Goal: Task Accomplishment & Management: Use online tool/utility

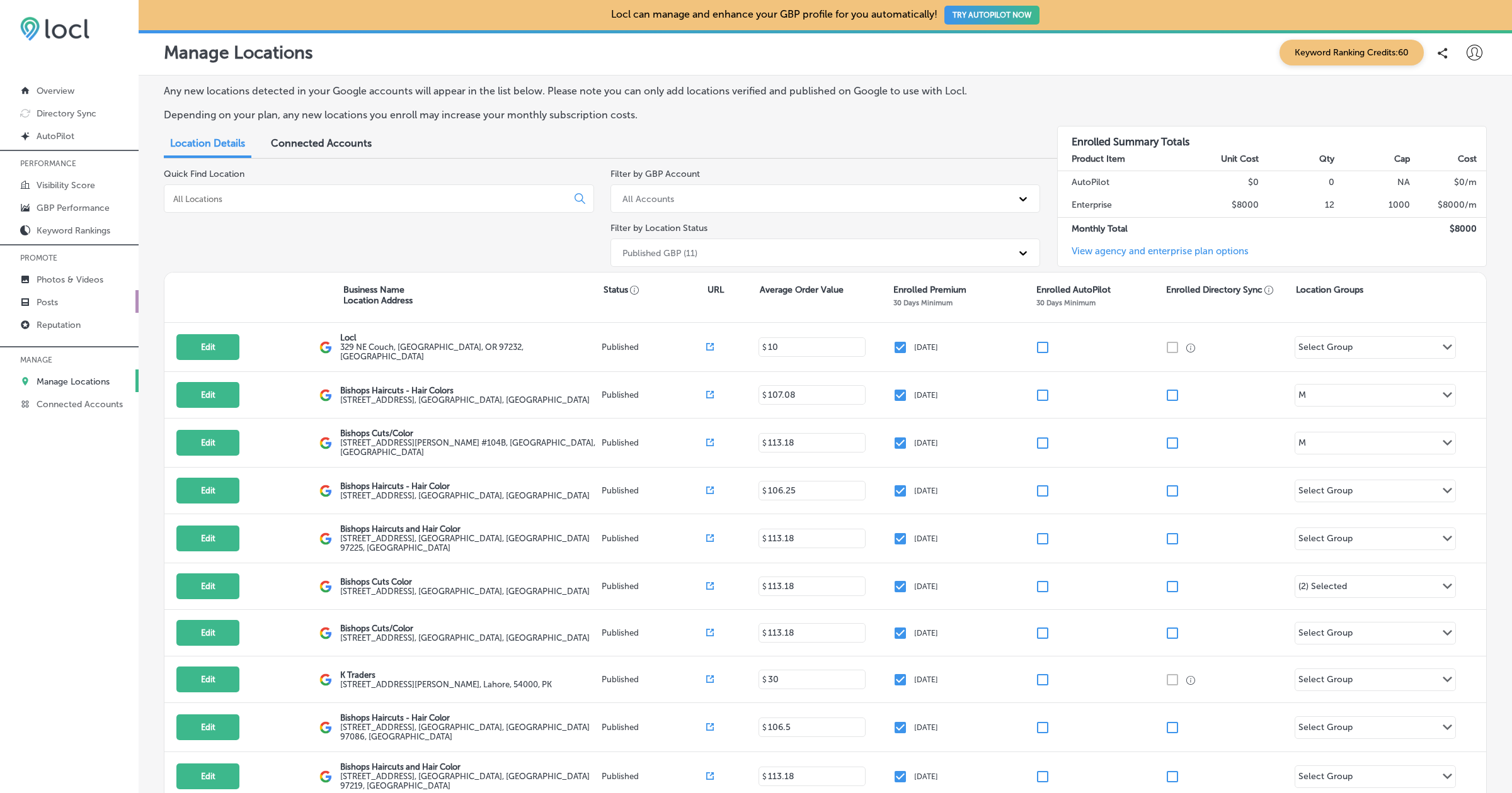
click at [46, 311] on link "Posts" at bounding box center [69, 302] width 138 height 23
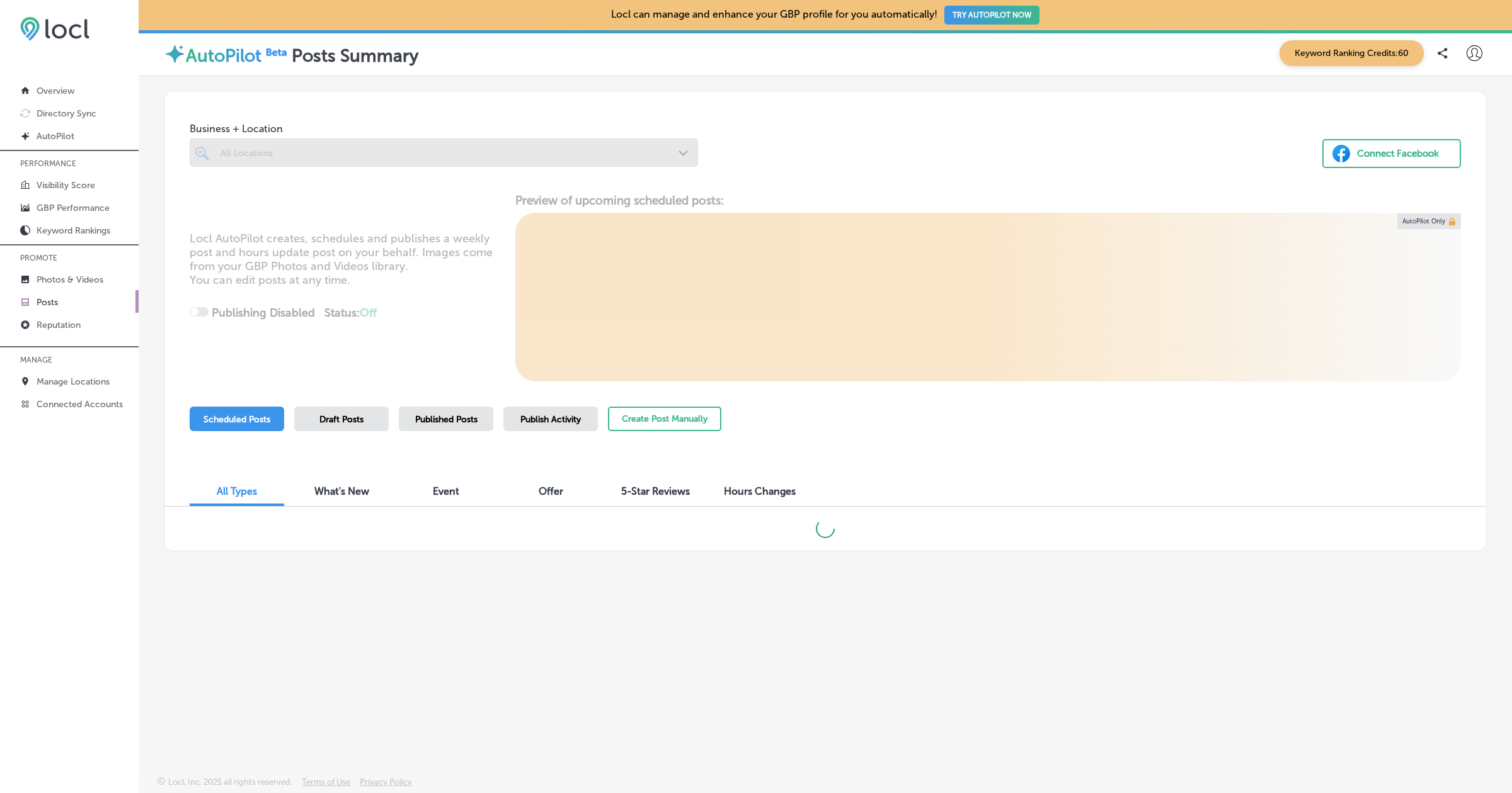
click at [44, 302] on p "Posts" at bounding box center [47, 302] width 21 height 11
click at [102, 408] on p "Connected Accounts" at bounding box center [80, 404] width 86 height 11
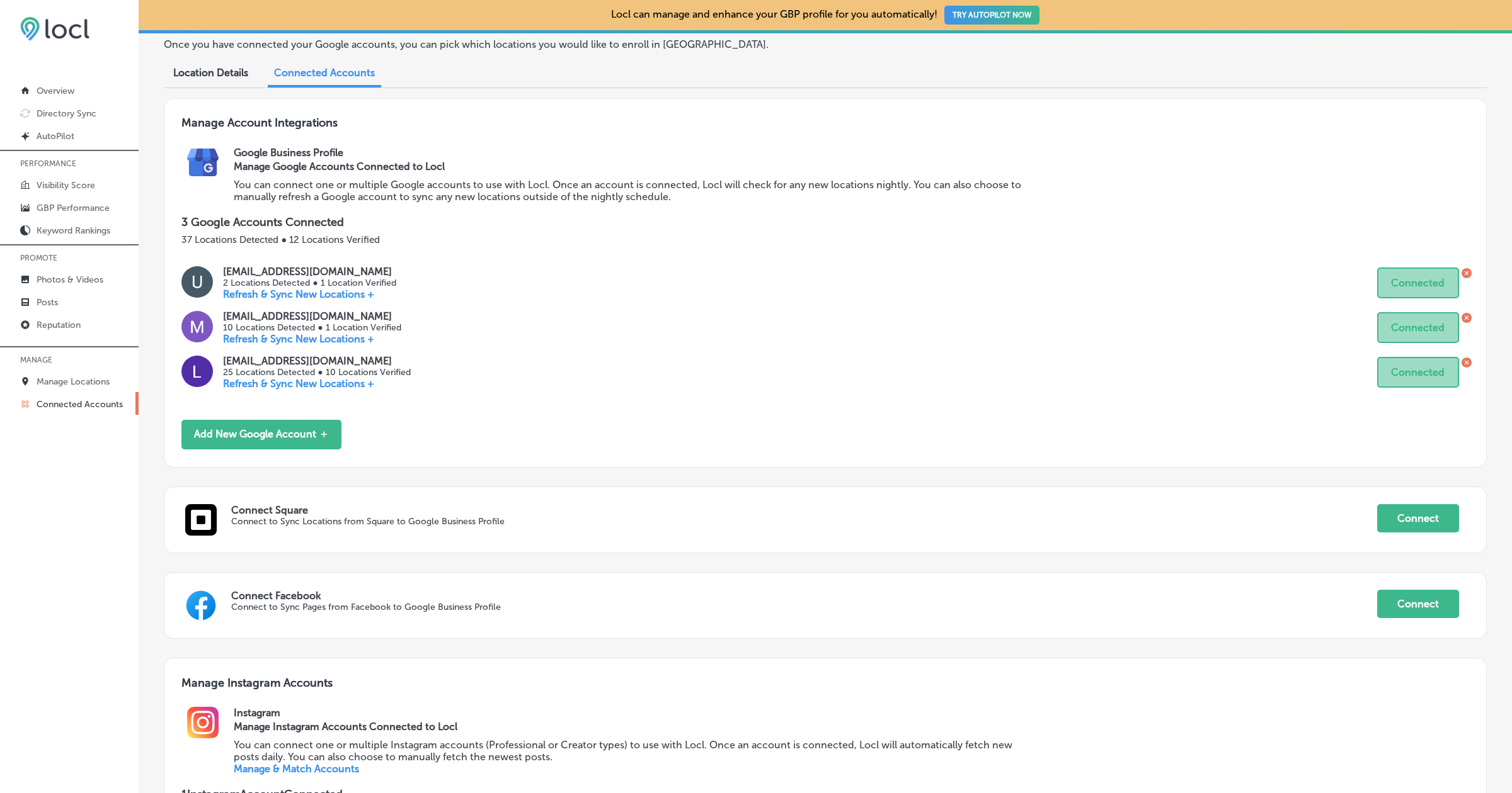
scroll to position [317, 0]
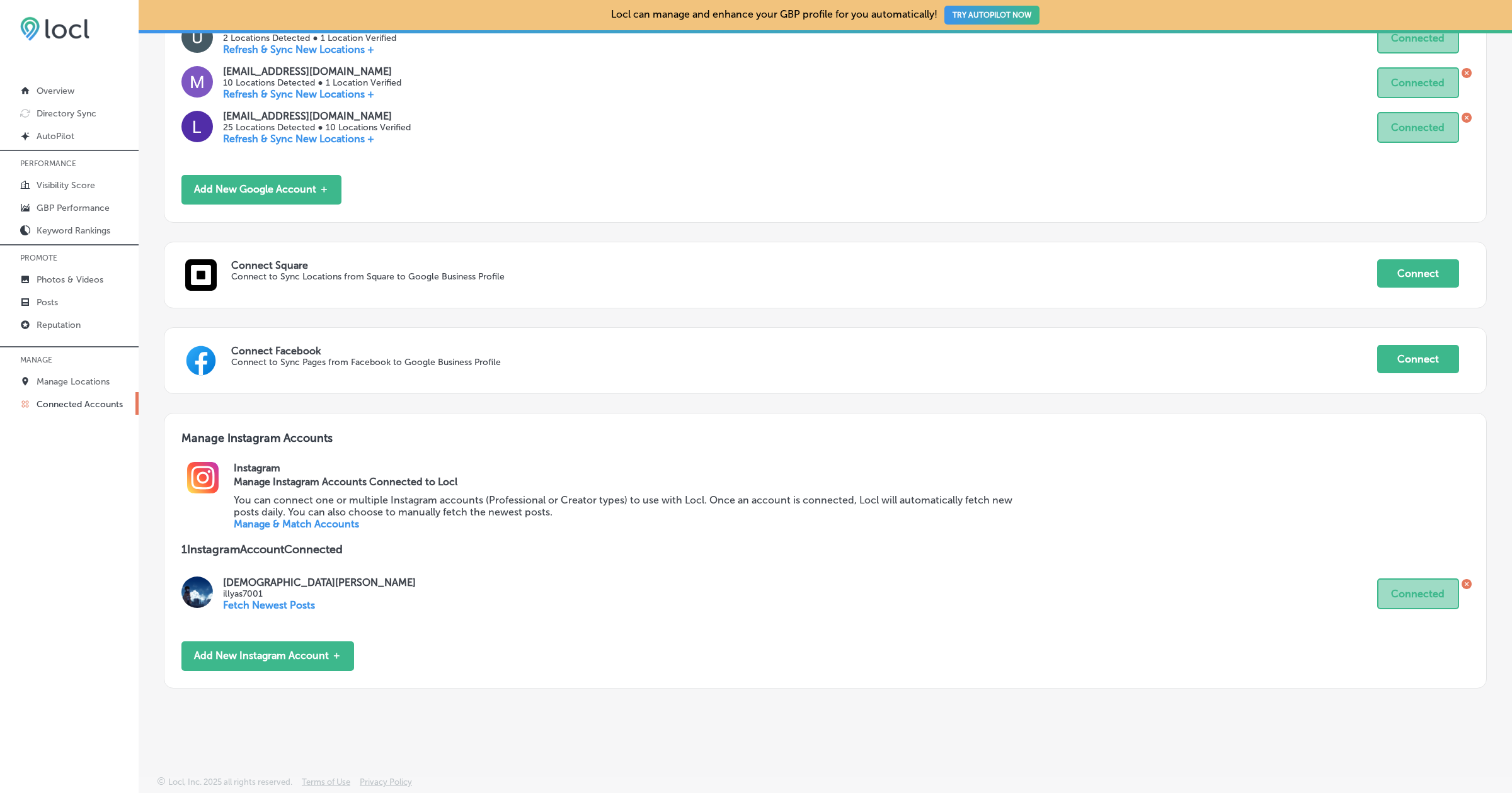
click at [1468, 582] on icon at bounding box center [1466, 583] width 4 height 4
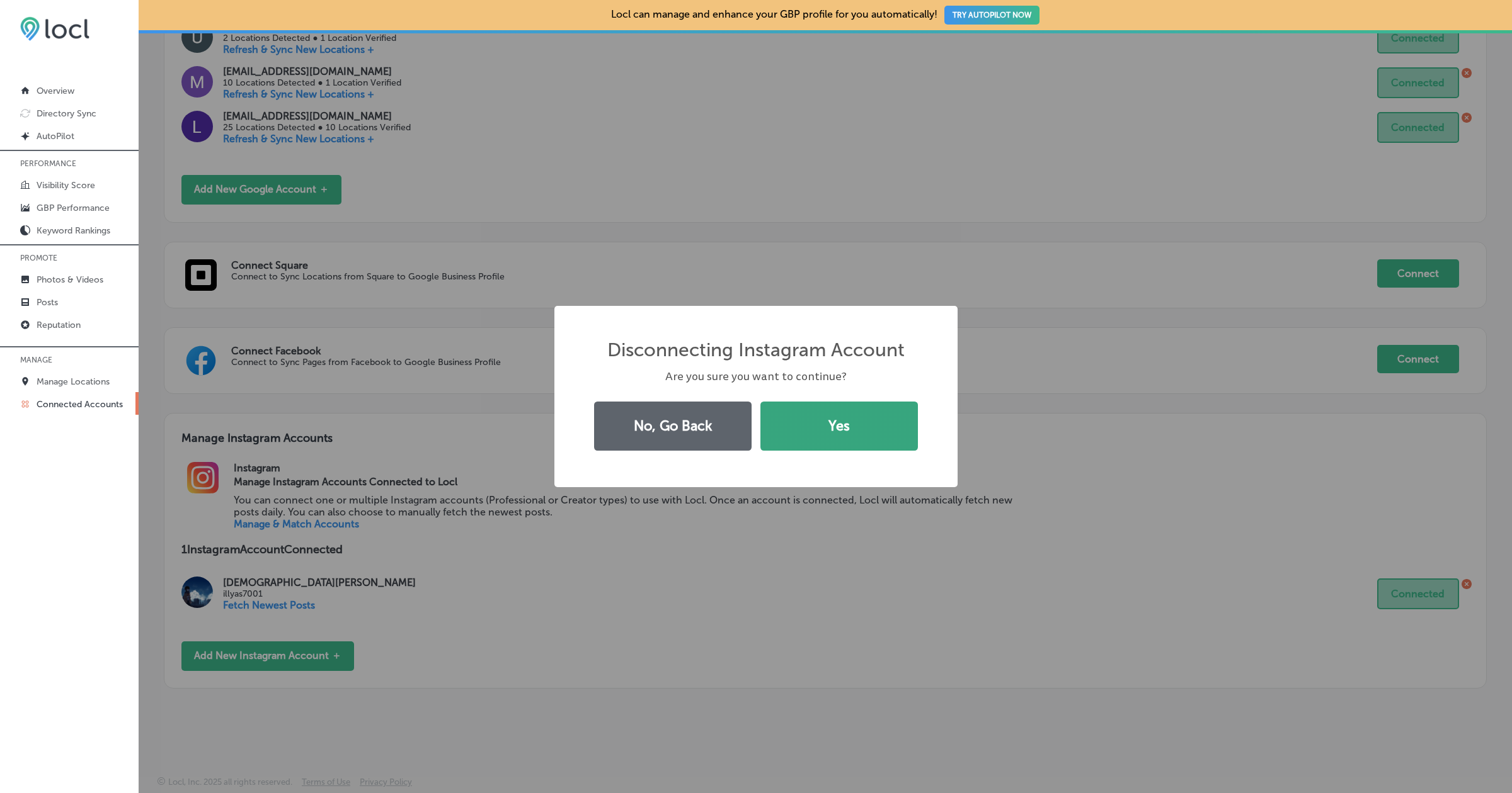
click at [823, 434] on button "Yes" at bounding box center [839, 426] width 158 height 49
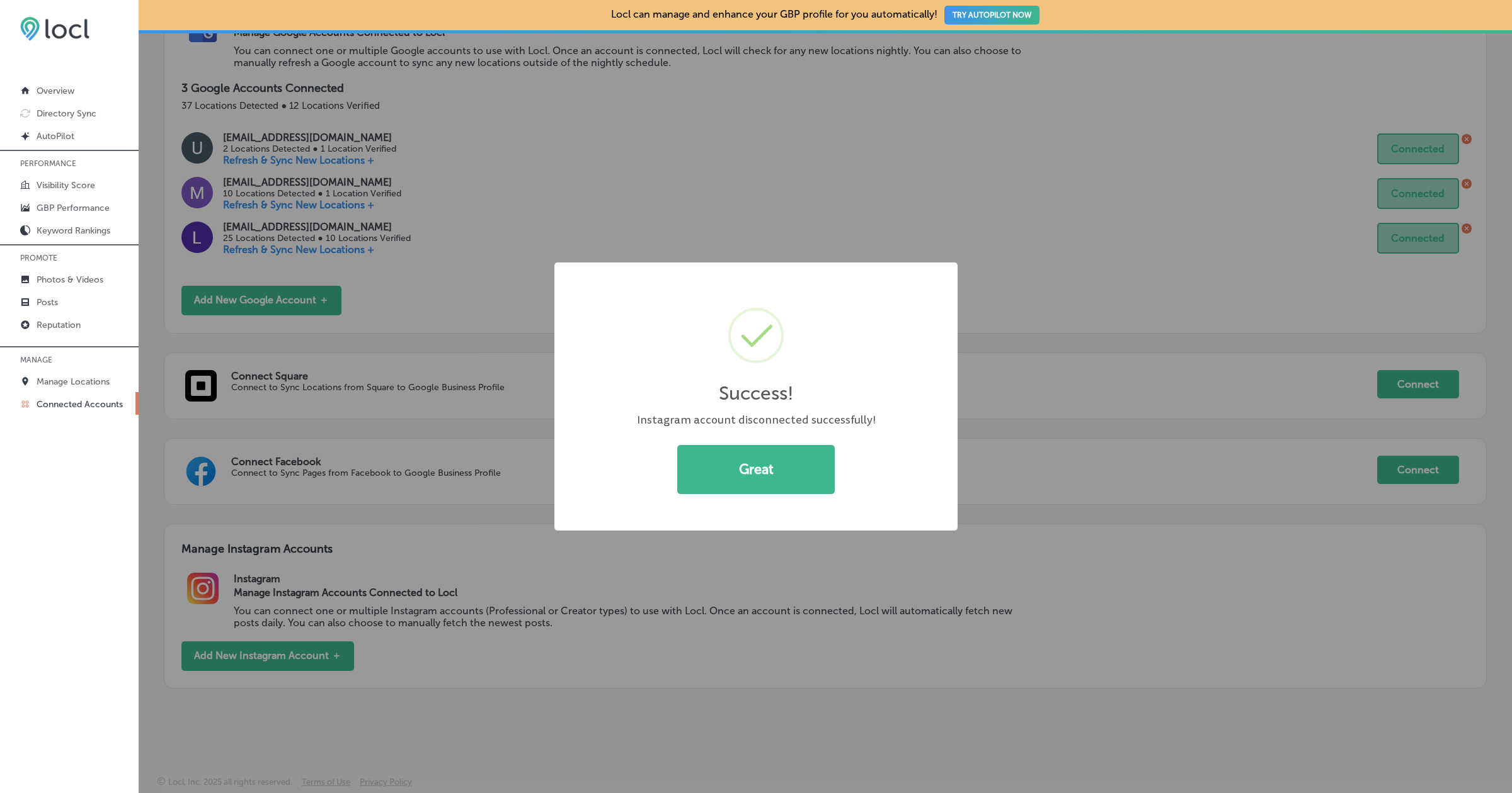
scroll to position [206, 0]
drag, startPoint x: 674, startPoint y: 422, endPoint x: 811, endPoint y: 429, distance: 137.2
click at [811, 430] on div "Success! × Instagram account disconnected successfully! Great Cancel" at bounding box center [755, 397] width 403 height 269
click at [836, 413] on div "Instagram account disconnected successfully!" at bounding box center [755, 420] width 338 height 16
click at [779, 478] on button "Great" at bounding box center [756, 469] width 158 height 49
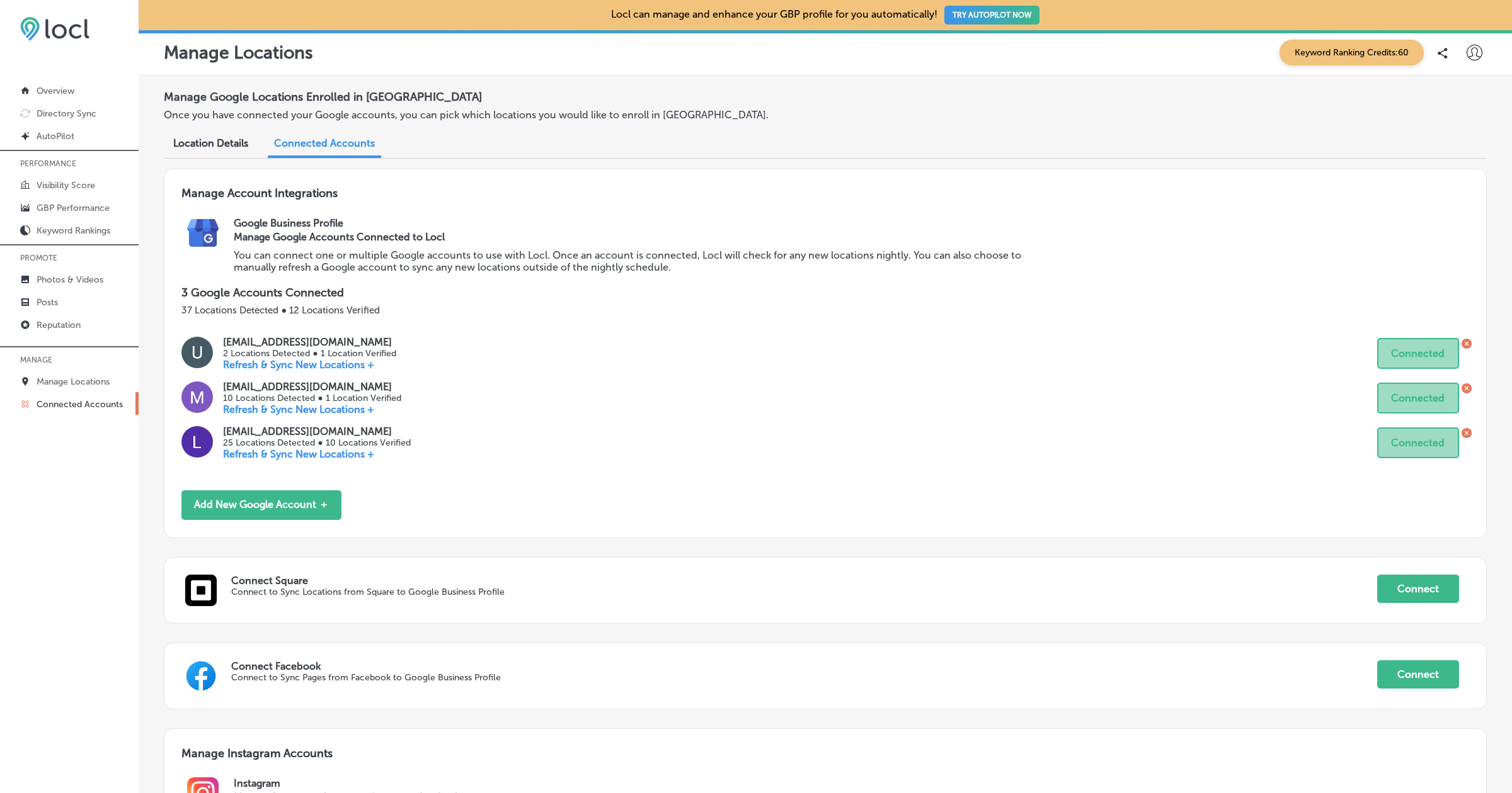
scroll to position [206, 0]
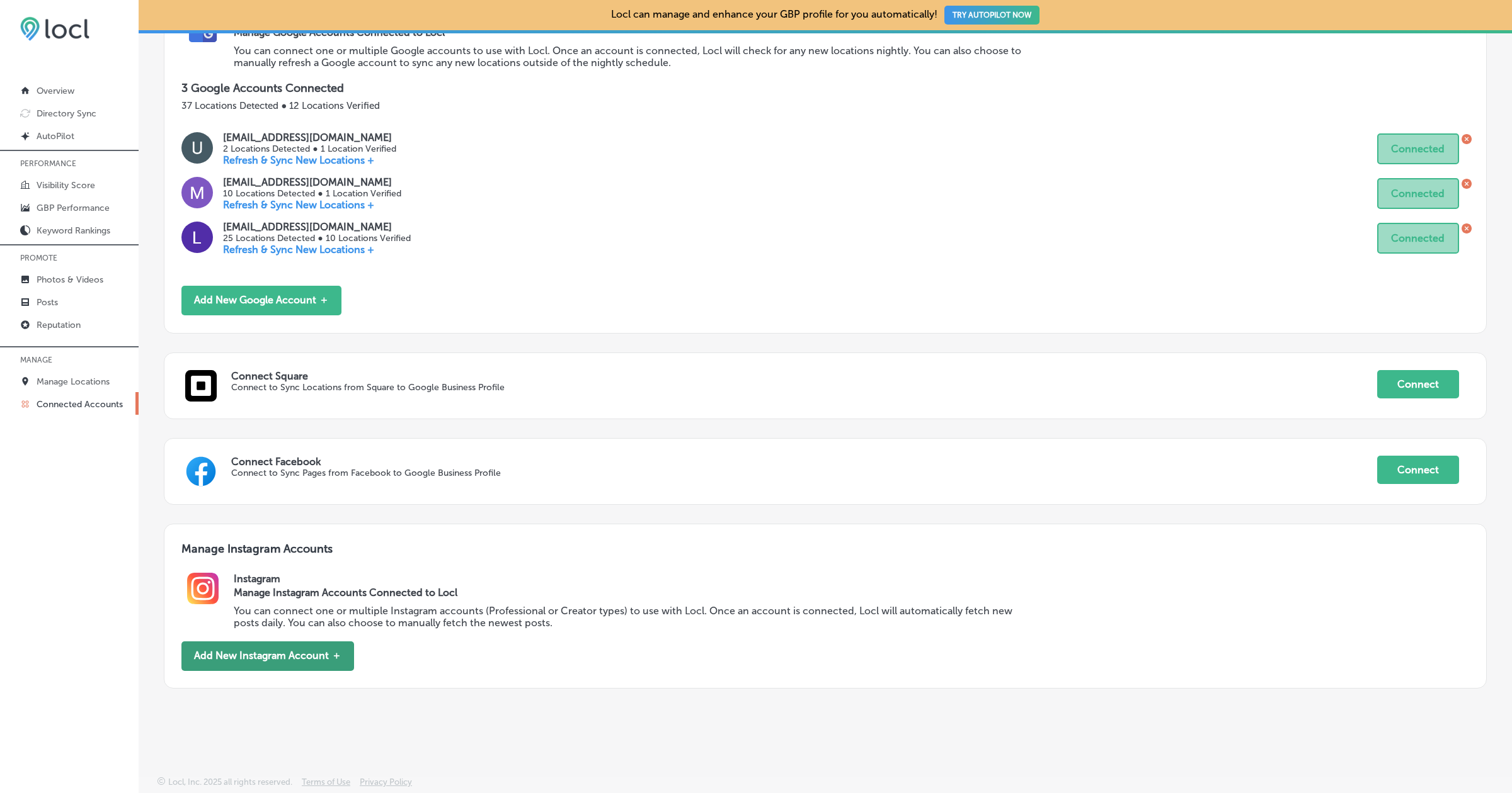
click at [247, 649] on button "Add New Instagram Account ＋" at bounding box center [267, 656] width 173 height 29
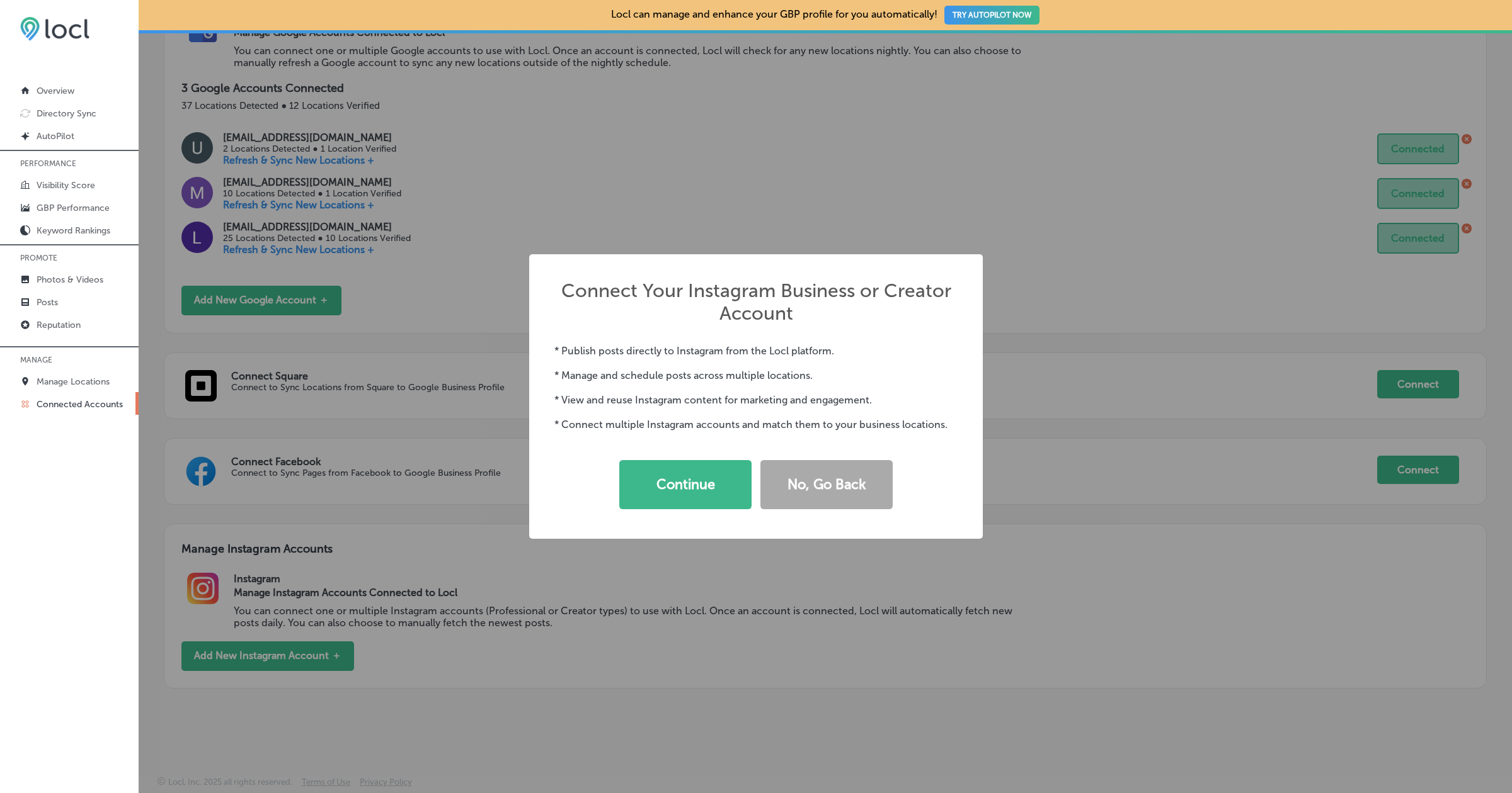
click at [665, 577] on div "Connect Your Instagram Business or Creator Account × * Publish posts directly t…" at bounding box center [756, 396] width 1512 height 793
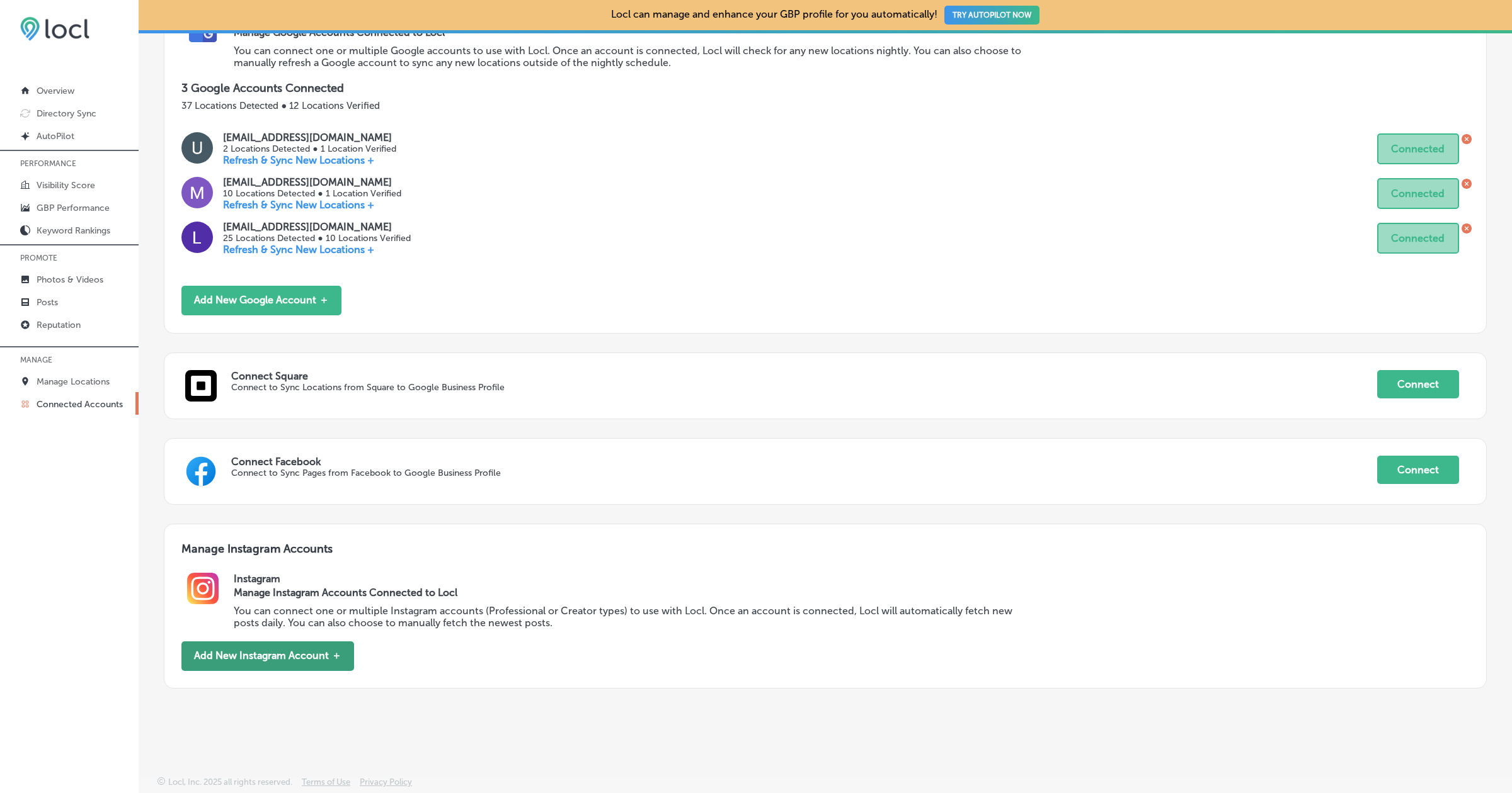
click at [274, 658] on button "Add New Instagram Account ＋" at bounding box center [267, 656] width 173 height 29
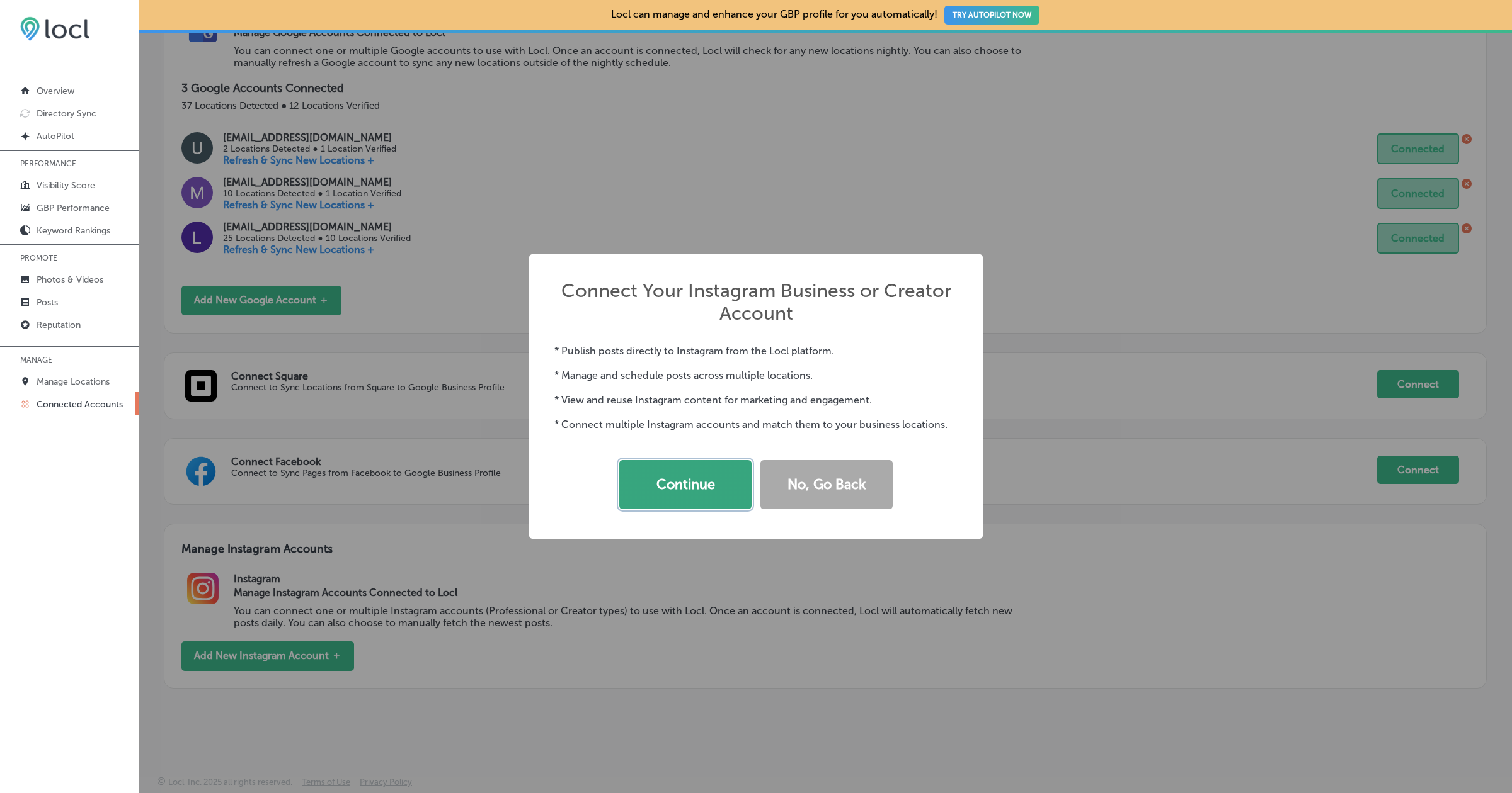
click at [683, 468] on button "Continue" at bounding box center [685, 485] width 133 height 49
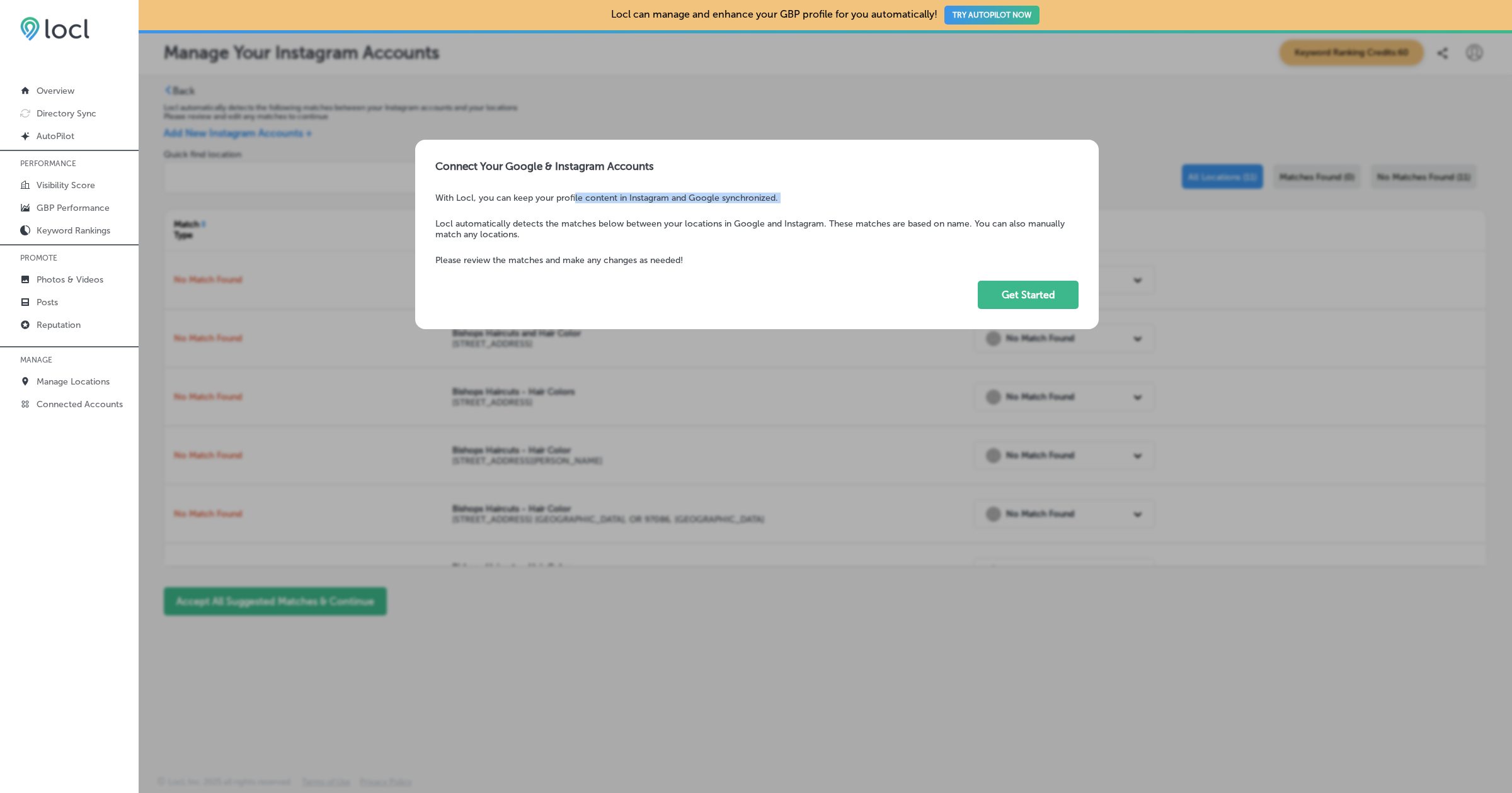
drag, startPoint x: 437, startPoint y: 217, endPoint x: 764, endPoint y: 206, distance: 327.2
click at [764, 207] on div "With Locl, you can keep your profile content in Instagram and Google synchroniz…" at bounding box center [756, 229] width 643 height 73
click at [1029, 306] on button "Get Started" at bounding box center [1028, 295] width 101 height 29
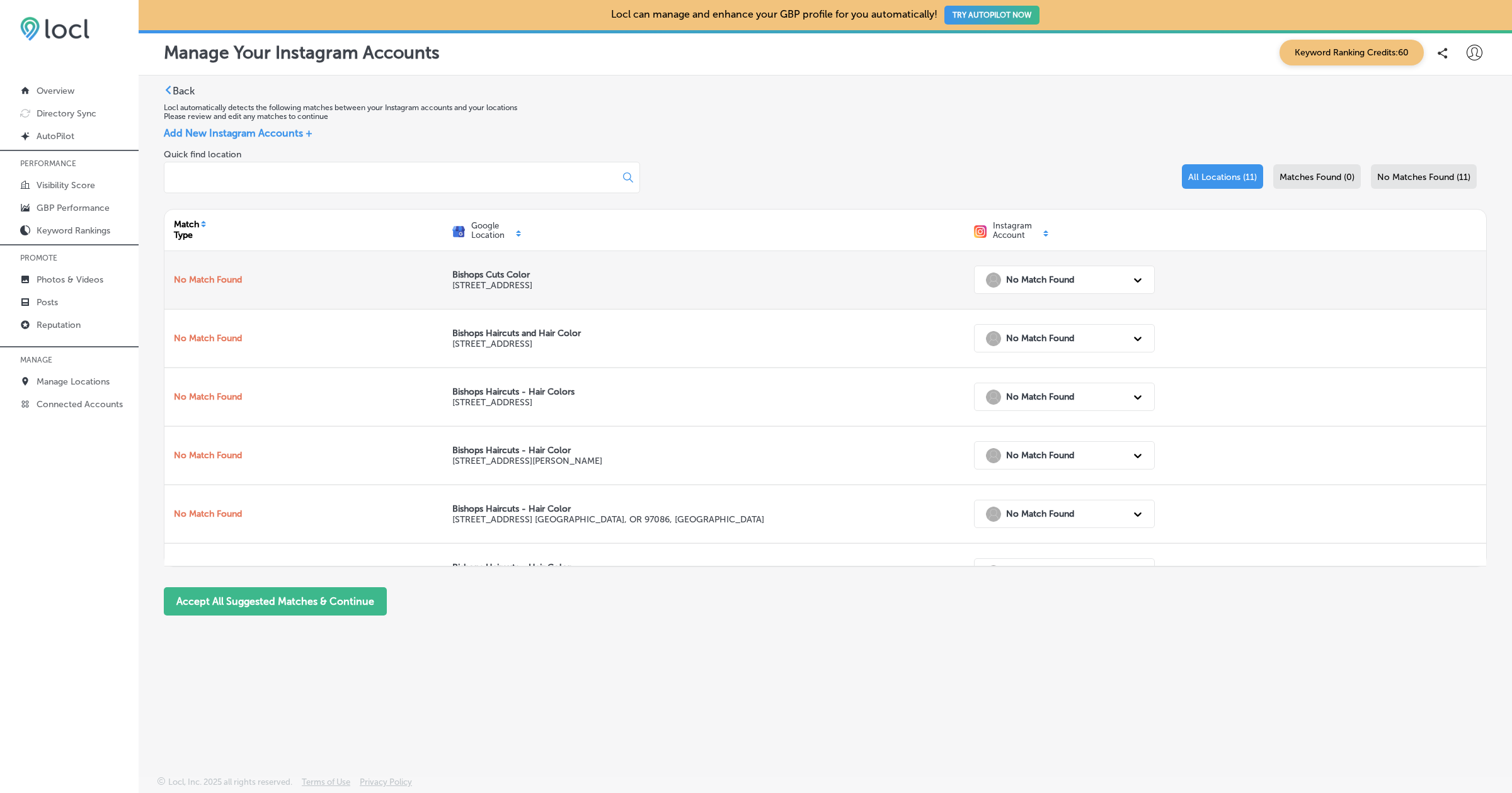
click at [1052, 273] on div "No Match Found" at bounding box center [1030, 280] width 88 height 15
click at [1075, 281] on div "No Match Found" at bounding box center [1053, 280] width 147 height 26
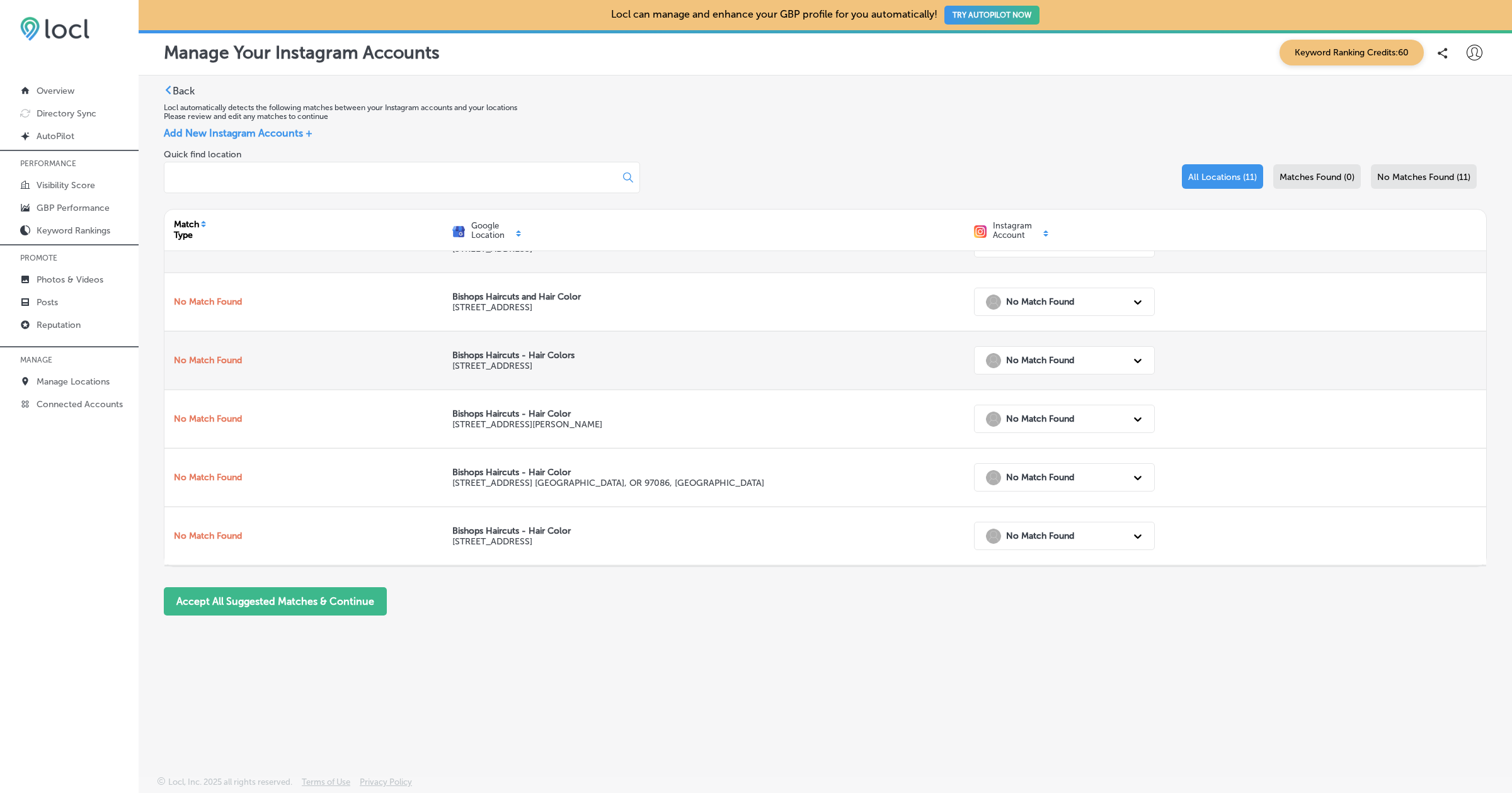
scroll to position [323, 0]
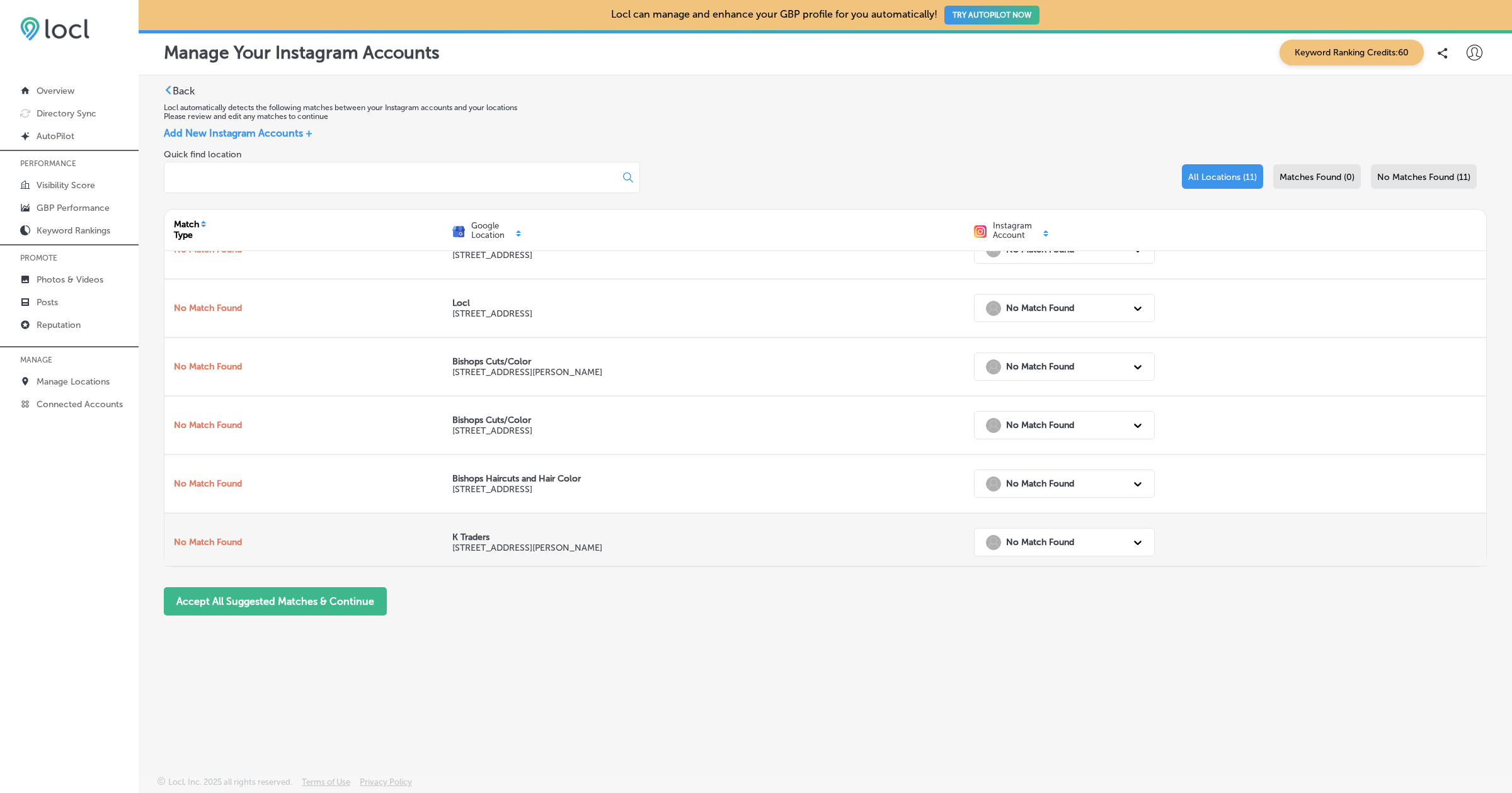
click at [555, 551] on div "K Traders 505 A1 Block Johar Town Lahore, 54000, PK" at bounding box center [704, 542] width 522 height 57
click at [1051, 542] on strong "No Match Found" at bounding box center [1040, 542] width 68 height 11
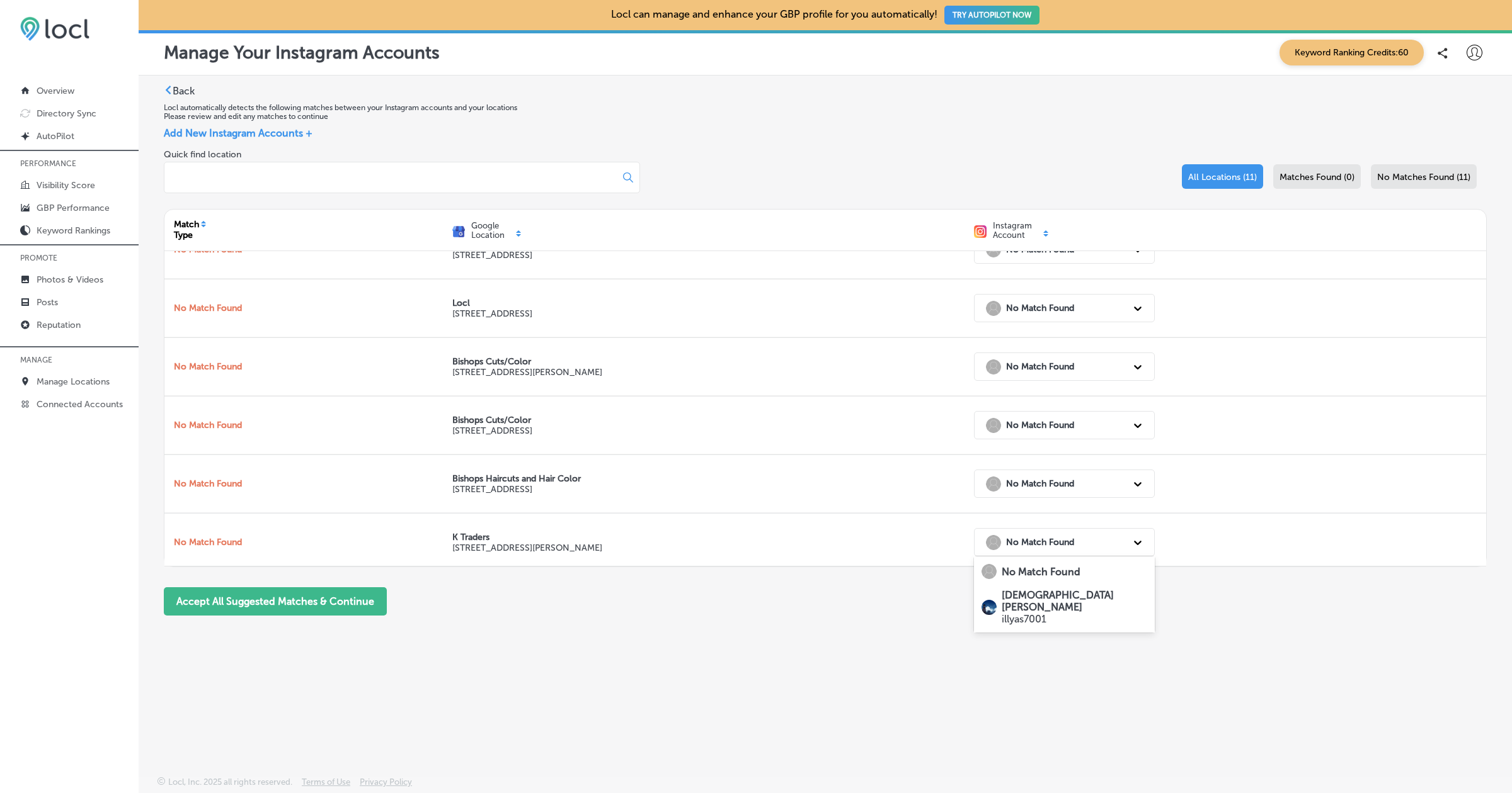
click at [1038, 593] on strong "Muhammad Ilyas" at bounding box center [1058, 601] width 112 height 24
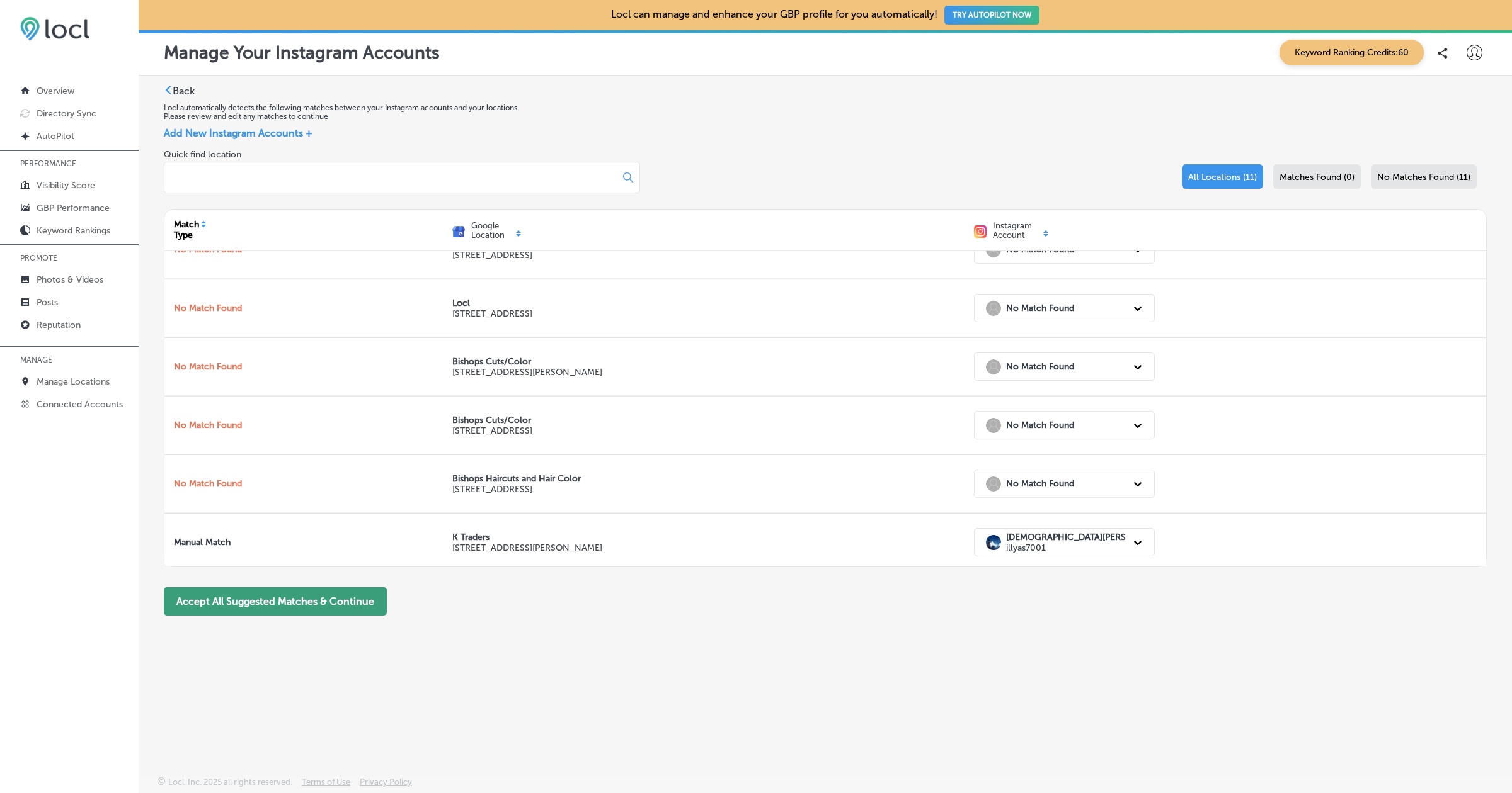
click at [248, 601] on button "Accept All Suggested Matches & Continue" at bounding box center [275, 602] width 223 height 29
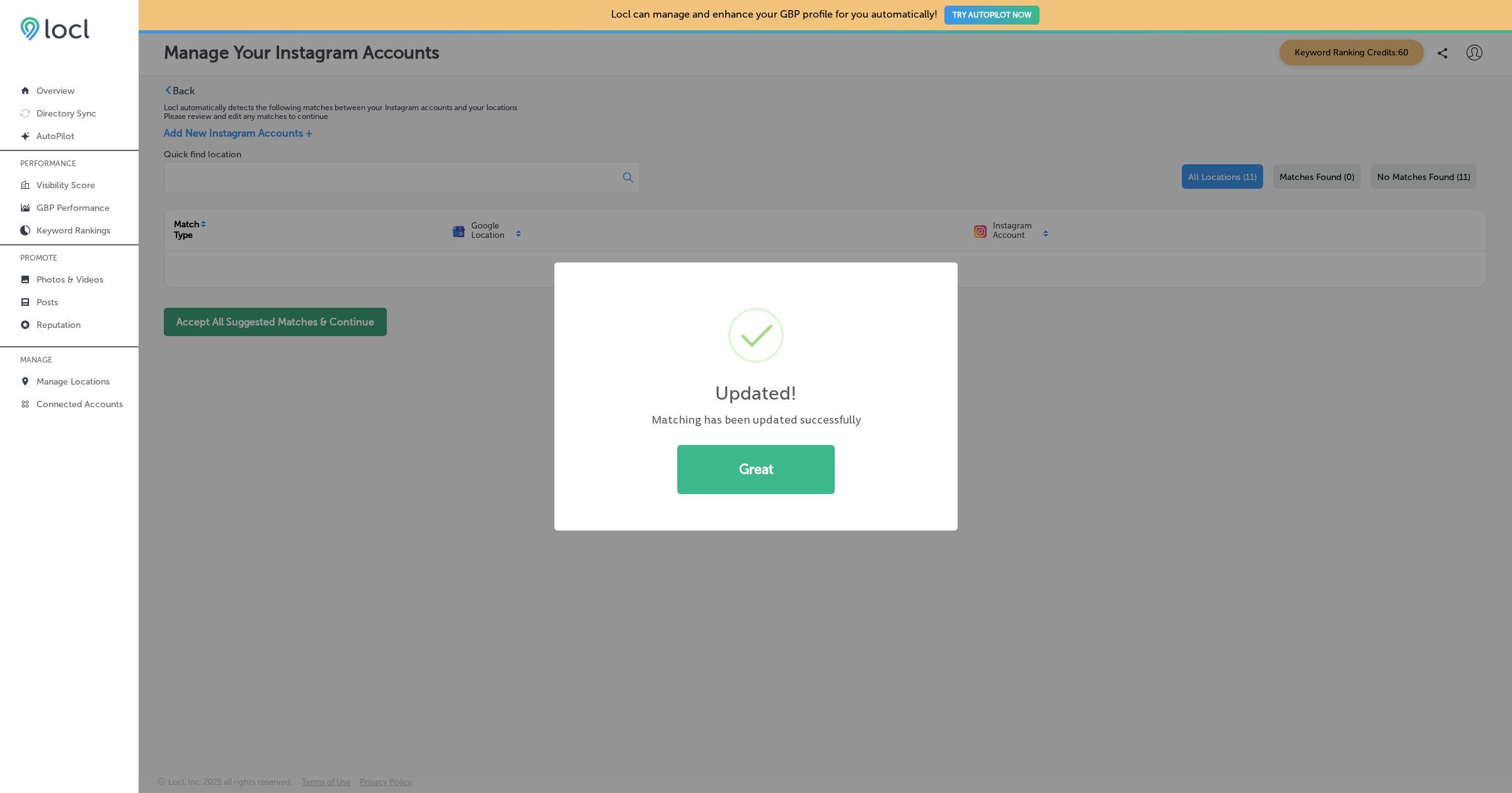
scroll to position [0, 0]
click at [783, 476] on button "Great" at bounding box center [756, 469] width 158 height 49
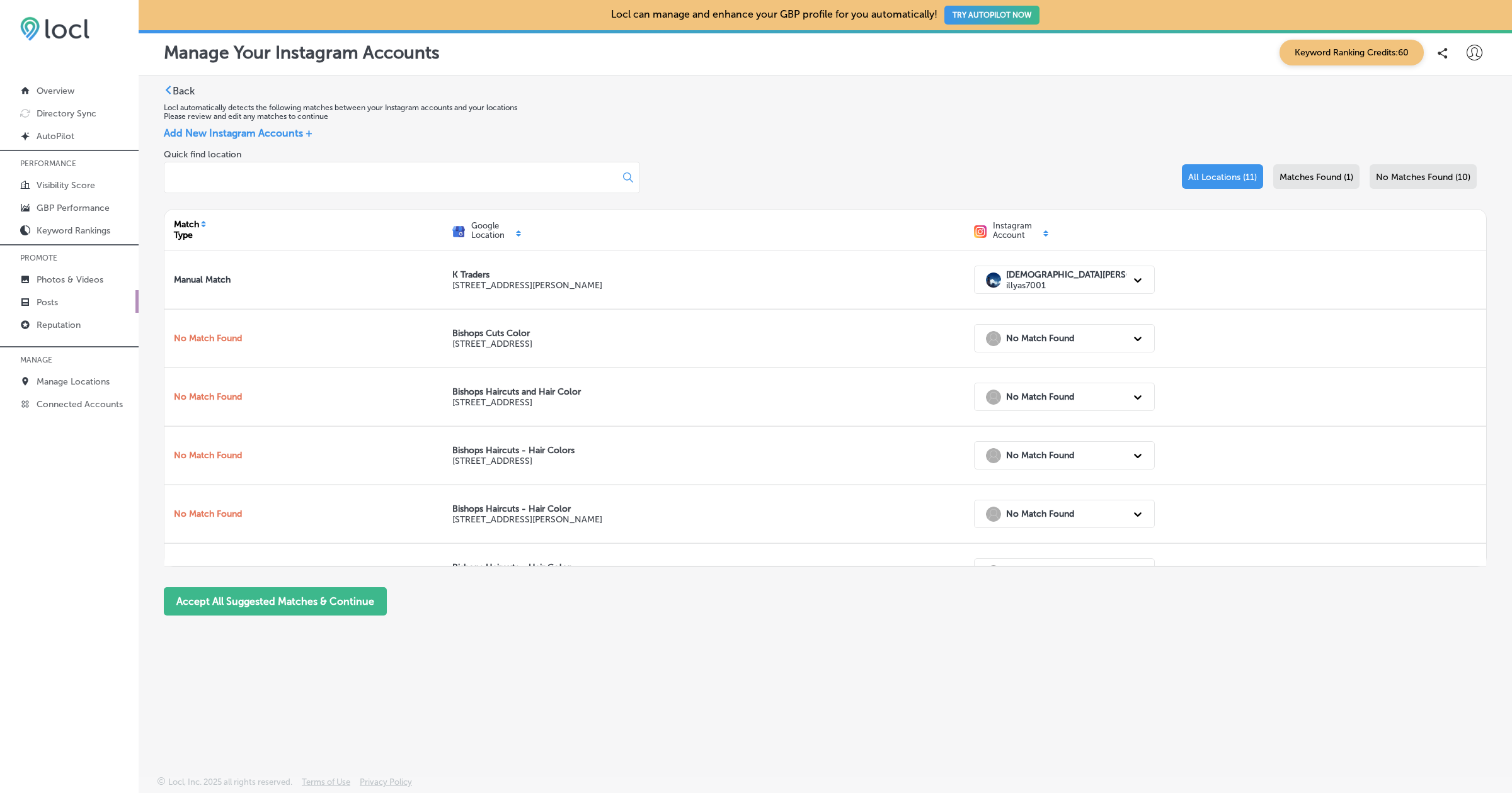
click at [46, 306] on p "Posts" at bounding box center [47, 302] width 21 height 11
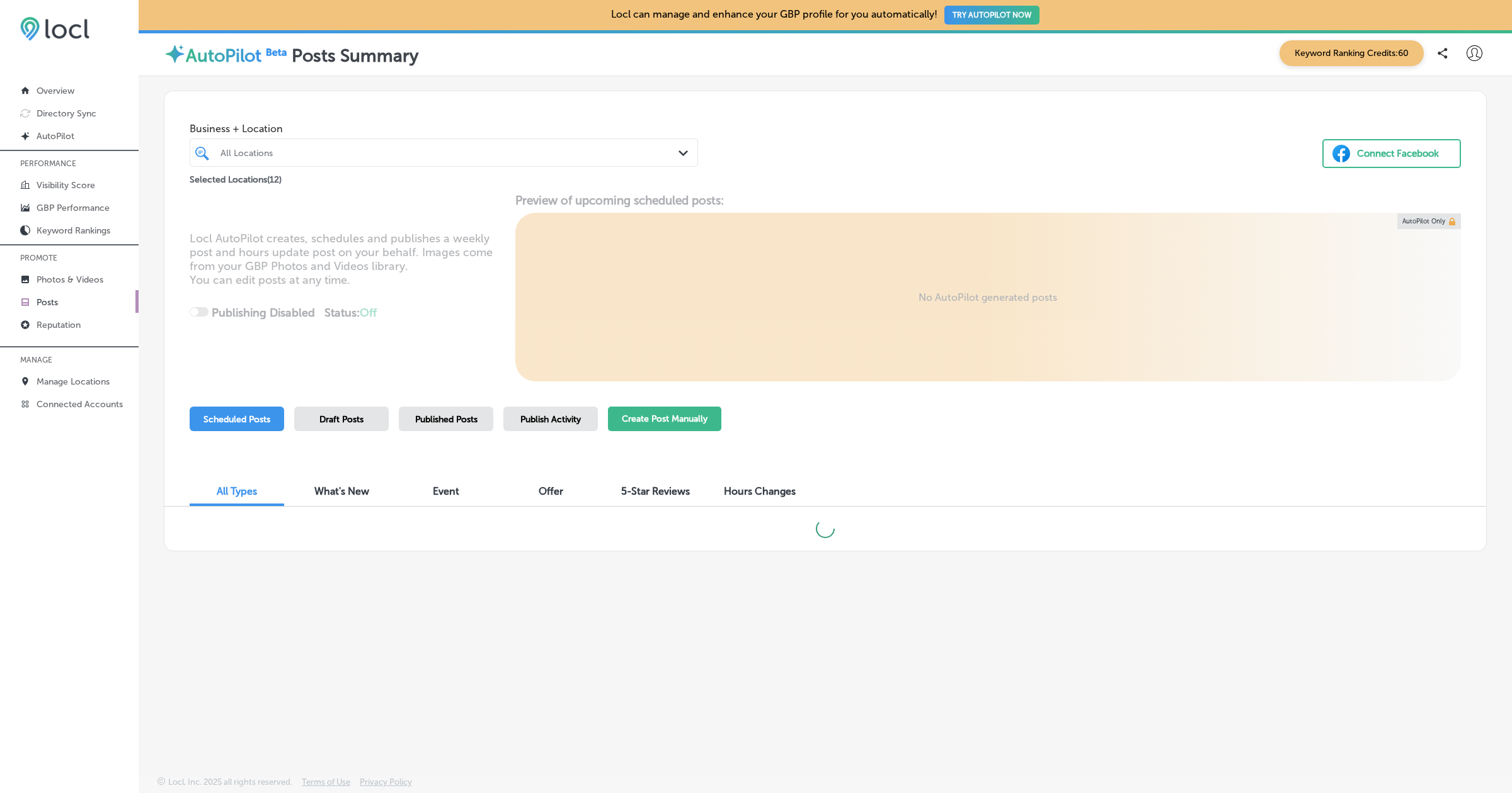
click at [643, 412] on button "Create Post Manually" at bounding box center [664, 419] width 113 height 24
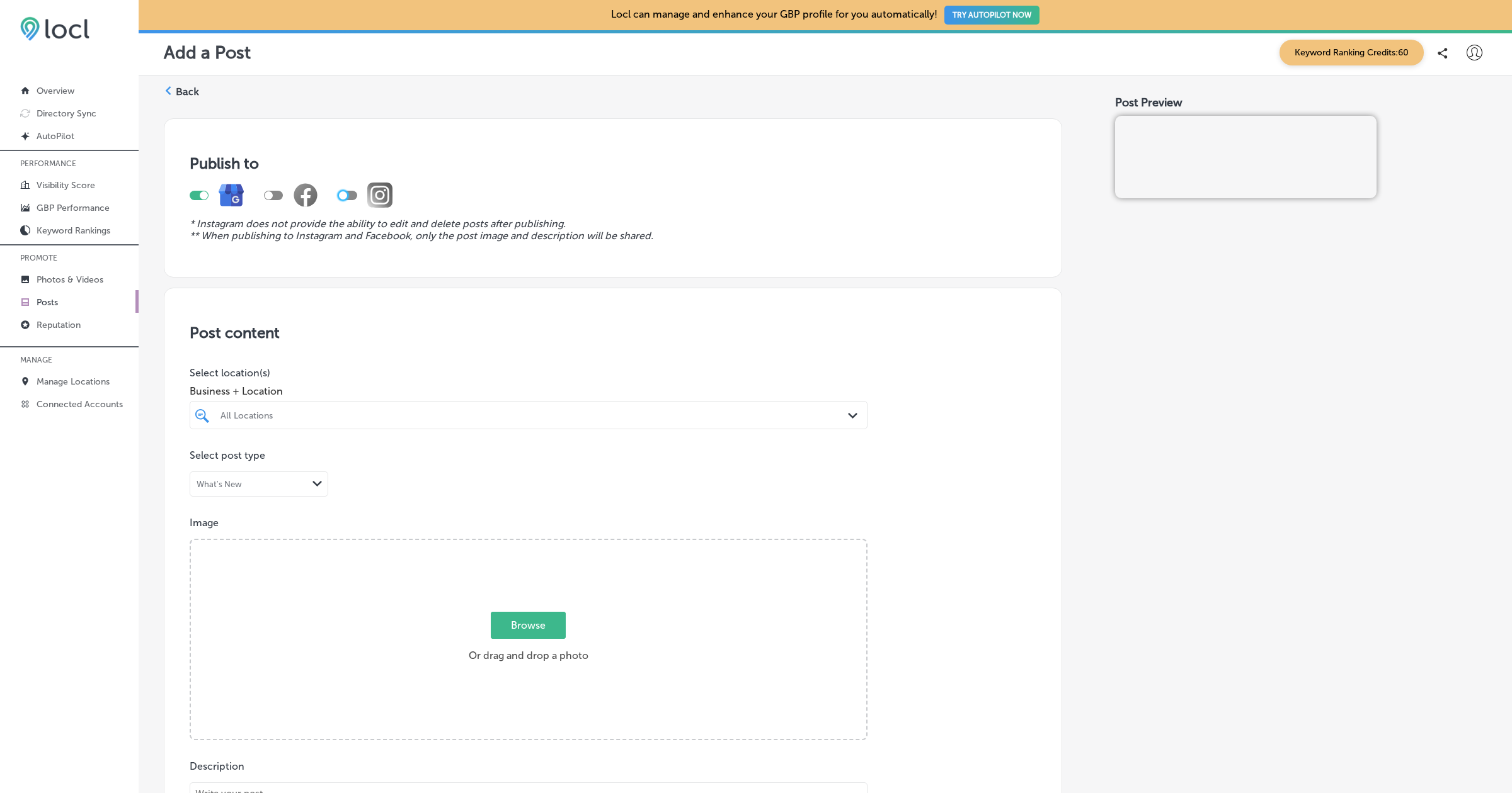
click at [345, 195] on div at bounding box center [343, 195] width 8 height 8
checkbox input "true"
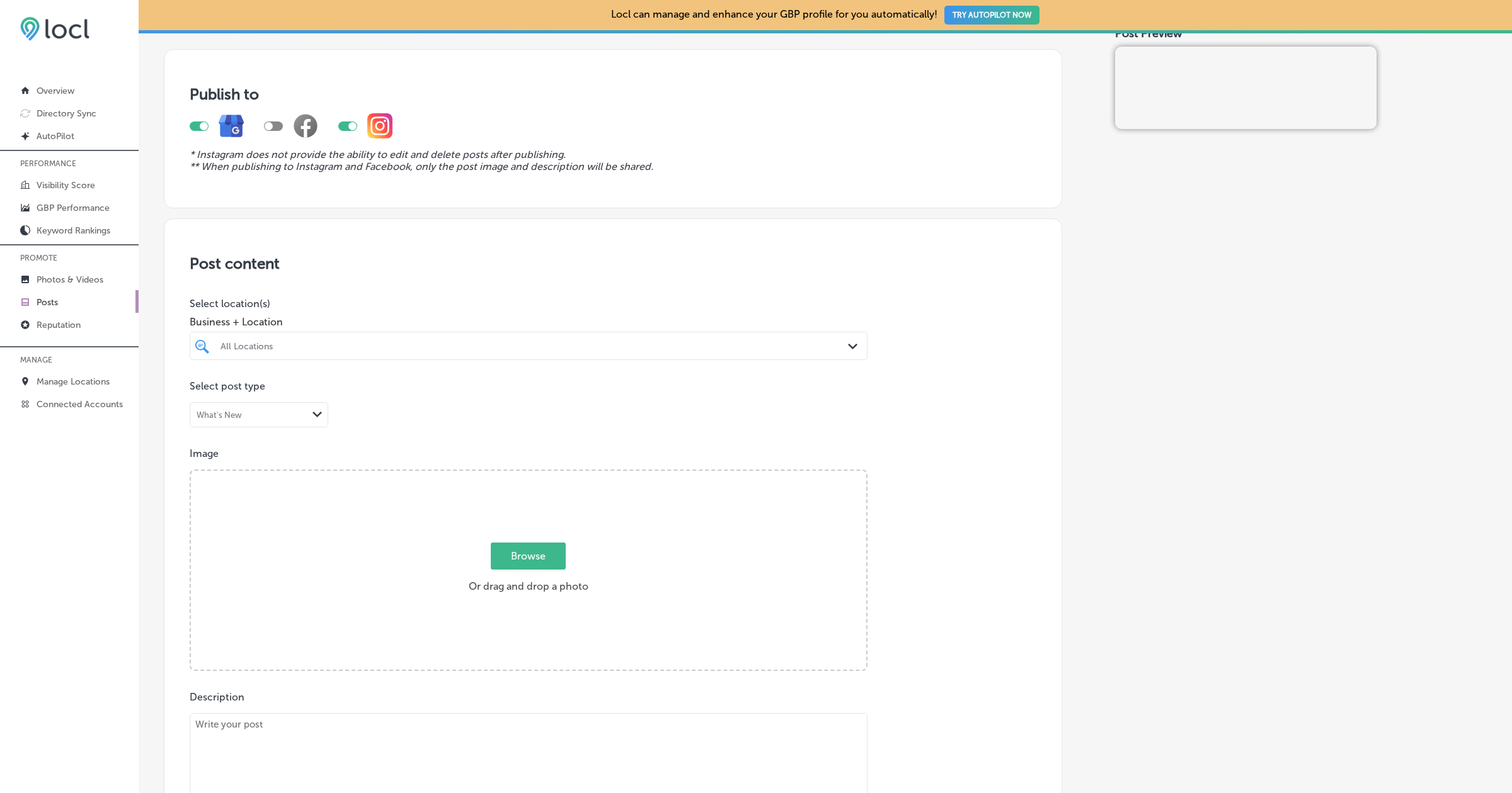
scroll to position [86, 0]
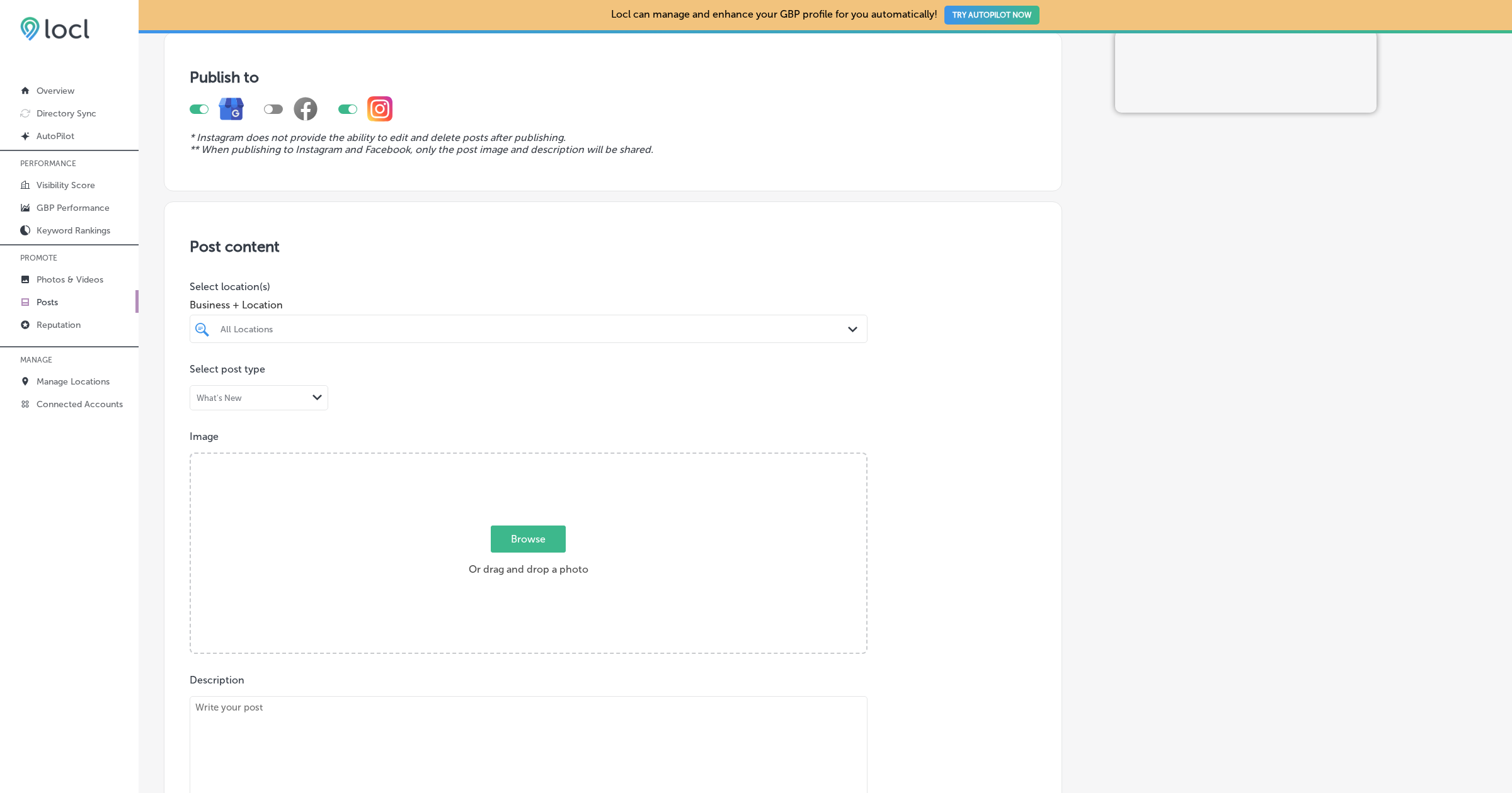
click at [448, 320] on div at bounding box center [497, 329] width 556 height 17
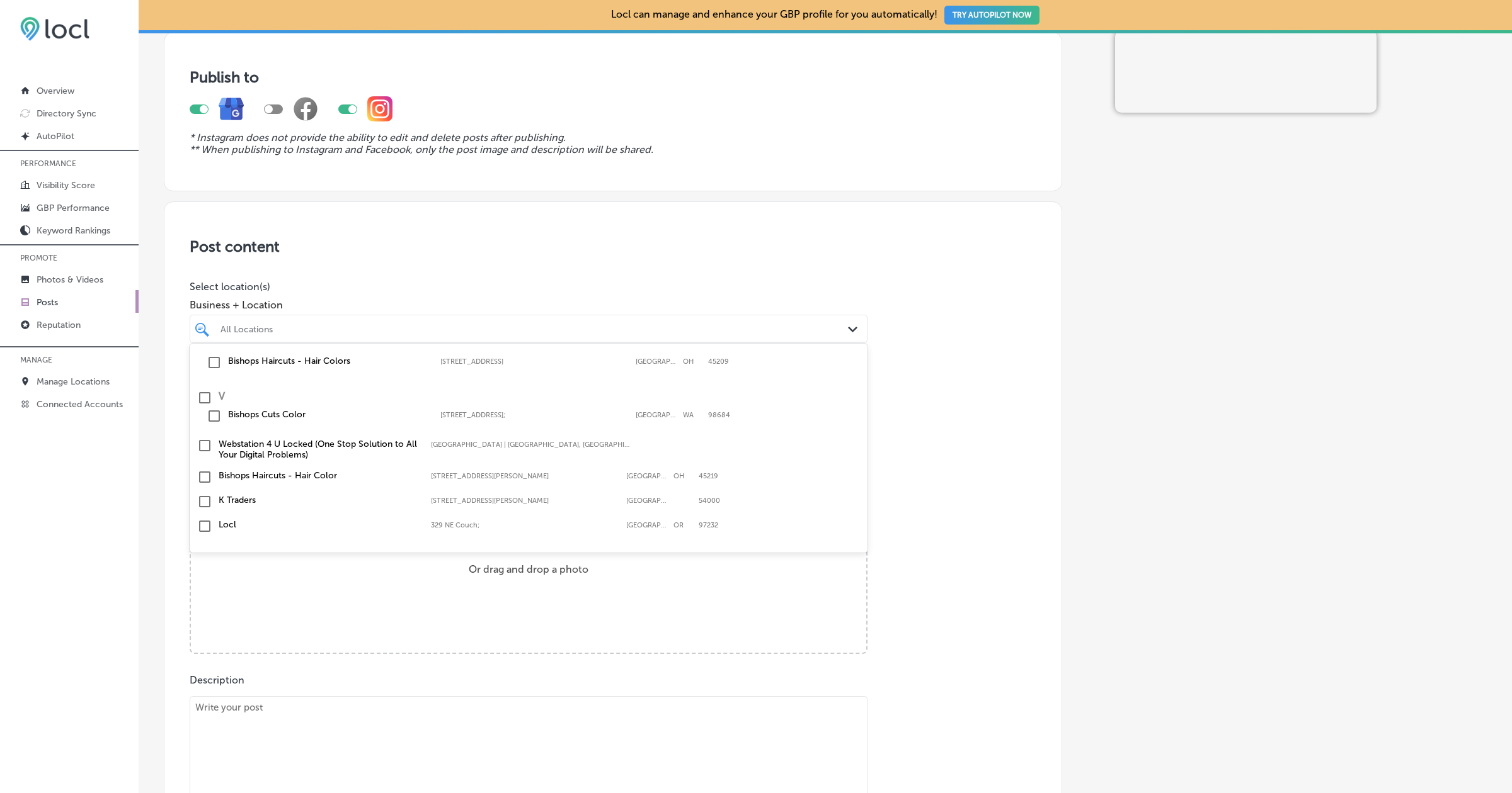
scroll to position [133, 0]
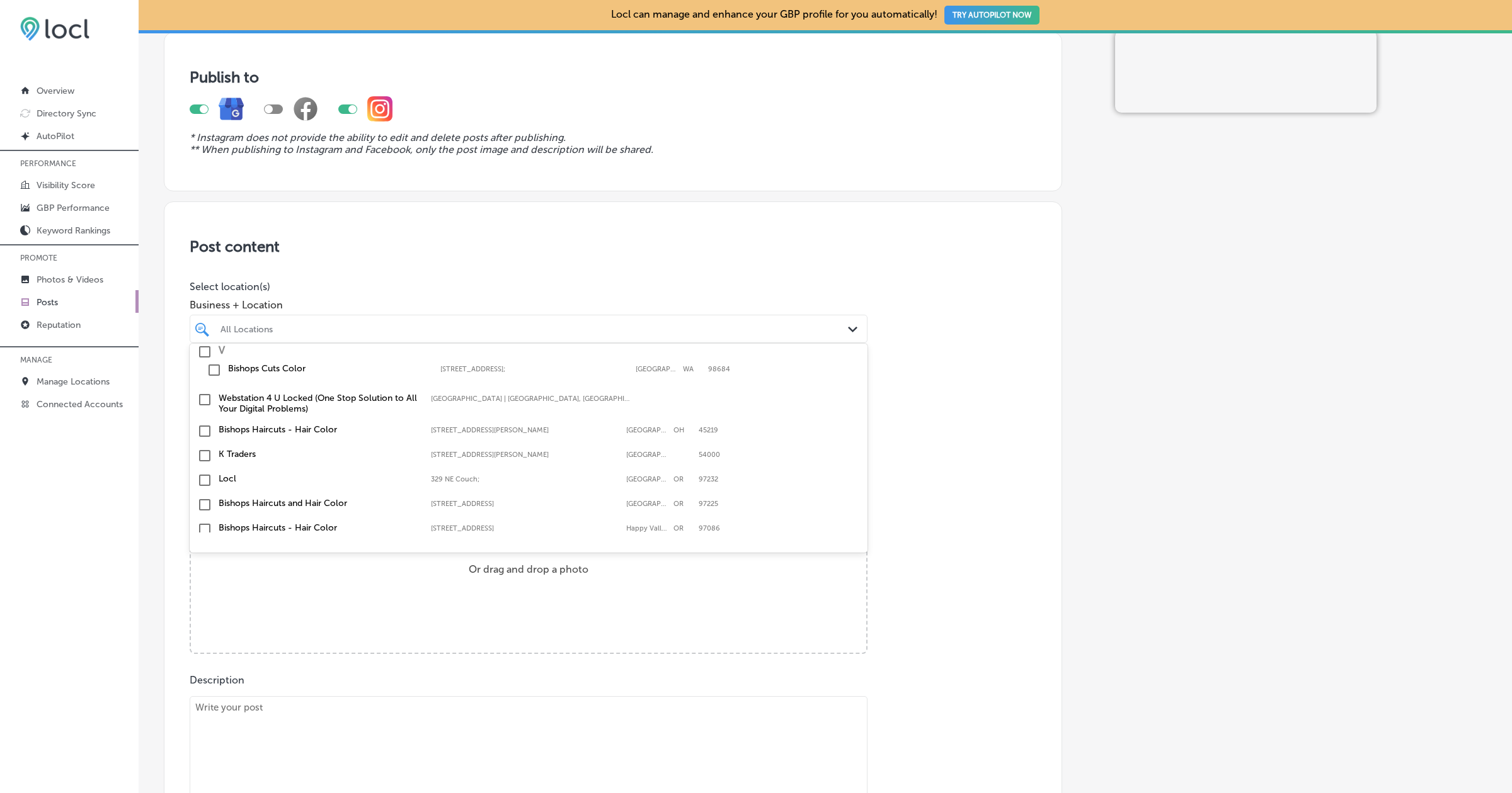
click at [247, 459] on div "K Traders 505 A1 Block Johar Town, Lahore, 54000 505 A1 Block Johar Town Lahore…" at bounding box center [529, 456] width 668 height 19
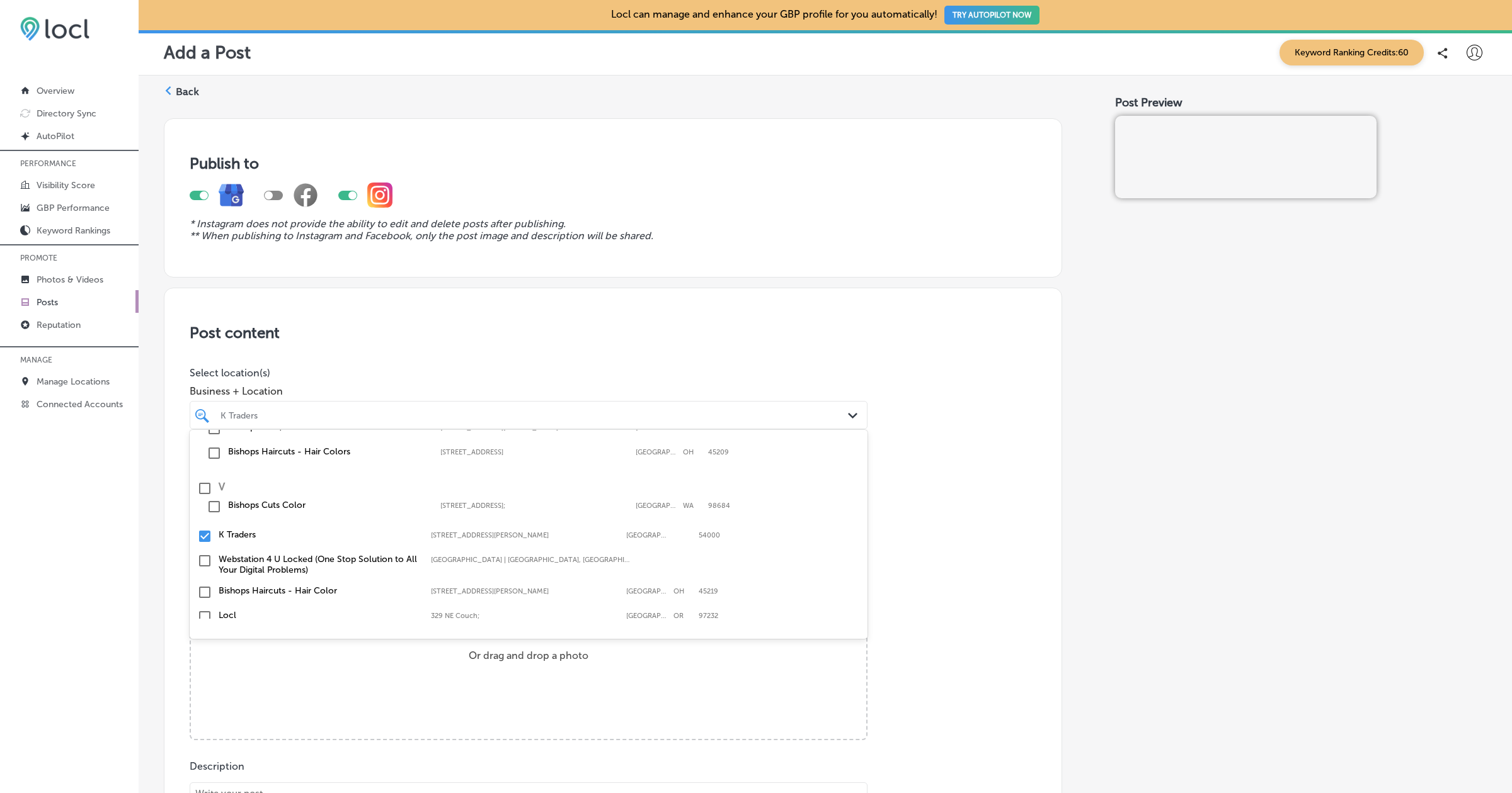
scroll to position [82, 0]
click at [508, 377] on p "Select location(s)" at bounding box center [529, 373] width 678 height 12
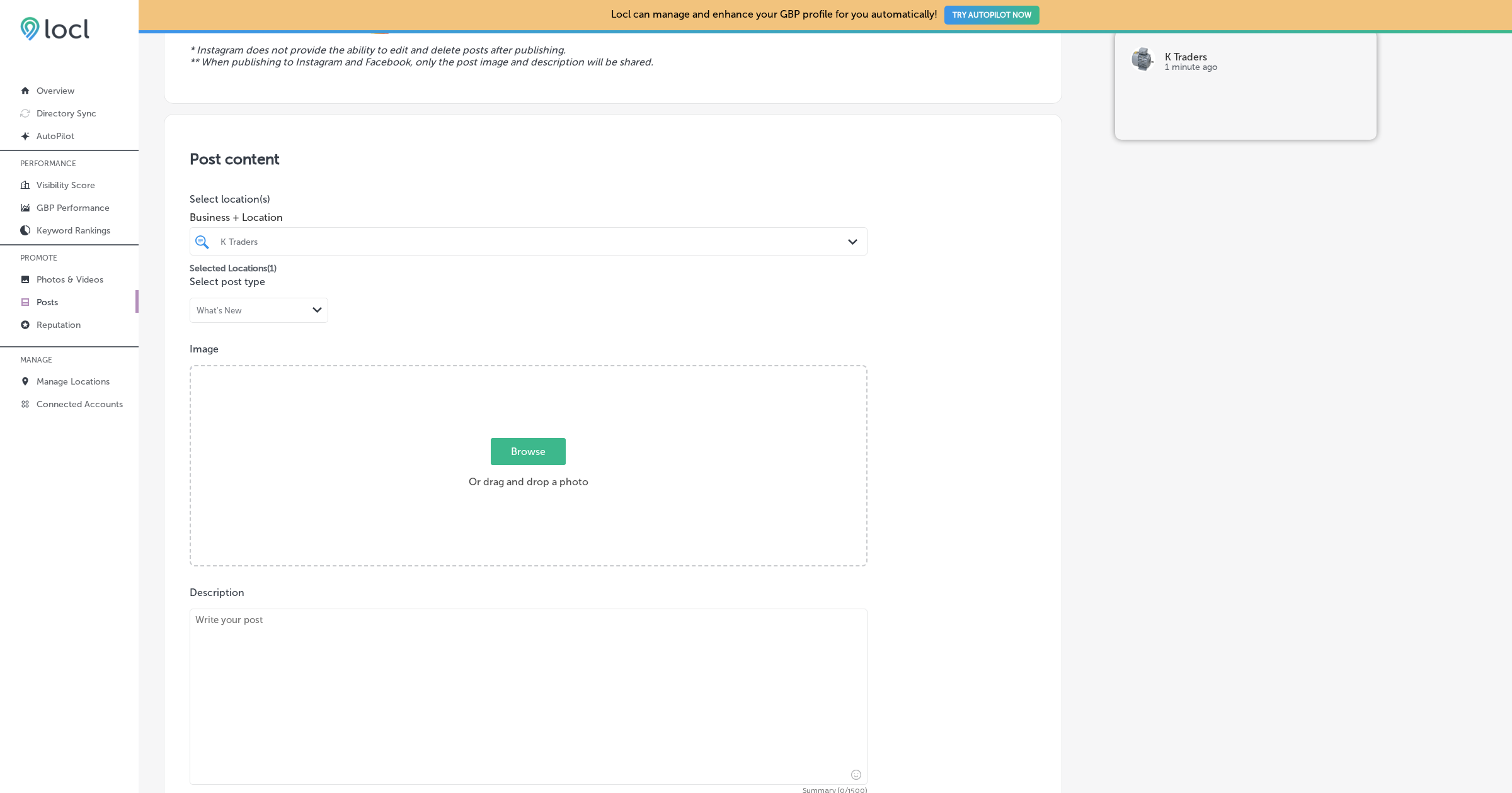
scroll to position [226, 0]
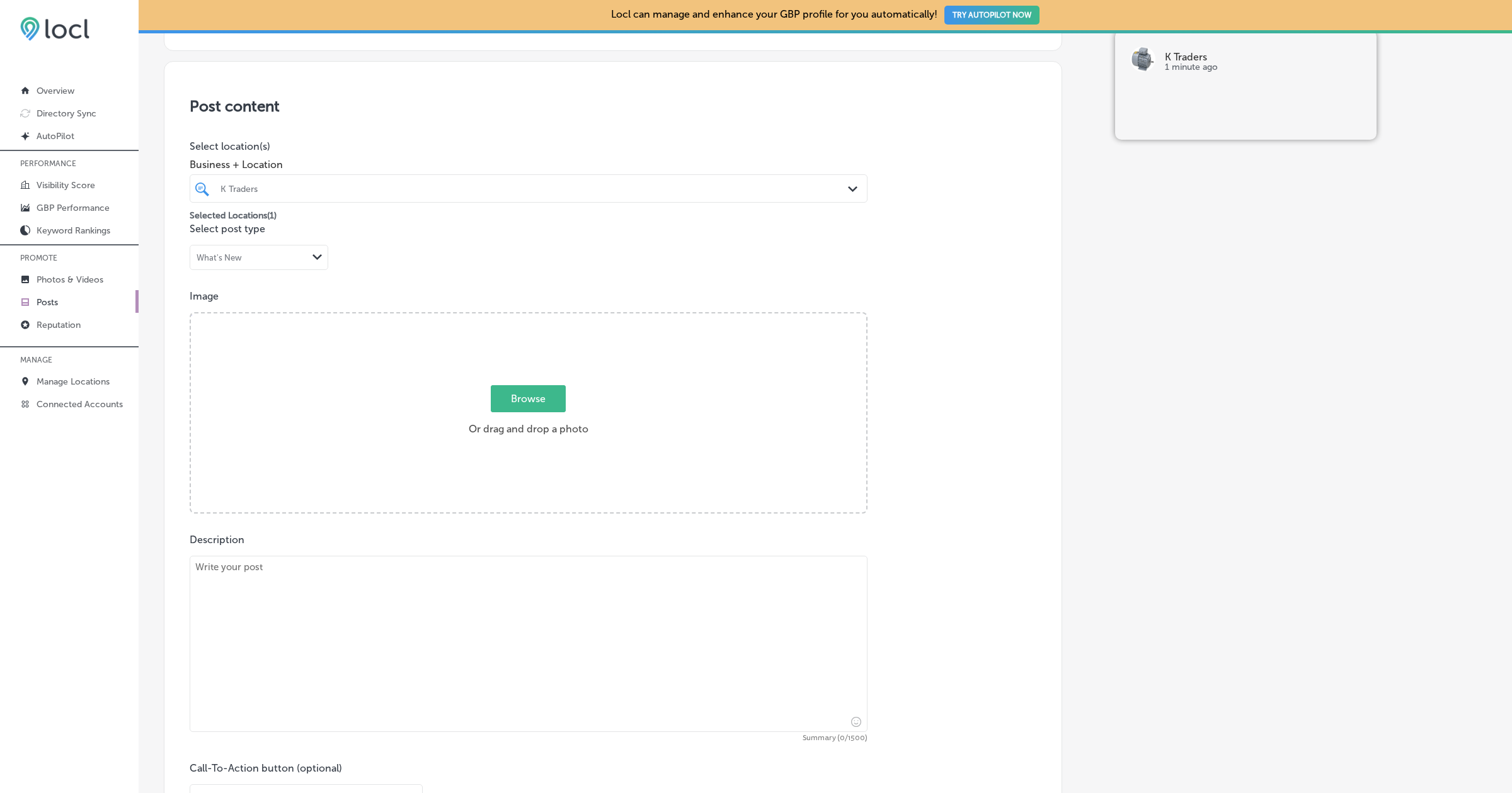
click at [518, 393] on span "Browse" at bounding box center [528, 399] width 75 height 27
click at [518, 317] on input "Browse Or drag and drop a photo" at bounding box center [528, 315] width 675 height 4
type input "C:\fakepath\9e2fbb31-902a-446c-89b7-d5581c84bc56tree-736885_1280.jpg"
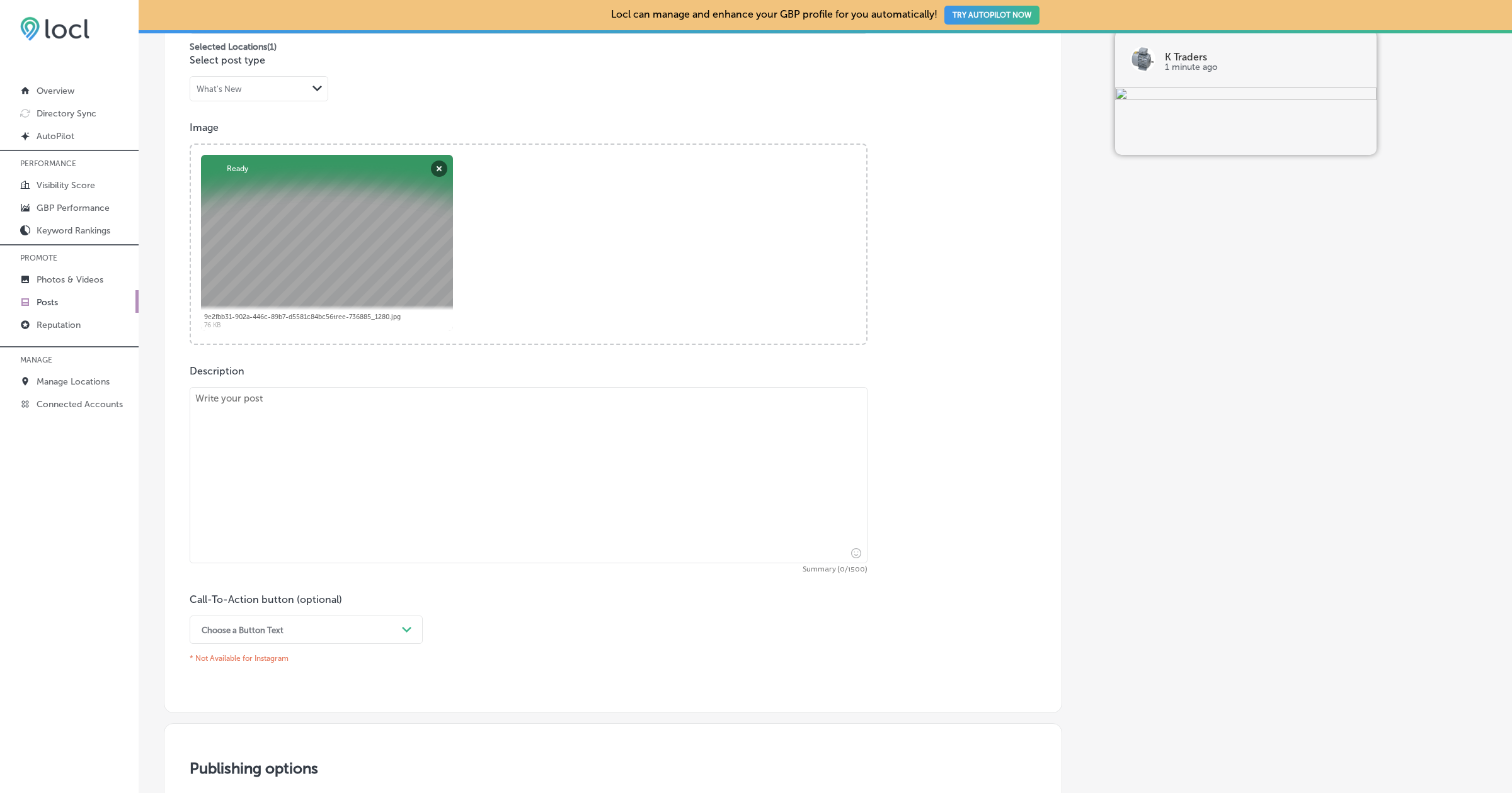
scroll to position [398, 0]
click at [300, 401] on textarea at bounding box center [529, 473] width 678 height 176
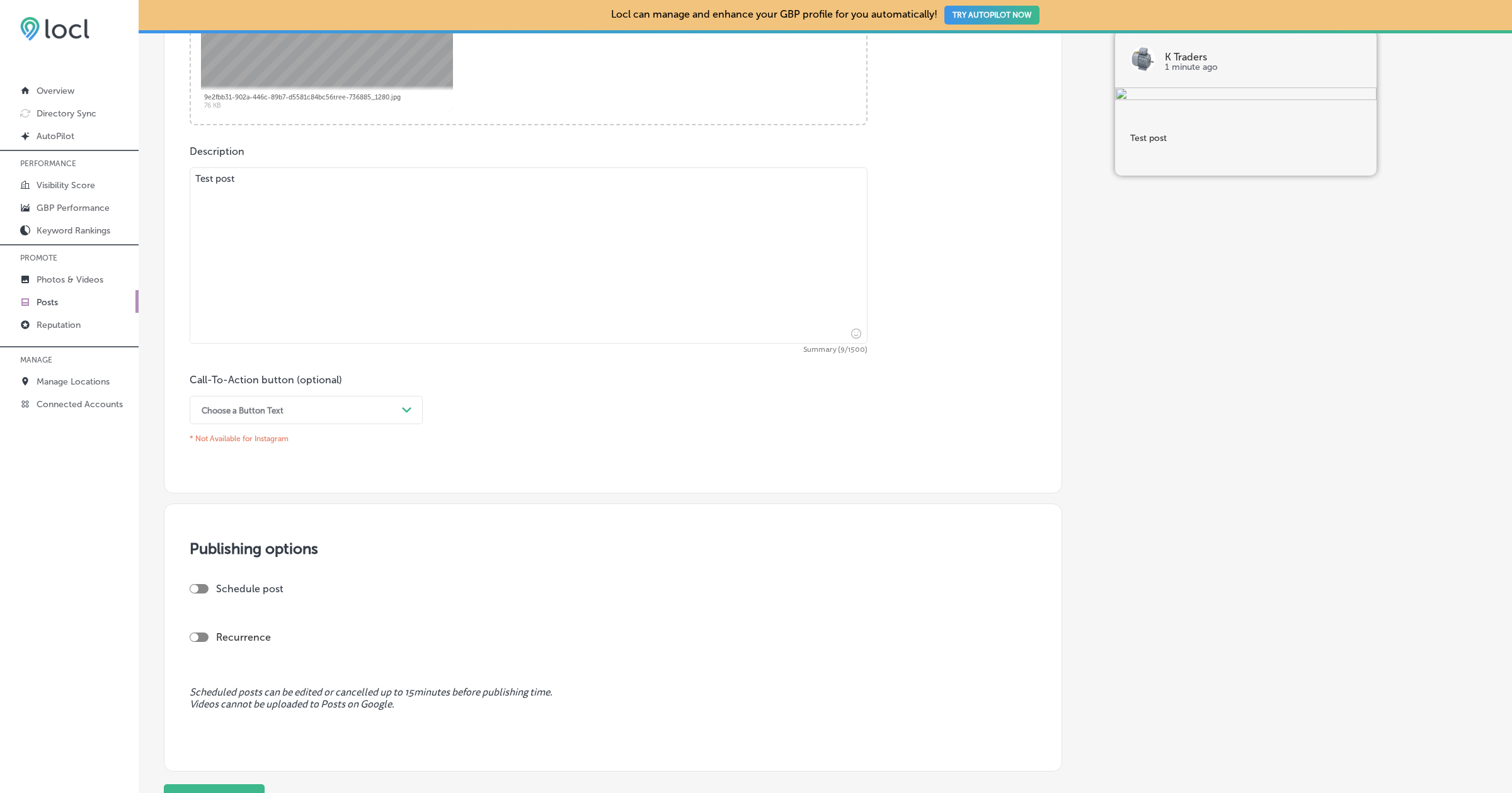
scroll to position [733, 0]
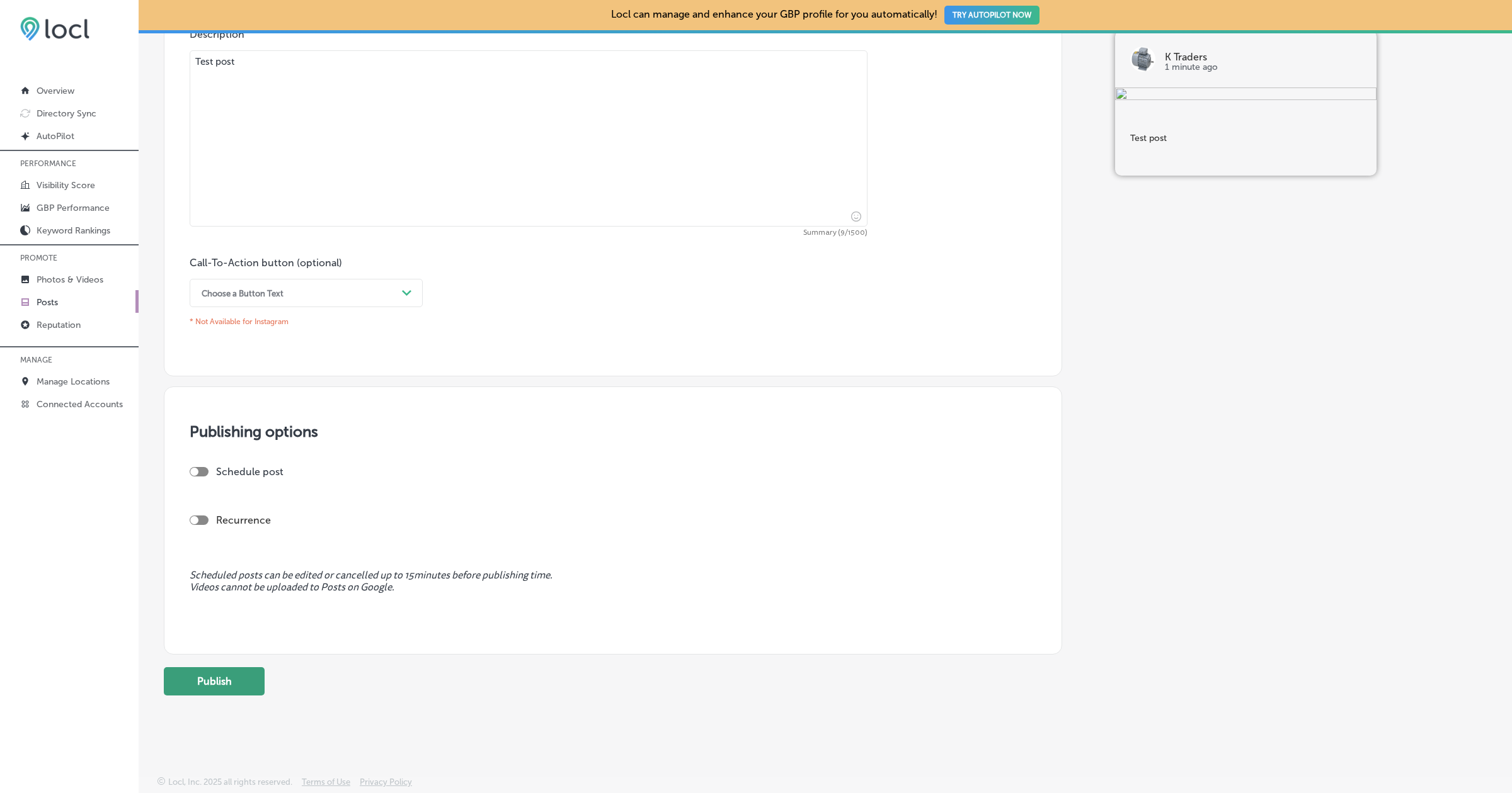
type textarea "Test post"
click at [235, 673] on button "Publish" at bounding box center [214, 682] width 101 height 29
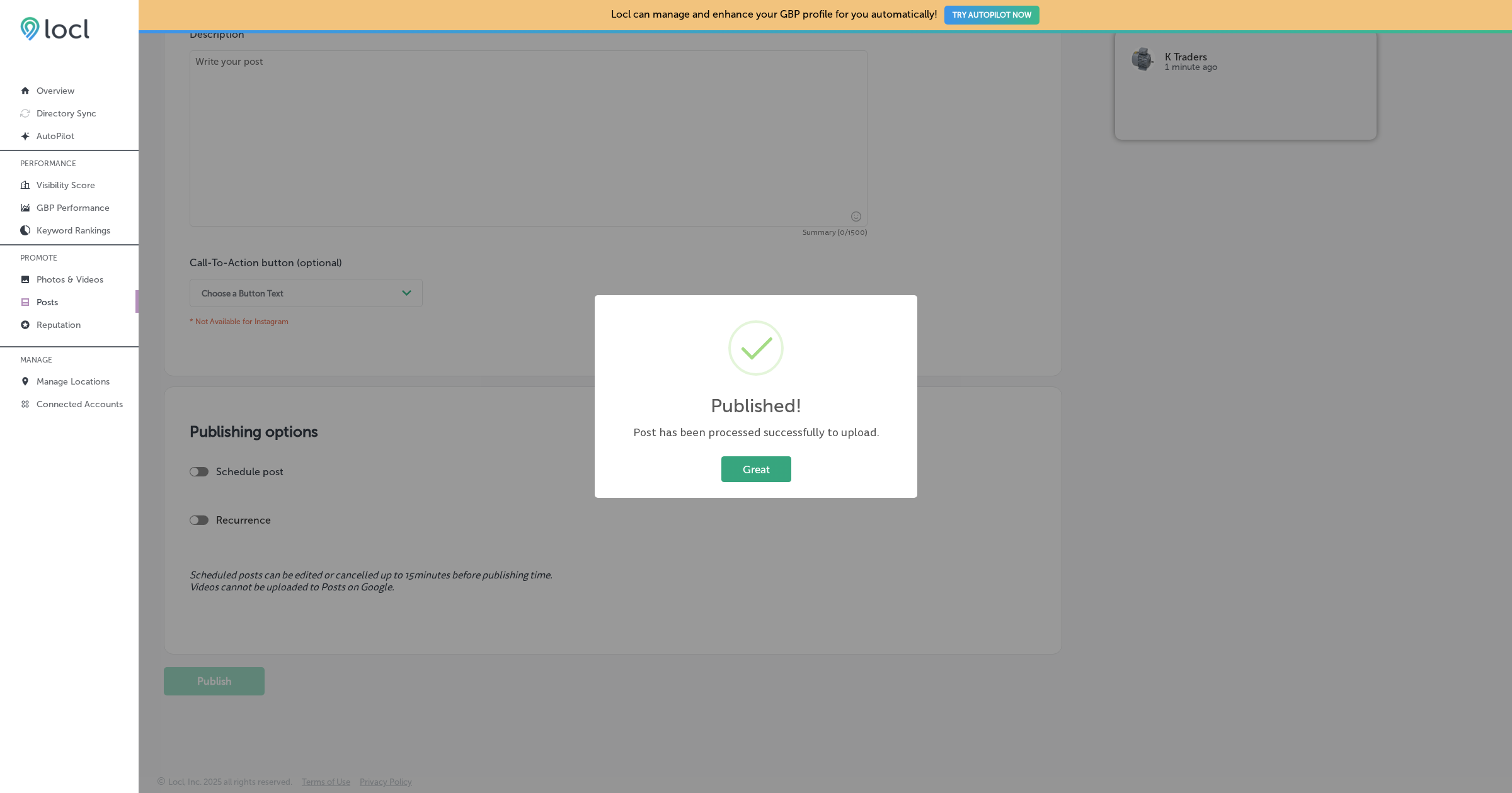
click at [751, 471] on button "Great" at bounding box center [756, 469] width 70 height 26
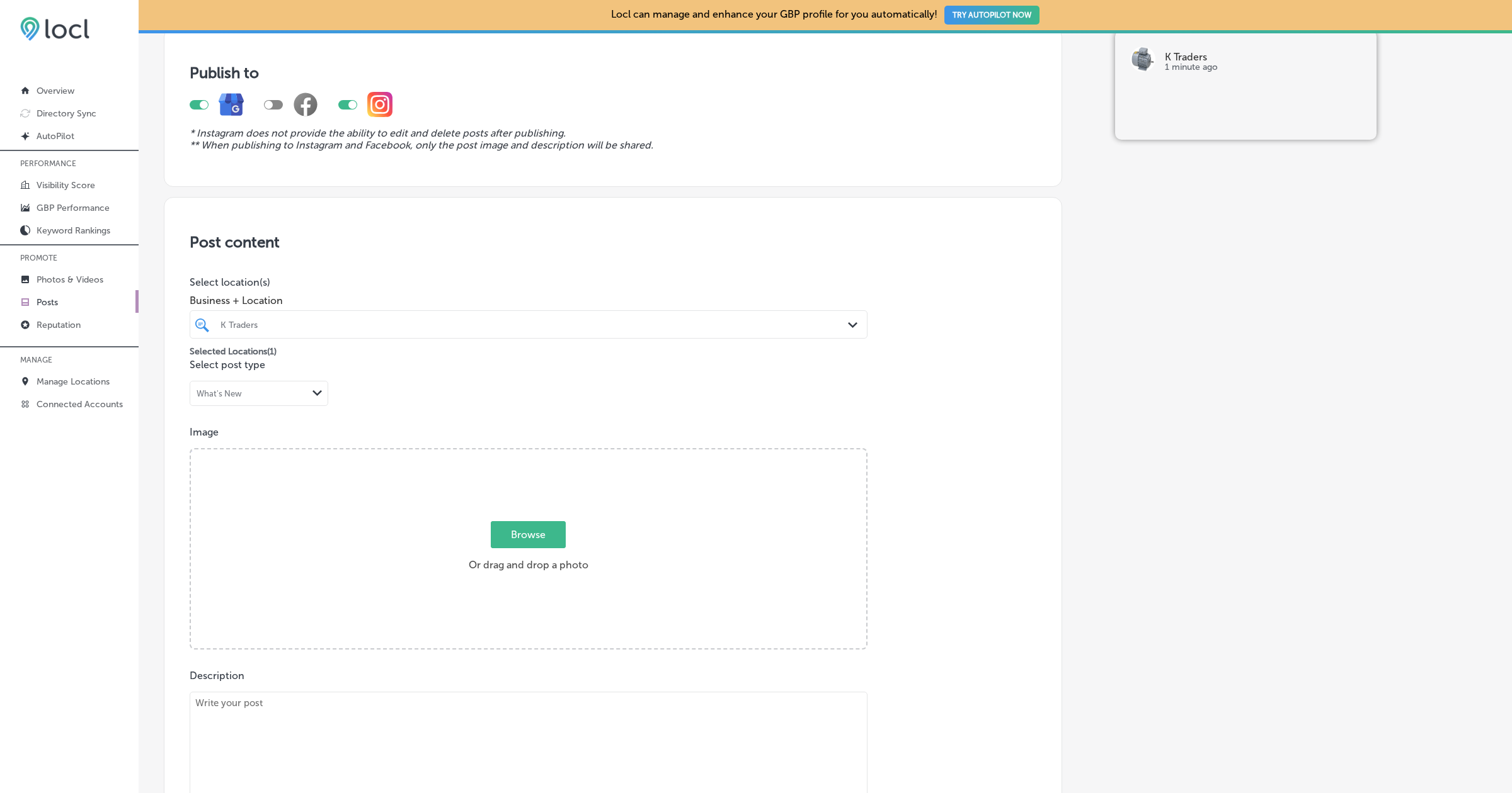
scroll to position [0, 0]
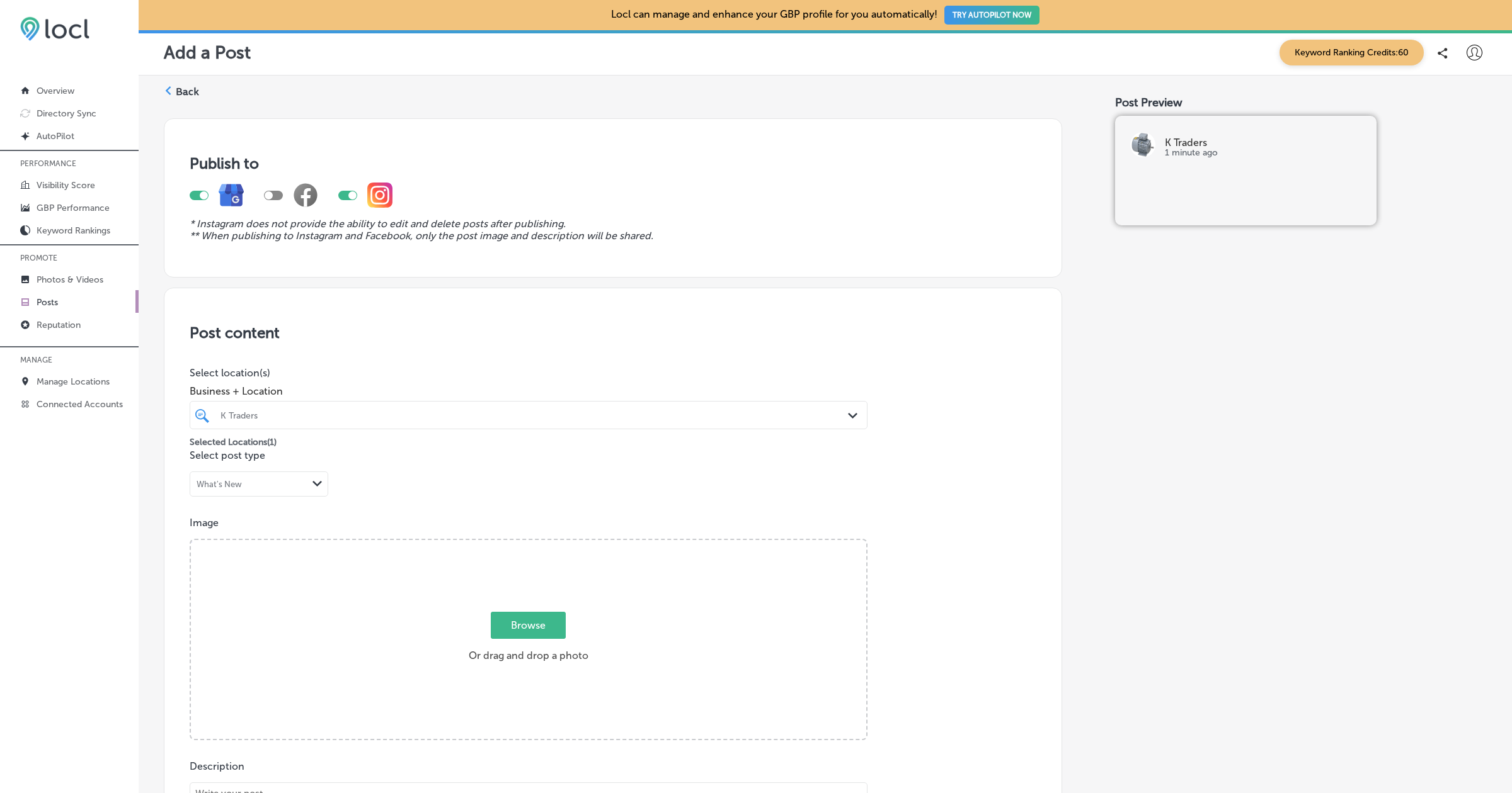
click at [194, 95] on label "Back" at bounding box center [187, 92] width 24 height 14
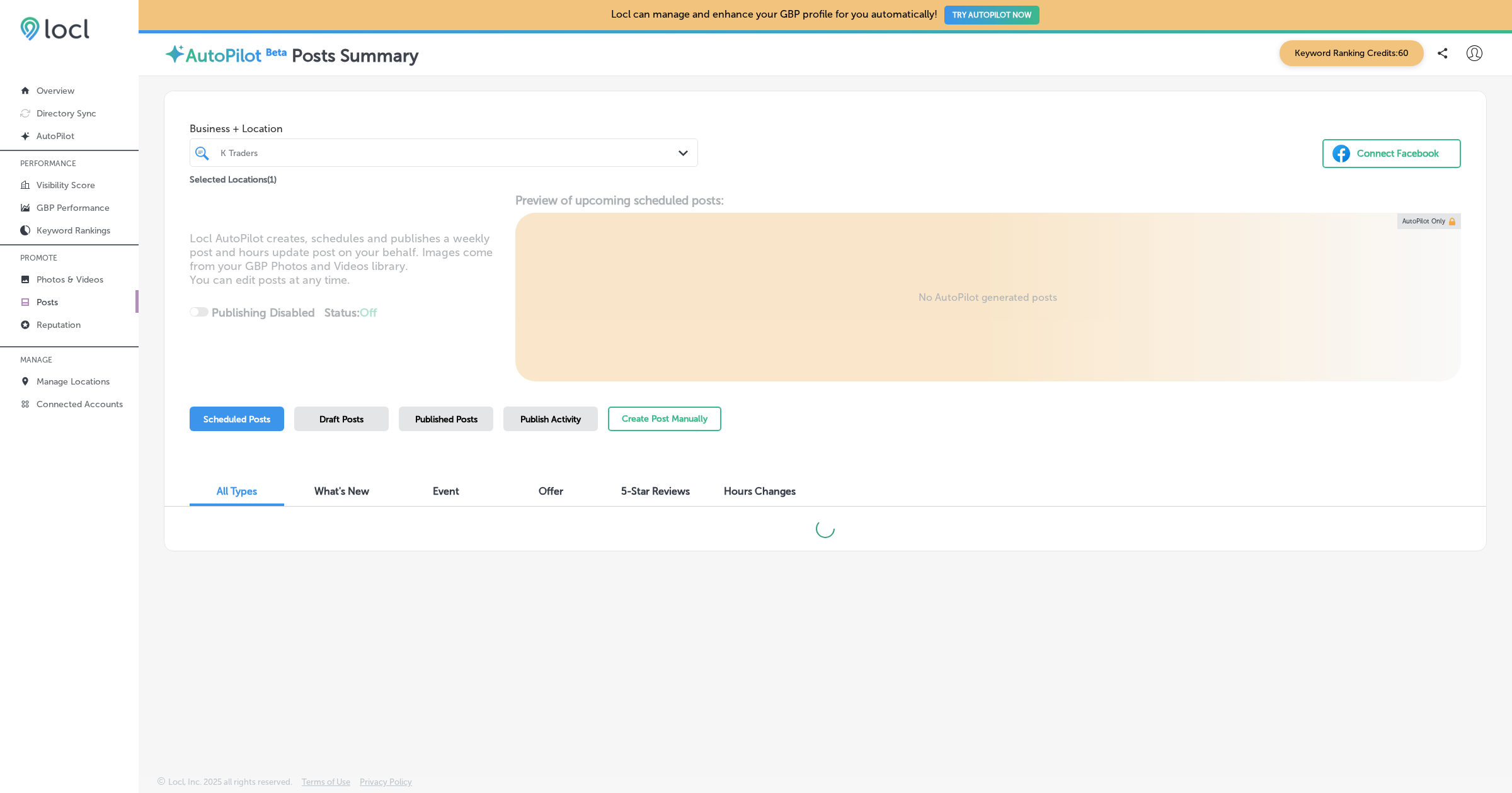
click at [446, 424] on div "Published Posts" at bounding box center [446, 419] width 95 height 24
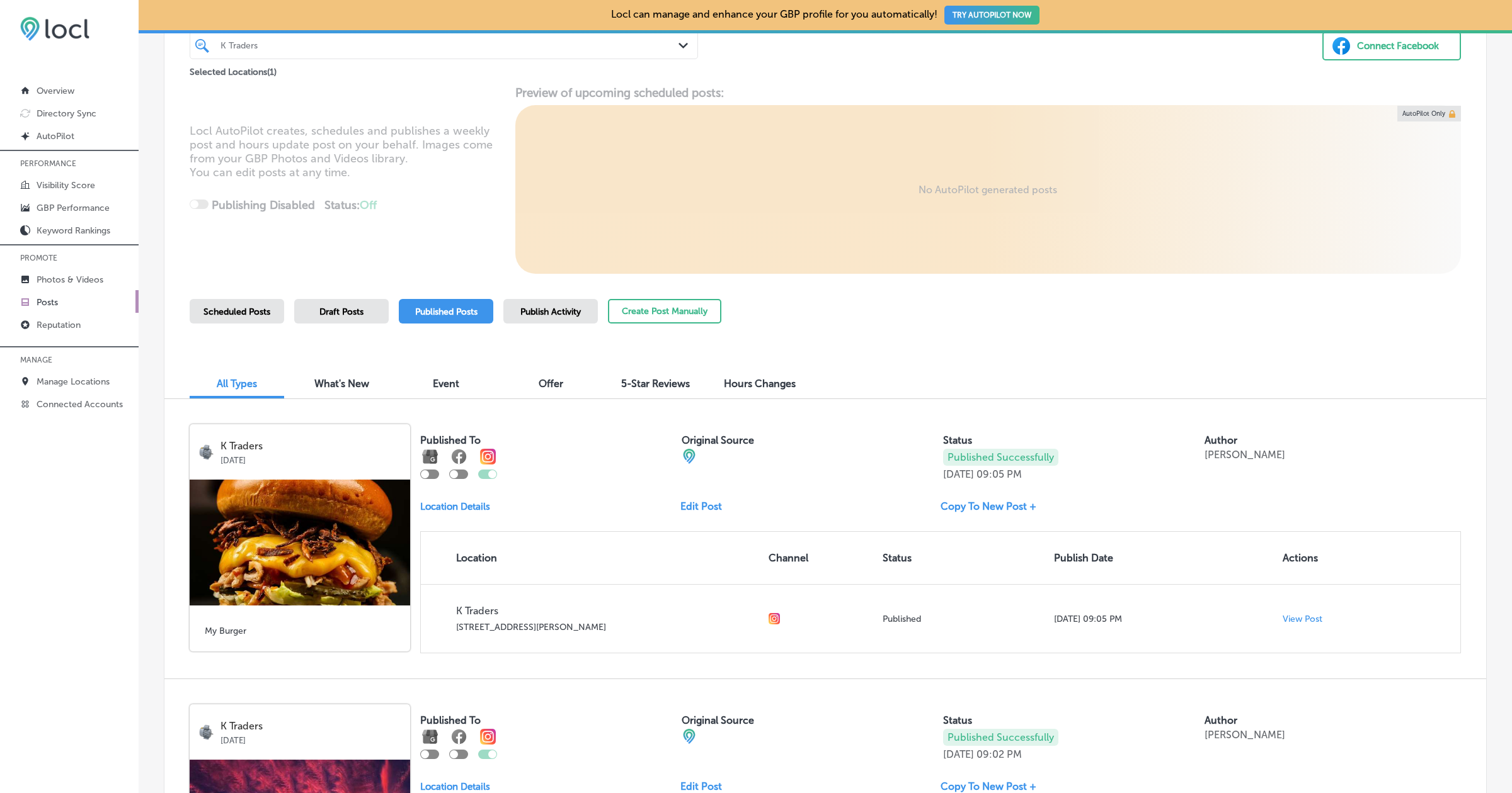
scroll to position [112, 0]
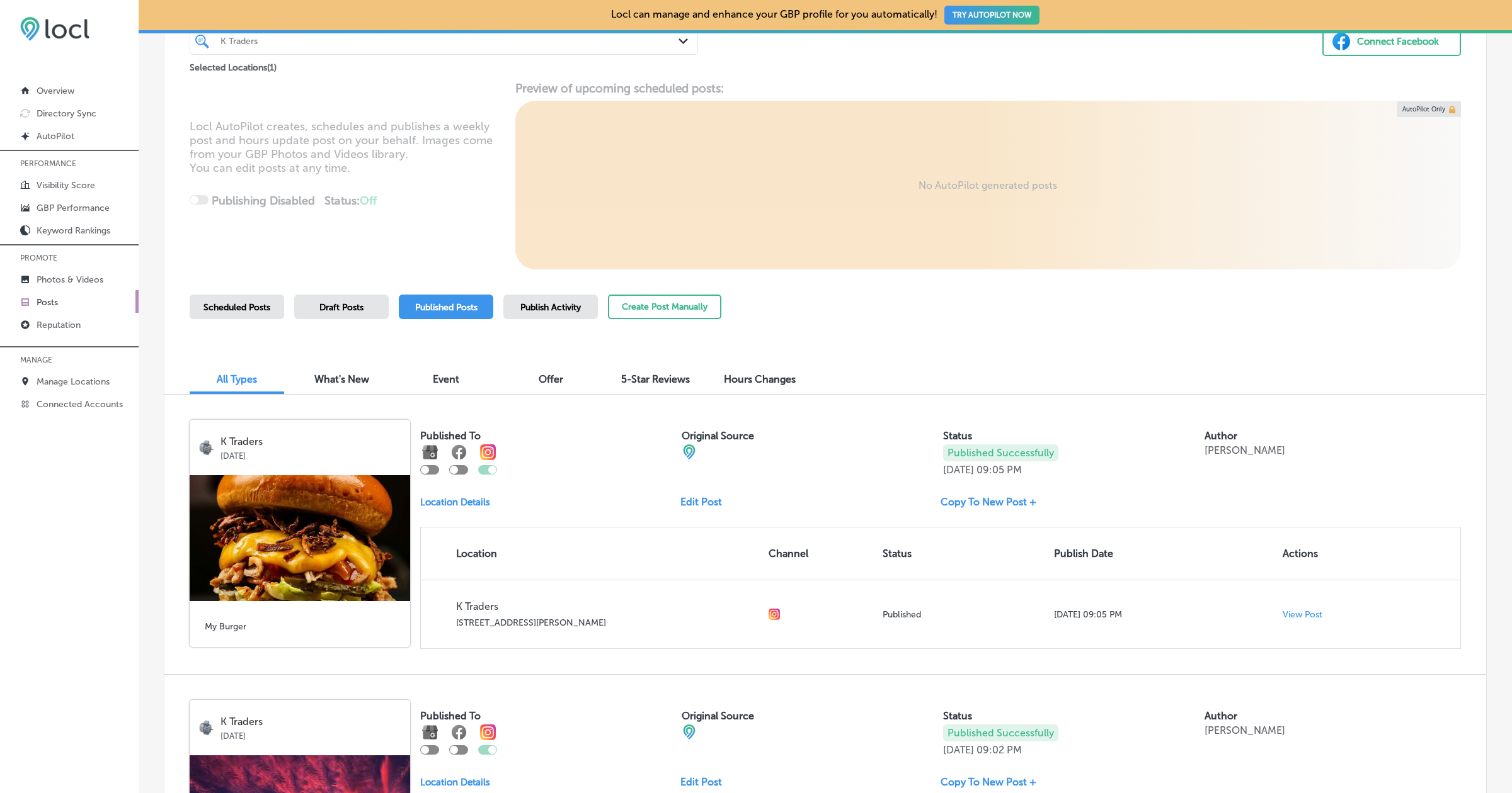
click at [263, 309] on span "Scheduled Posts" at bounding box center [236, 307] width 67 height 11
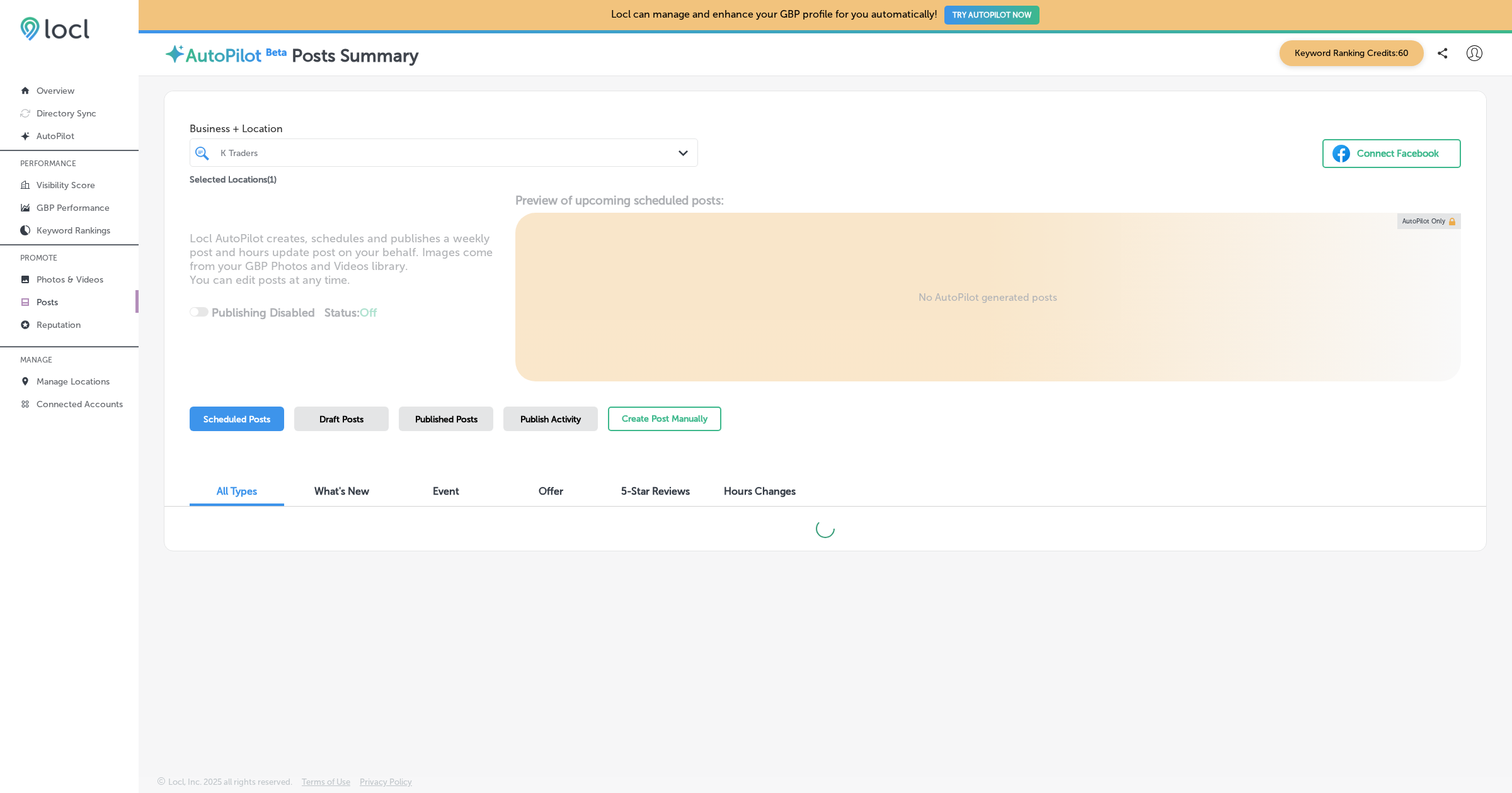
scroll to position [0, 0]
click at [441, 424] on span "Published Posts" at bounding box center [446, 419] width 62 height 11
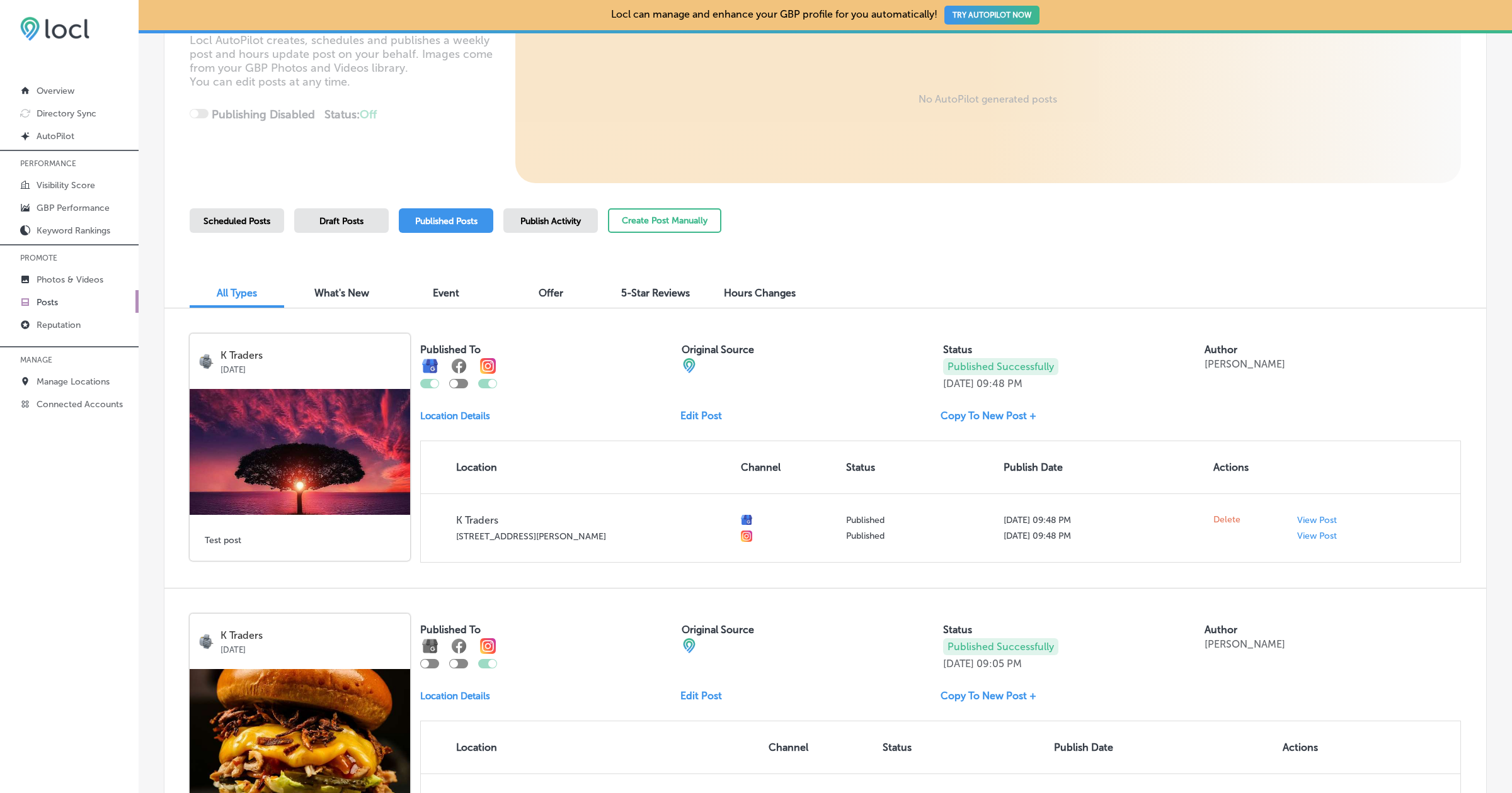
scroll to position [203, 0]
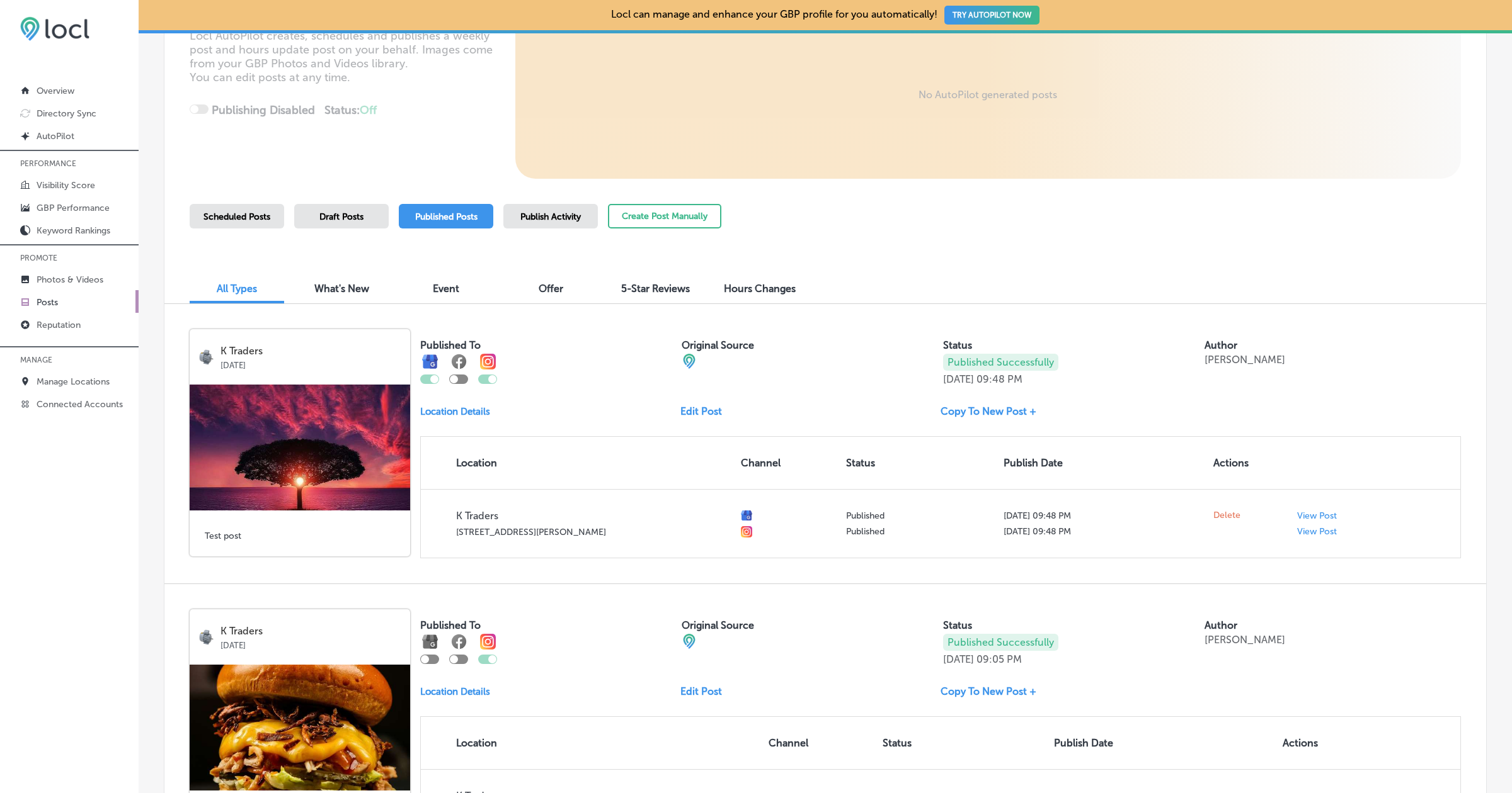
click at [697, 413] on link "Edit Post" at bounding box center [706, 411] width 52 height 12
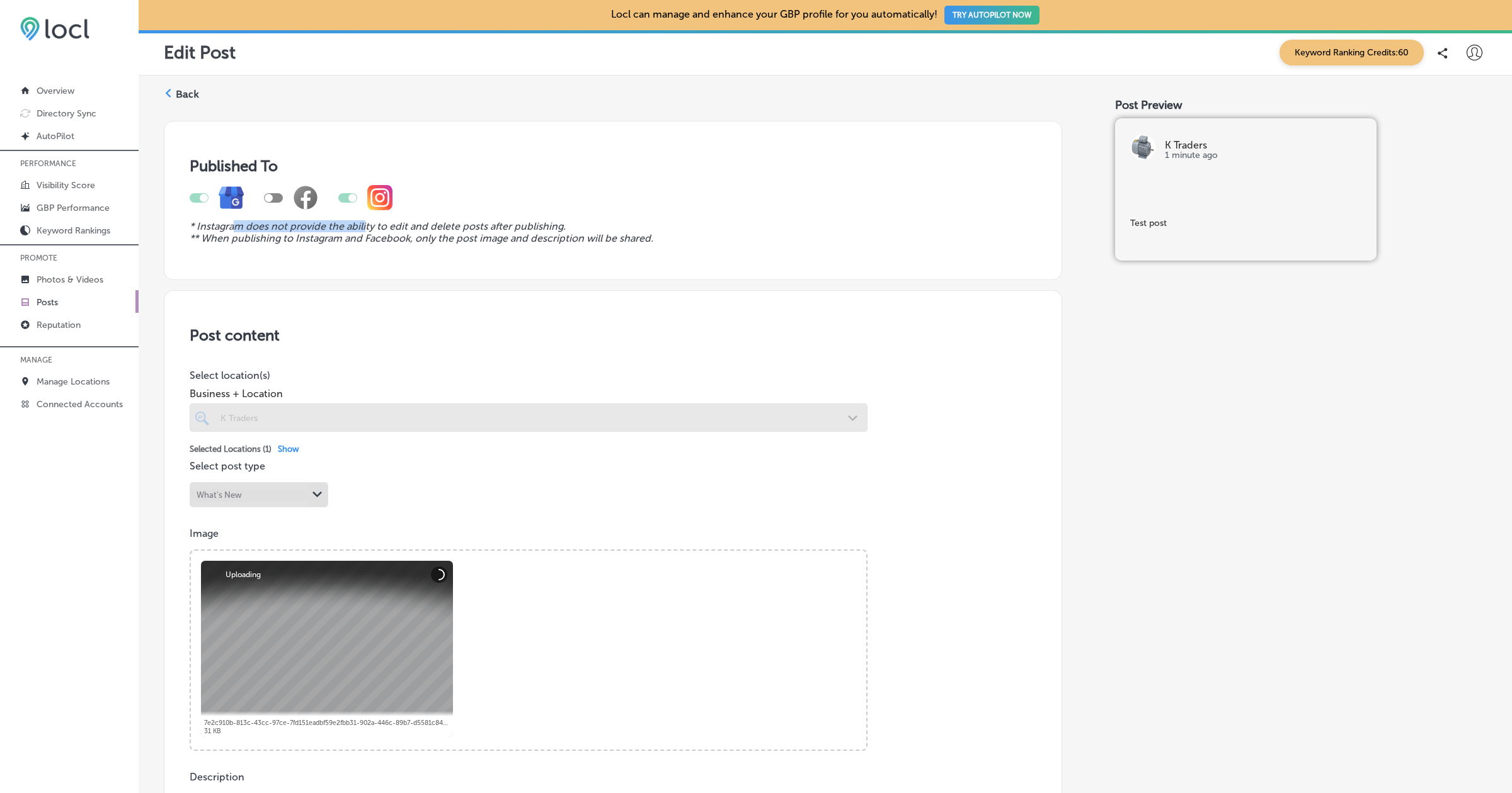
drag, startPoint x: 231, startPoint y: 229, endPoint x: 364, endPoint y: 229, distance: 133.0
click at [364, 229] on icon "* Instagram does not provide the ability to edit and delete posts after publish…" at bounding box center [378, 226] width 376 height 12
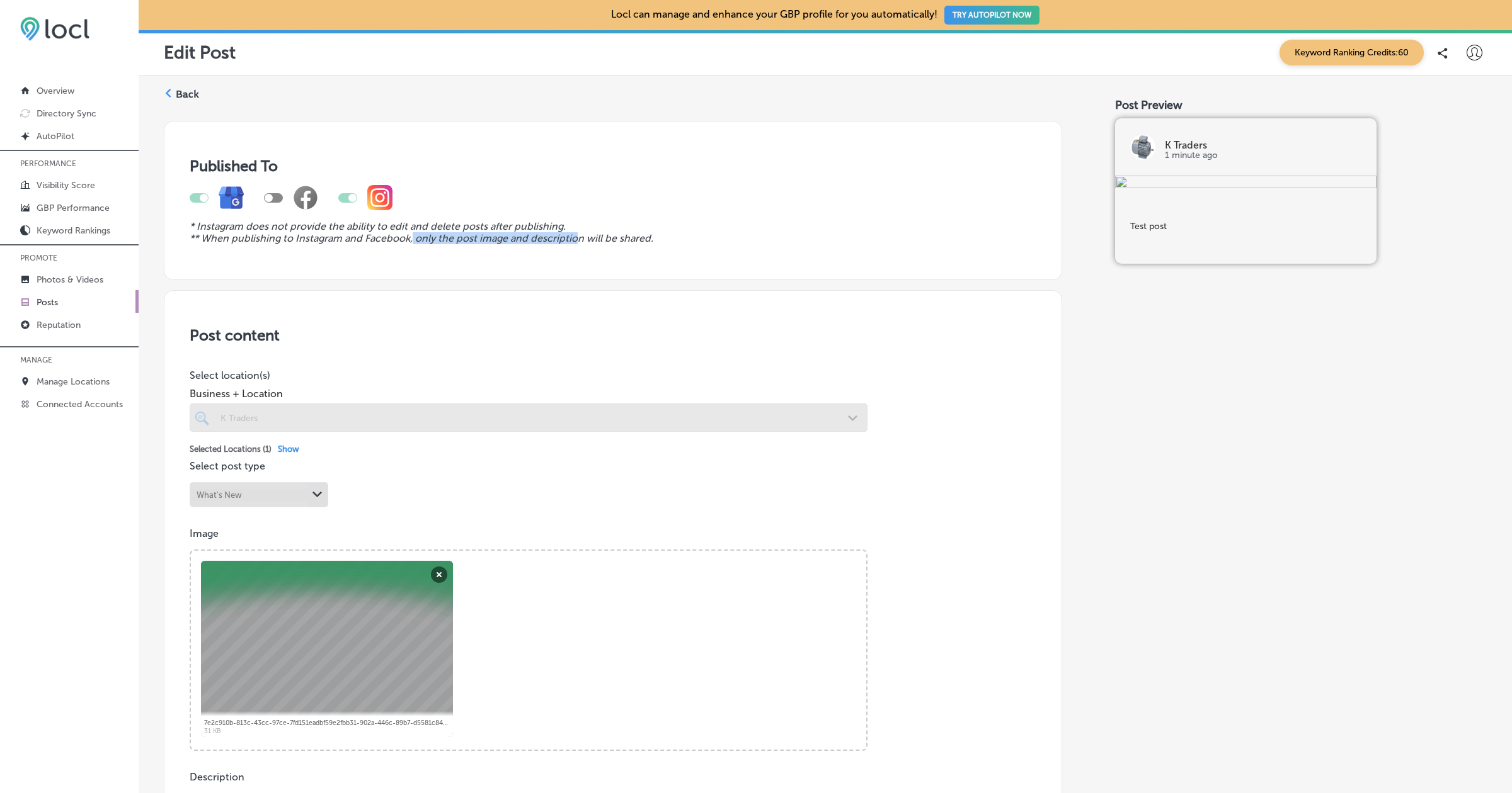
drag, startPoint x: 413, startPoint y: 242, endPoint x: 573, endPoint y: 243, distance: 160.0
click at [573, 243] on icon "** When publishing to Instagram and Facebook, only the post image and descripti…" at bounding box center [421, 238] width 464 height 12
click at [599, 237] on icon "** When publishing to Instagram and Facebook, only the post image and descripti…" at bounding box center [421, 238] width 464 height 12
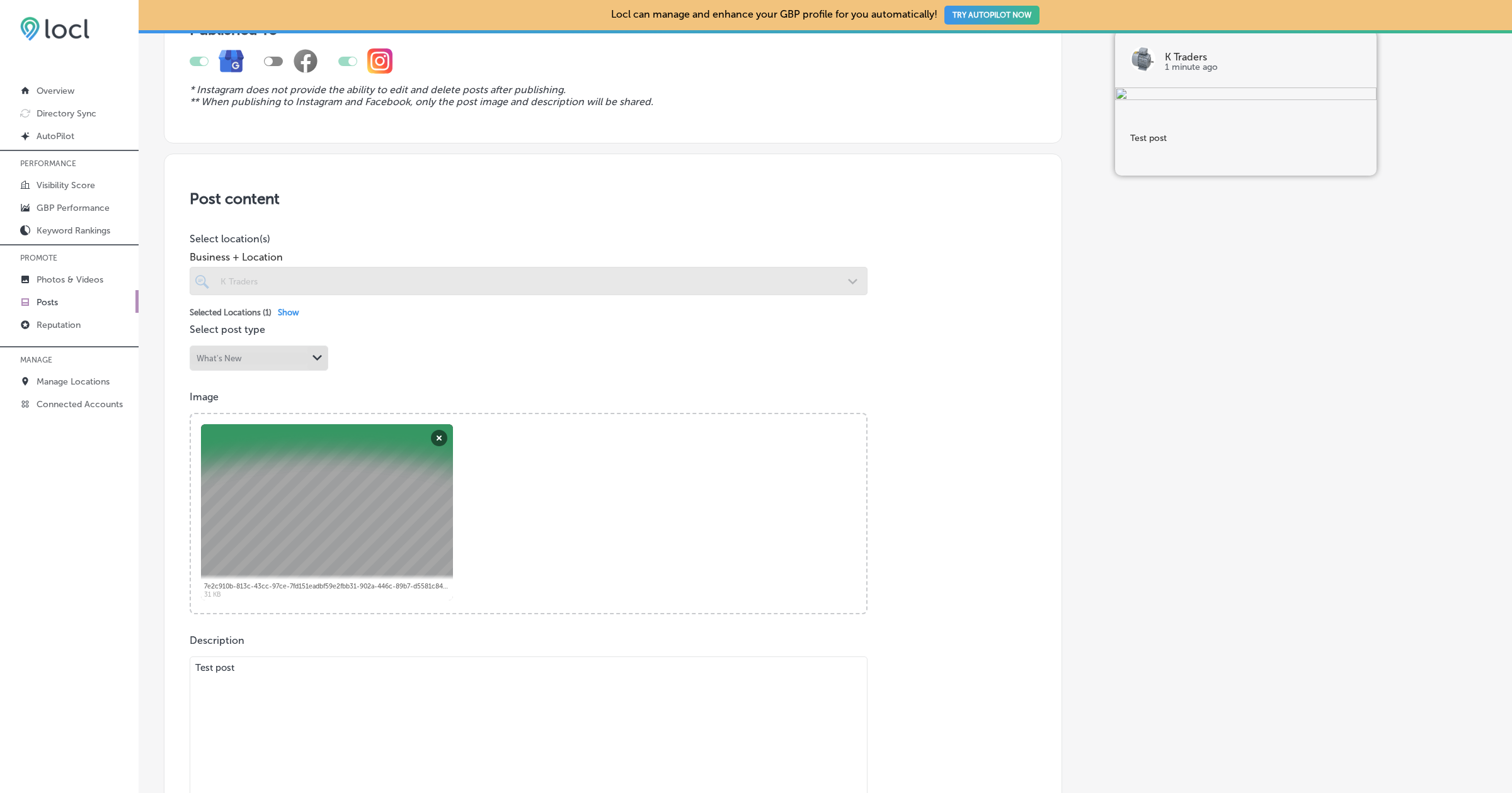
scroll to position [143, 0]
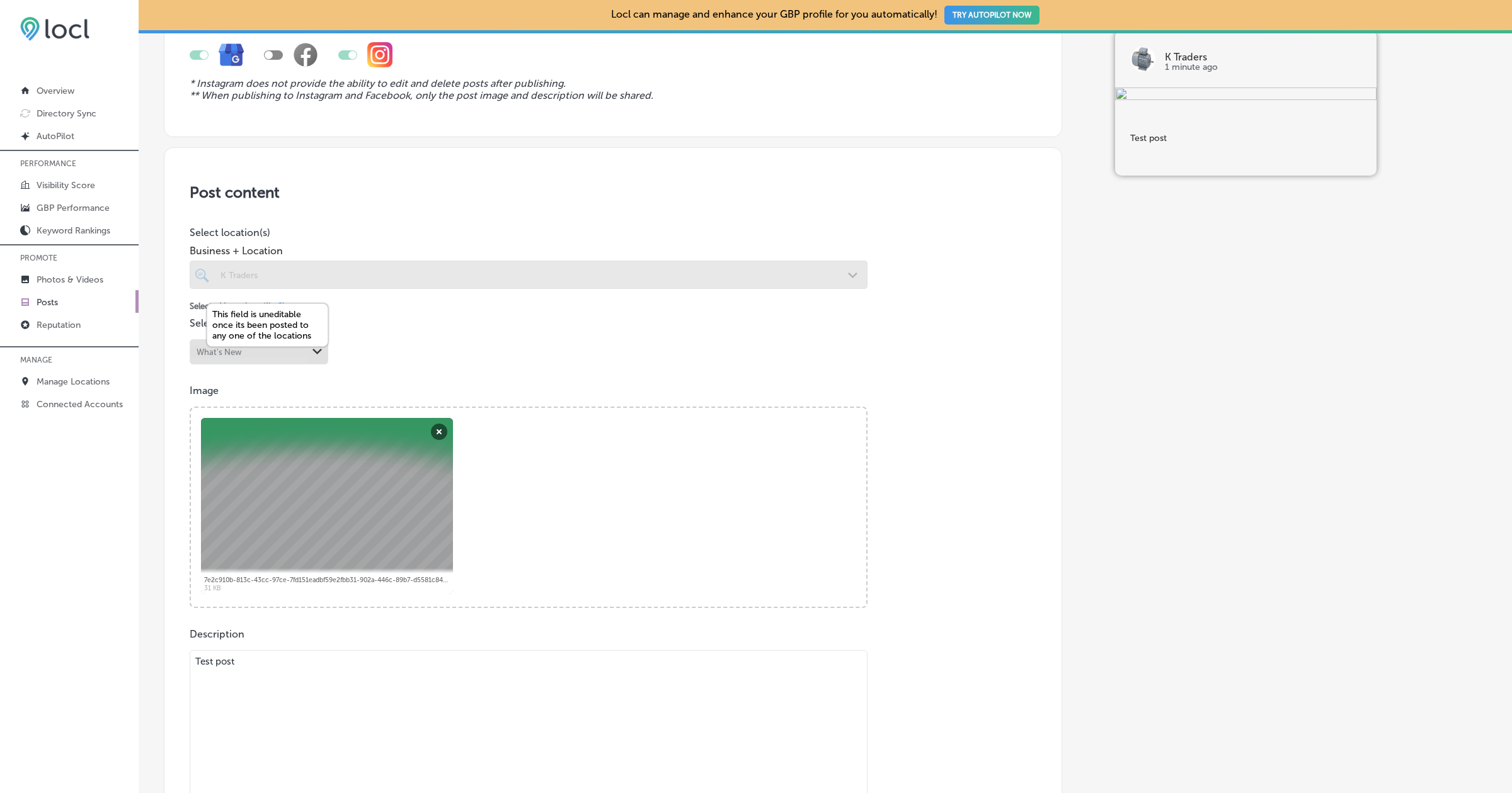
click at [320, 350] on polygon at bounding box center [317, 352] width 9 height 6
click at [310, 355] on div "Path Created with Sketch." at bounding box center [317, 352] width 20 height 20
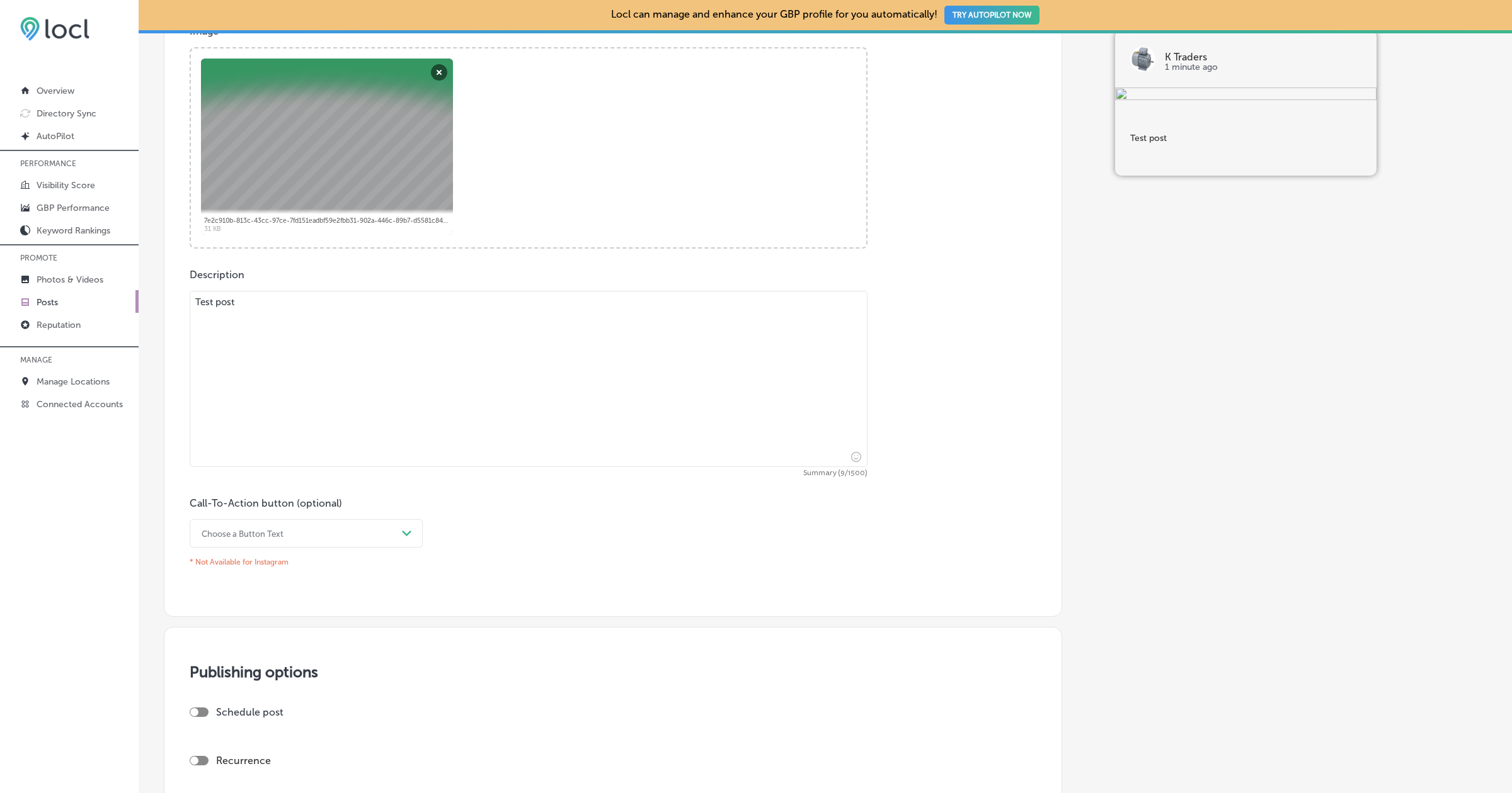
scroll to position [504, 0]
click at [279, 339] on textarea "Test post" at bounding box center [529, 377] width 678 height 176
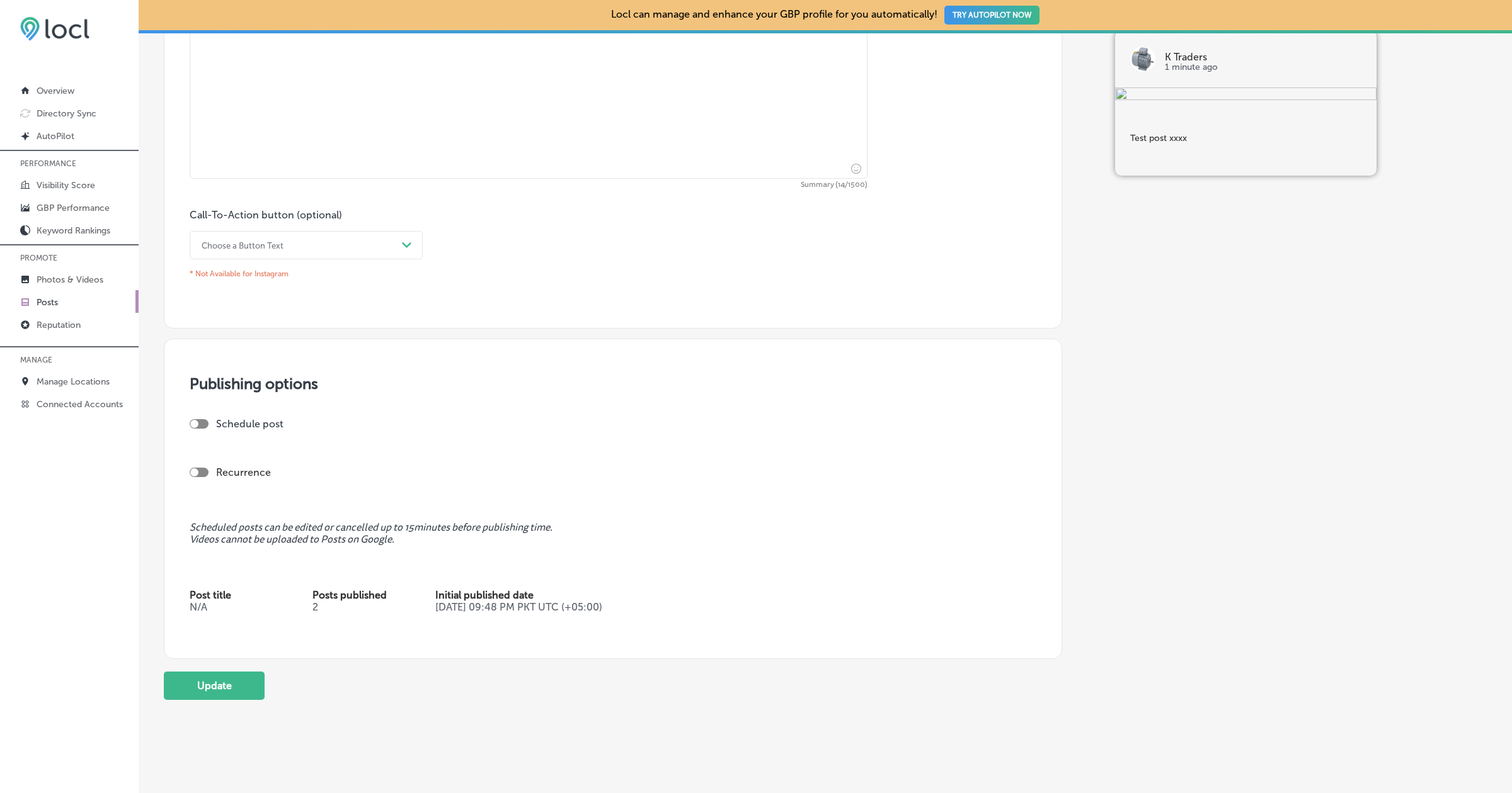
scroll to position [804, 0]
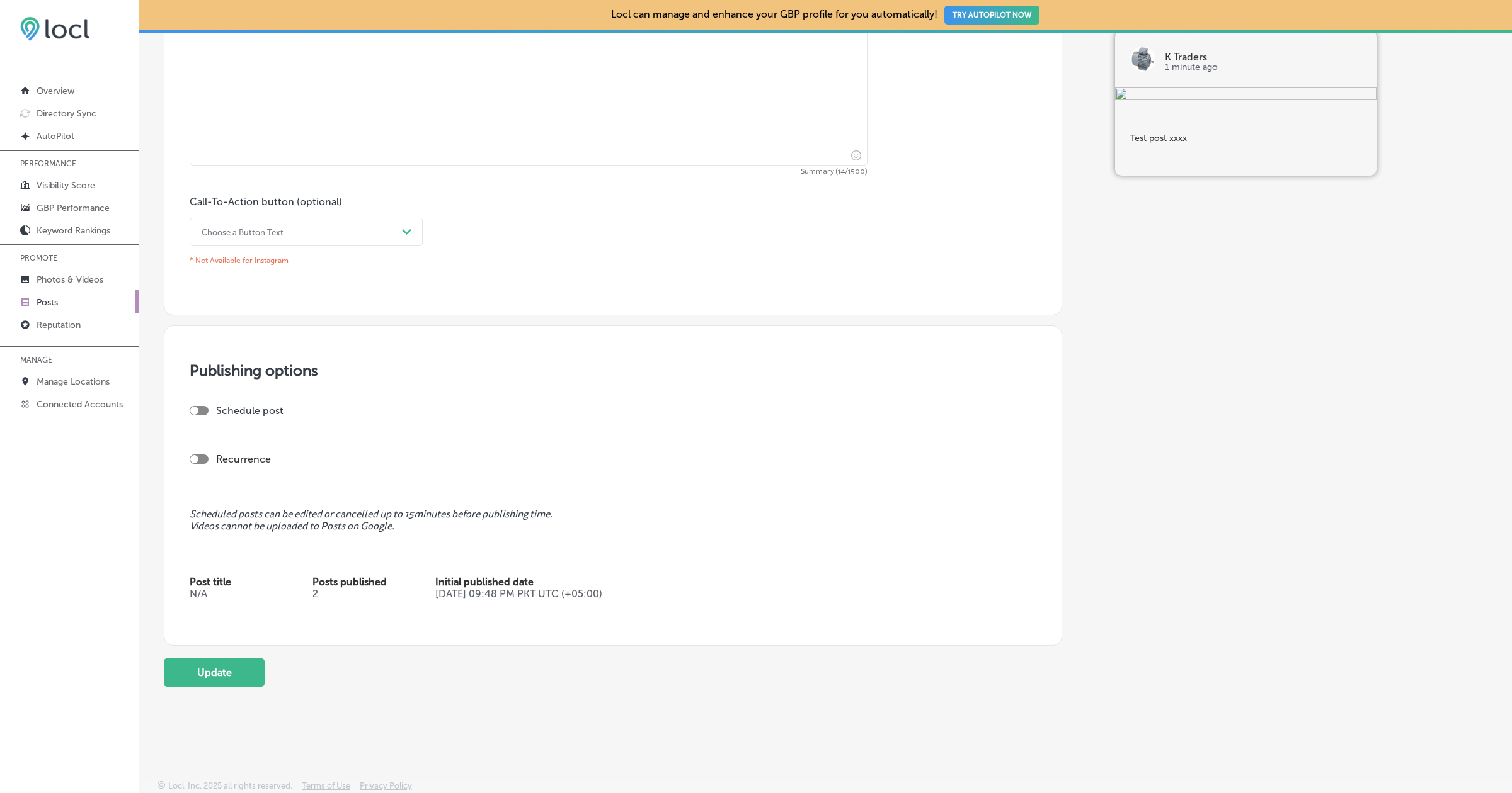
type textarea "Test post xxxx"
drag, startPoint x: 196, startPoint y: 261, endPoint x: 311, endPoint y: 261, distance: 115.0
click at [311, 261] on p "* Not Available for Instagram" at bounding box center [306, 261] width 233 height 19
click at [287, 257] on p "* Not Available for Instagram" at bounding box center [306, 261] width 233 height 19
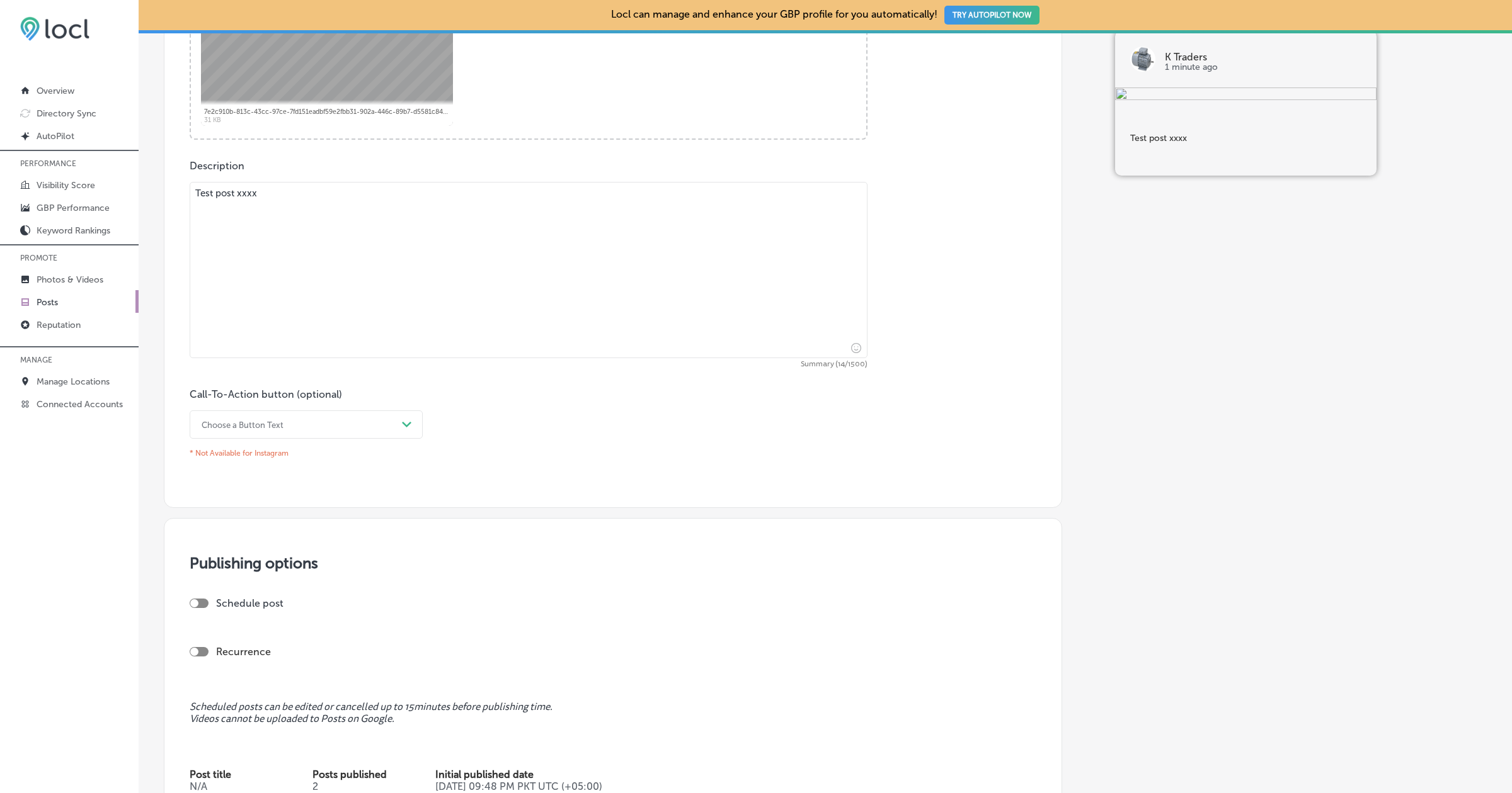
scroll to position [809, 0]
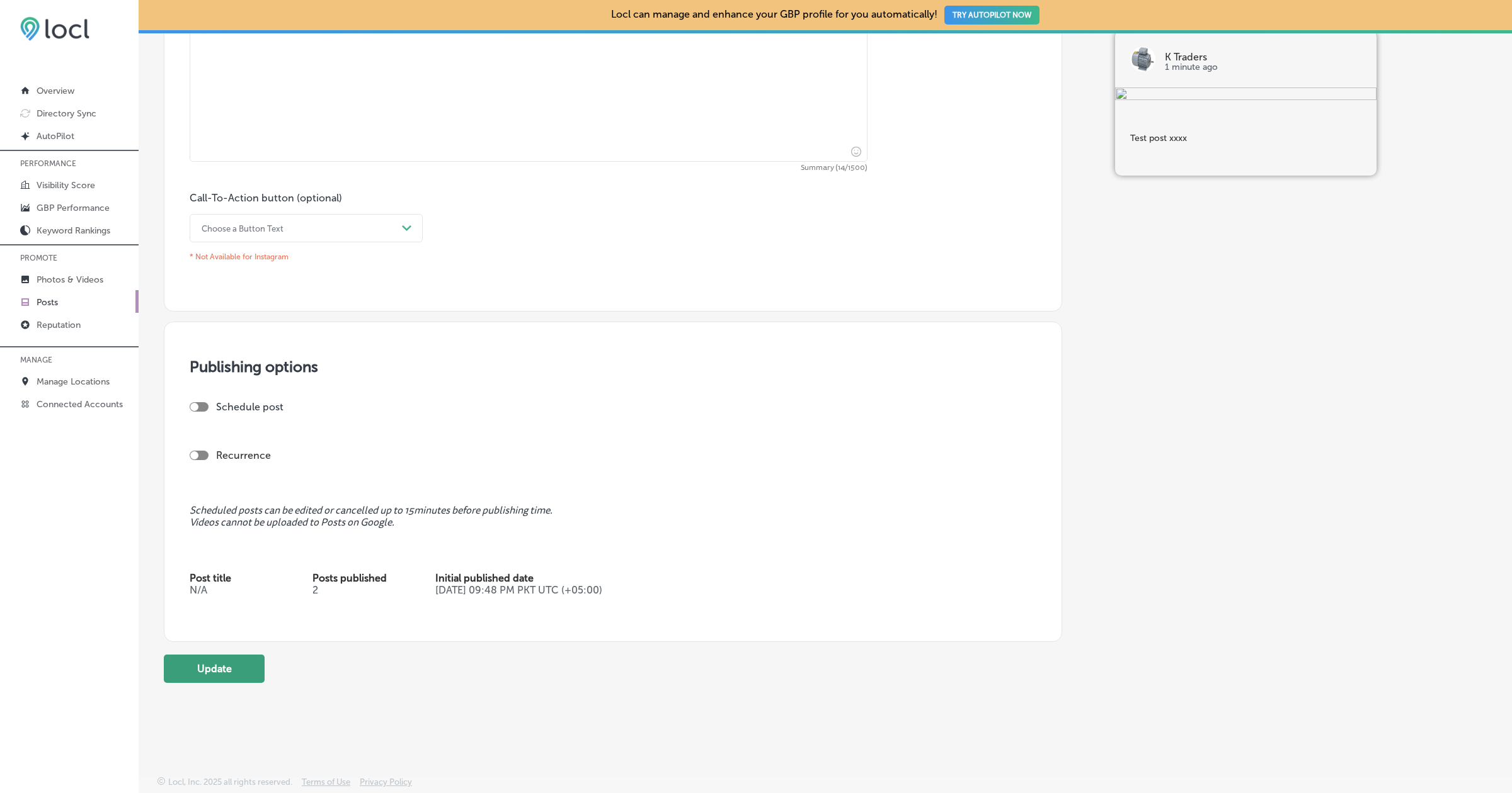
click at [236, 668] on button "Update" at bounding box center [214, 669] width 101 height 29
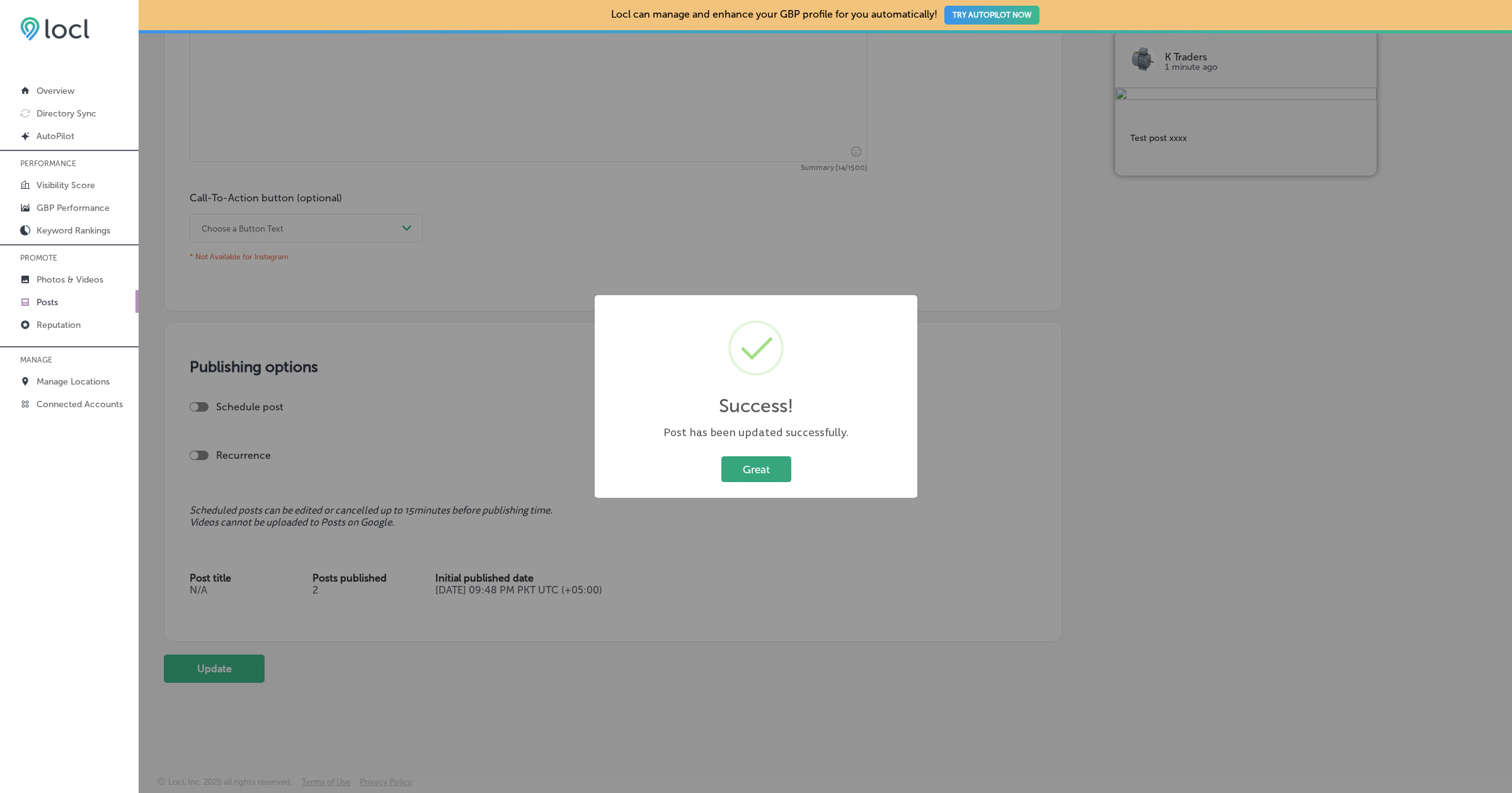
click at [752, 466] on button "Great" at bounding box center [756, 469] width 70 height 26
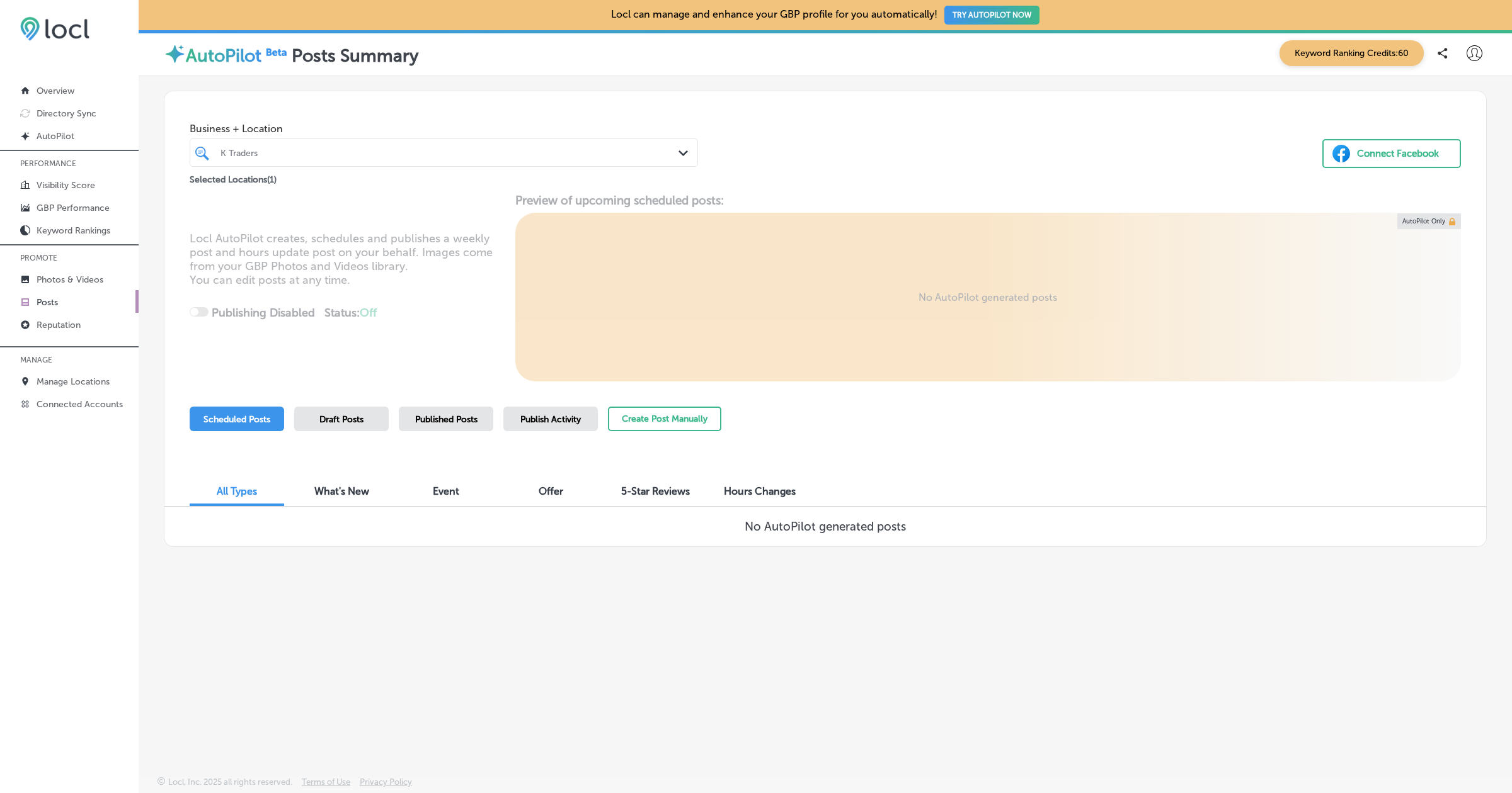
click at [461, 414] on span "Published Posts" at bounding box center [446, 419] width 62 height 11
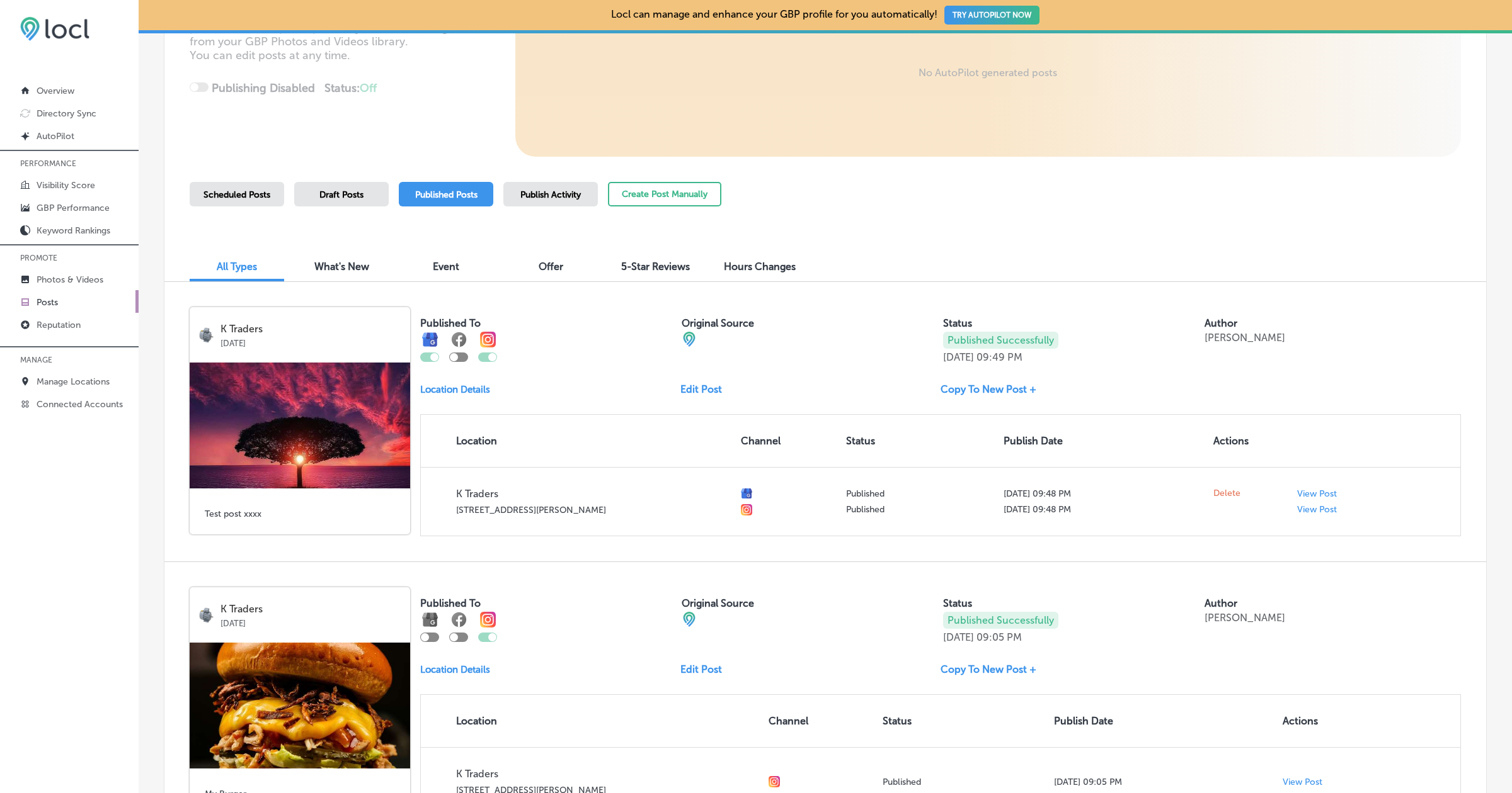
scroll to position [227, 0]
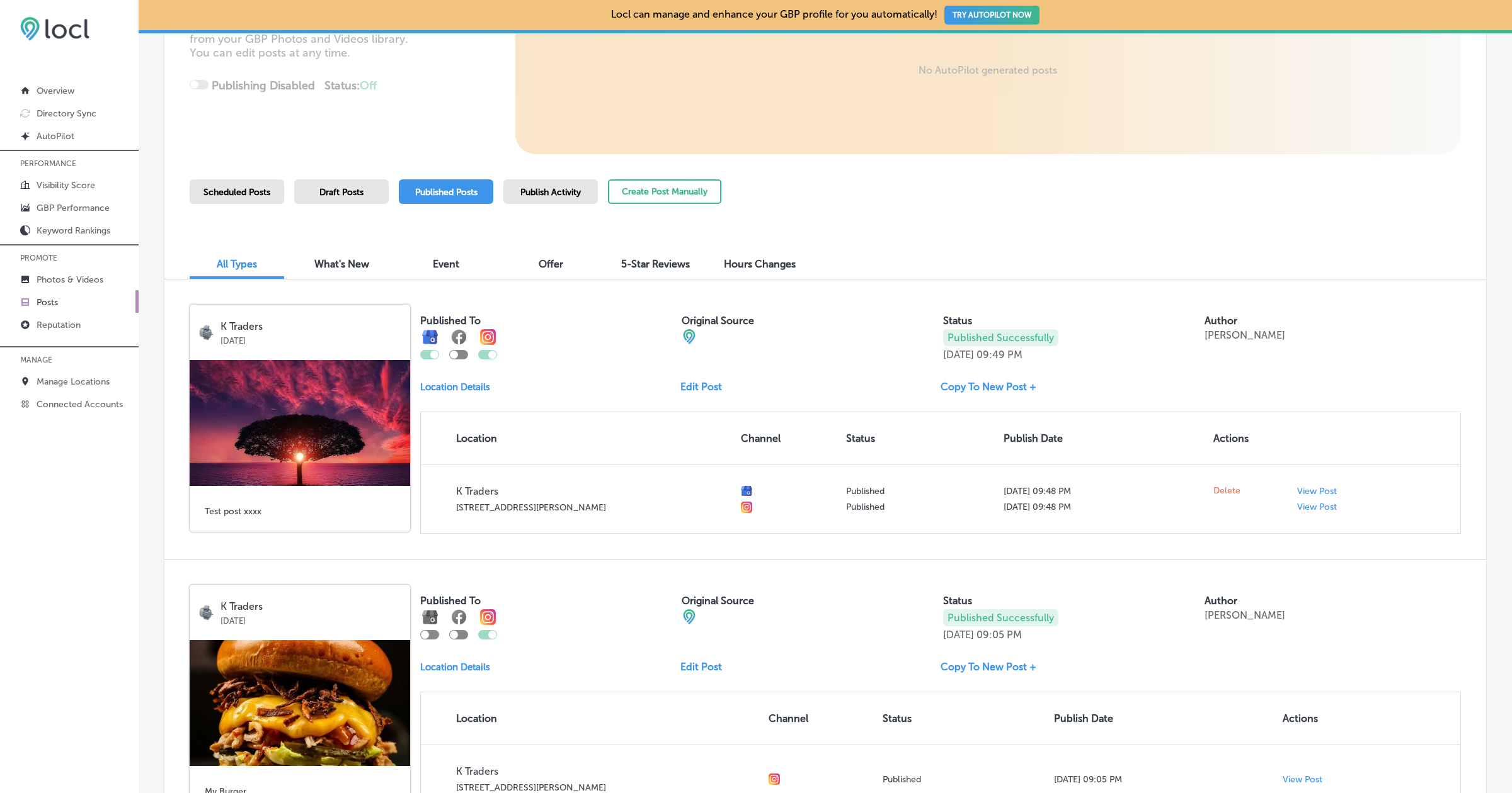
click at [238, 191] on span "Scheduled Posts" at bounding box center [236, 192] width 67 height 11
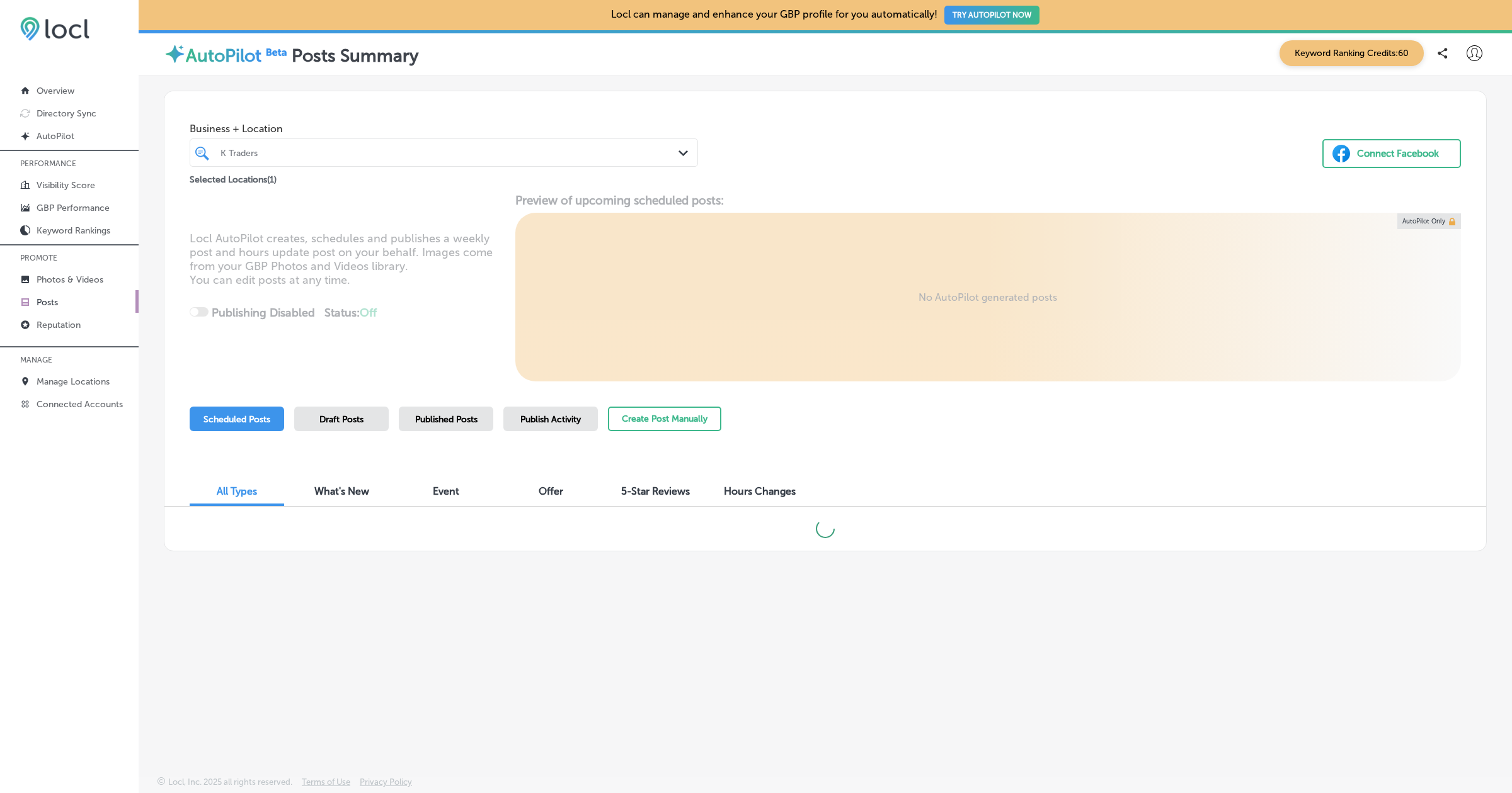
scroll to position [0, 0]
click at [461, 414] on span "Published Posts" at bounding box center [446, 419] width 62 height 11
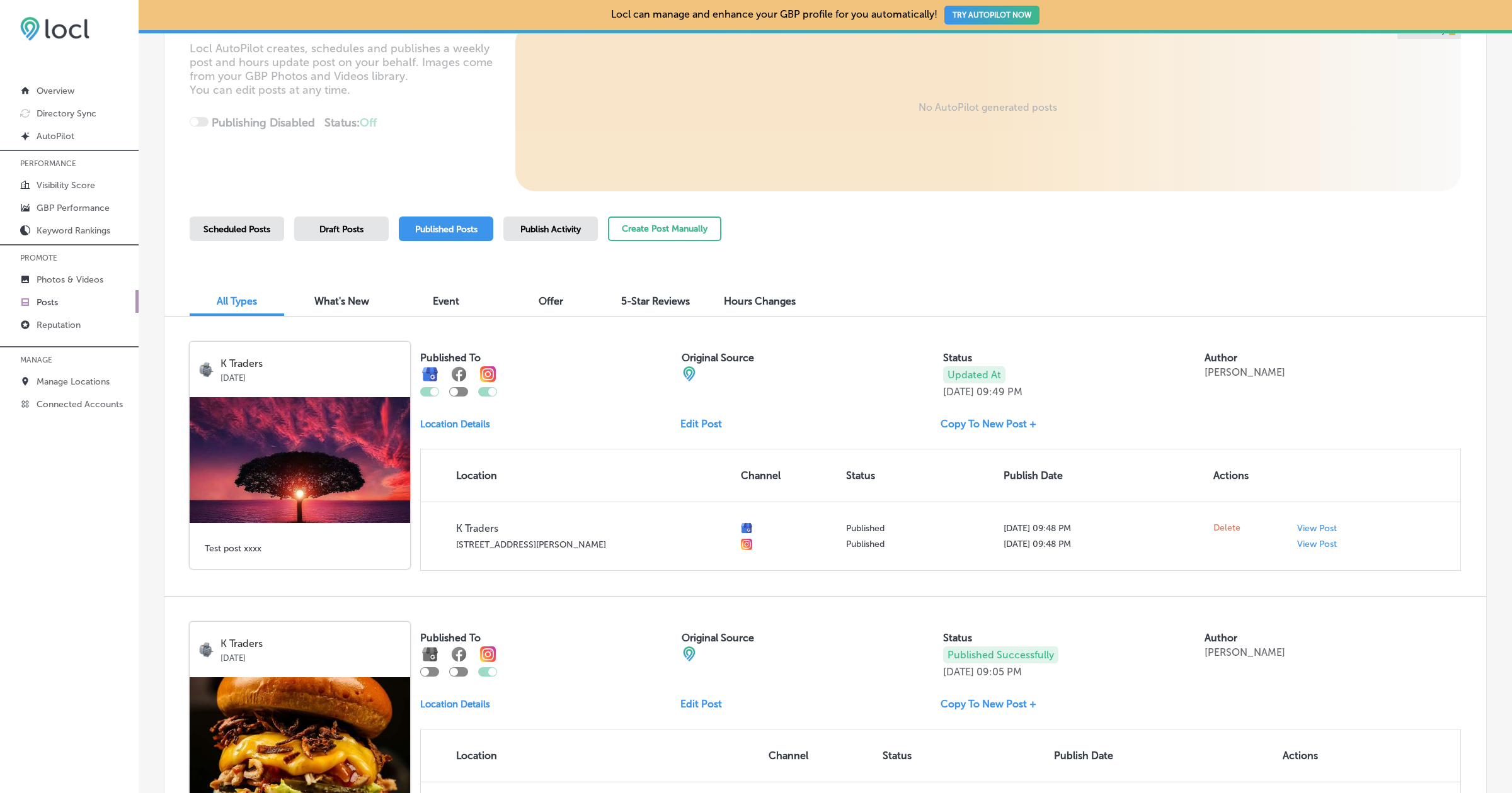
scroll to position [192, 0]
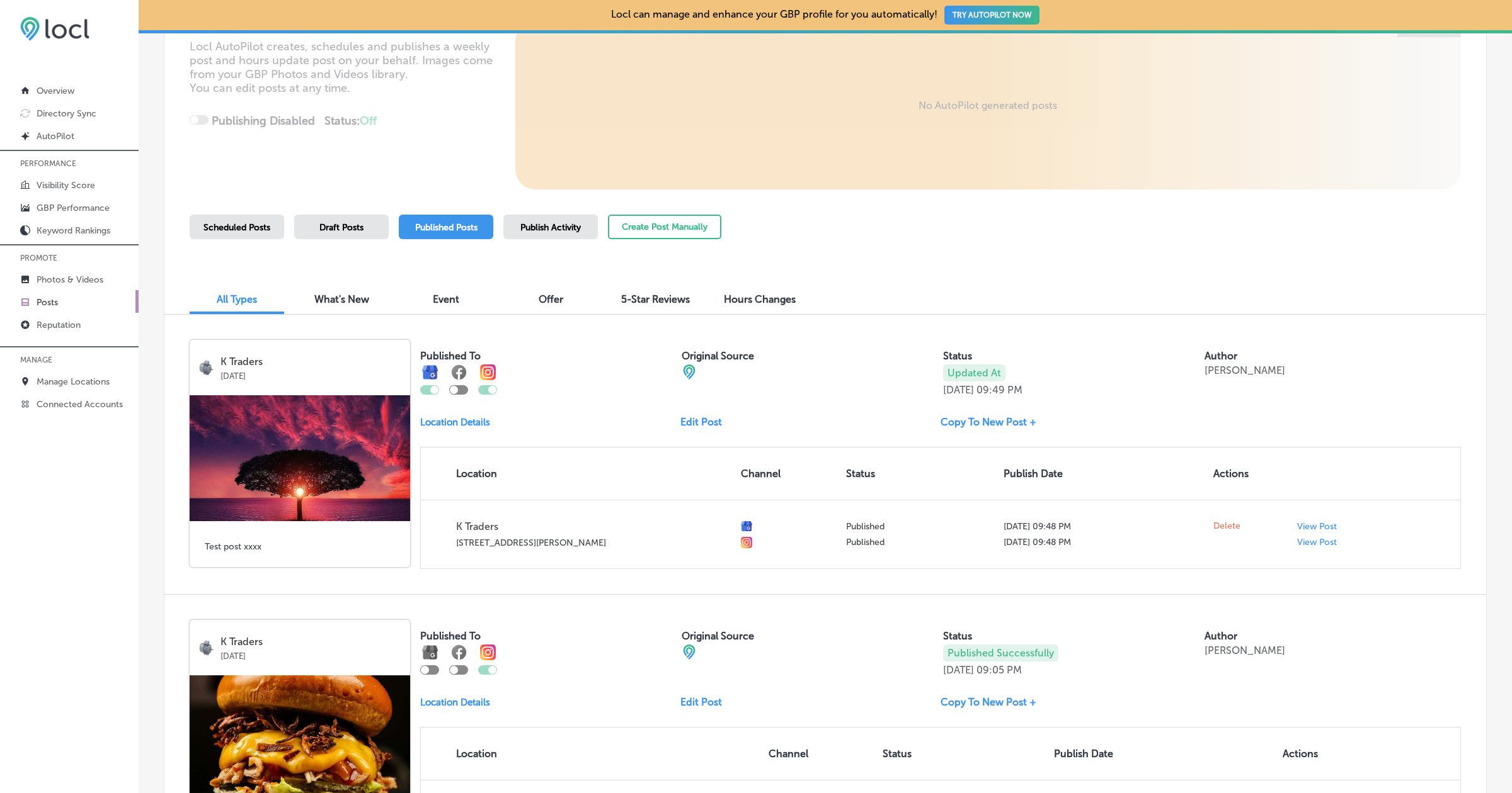
click at [333, 236] on div "Draft Posts" at bounding box center [341, 227] width 95 height 24
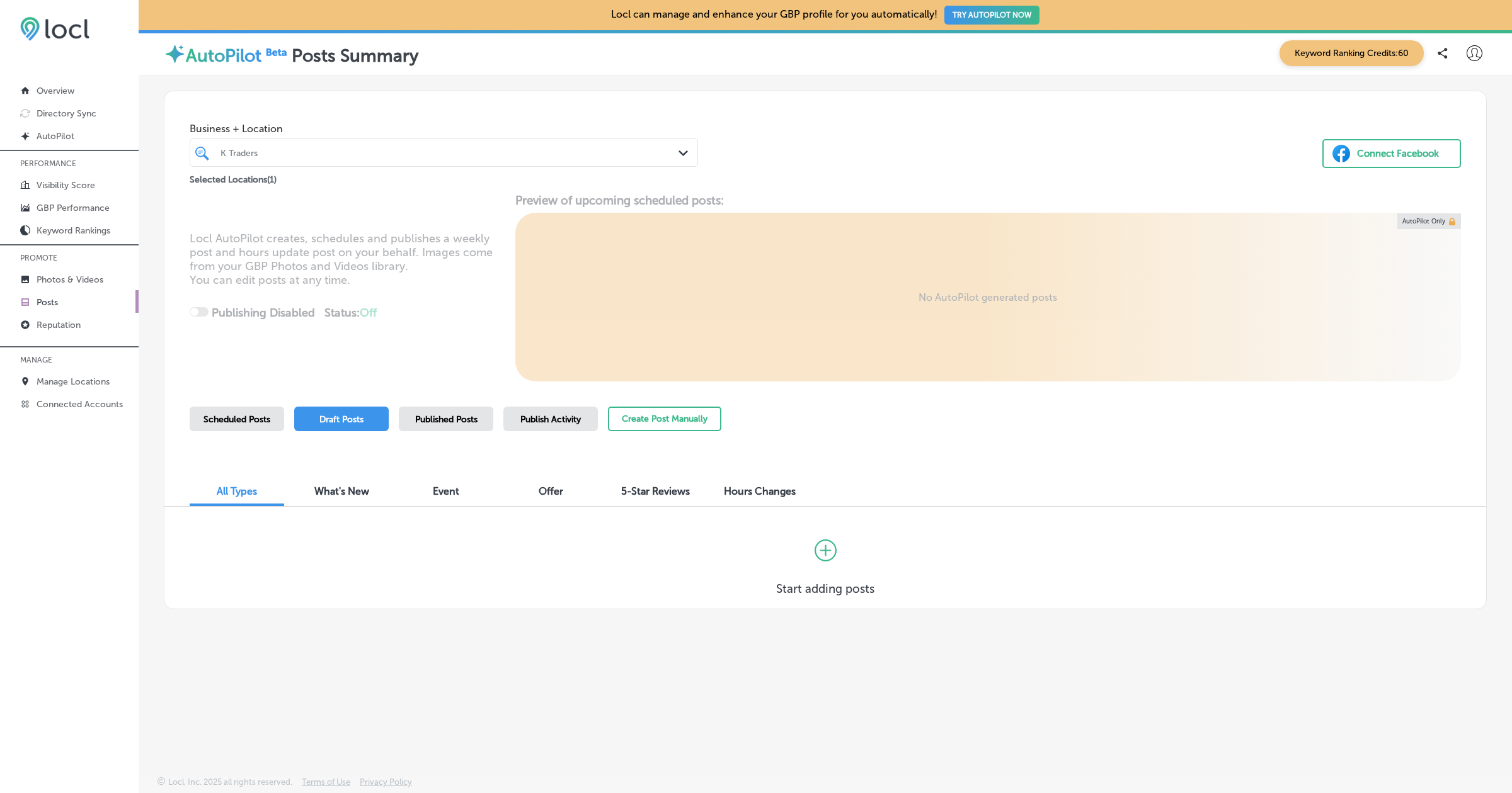
click at [552, 405] on div "Business + Location K Traders Path Created with Sketch. Selected Locations ( 1 …" at bounding box center [826, 350] width 1323 height 519
click at [545, 419] on span "Publish Activity" at bounding box center [550, 419] width 60 height 11
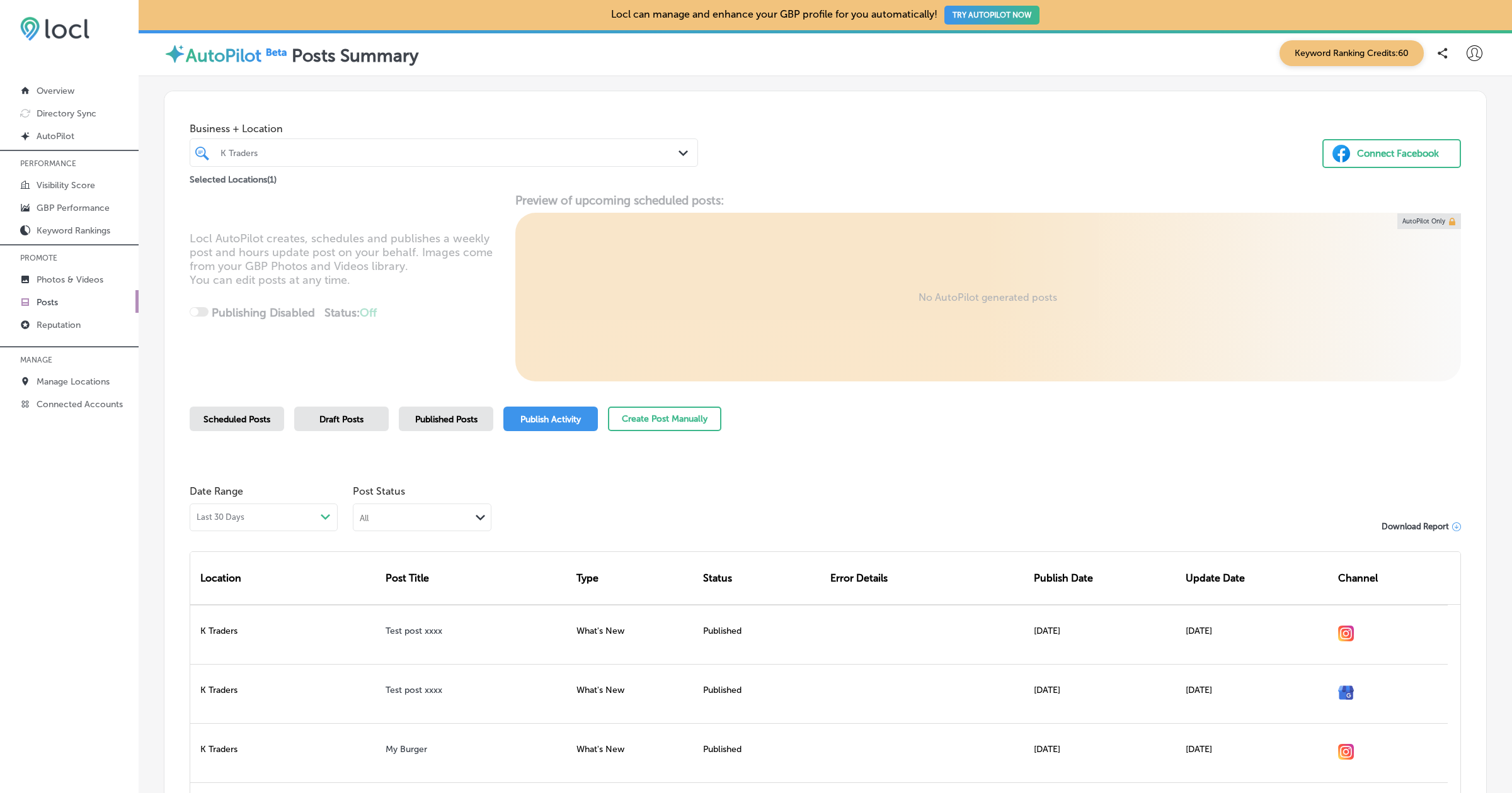
click at [445, 420] on span "Published Posts" at bounding box center [446, 419] width 62 height 11
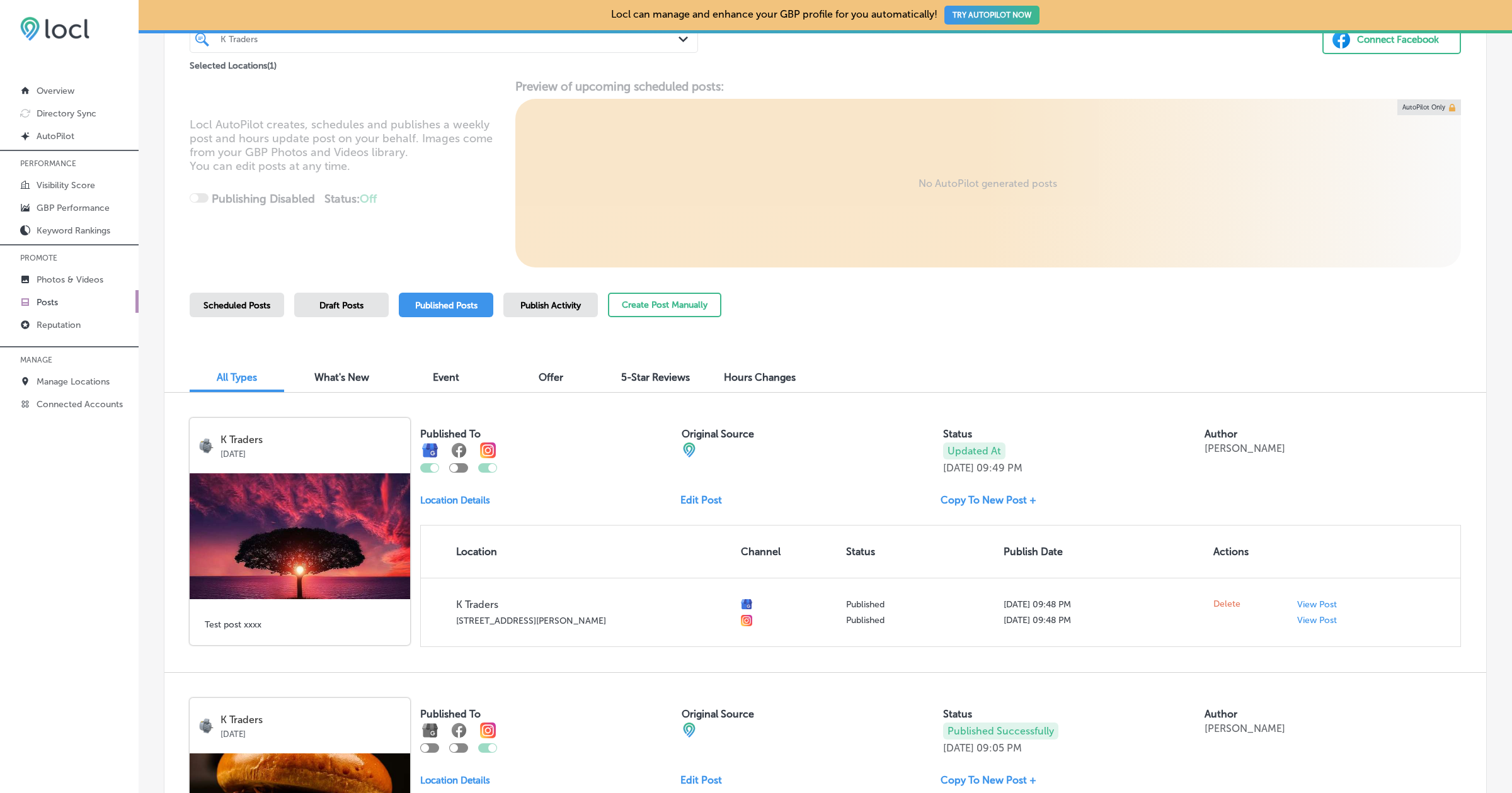
scroll to position [115, 0]
click at [441, 374] on span "Event" at bounding box center [446, 376] width 27 height 12
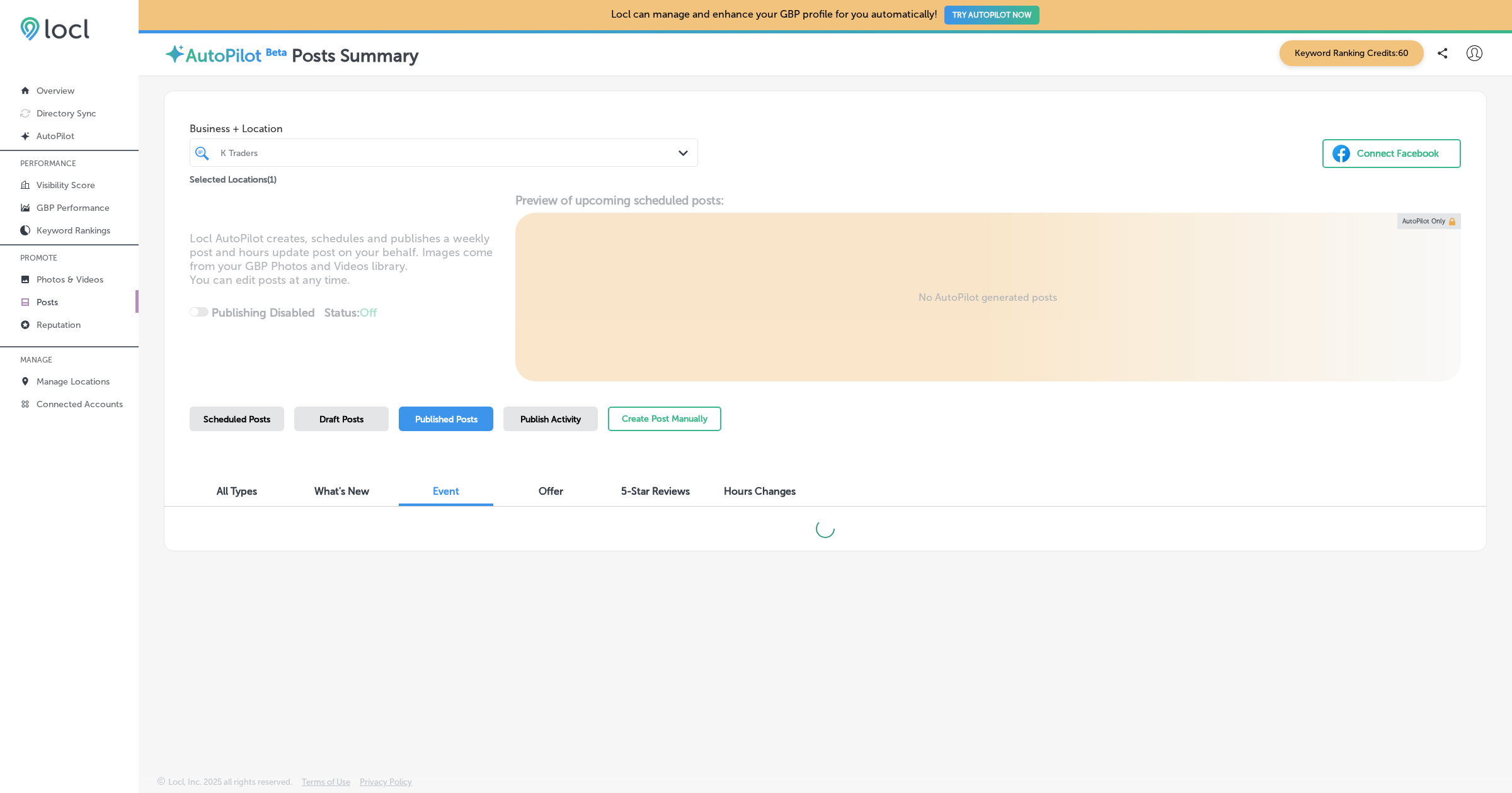
click at [541, 489] on span "Offer" at bounding box center [551, 491] width 24 height 12
click at [449, 487] on span "Event" at bounding box center [446, 491] width 27 height 12
click at [350, 490] on span "What's New" at bounding box center [342, 491] width 54 height 12
click at [450, 420] on span "Published Posts" at bounding box center [446, 419] width 62 height 11
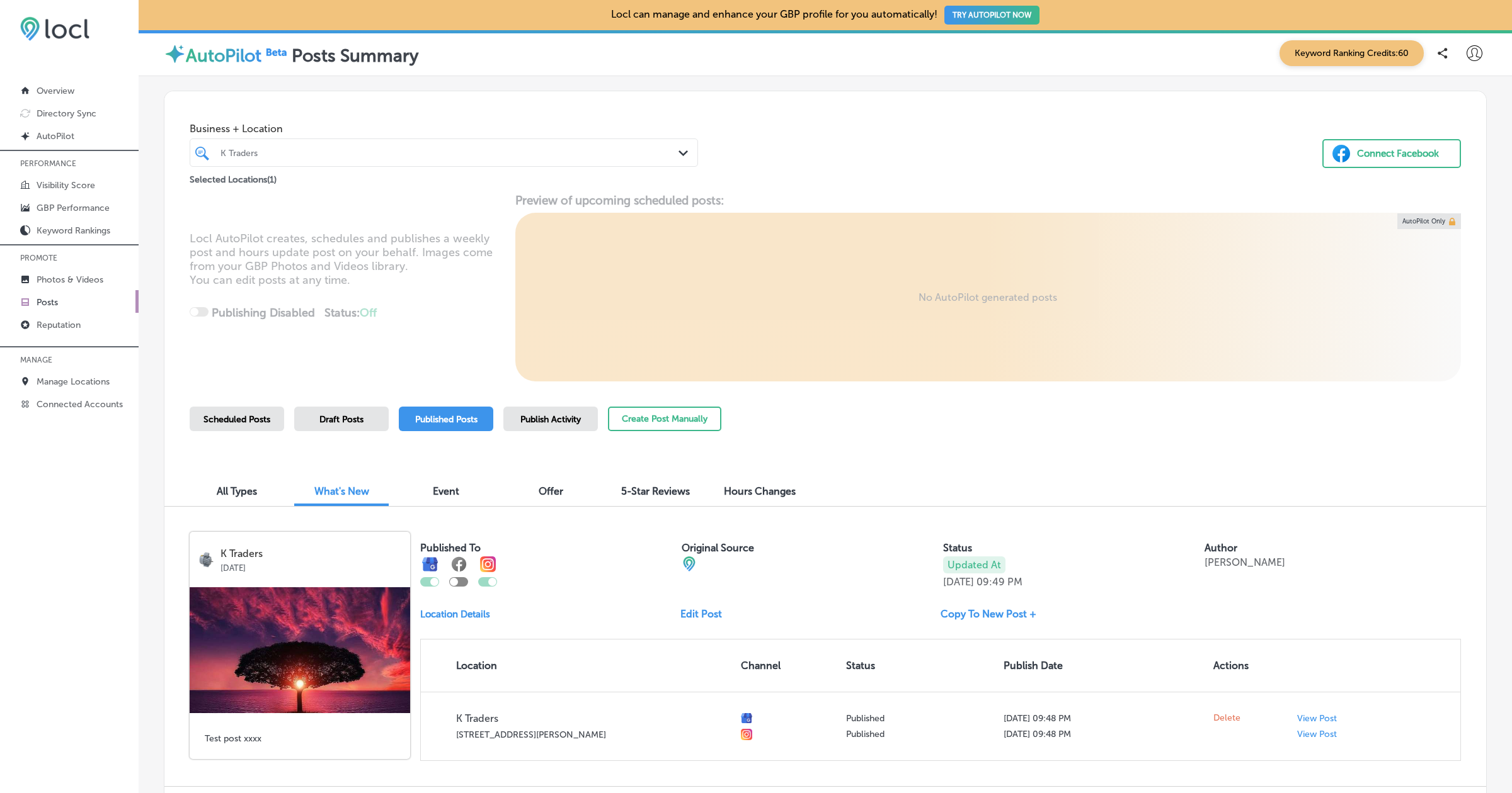
click at [1064, 117] on div "Business + Location K Traders Path Created with Sketch. Selected Locations ( 1 …" at bounding box center [825, 139] width 1321 height 96
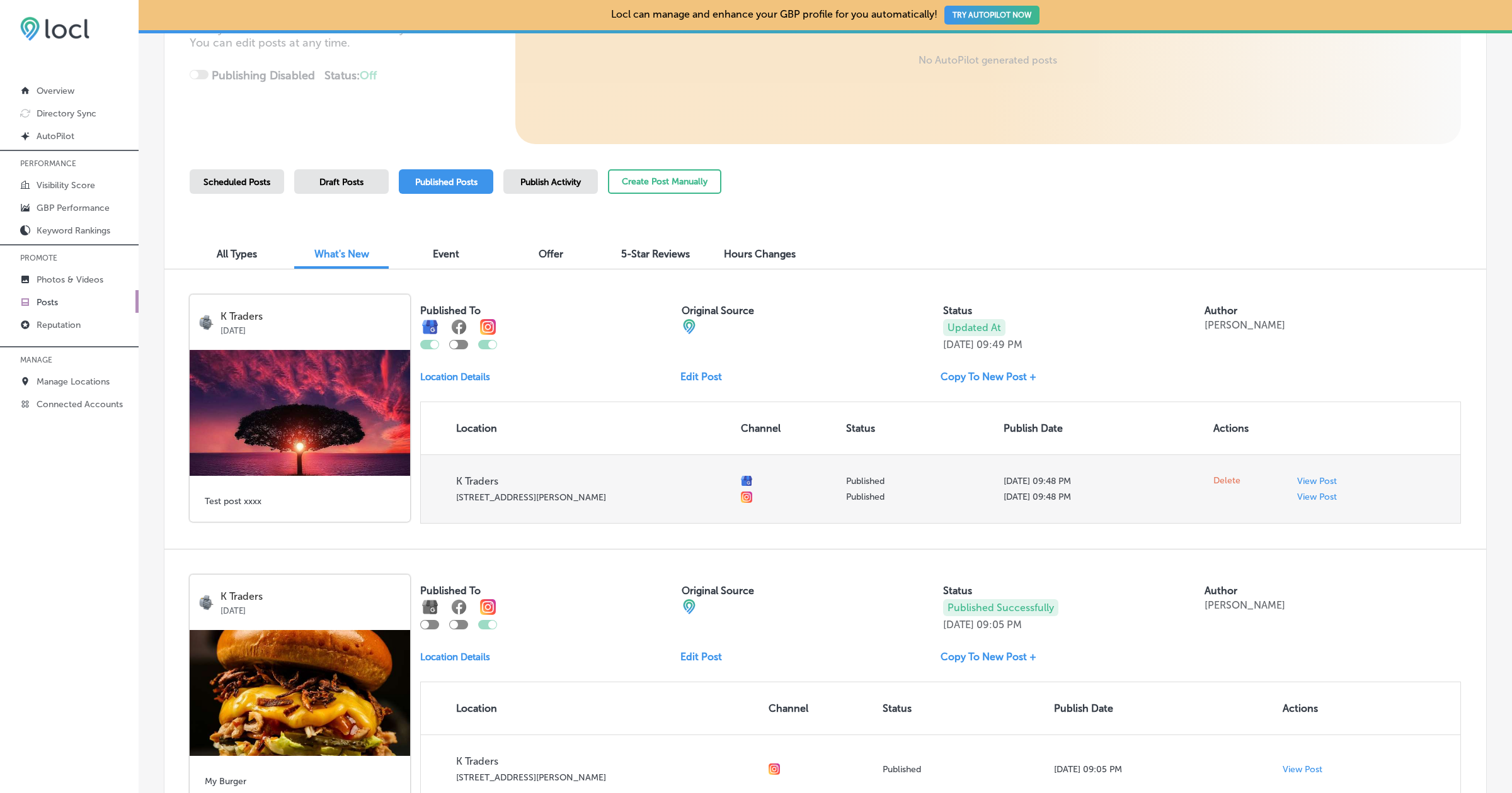
scroll to position [238, 0]
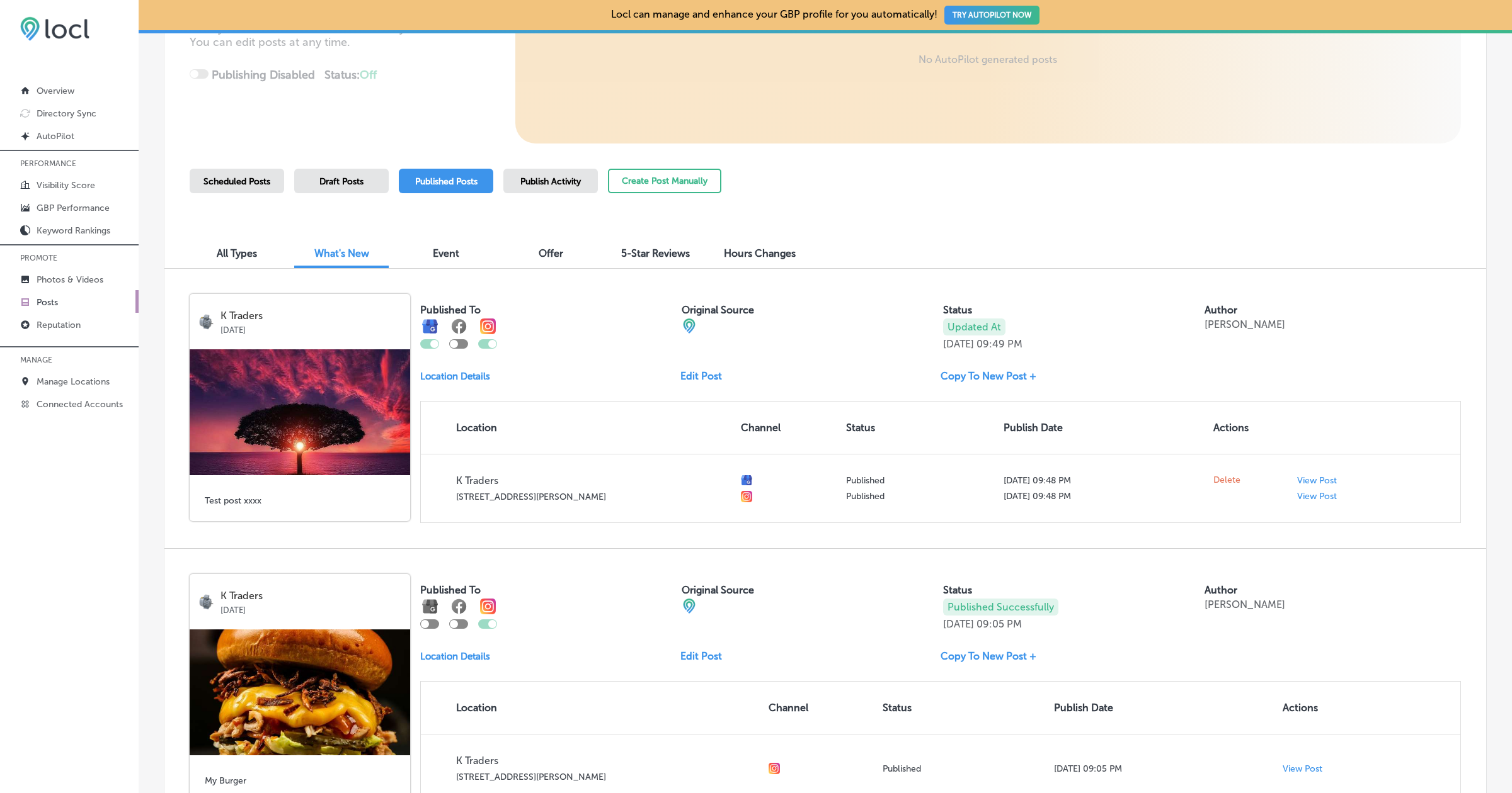
click at [459, 345] on div at bounding box center [459, 344] width 19 height 9
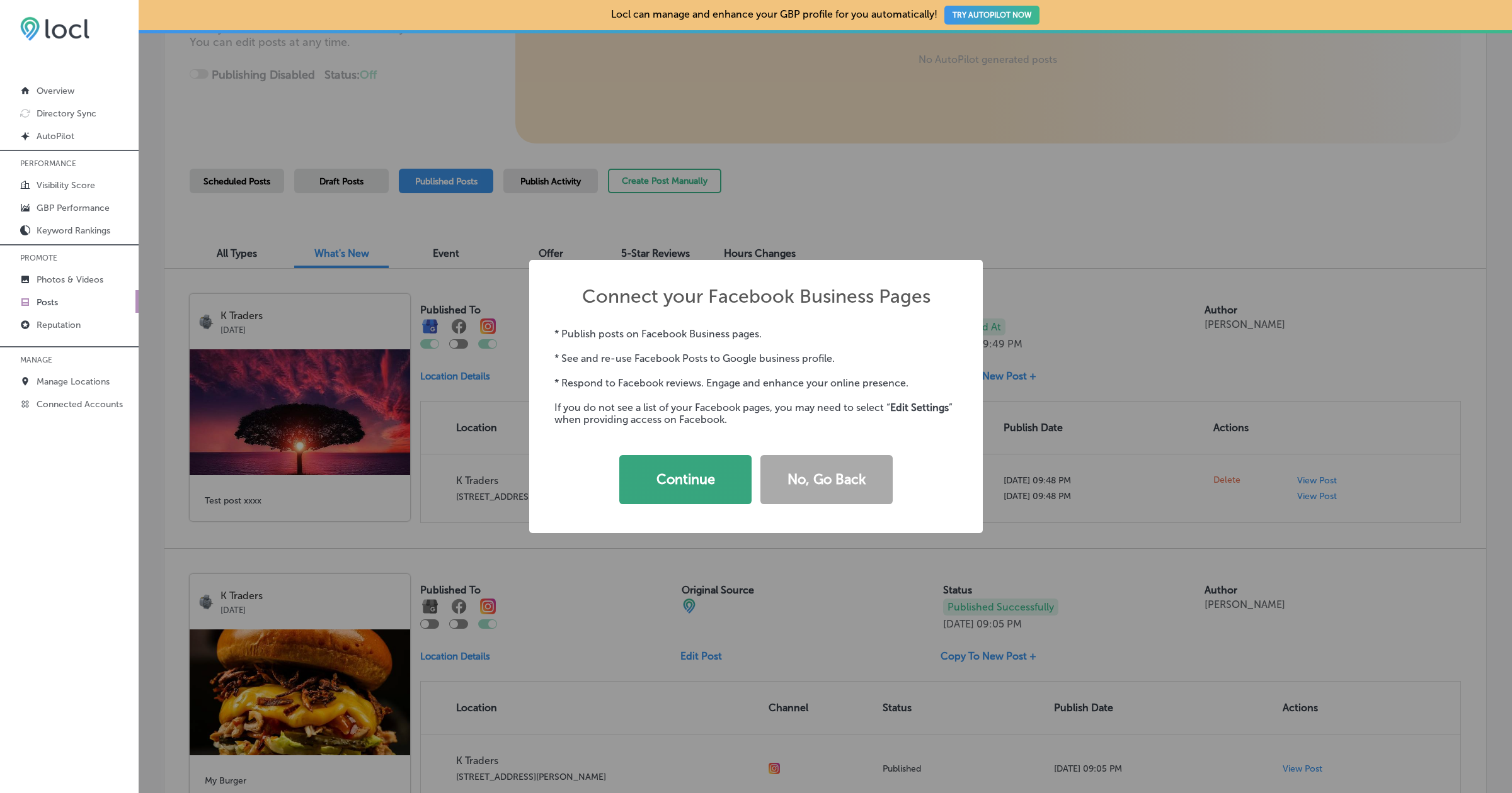
click at [724, 486] on button "Continue" at bounding box center [685, 479] width 133 height 49
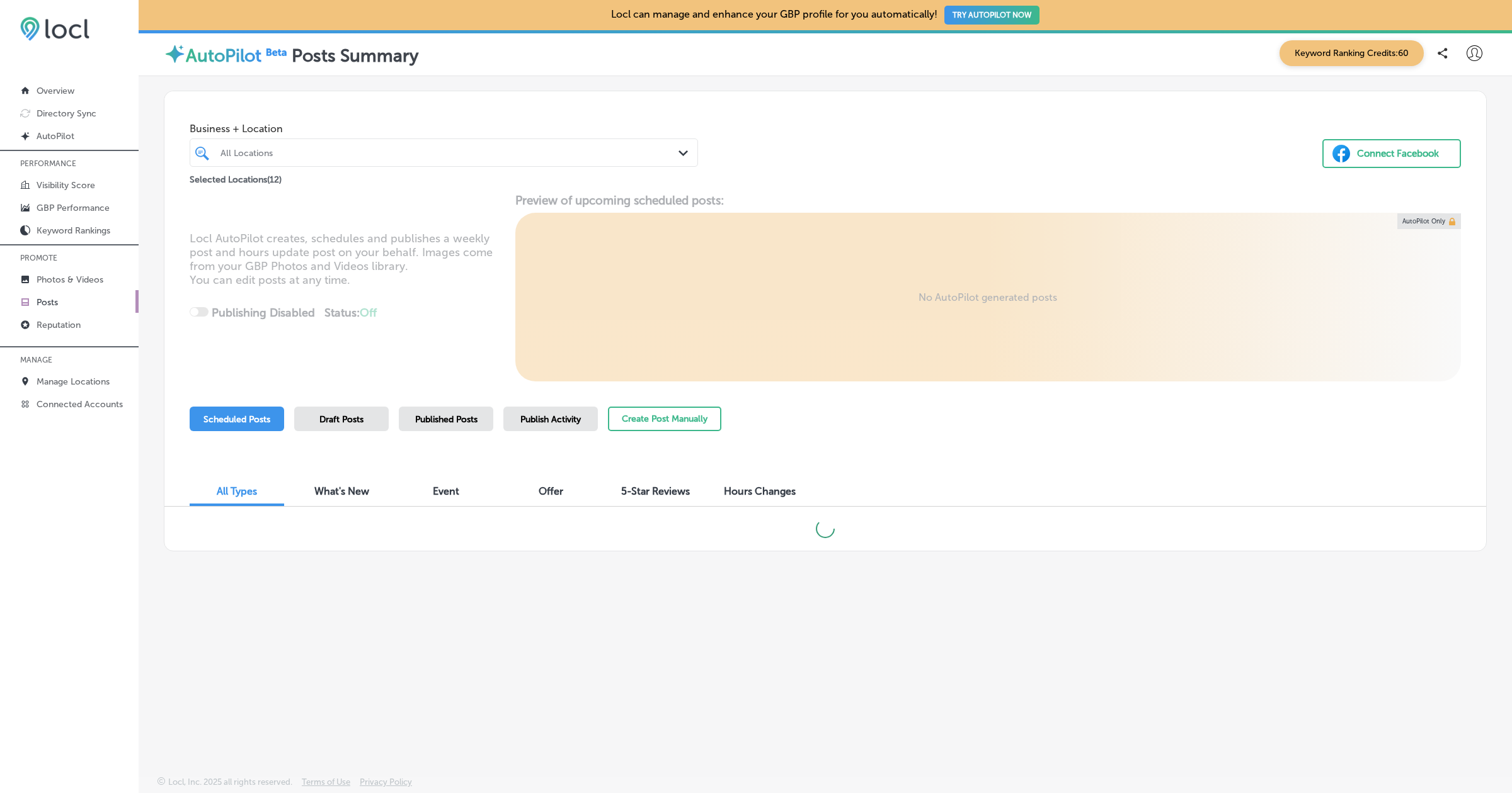
click at [462, 410] on div "Published Posts" at bounding box center [446, 419] width 95 height 24
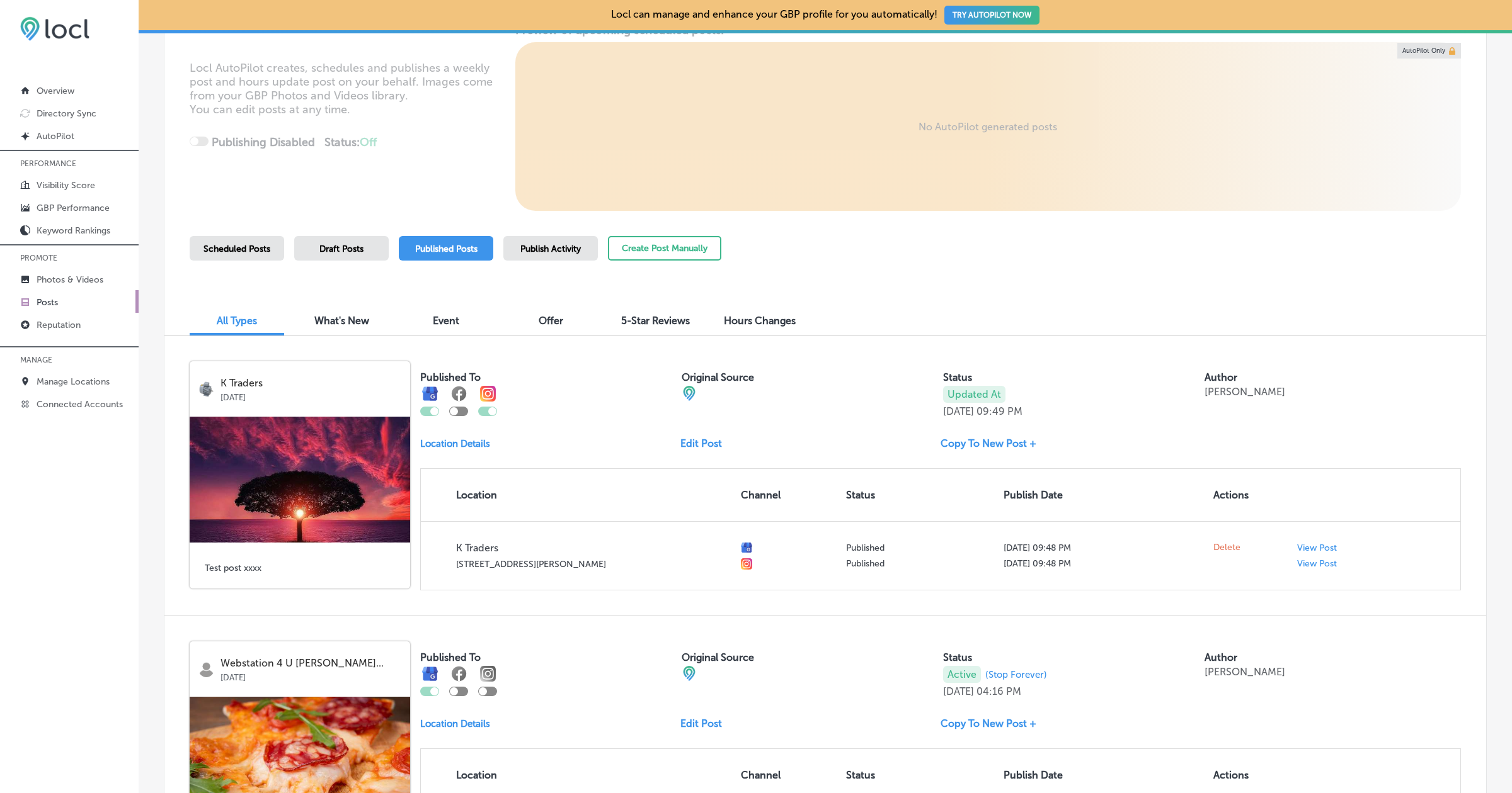
scroll to position [203, 0]
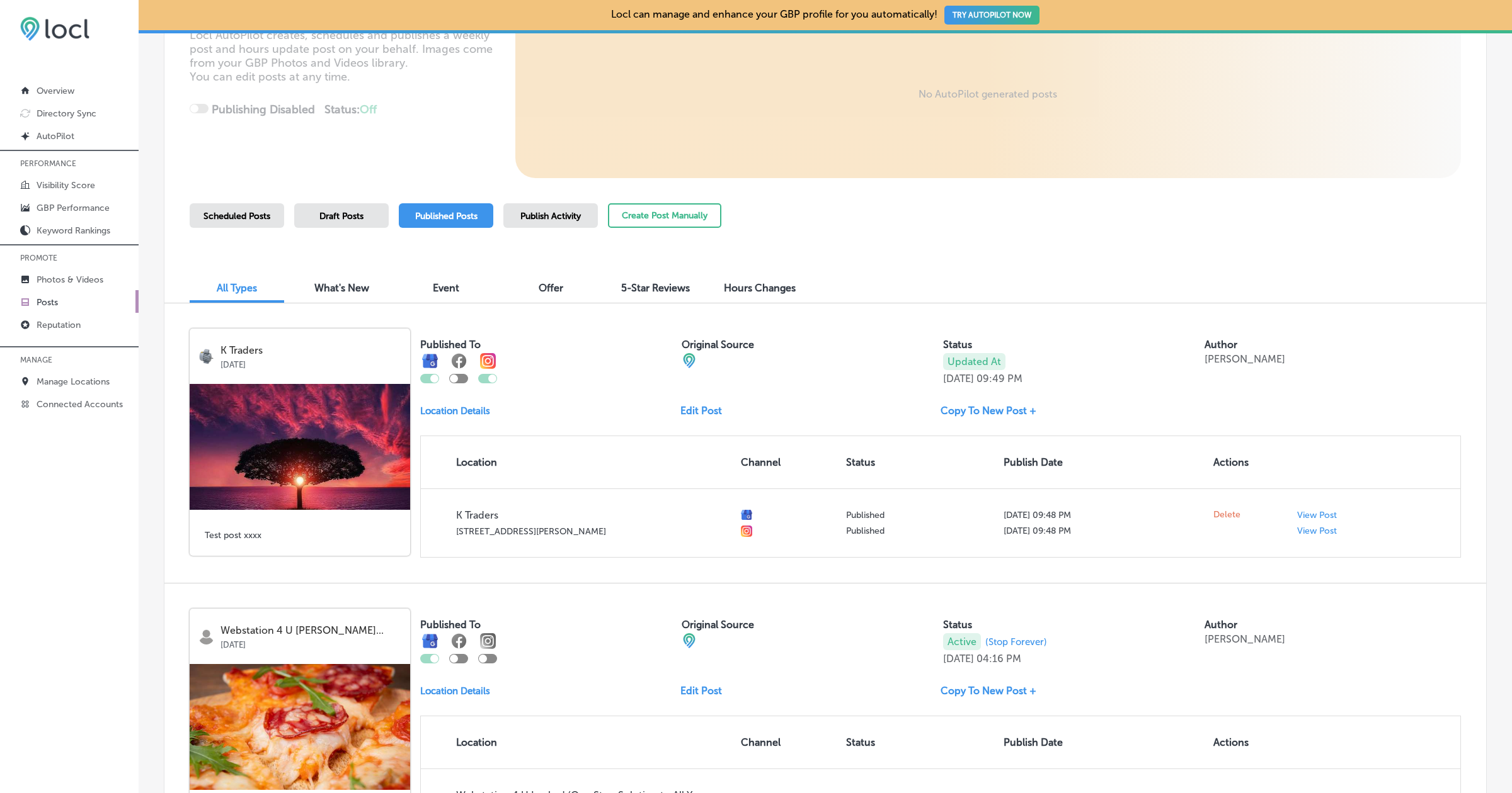
click at [460, 376] on div at bounding box center [459, 378] width 19 height 9
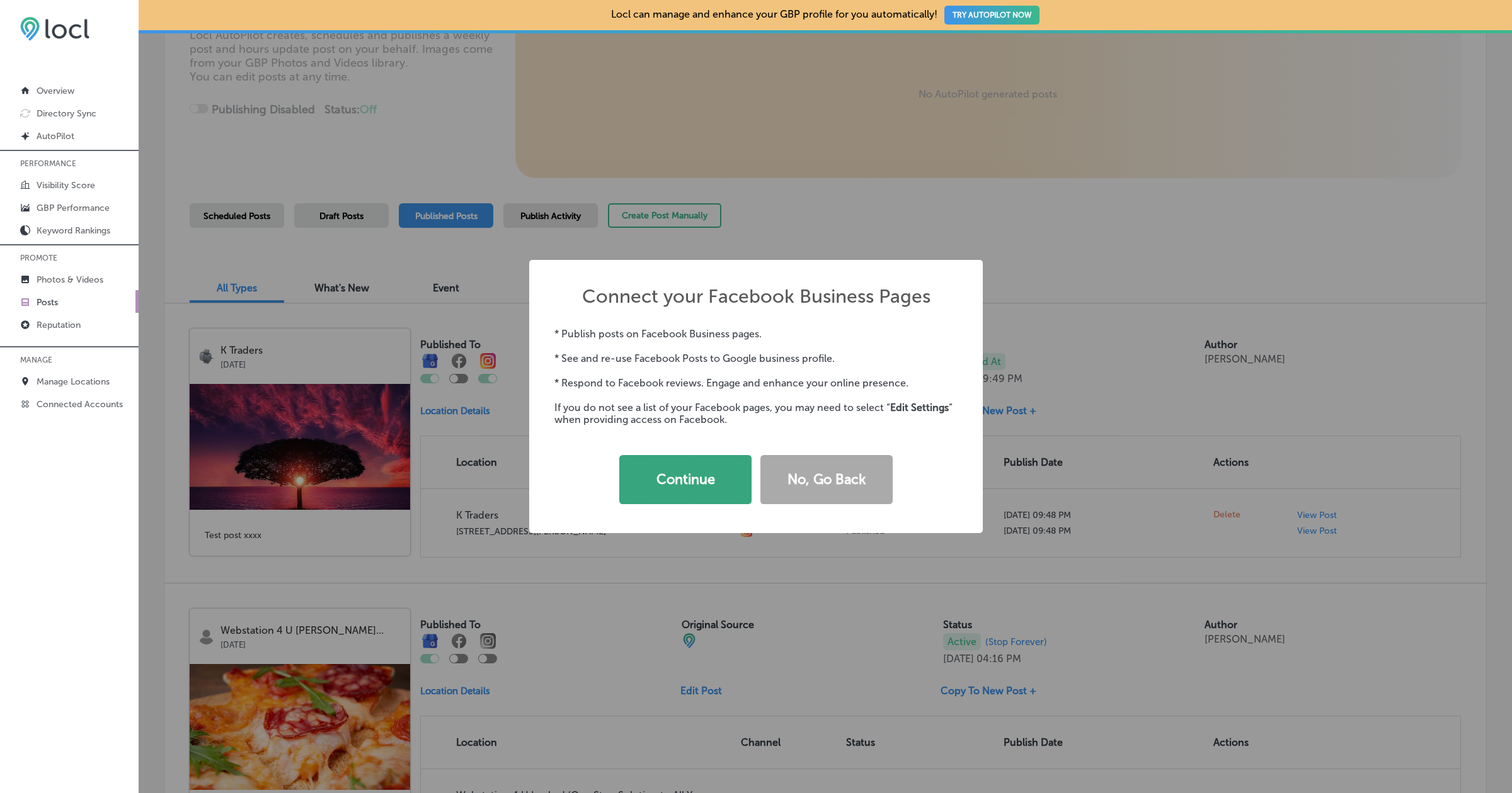
click at [690, 474] on button "Continue" at bounding box center [685, 479] width 133 height 49
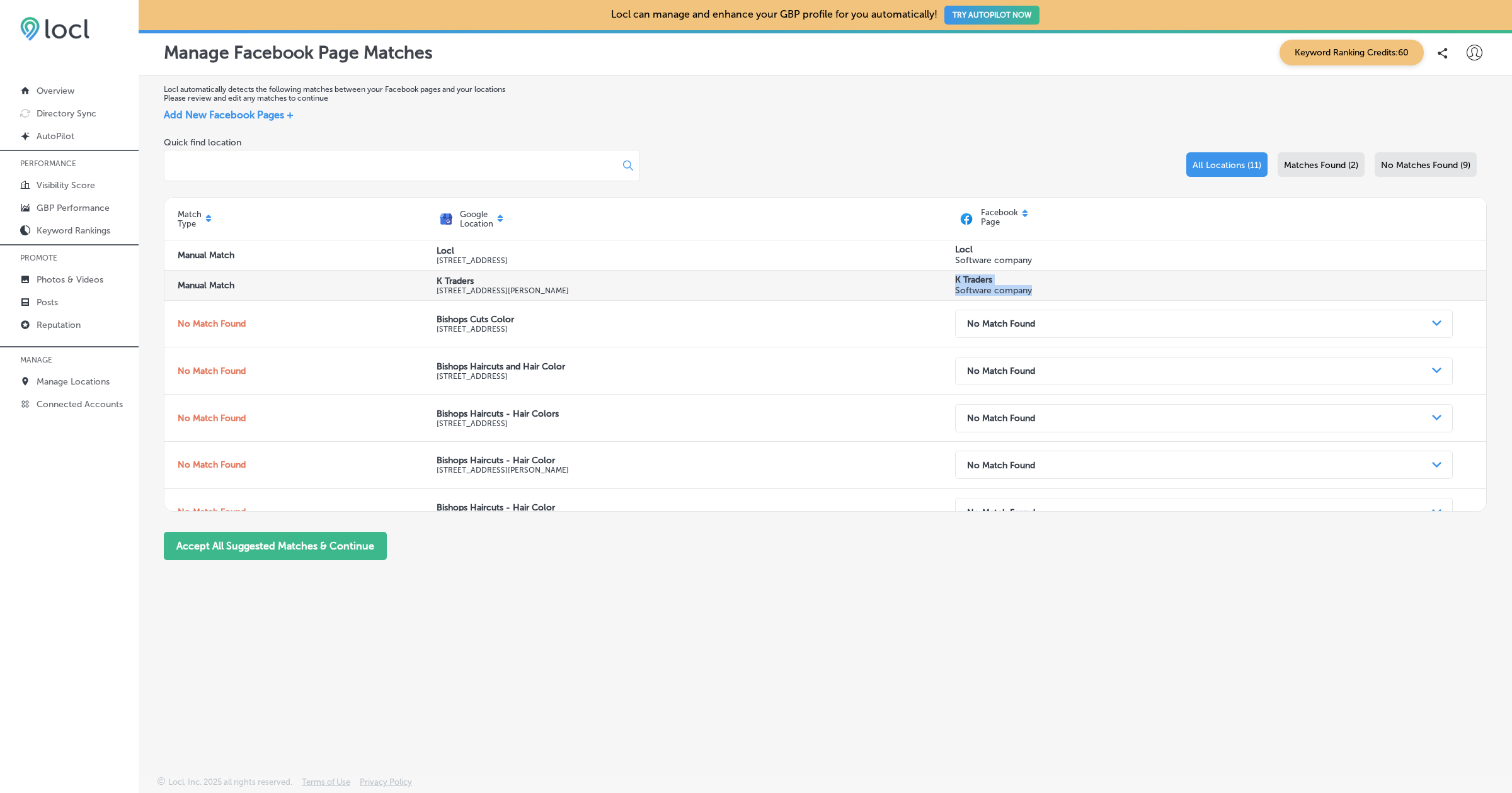
drag, startPoint x: 949, startPoint y: 281, endPoint x: 1040, endPoint y: 289, distance: 91.4
click at [1040, 289] on div "K Traders Software company" at bounding box center [1214, 285] width 518 height 21
click at [1012, 289] on p "Software company" at bounding box center [993, 290] width 77 height 11
drag, startPoint x: 947, startPoint y: 279, endPoint x: 1008, endPoint y: 279, distance: 61.0
click at [1007, 279] on div "Manual Match K Traders [STREET_ADDRESS][PERSON_NAME] K Traders Software company" at bounding box center [825, 286] width 1321 height 30
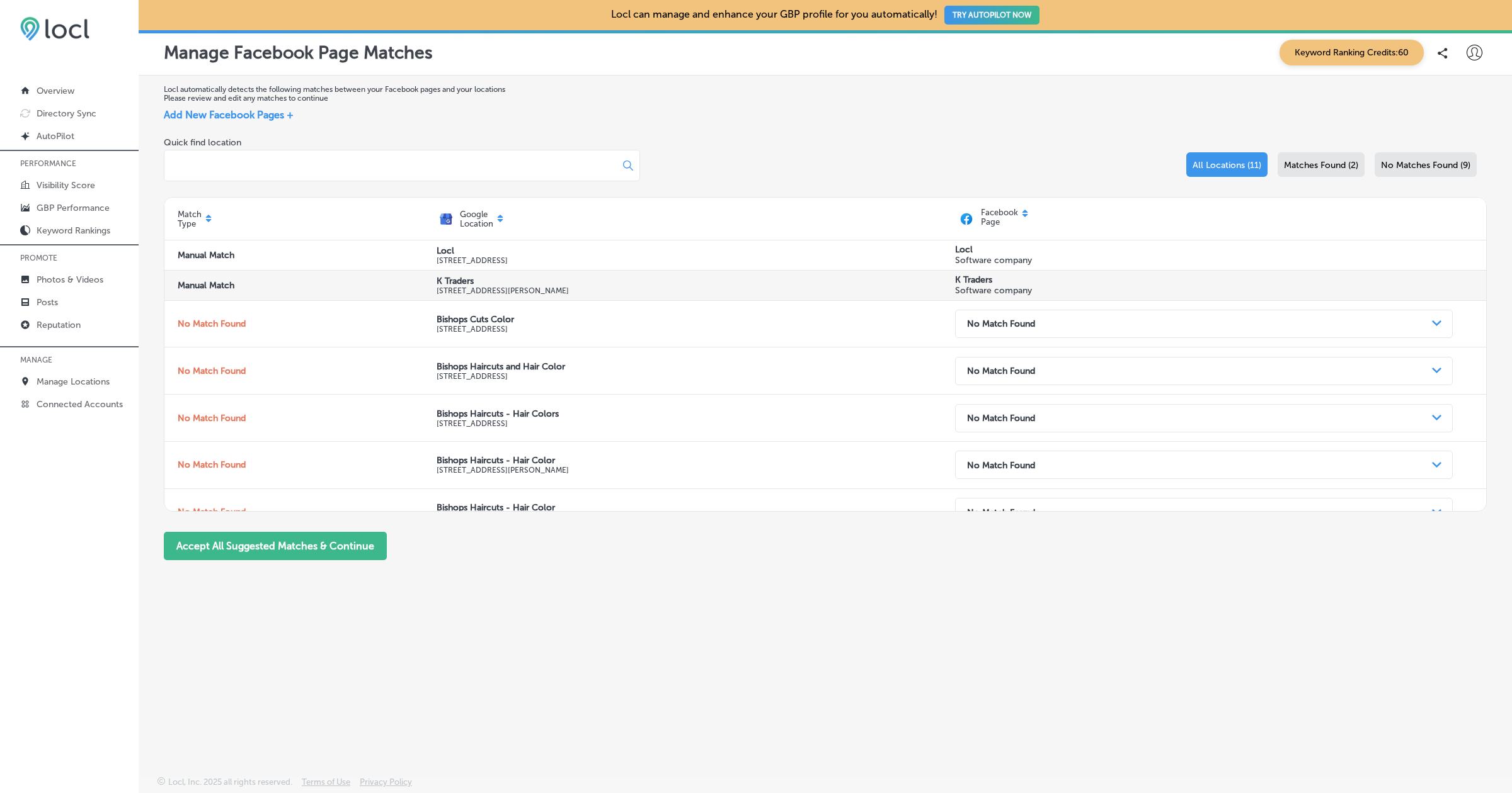
click at [1010, 289] on p "Software company" at bounding box center [993, 290] width 77 height 11
click at [231, 548] on button "Accept All Suggested Matches & Continue" at bounding box center [275, 547] width 223 height 29
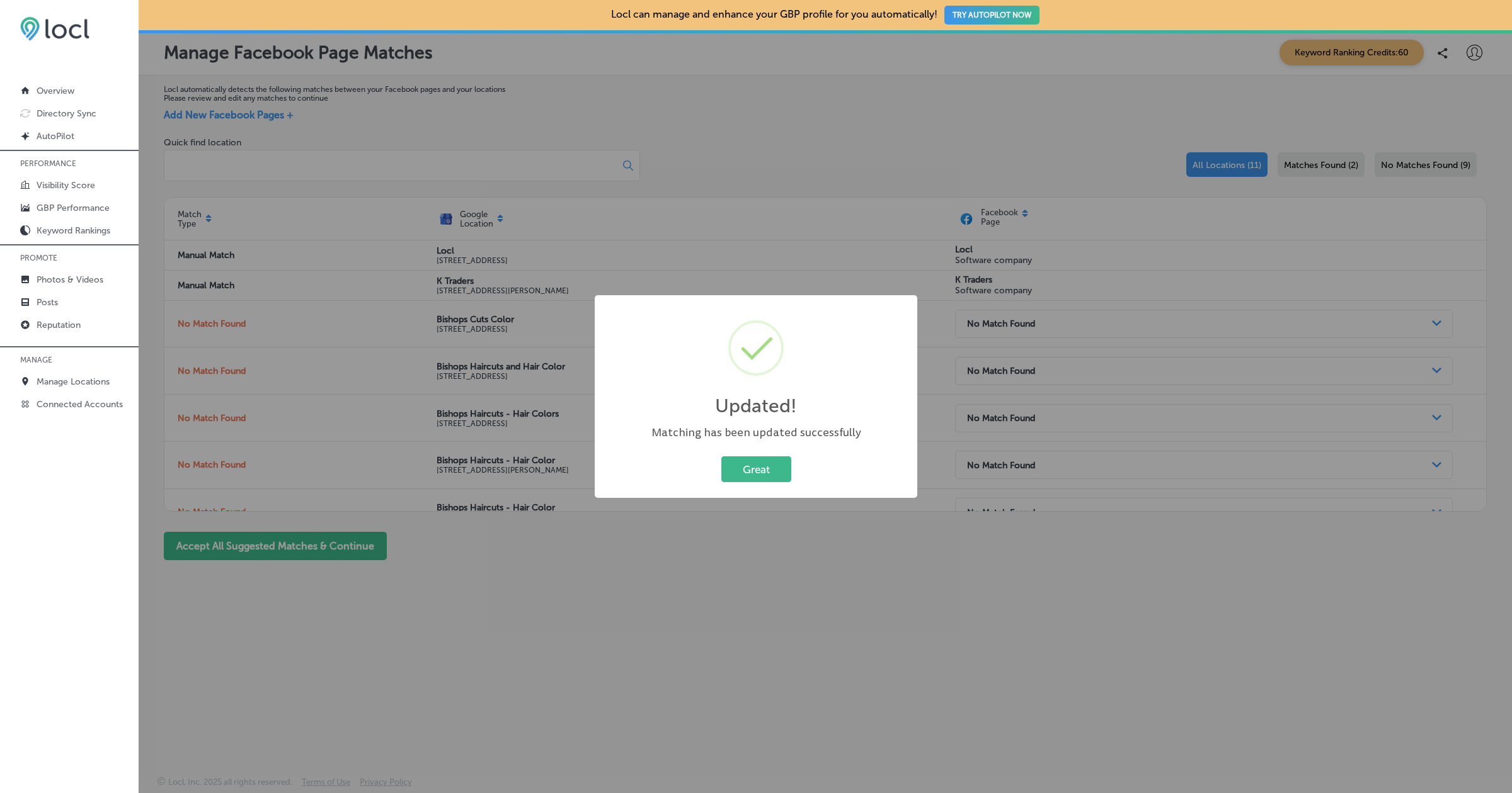
click at [765, 455] on div "Great Cancel" at bounding box center [755, 470] width 297 height 33
click at [758, 461] on button "Great" at bounding box center [756, 469] width 70 height 26
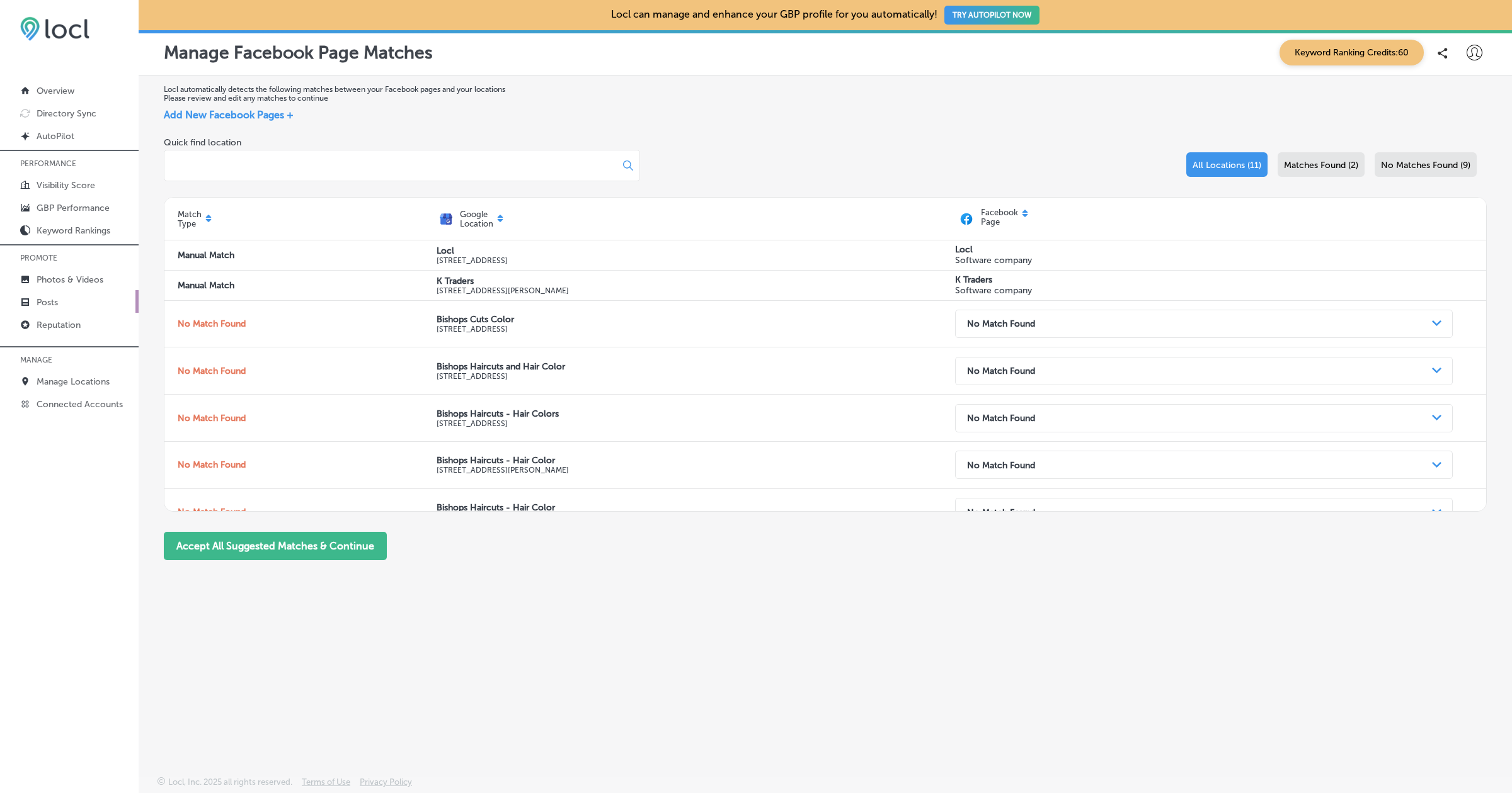
click at [58, 292] on link "Posts" at bounding box center [69, 302] width 138 height 23
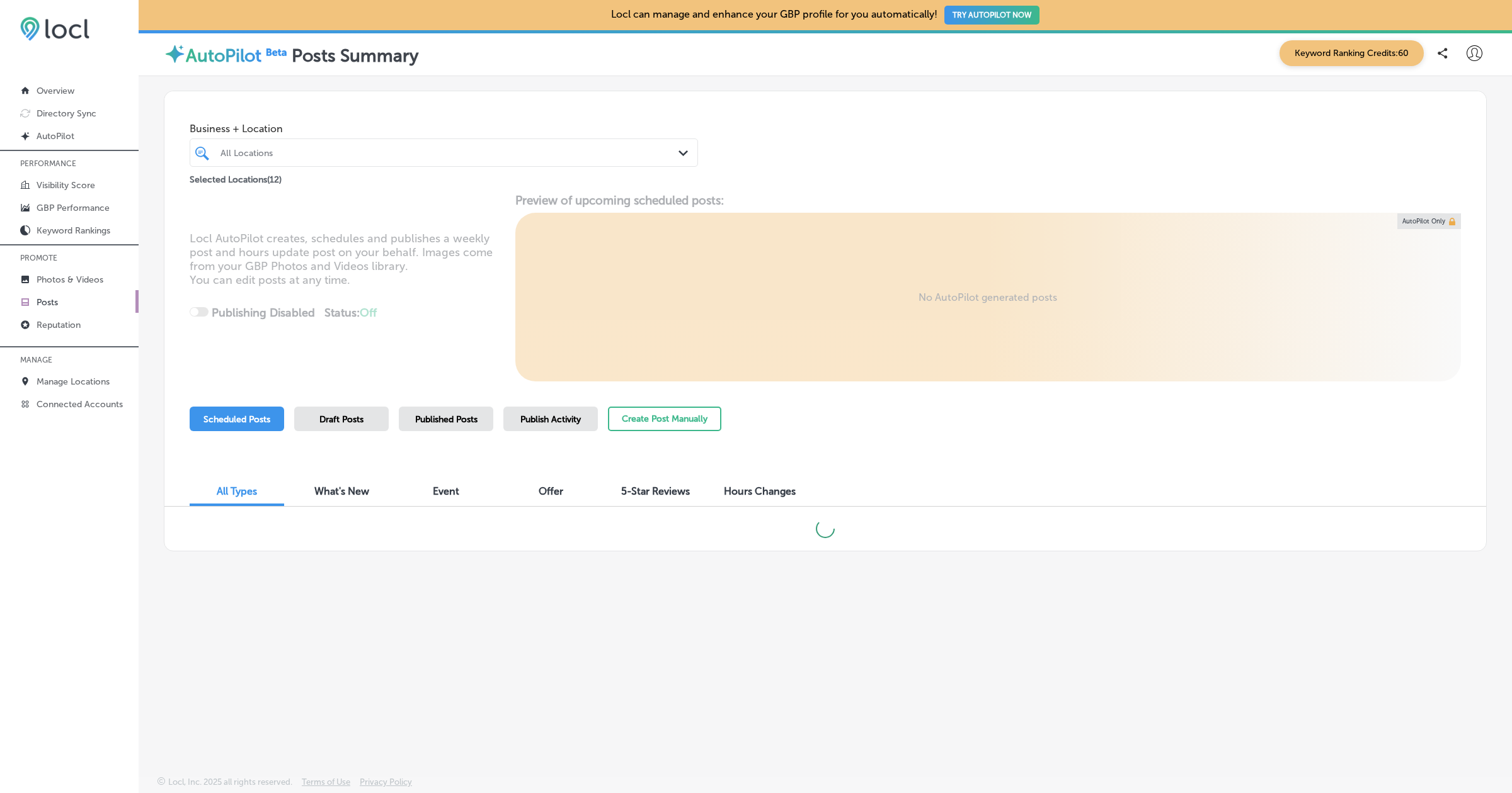
click at [463, 414] on span "Published Posts" at bounding box center [446, 419] width 62 height 11
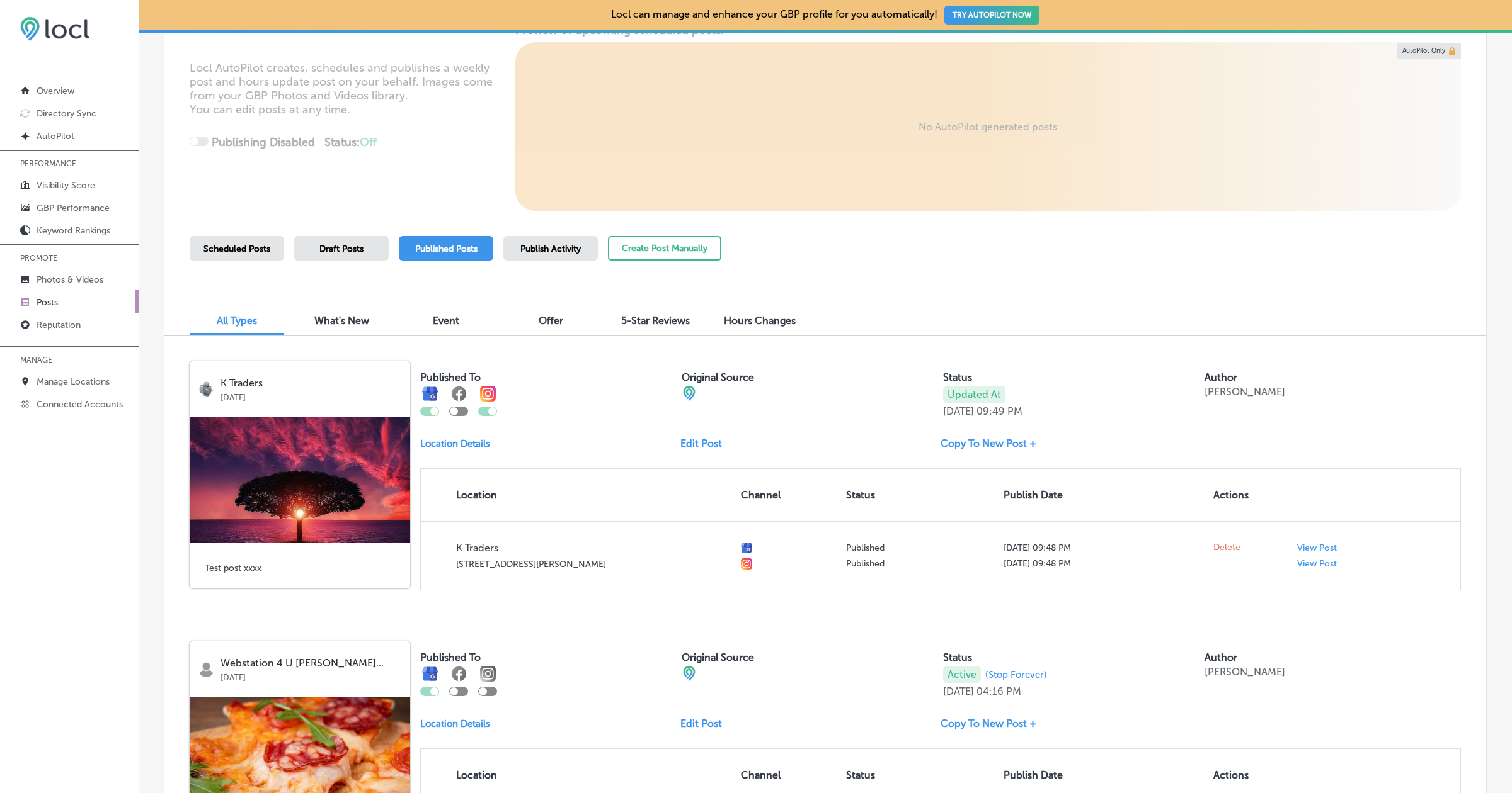
scroll to position [171, 0]
click at [454, 412] on div at bounding box center [454, 410] width 8 height 8
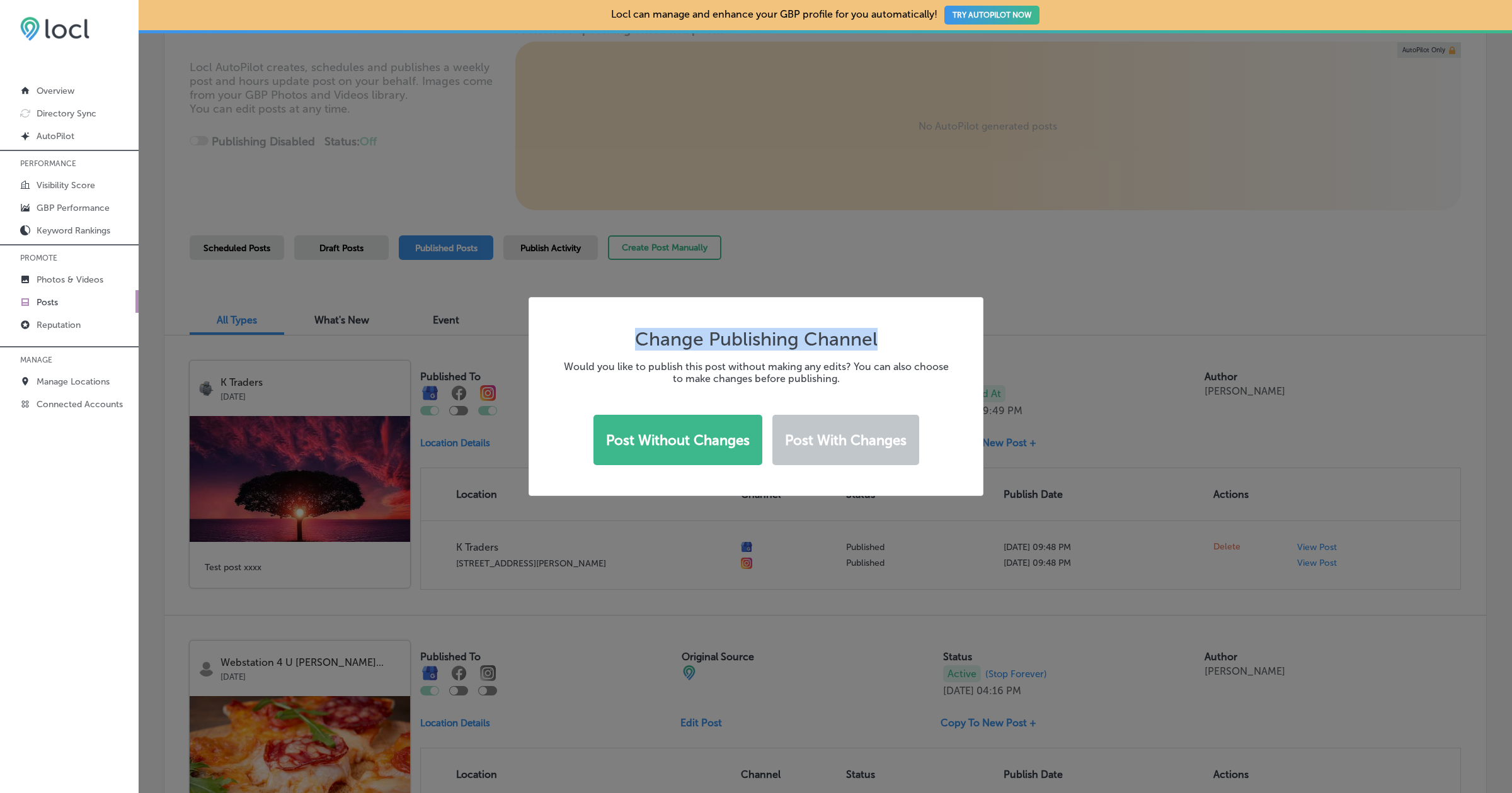
drag, startPoint x: 640, startPoint y: 342, endPoint x: 891, endPoint y: 338, distance: 251.0
click at [891, 341] on div "Change Publishing Channel Would you like to publish this post without making an…" at bounding box center [756, 397] width 393 height 138
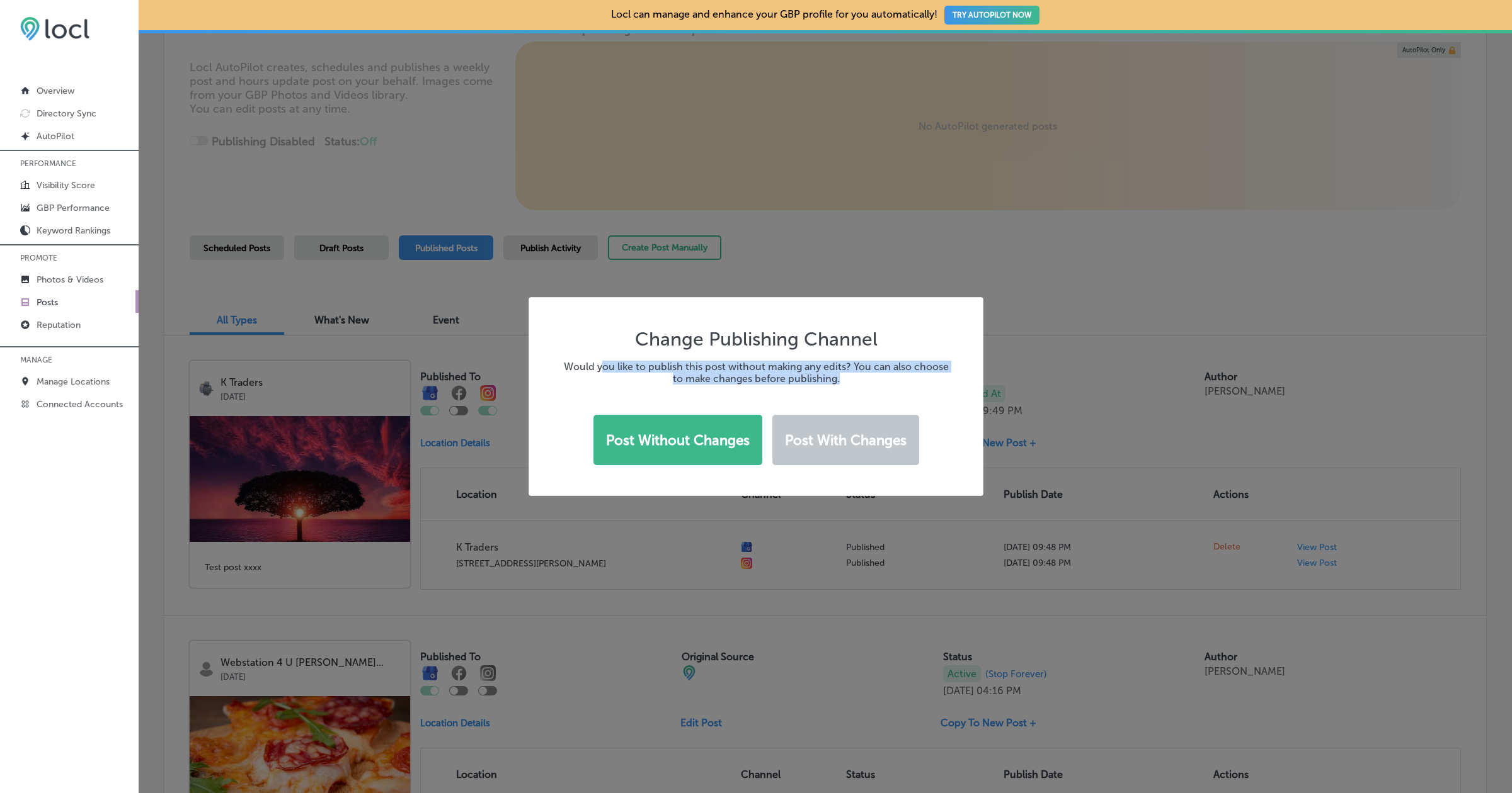
drag, startPoint x: 603, startPoint y: 370, endPoint x: 848, endPoint y: 373, distance: 245.0
click at [851, 376] on h3 "Would you like to publish this post without making any edits? You can also choo…" at bounding box center [756, 373] width 393 height 24
click at [858, 368] on h3 "Would you like to publish this post without making any edits? You can also choo…" at bounding box center [756, 373] width 393 height 24
drag, startPoint x: 854, startPoint y: 367, endPoint x: 929, endPoint y: 367, distance: 75.0
click at [927, 367] on h3 "Would you like to publish this post without making any edits? You can also choo…" at bounding box center [756, 373] width 393 height 24
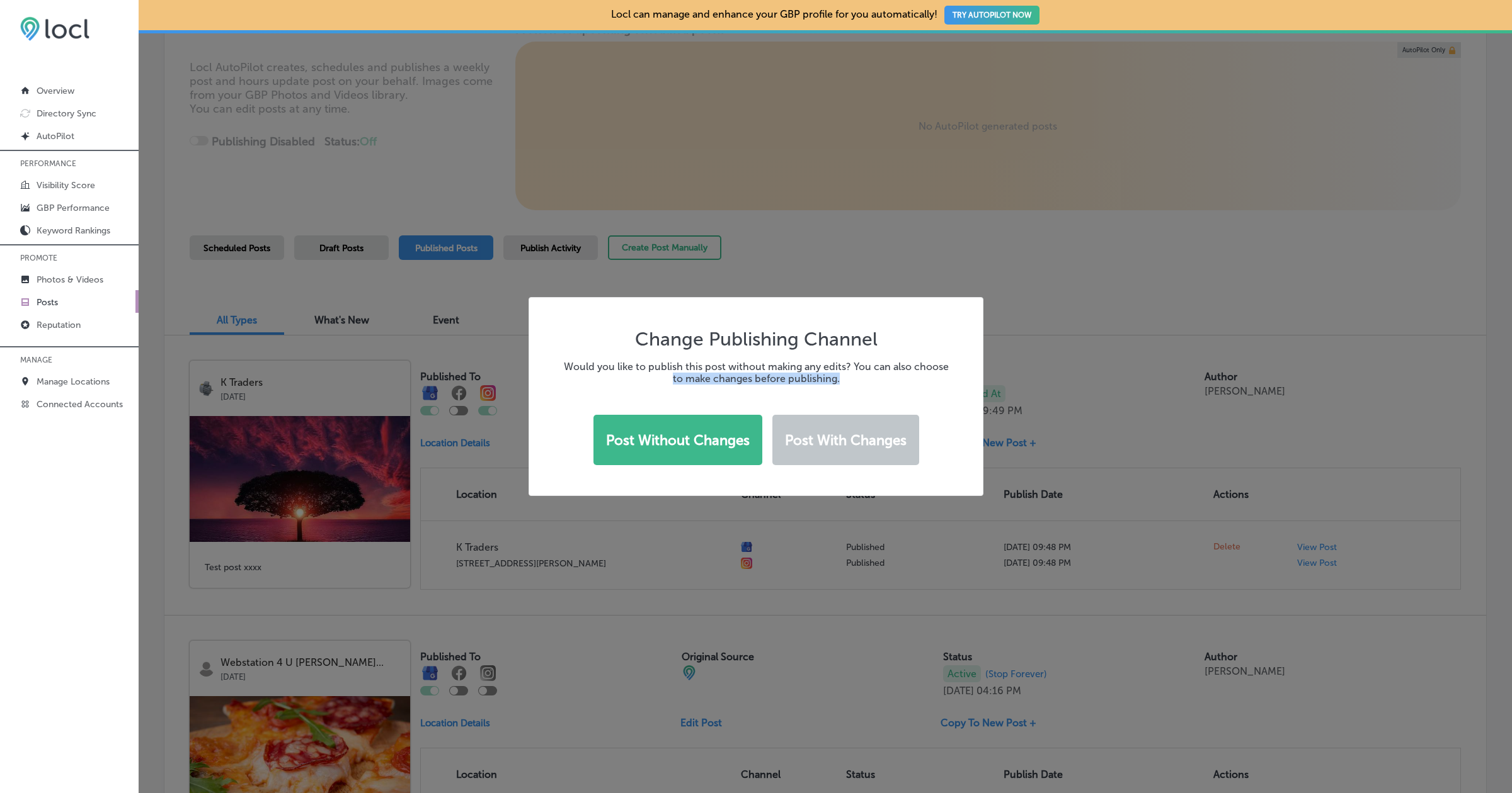
drag, startPoint x: 671, startPoint y: 380, endPoint x: 851, endPoint y: 377, distance: 180.0
click at [848, 380] on h3 "Would you like to publish this post without making any edits? You can also choo…" at bounding box center [756, 373] width 393 height 24
click at [818, 393] on div "Change Publishing Channel Would you like to publish this post without making an…" at bounding box center [756, 397] width 393 height 138
click at [820, 443] on button "Post with changes" at bounding box center [846, 440] width 147 height 50
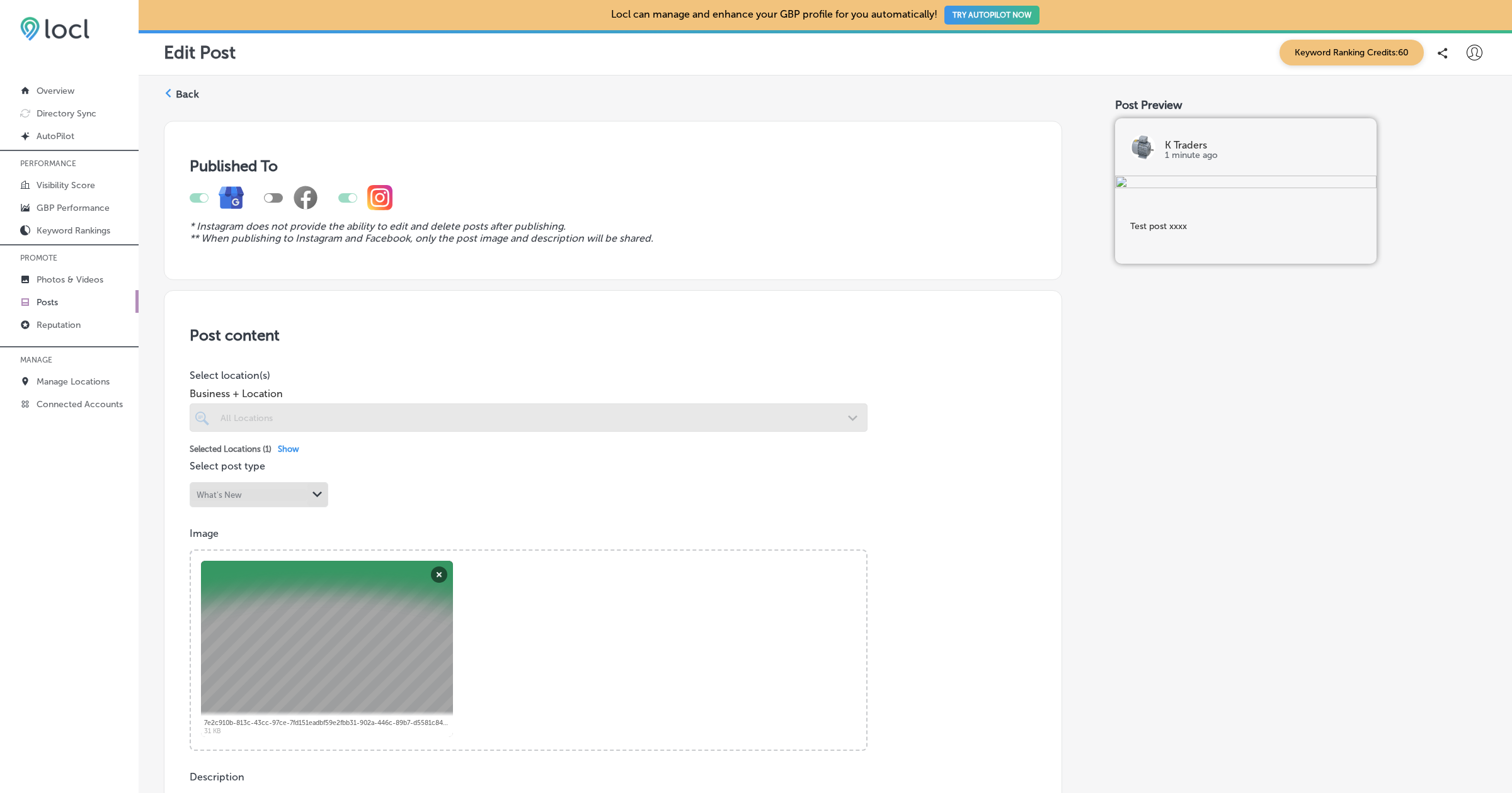
drag, startPoint x: 253, startPoint y: 181, endPoint x: 284, endPoint y: 181, distance: 31.0
click at [284, 181] on div at bounding box center [613, 197] width 846 height 45
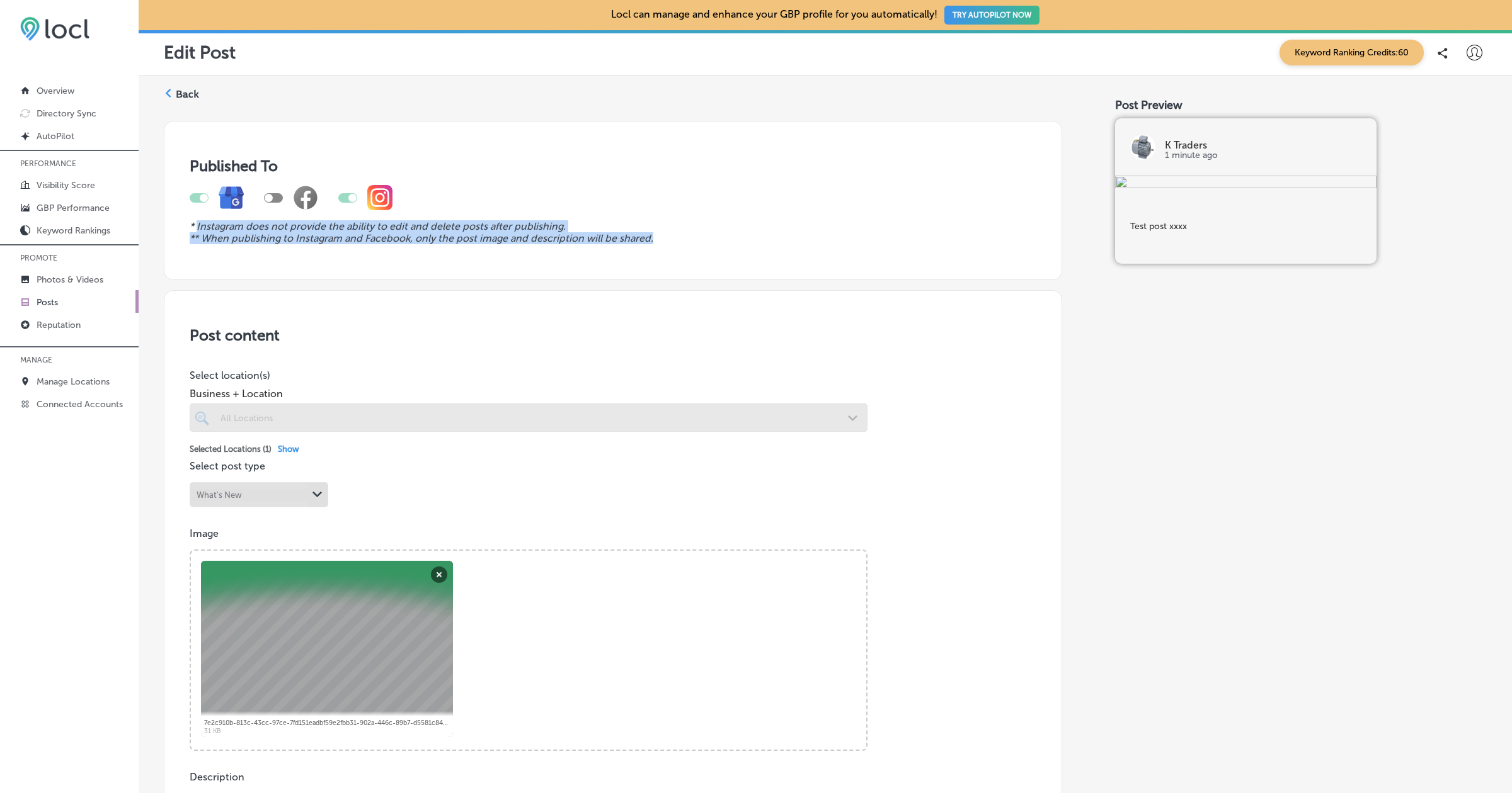
drag, startPoint x: 197, startPoint y: 229, endPoint x: 680, endPoint y: 241, distance: 483.1
click at [680, 241] on div "* Instagram does not provide the ability to edit and delete posts after publish…" at bounding box center [613, 209] width 846 height 69
click at [560, 236] on icon "** When publishing to Instagram and Facebook, only the post image and descripti…" at bounding box center [421, 238] width 464 height 12
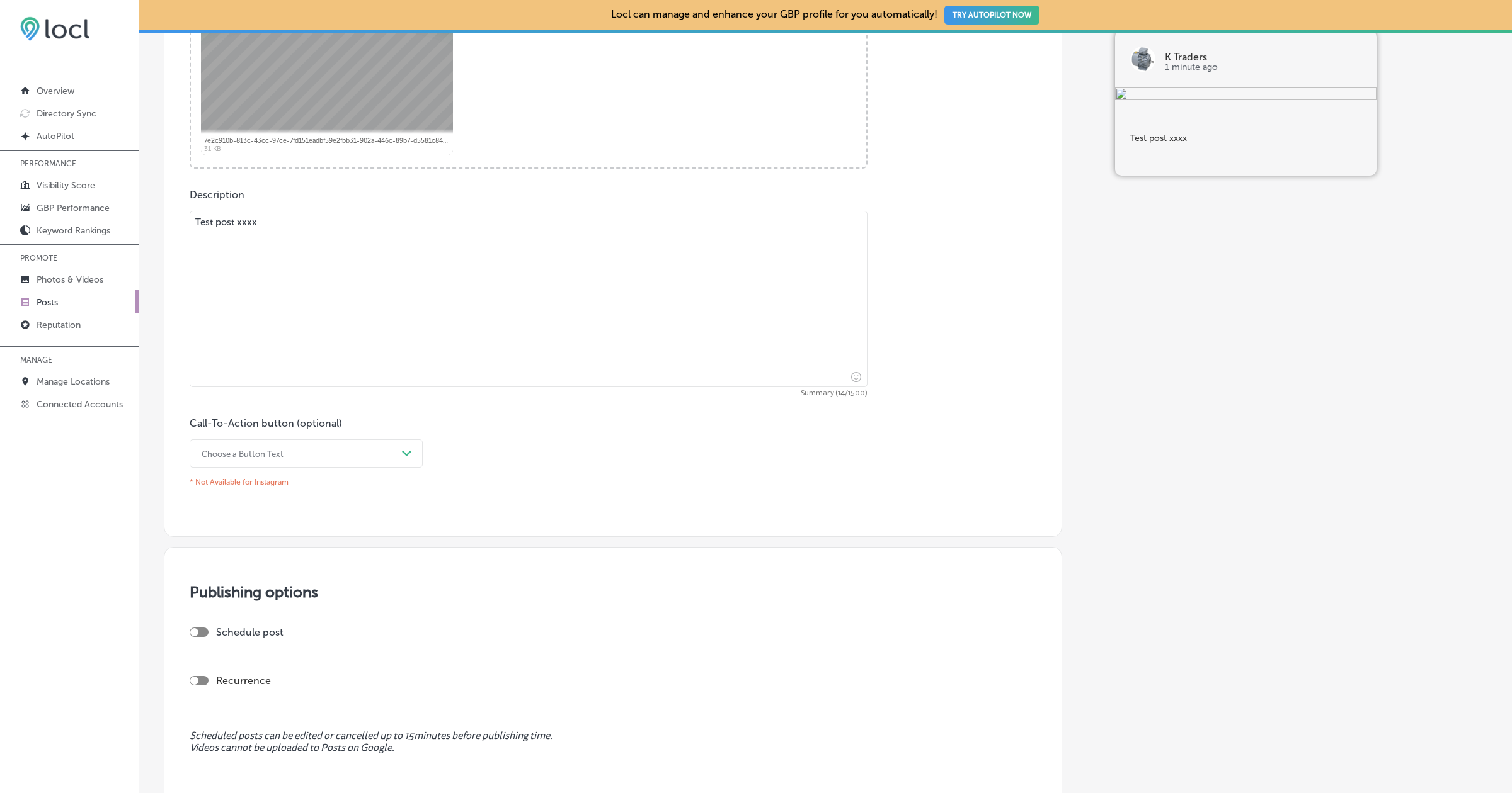
scroll to position [595, 0]
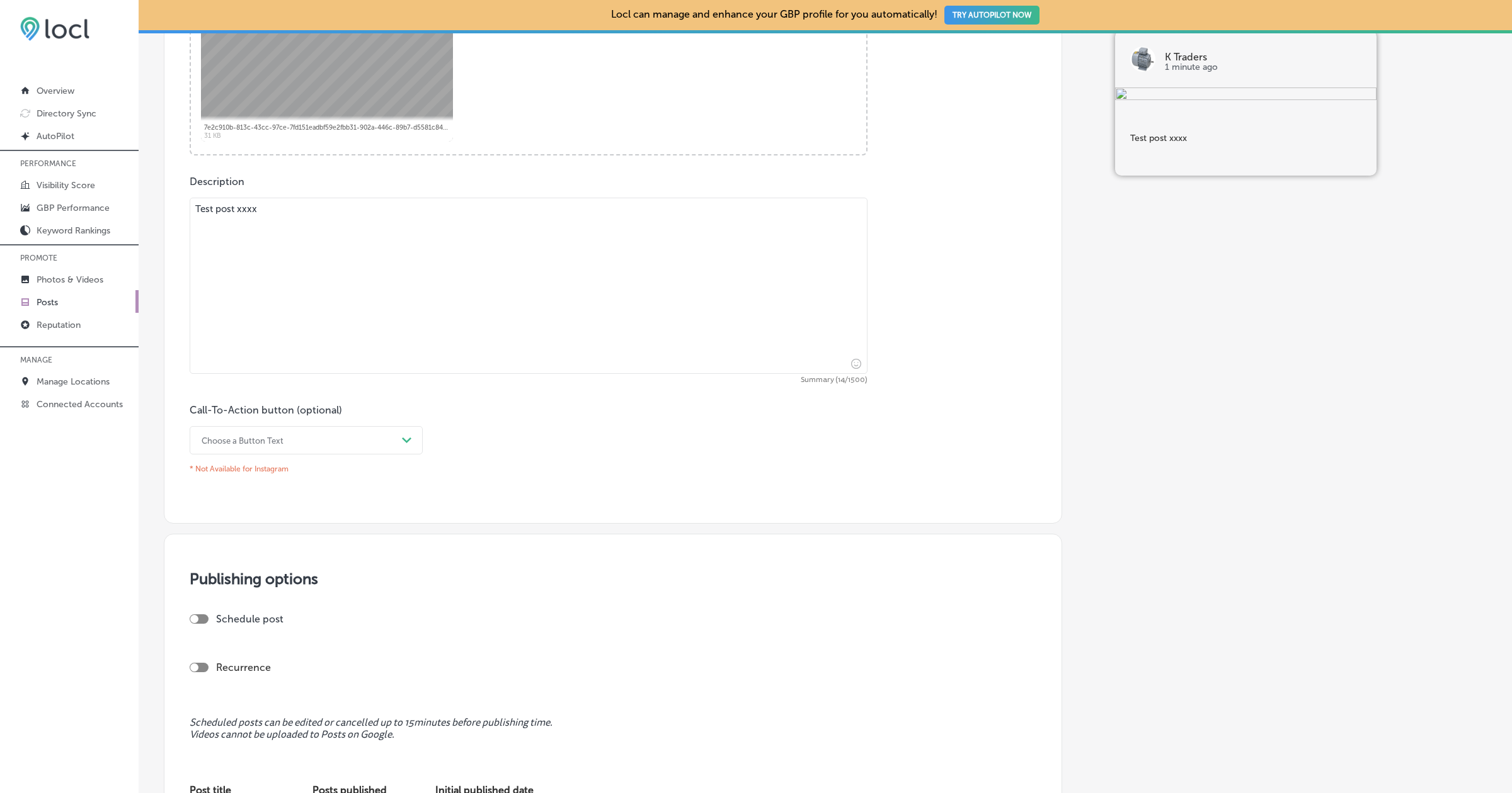
click at [352, 324] on textarea "Test post xxxx" at bounding box center [529, 286] width 678 height 176
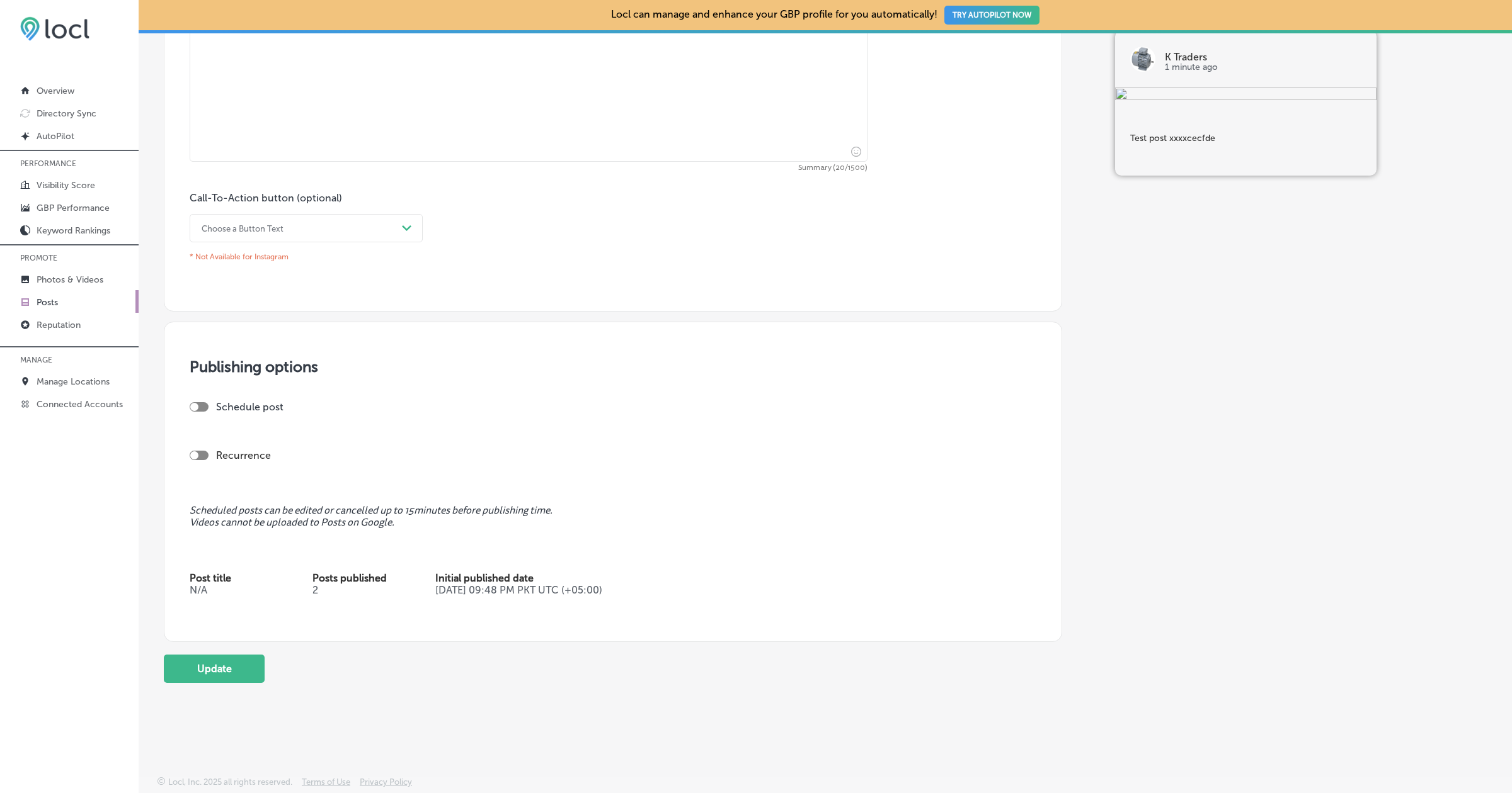
click at [204, 406] on div at bounding box center [199, 407] width 19 height 9
type textarea "Test post xxxxcecfde"
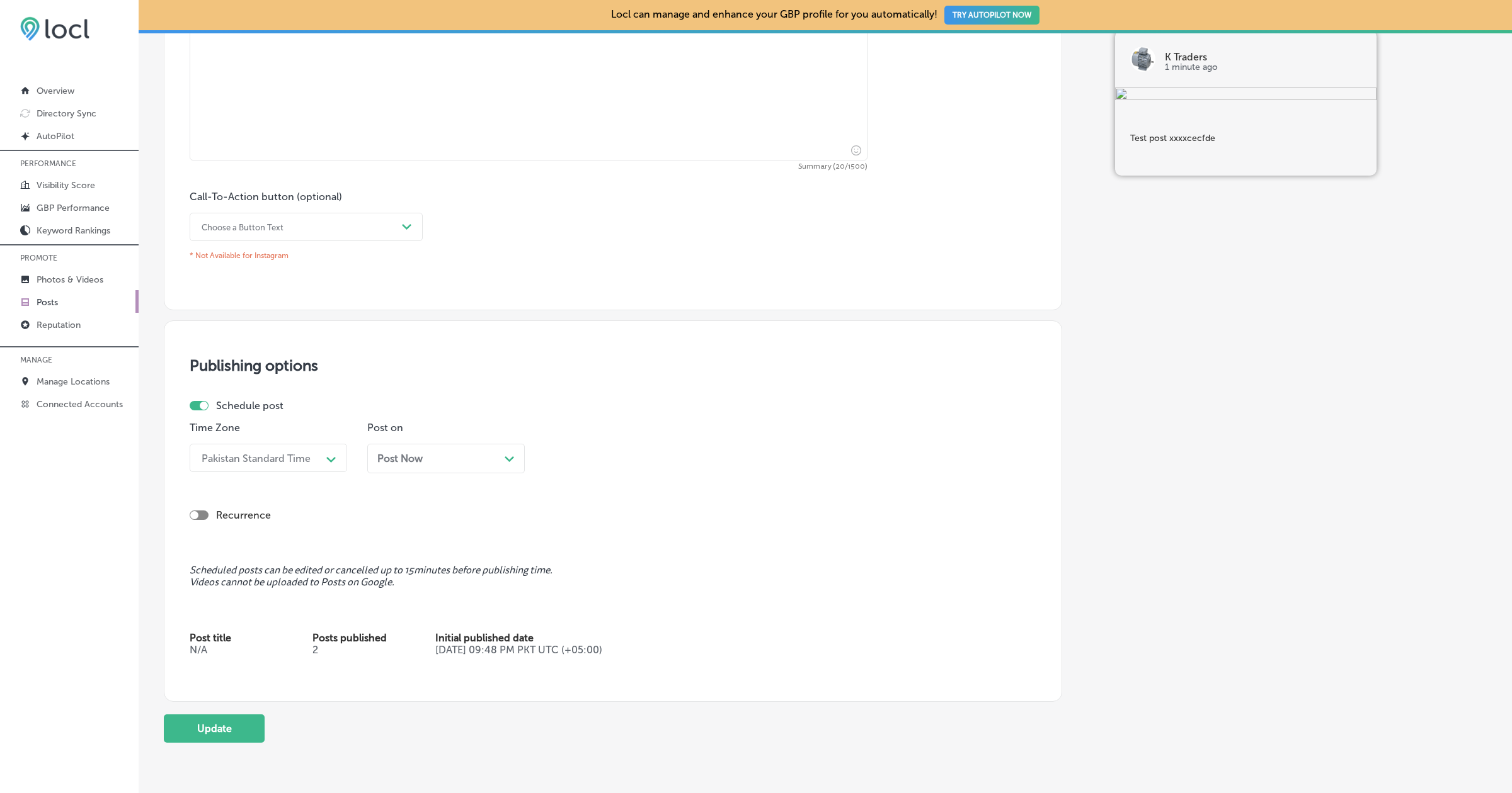
click at [204, 405] on div at bounding box center [204, 405] width 8 height 8
checkbox input "false"
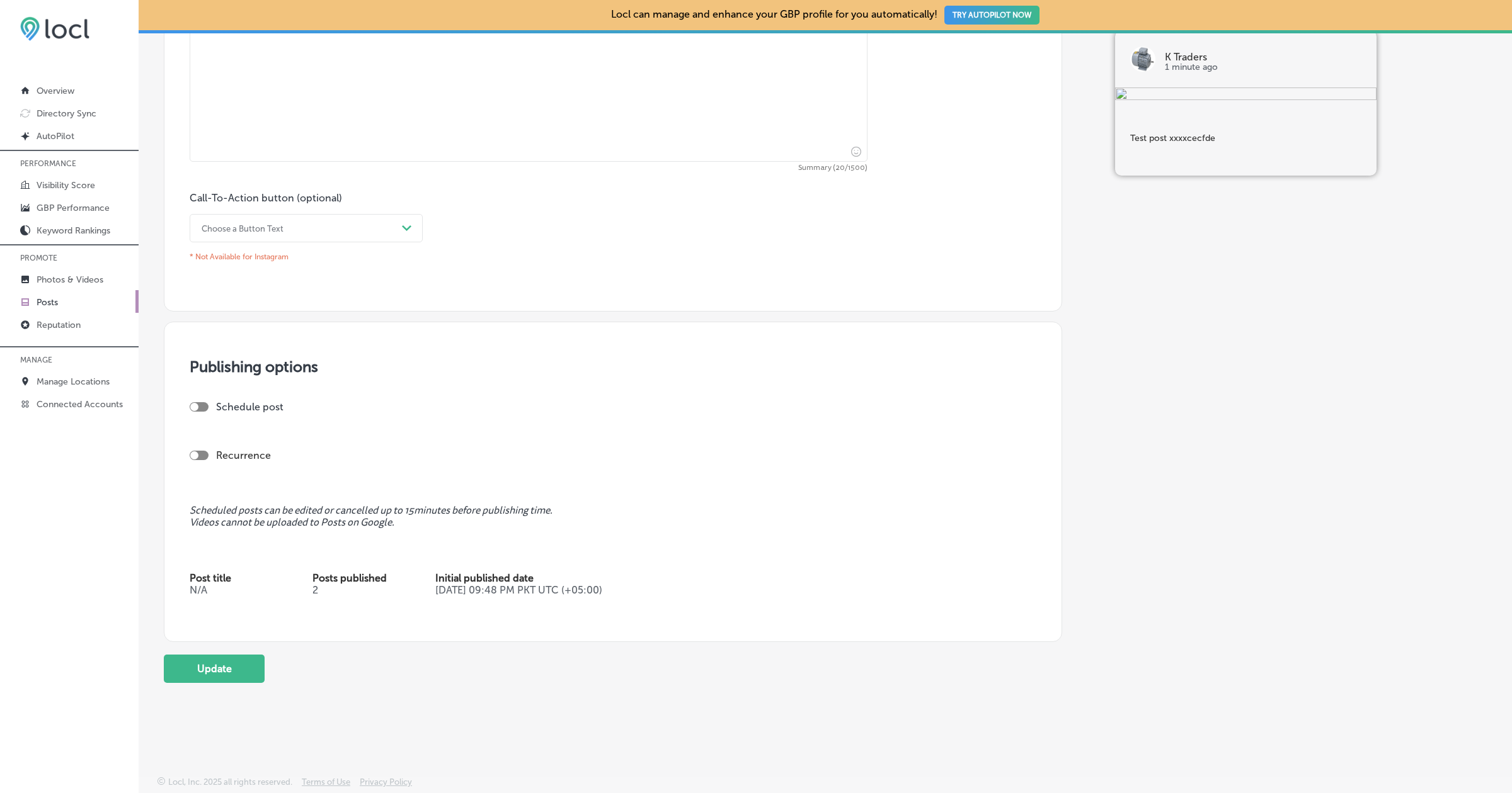
click at [200, 451] on div at bounding box center [199, 455] width 19 height 9
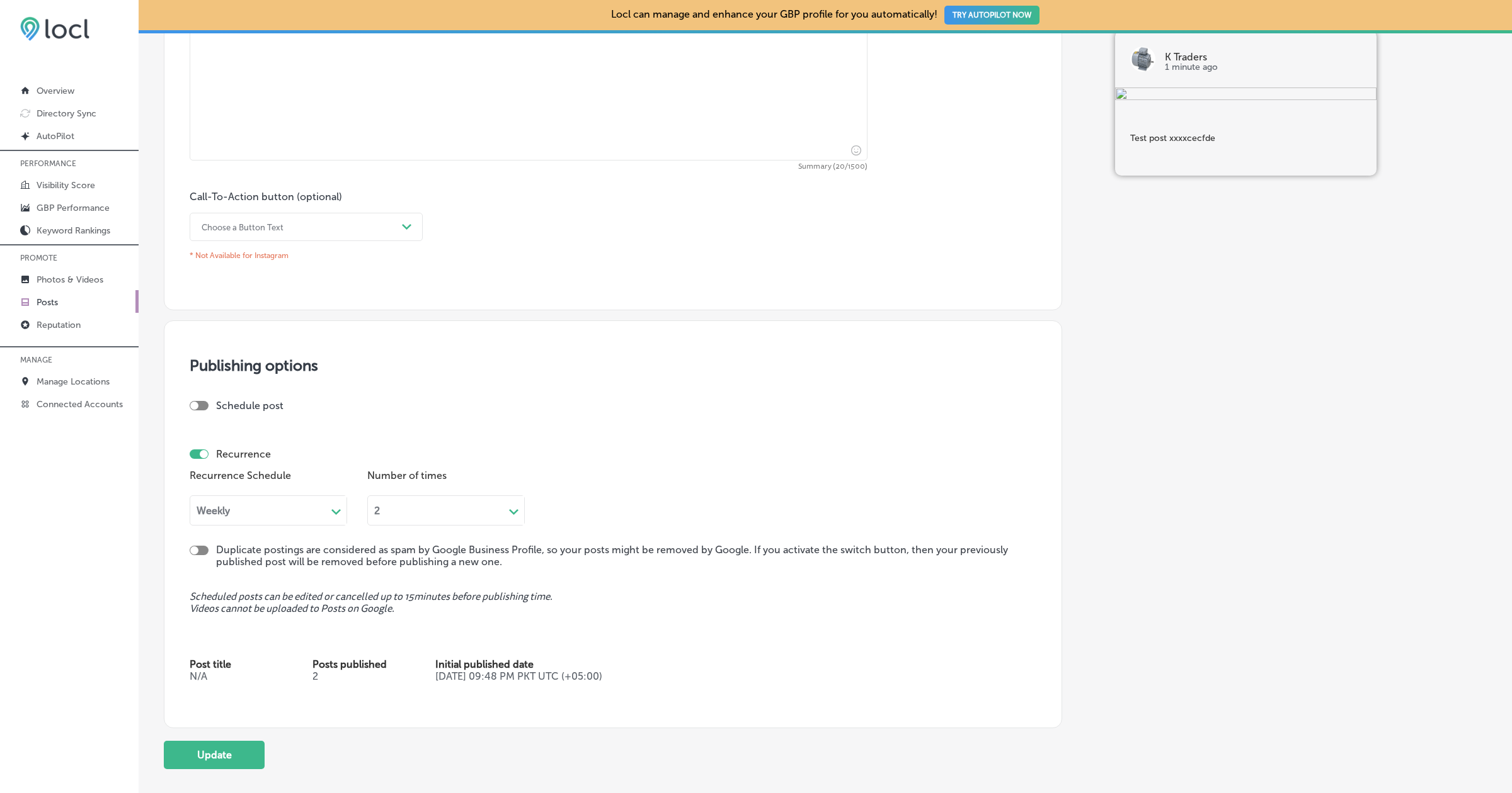
click at [200, 451] on div at bounding box center [204, 453] width 8 height 8
checkbox input "false"
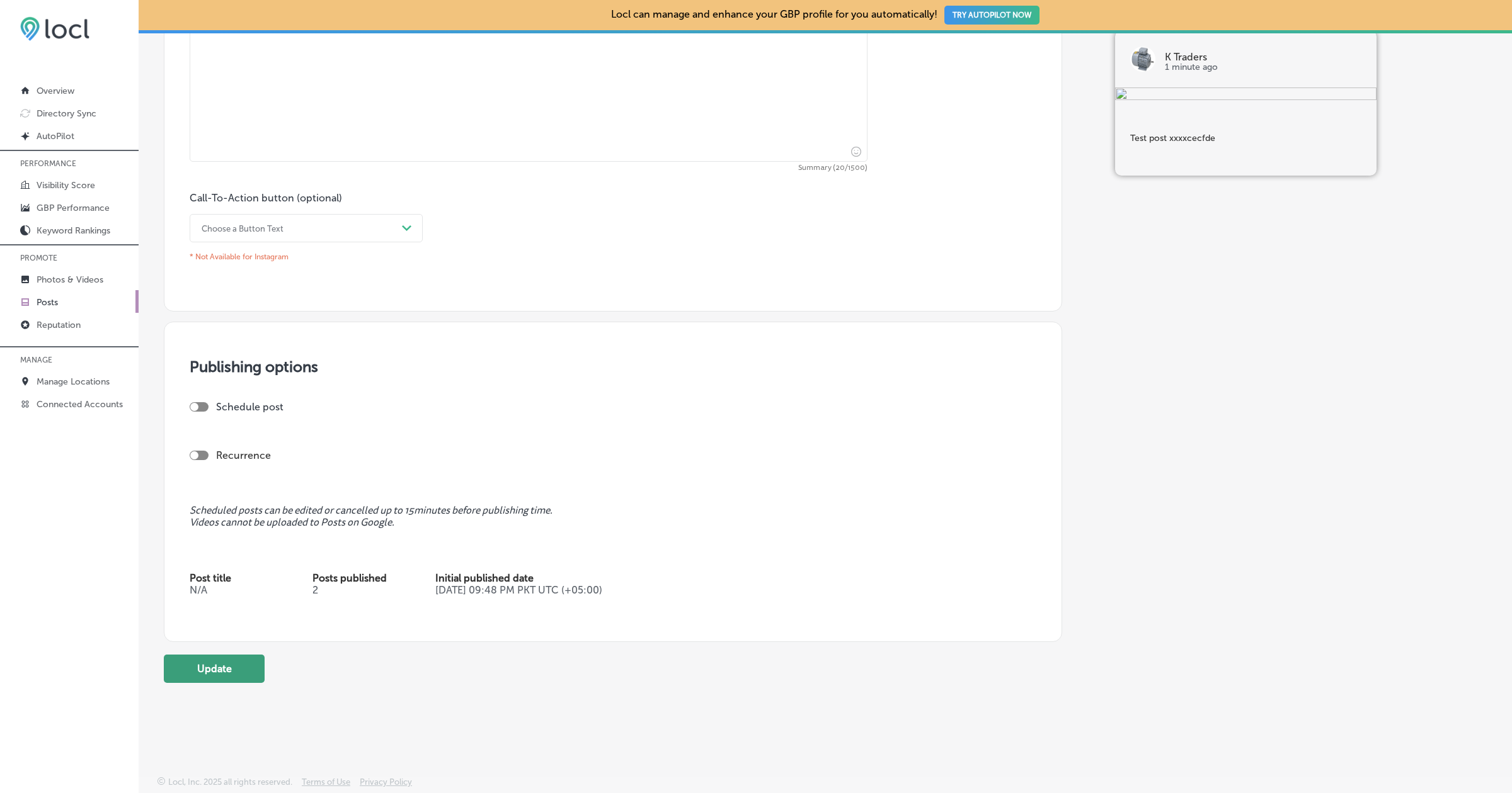
click at [207, 658] on button "Update" at bounding box center [214, 669] width 101 height 29
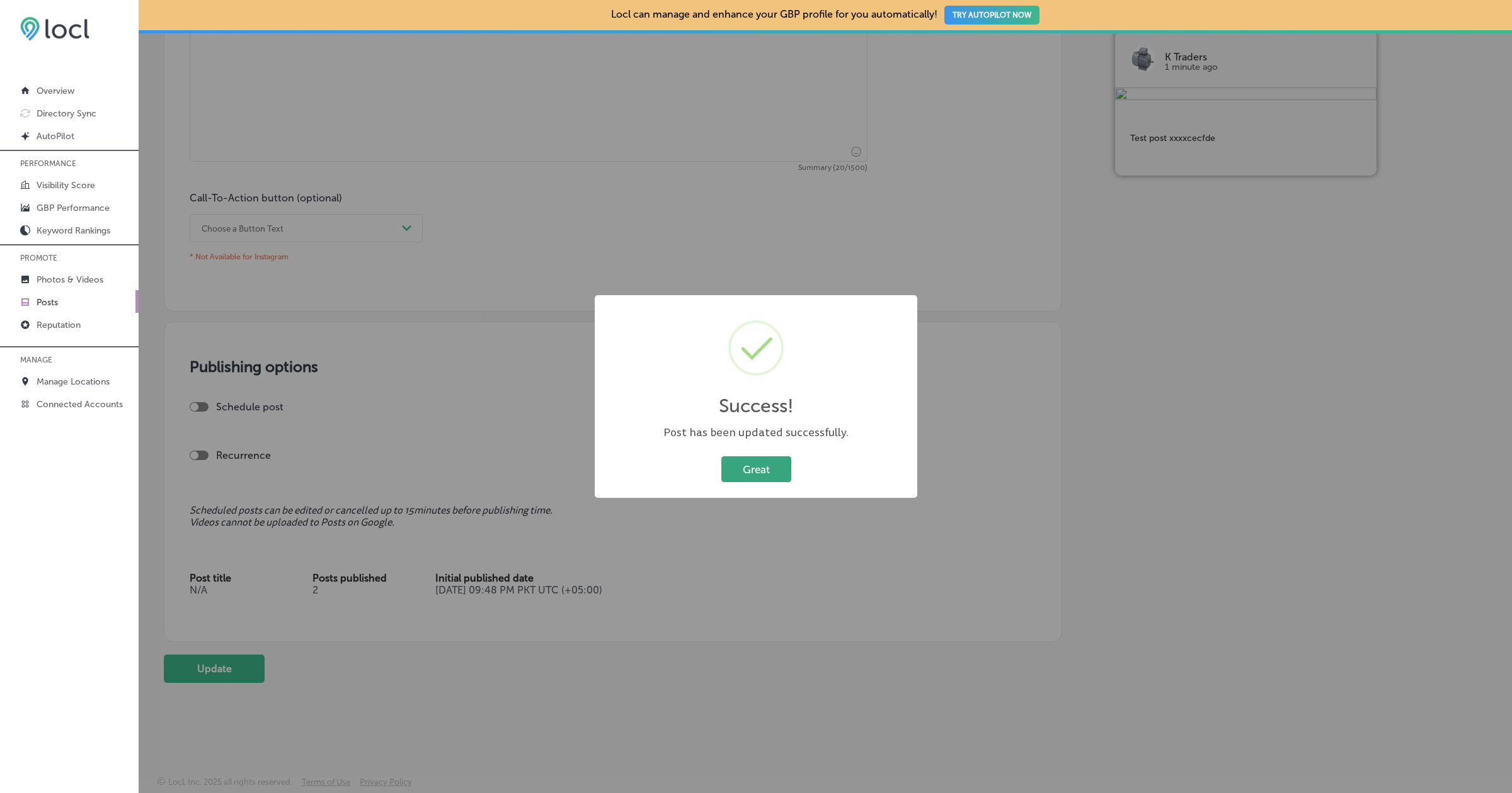
click at [774, 466] on button "Great" at bounding box center [756, 469] width 70 height 26
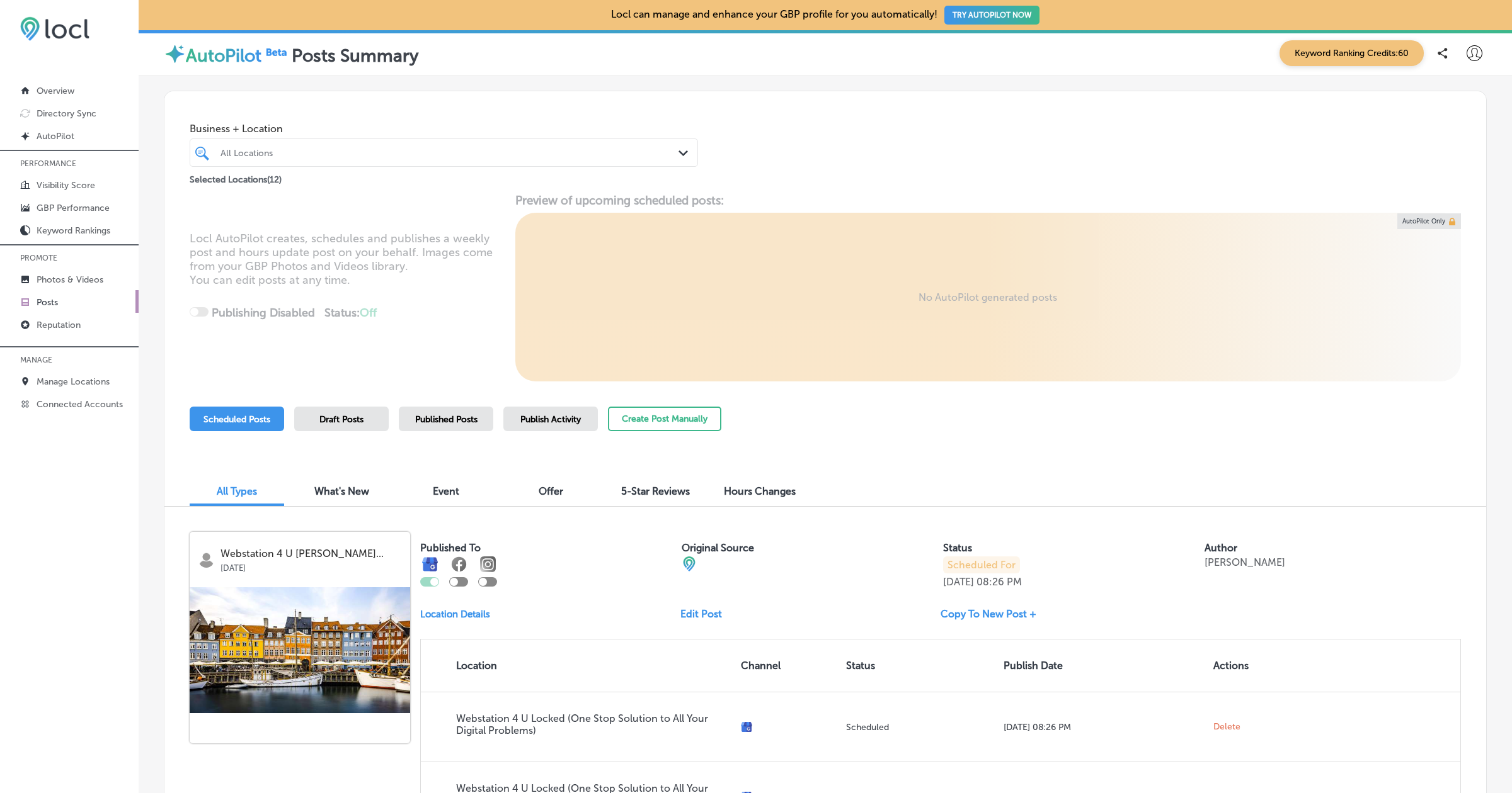
scroll to position [180, 0]
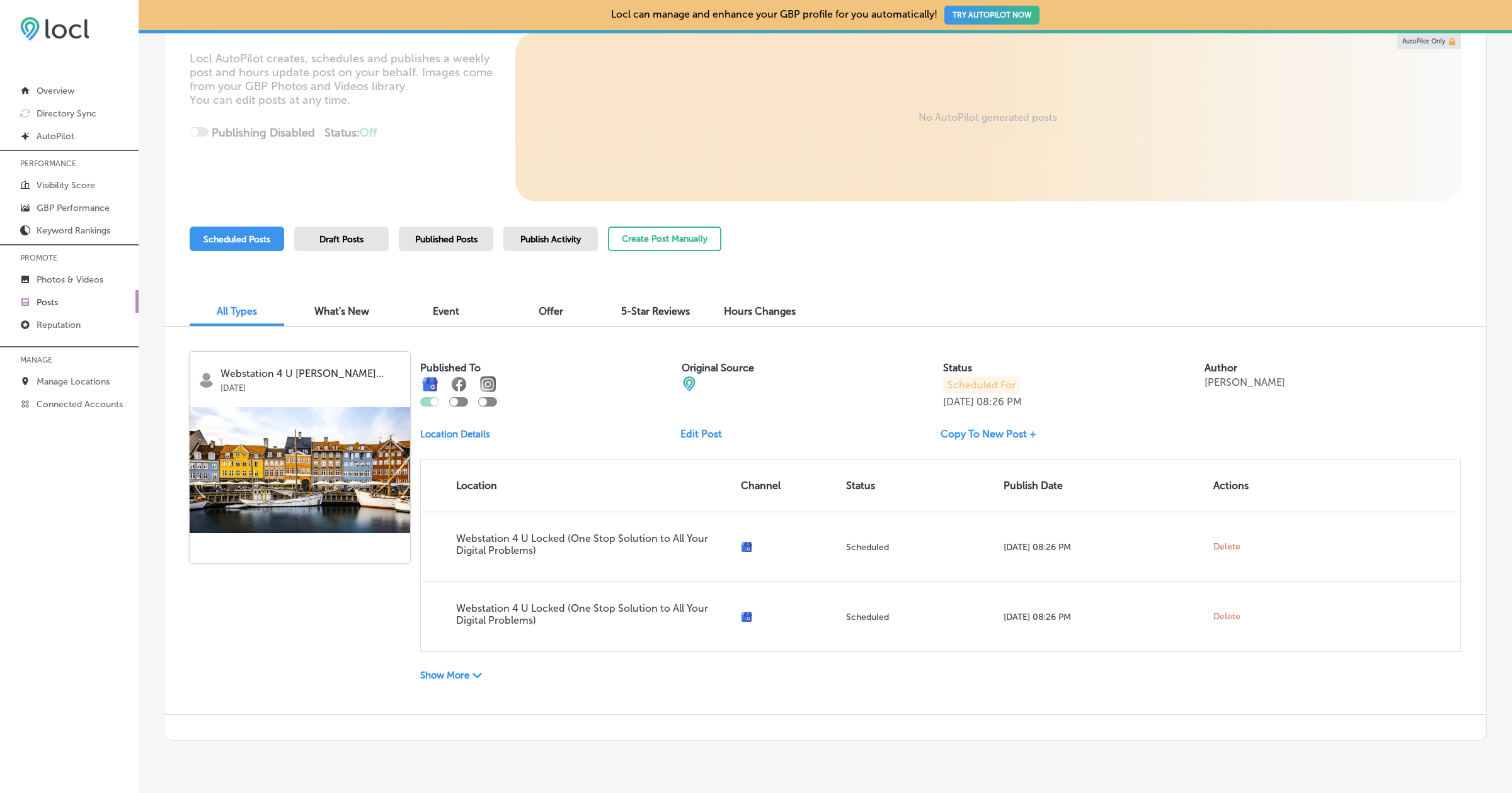
click at [444, 228] on div "Published Posts" at bounding box center [446, 239] width 95 height 24
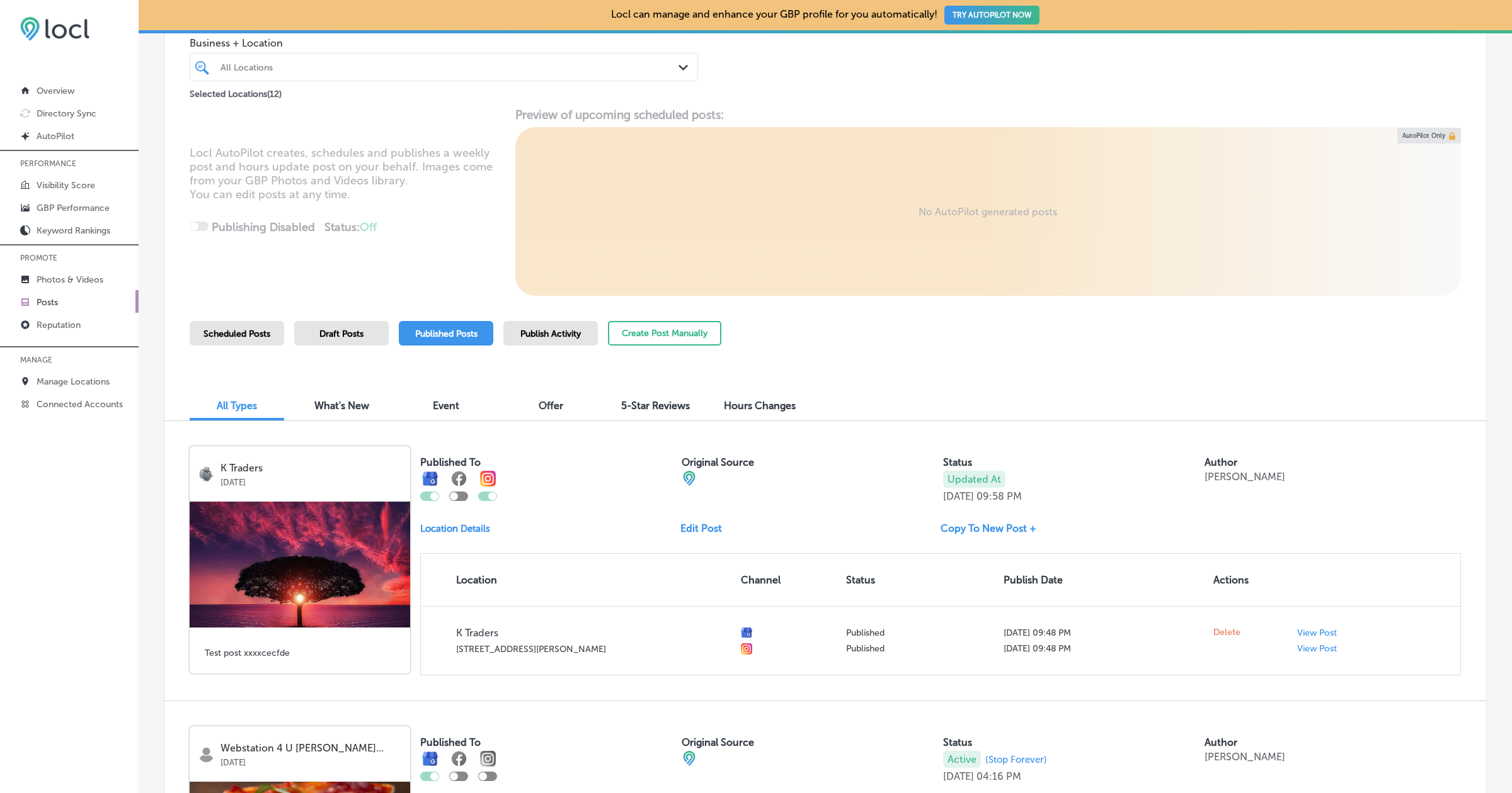
scroll to position [101, 0]
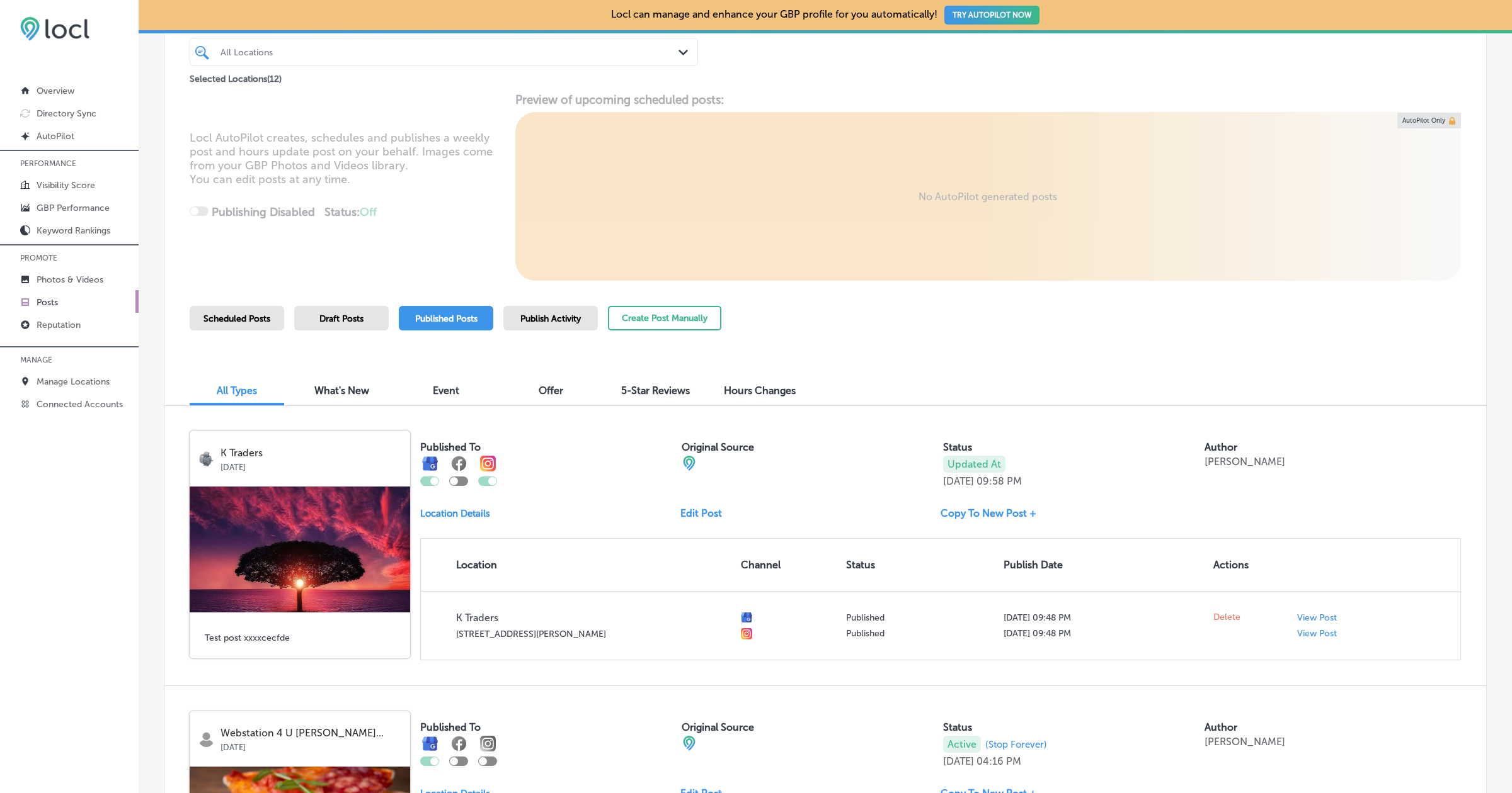
click at [461, 481] on div at bounding box center [459, 481] width 19 height 9
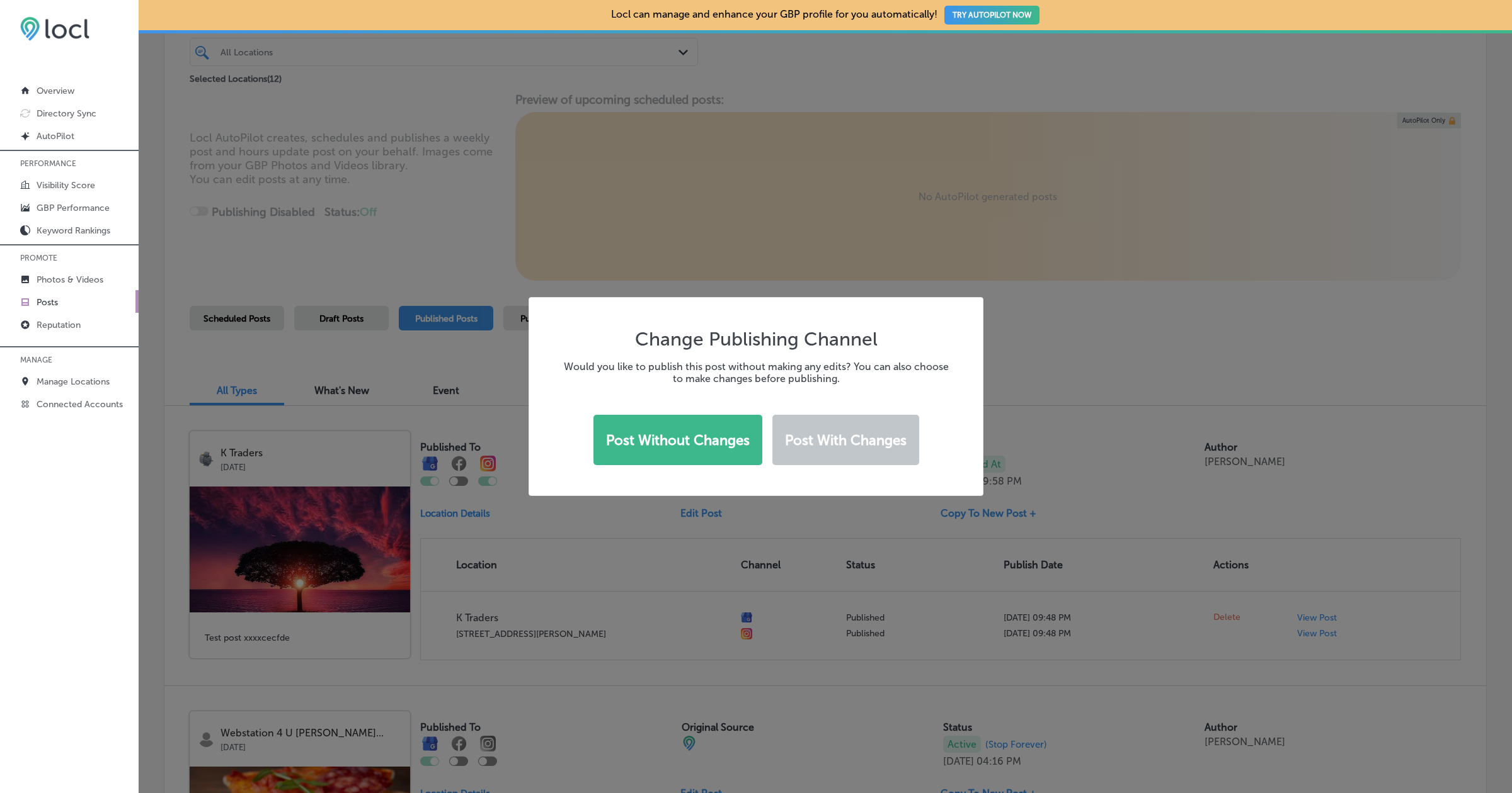
click at [821, 450] on button "Post with changes" at bounding box center [846, 440] width 147 height 50
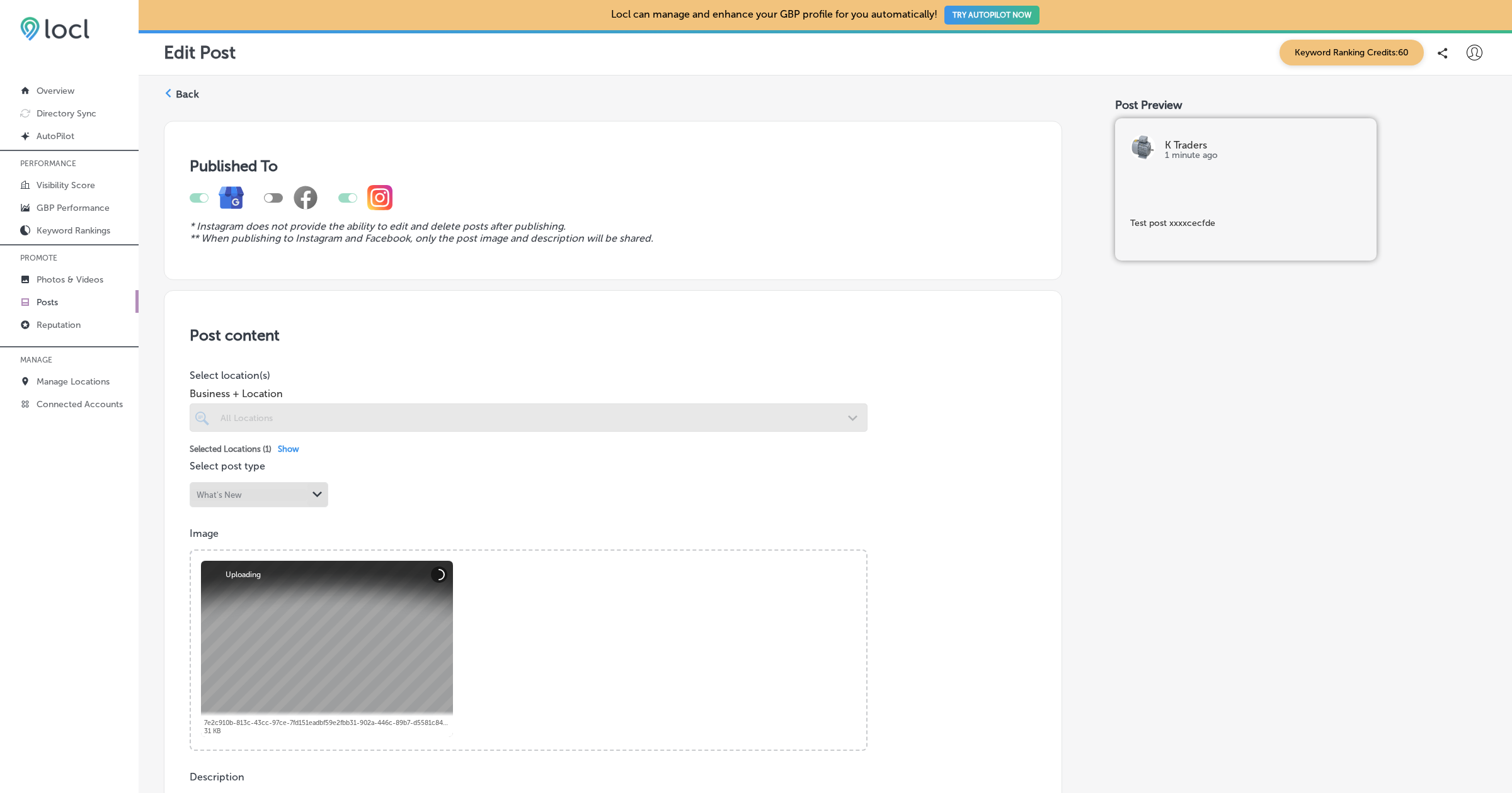
click at [277, 197] on div at bounding box center [273, 198] width 19 height 9
checkbox input "true"
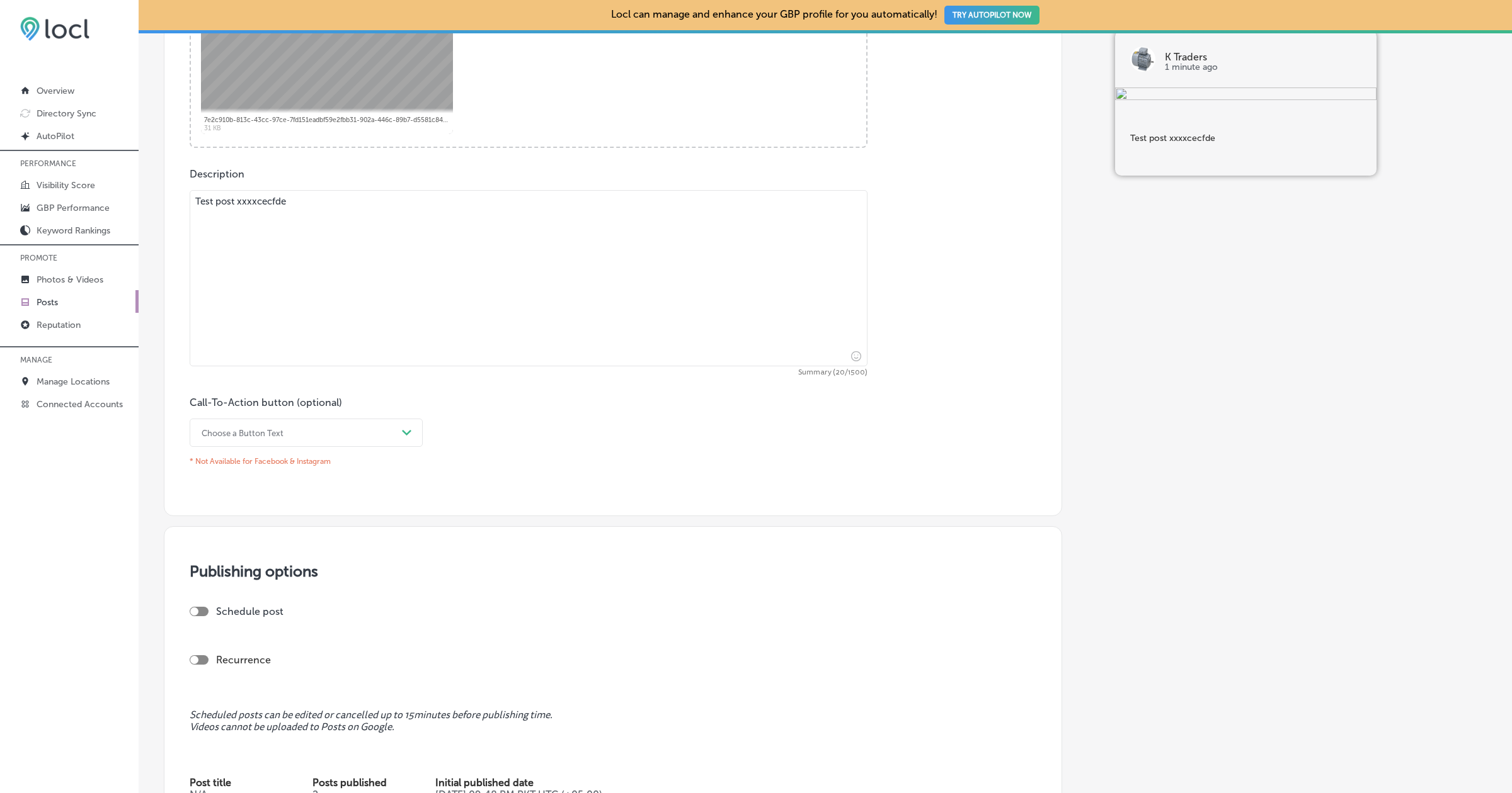
scroll to position [809, 0]
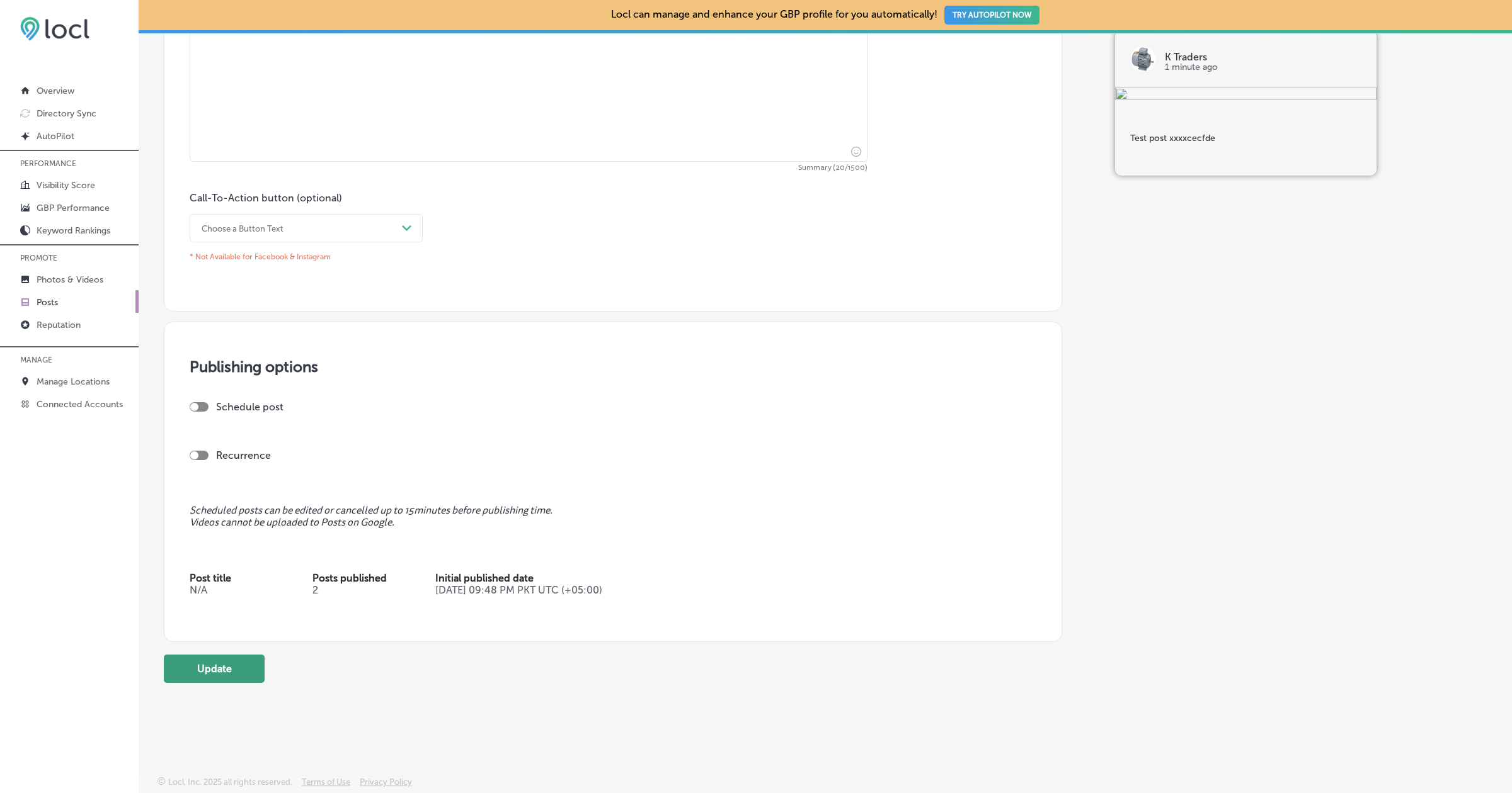
click at [221, 668] on button "Update" at bounding box center [214, 669] width 101 height 29
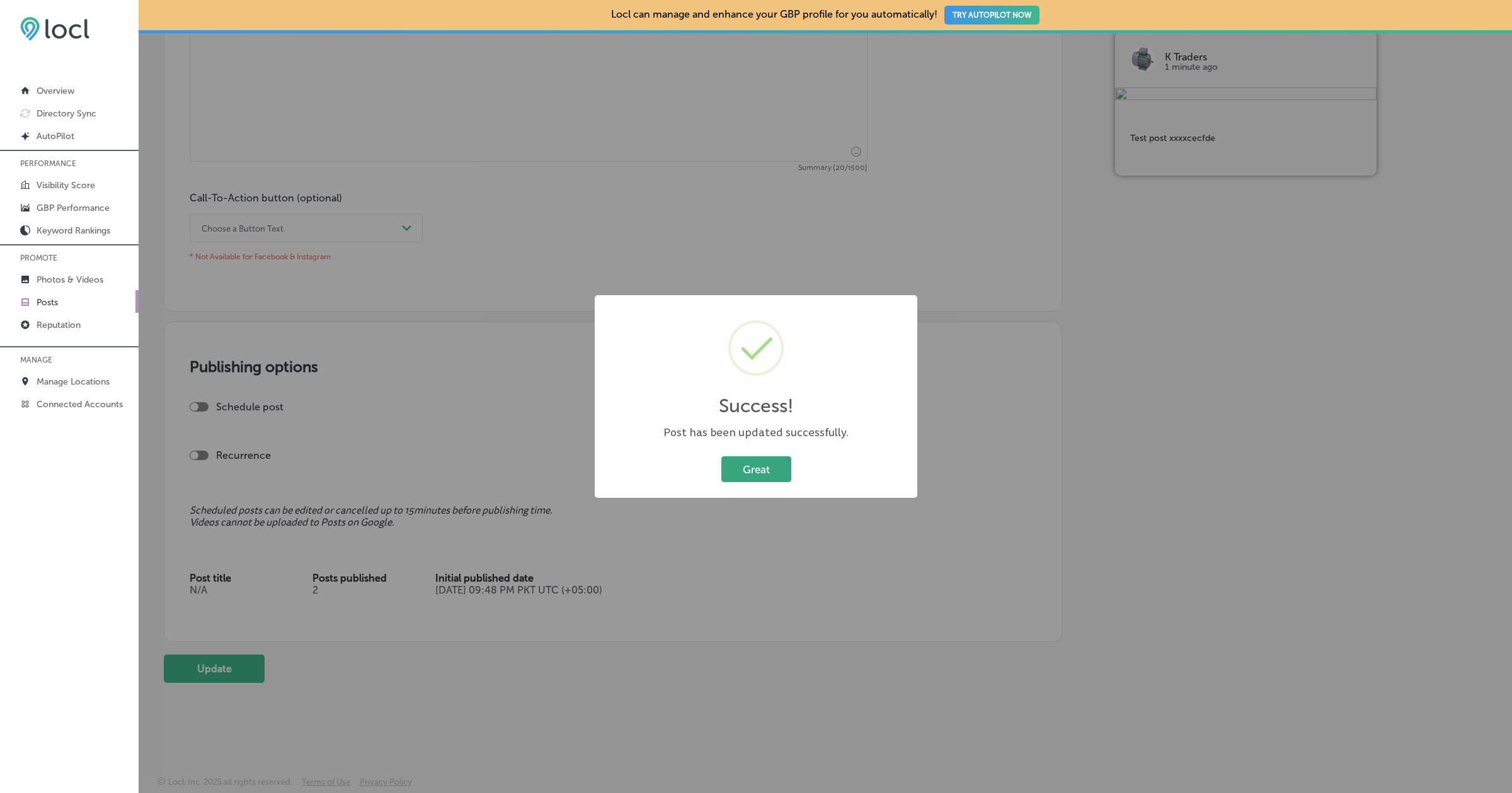
click at [762, 476] on button "Great" at bounding box center [756, 469] width 70 height 26
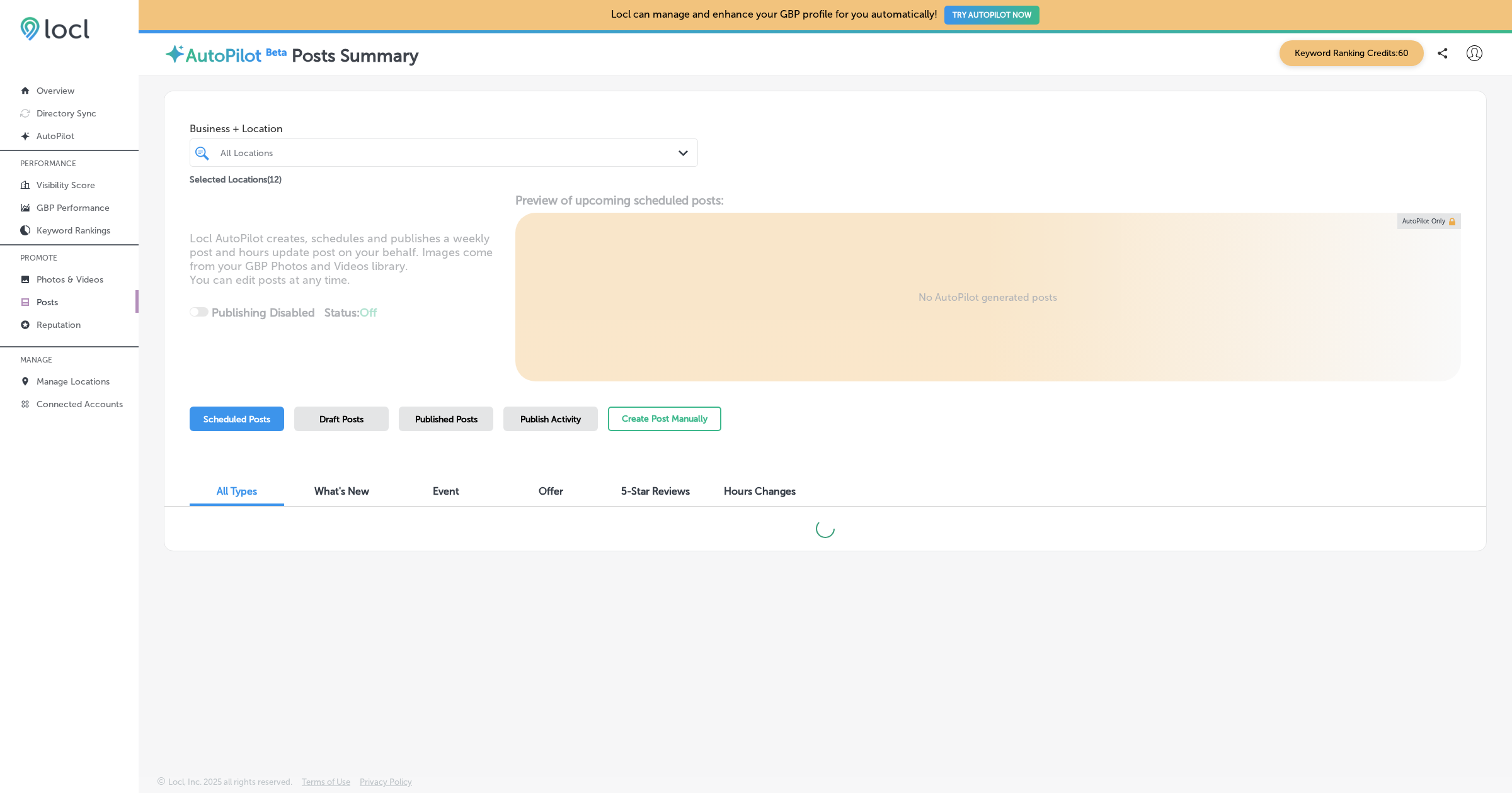
click at [432, 401] on div "Business + Location All Locations Path Created with Sketch. Selected Locations …" at bounding box center [826, 321] width 1323 height 461
click at [441, 435] on div "Scheduled Posts Draft Posts Published Posts Publish Activity Create Post Manual…" at bounding box center [456, 436] width 532 height 57
click at [434, 420] on span "Published Posts" at bounding box center [446, 419] width 62 height 11
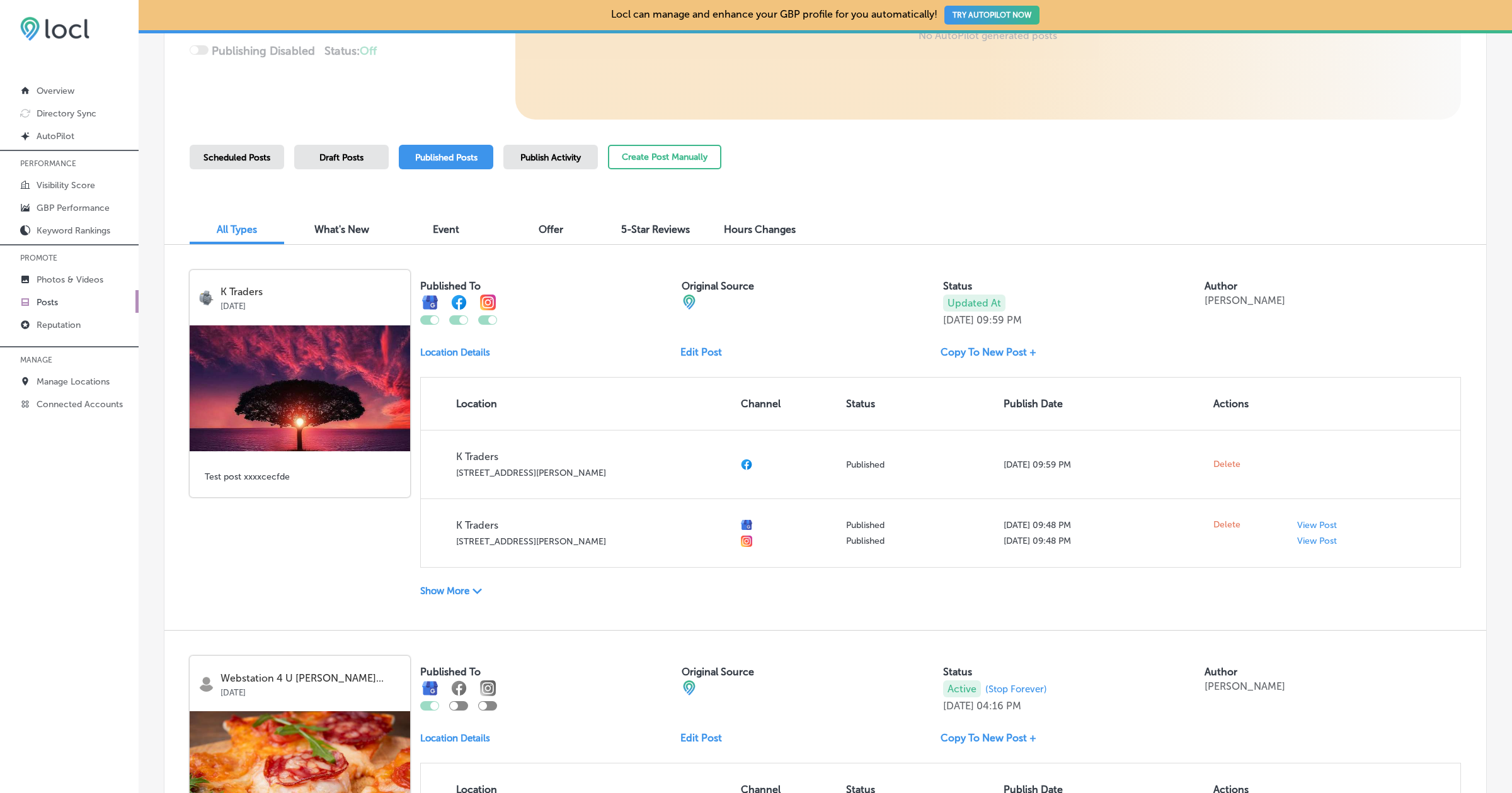
scroll to position [263, 0]
click at [674, 157] on button "Create Post Manually" at bounding box center [664, 156] width 113 height 24
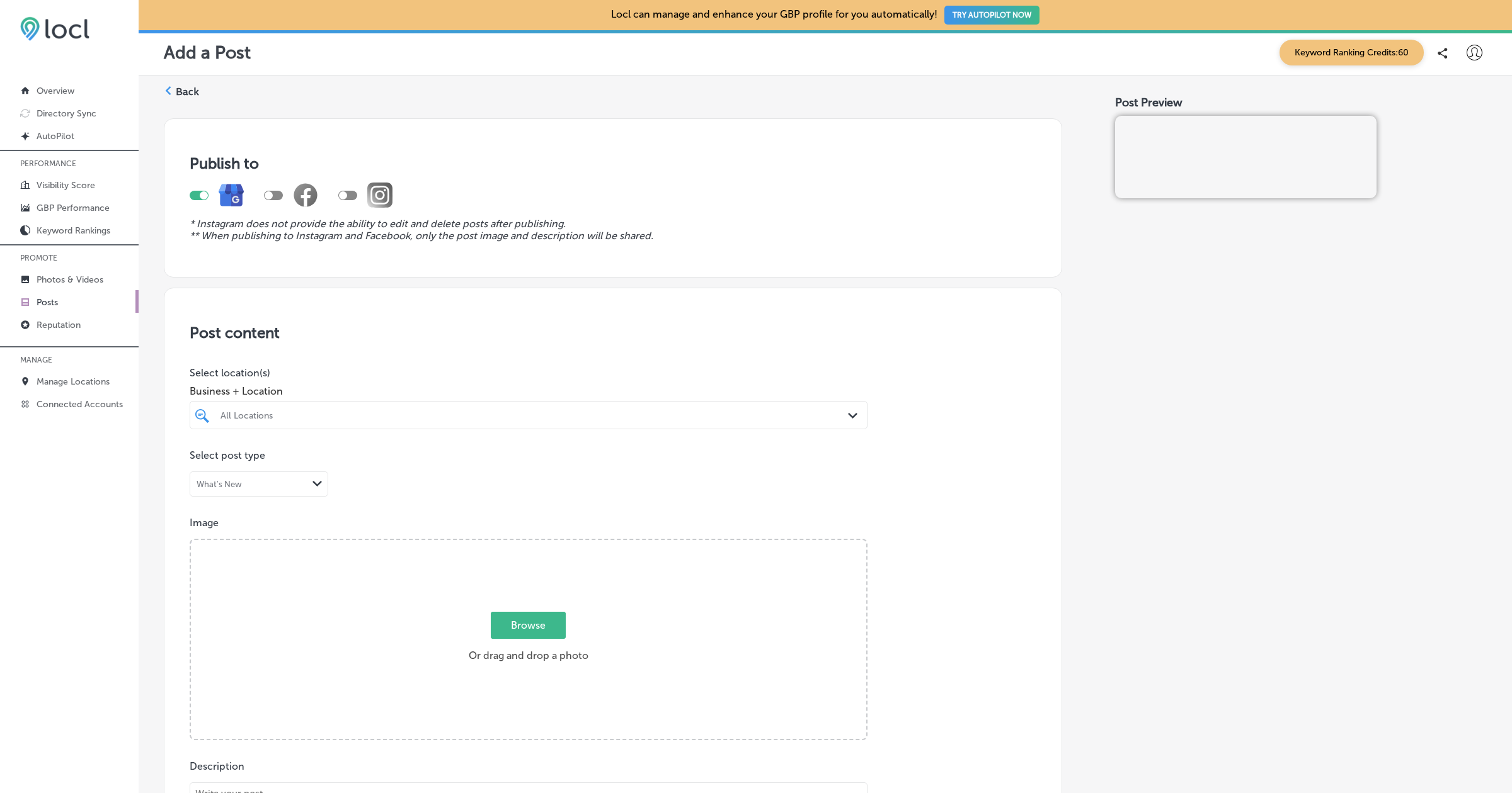
click at [345, 201] on div at bounding box center [365, 195] width 54 height 25
click at [349, 196] on div at bounding box center [348, 195] width 19 height 9
checkbox input "true"
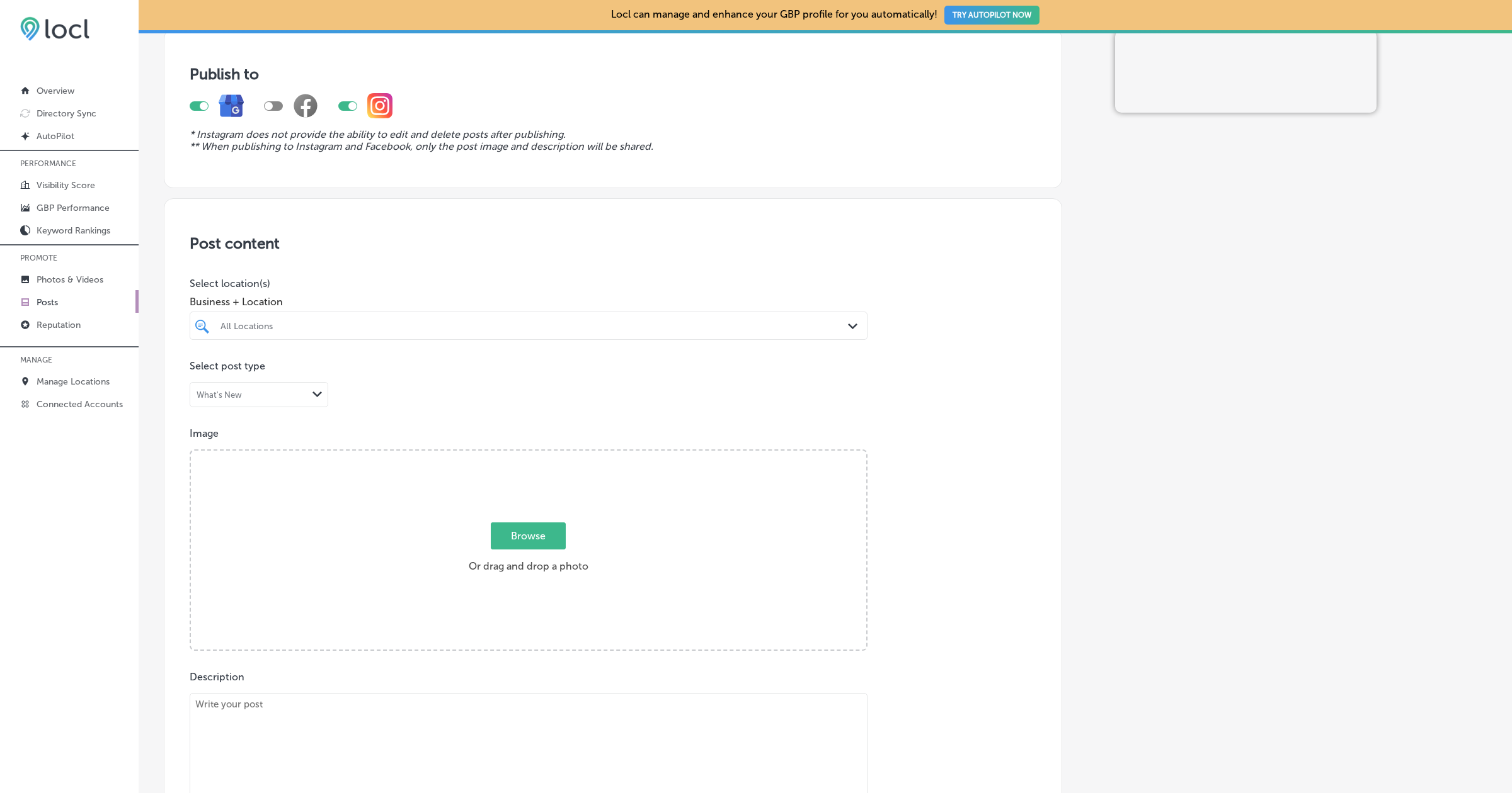
click at [500, 325] on div "All Locations" at bounding box center [535, 325] width 628 height 11
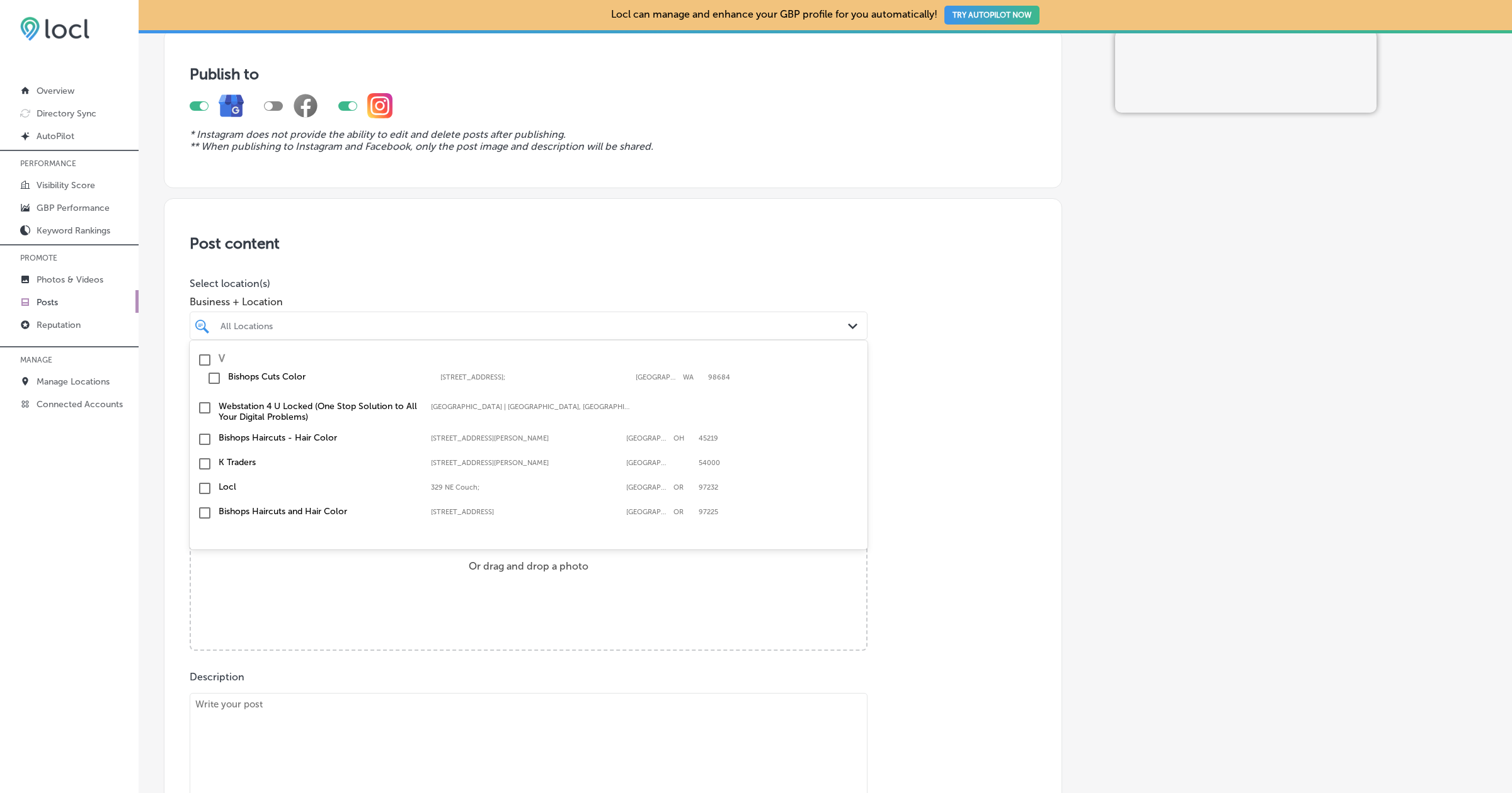
scroll to position [122, 0]
click at [249, 462] on label "K Traders" at bounding box center [318, 461] width 200 height 11
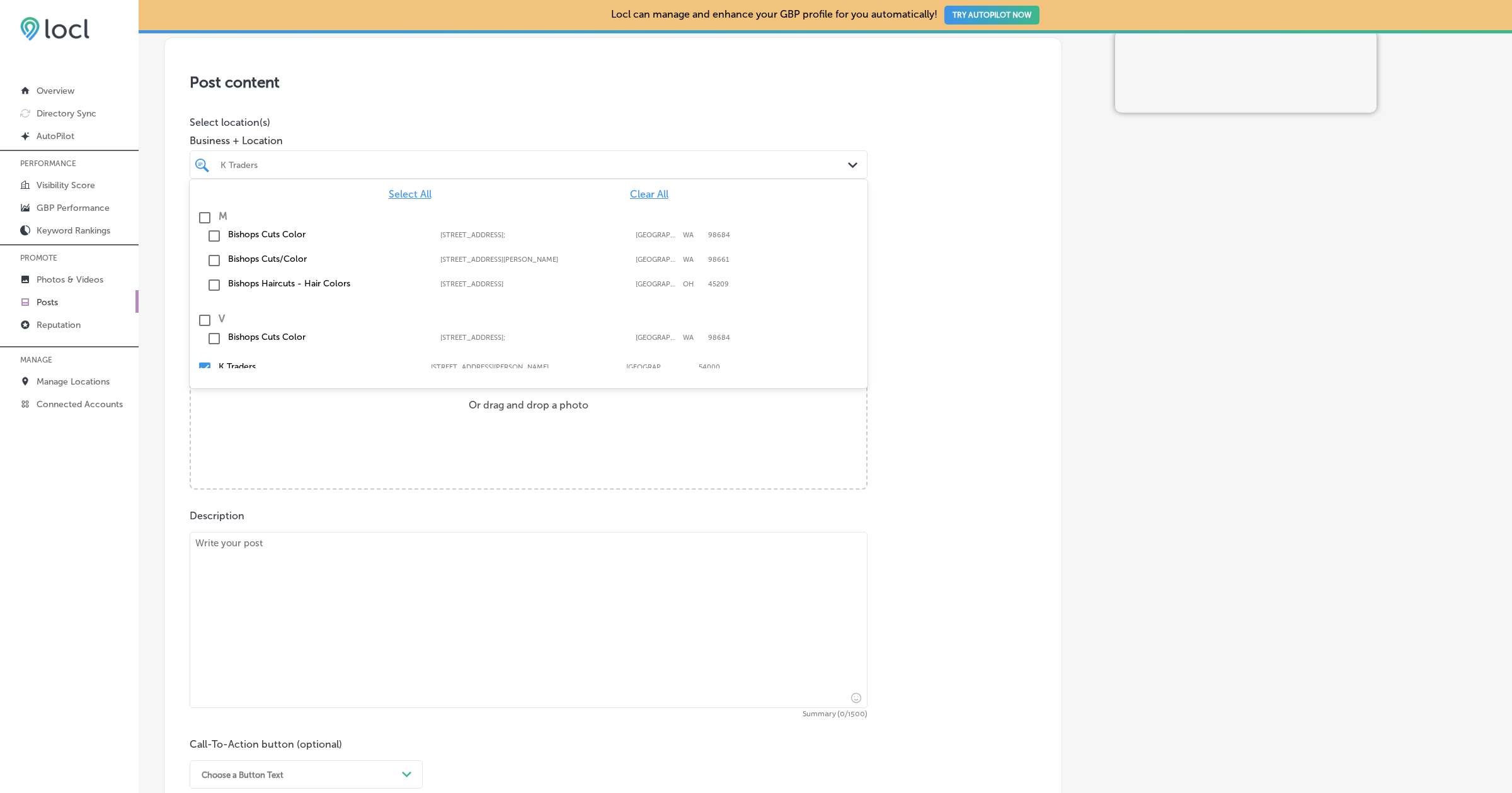
scroll to position [274, 0]
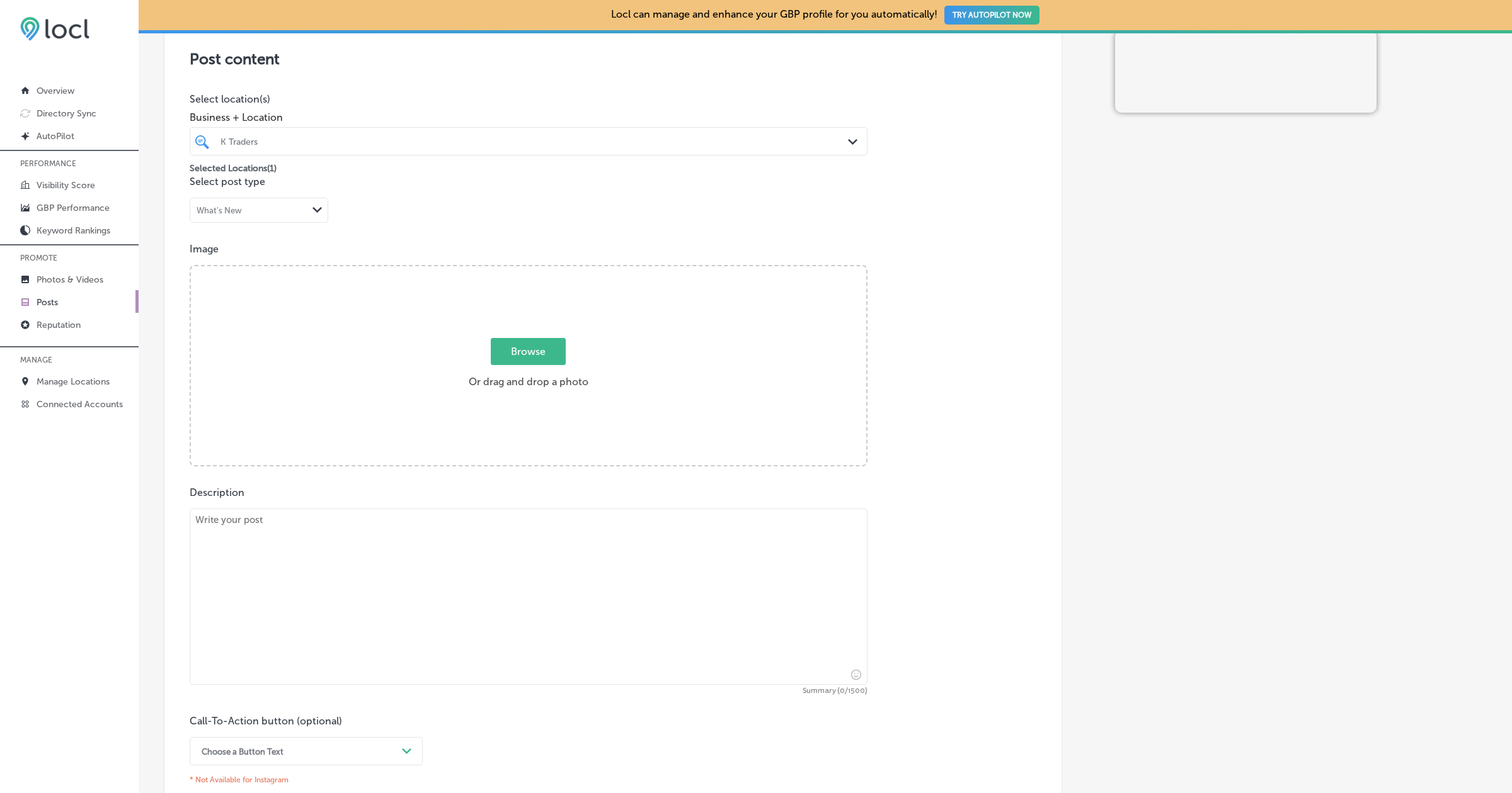
click at [571, 428] on div "Browse Or drag and drop a photo" at bounding box center [528, 367] width 675 height 201
click at [191, 266] on input "Browse Or drag and drop a photo" at bounding box center [528, 268] width 675 height 4
type input "C:\fakepath\image (16).png"
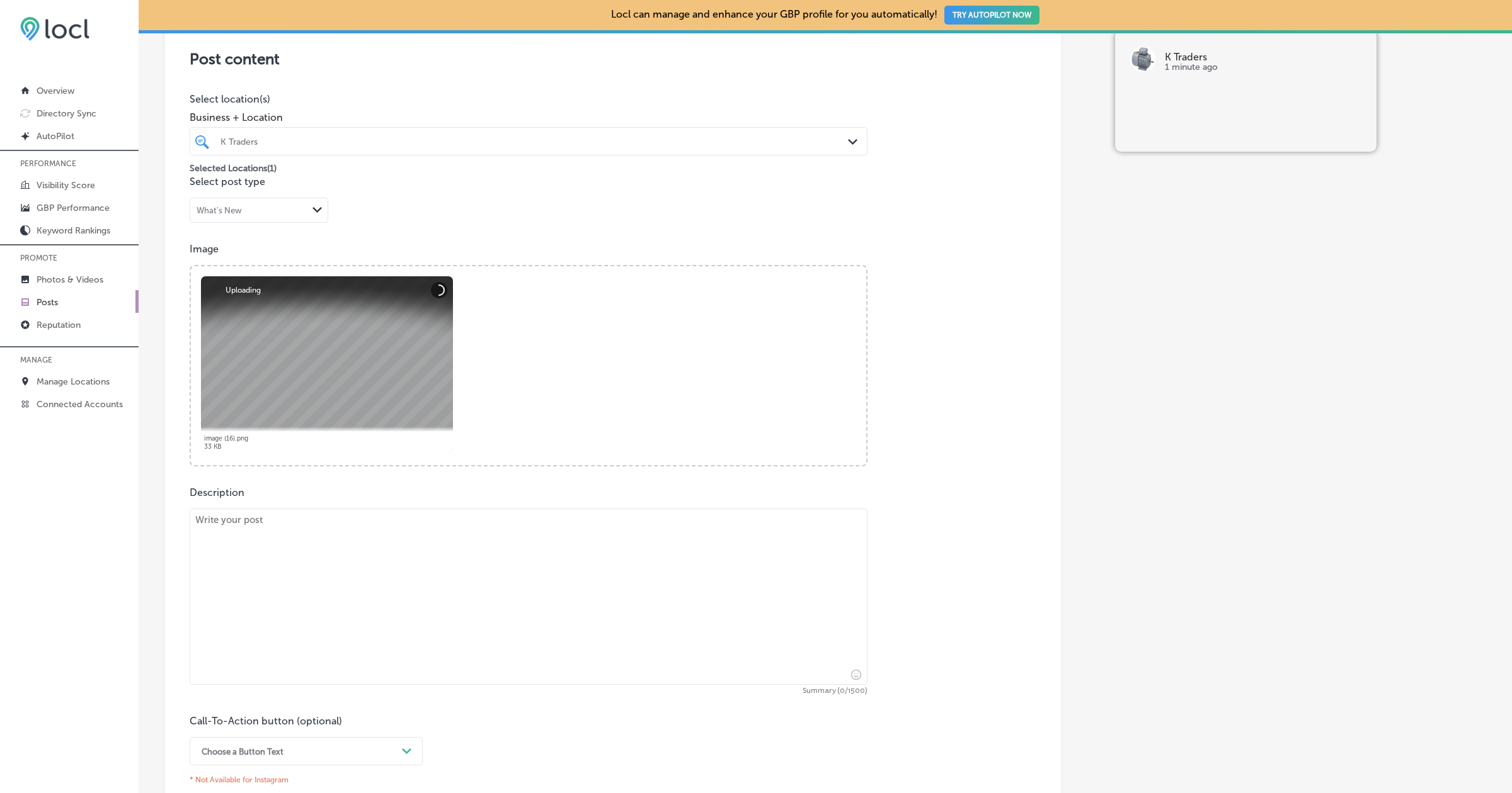
click at [350, 621] on textarea at bounding box center [529, 597] width 678 height 176
type textarea "v"
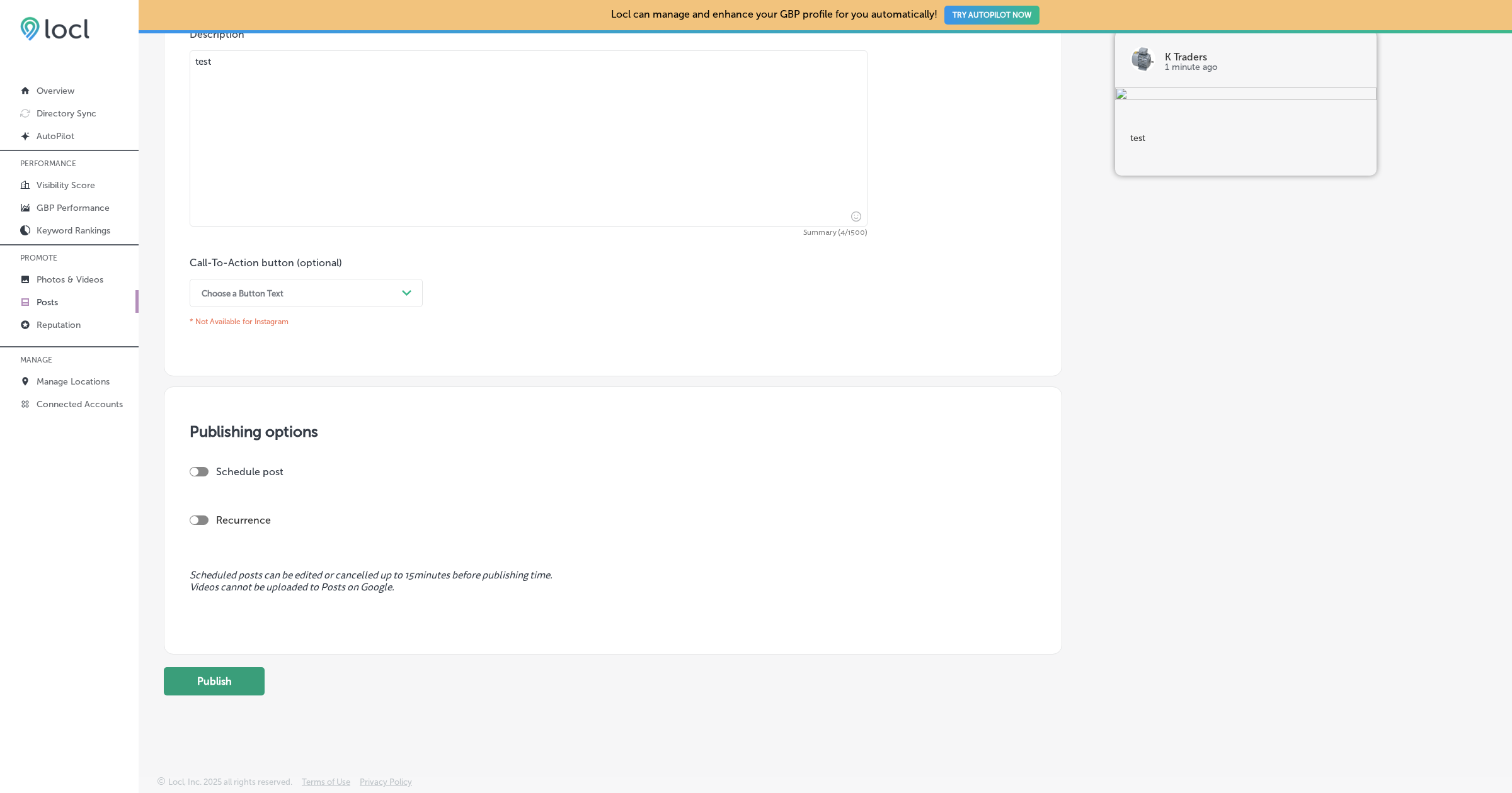
type textarea "test"
click at [231, 669] on button "Publish" at bounding box center [214, 682] width 101 height 29
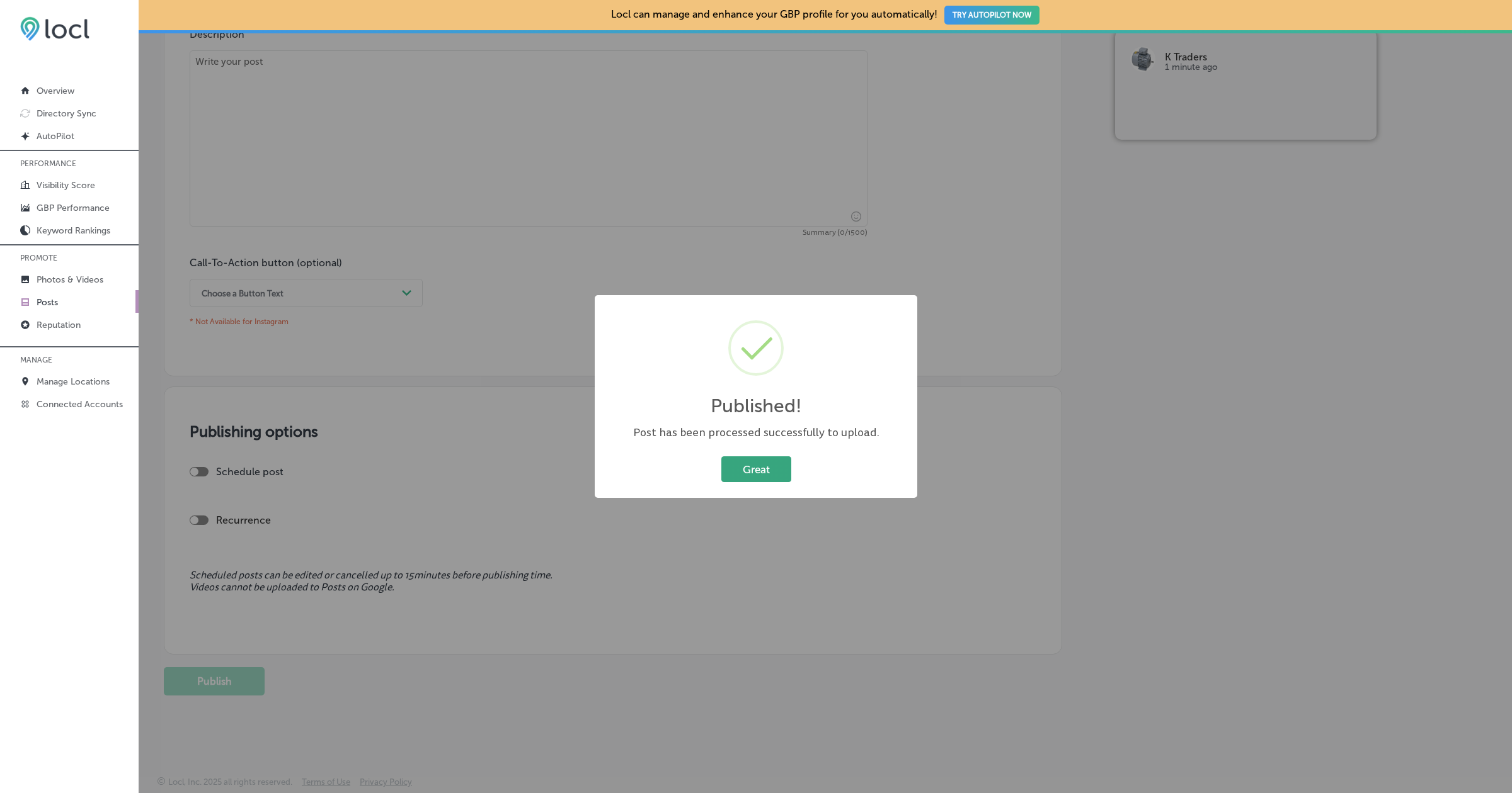
click at [780, 466] on button "Great" at bounding box center [756, 469] width 70 height 26
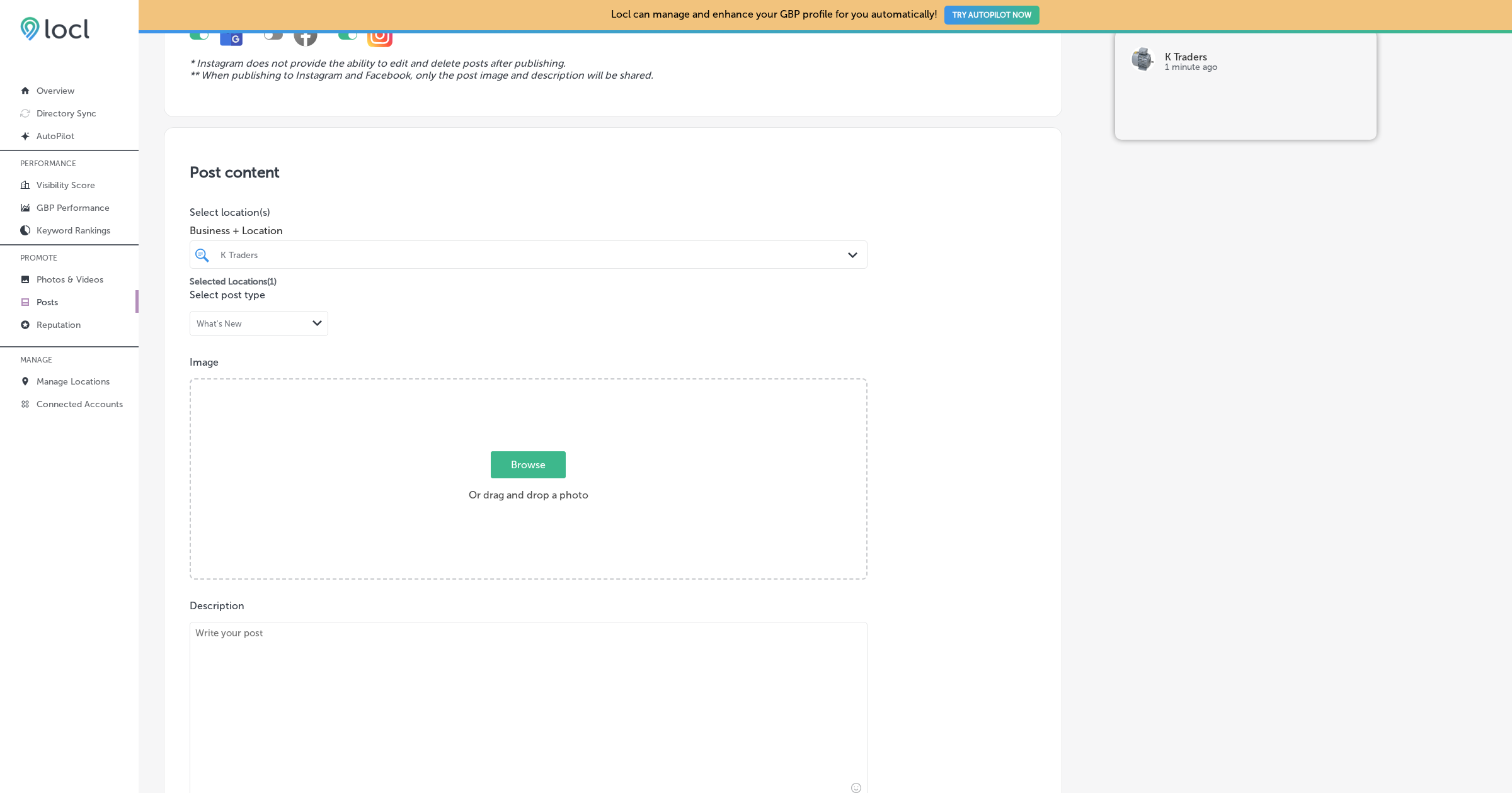
scroll to position [0, 0]
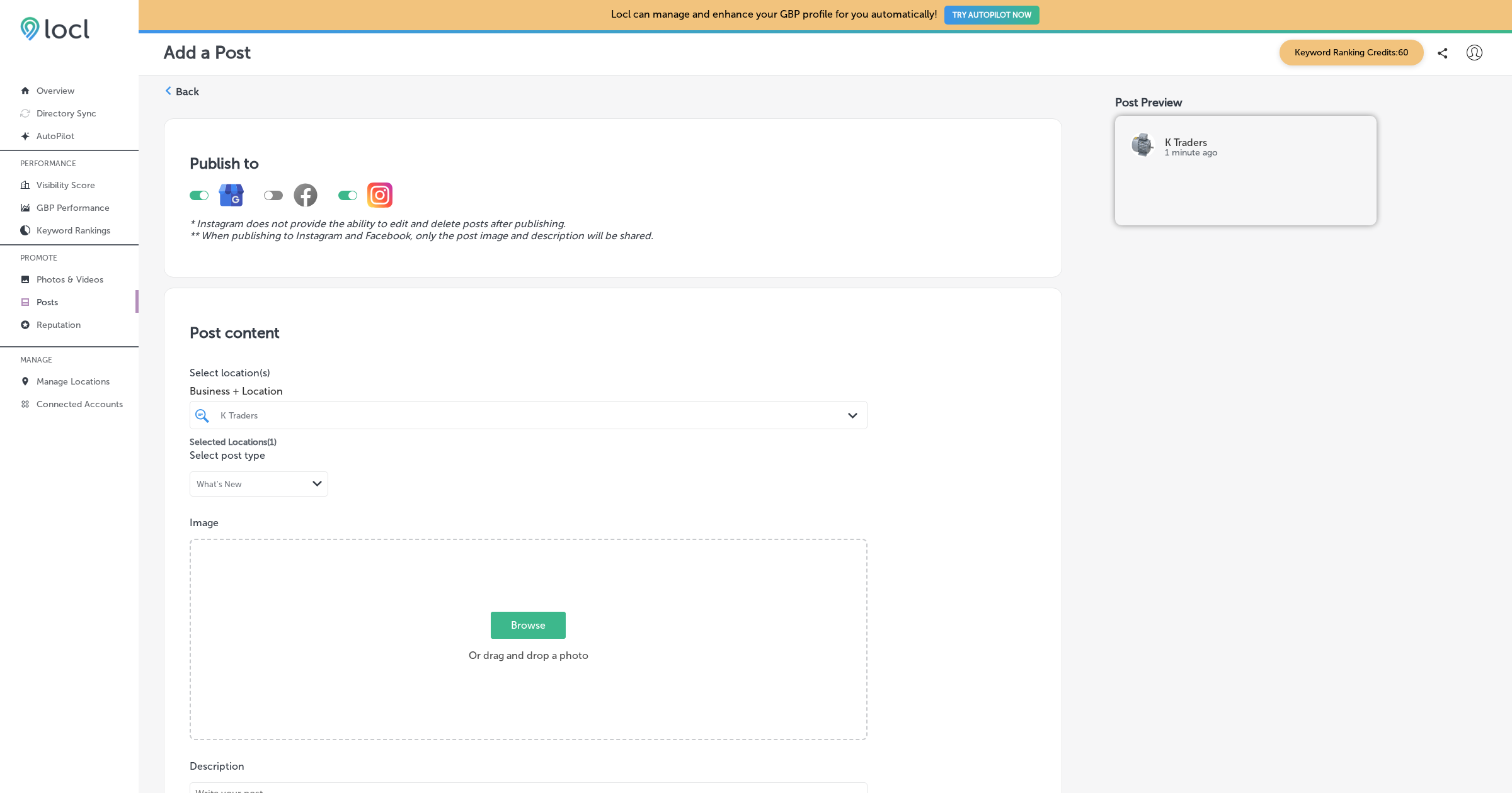
click at [566, 625] on label "Browse Or drag and drop a photo" at bounding box center [528, 640] width 130 height 55
click at [566, 544] on input "Browse Or drag and drop a photo" at bounding box center [528, 542] width 675 height 4
type input "C:\fakepath\Screenshot [DATE] 8.28.47 PM.png"
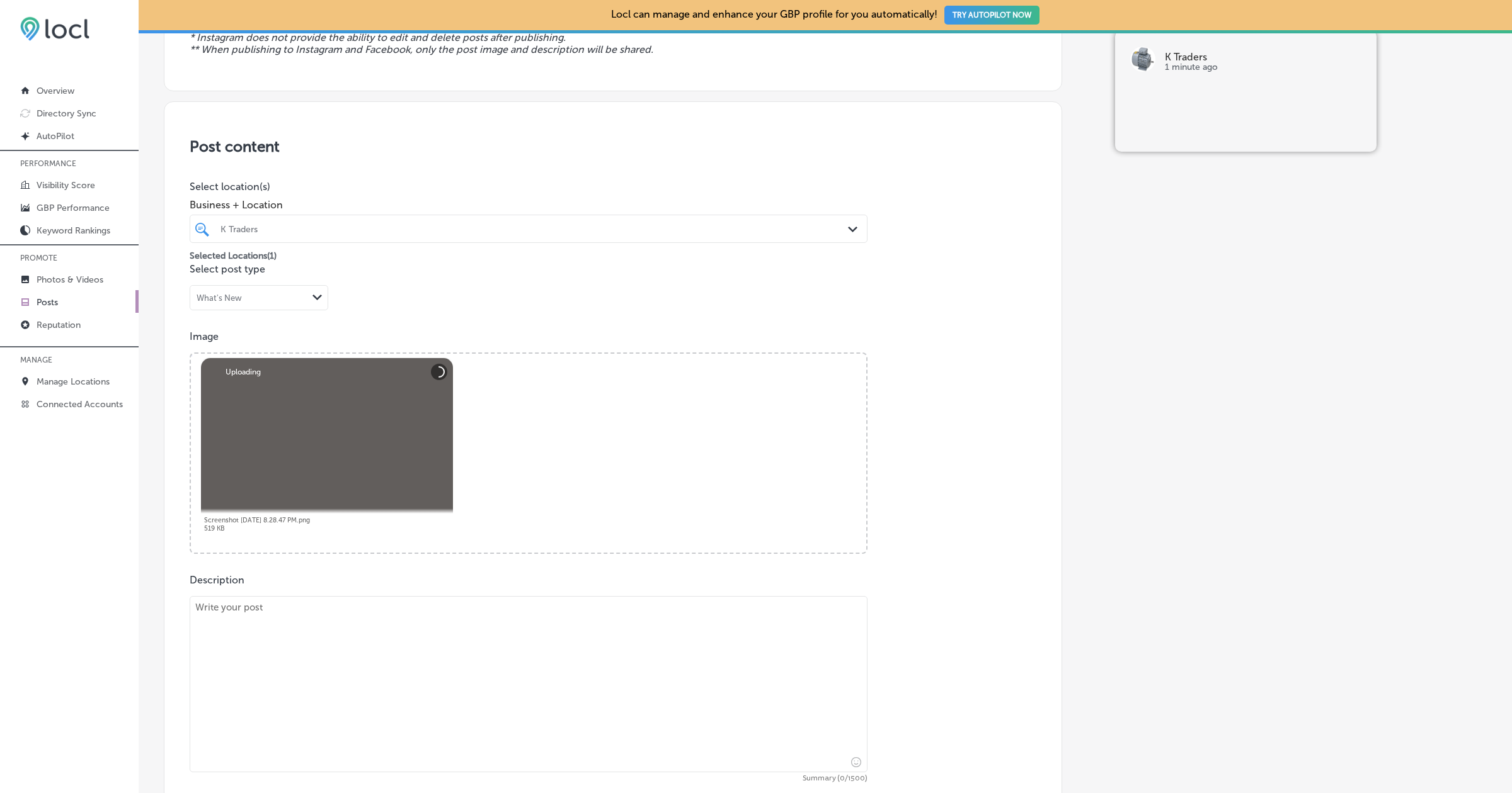
click at [451, 567] on div "Post content Select location(s) Business + Location K Traders Path Created with…" at bounding box center [613, 512] width 898 height 821
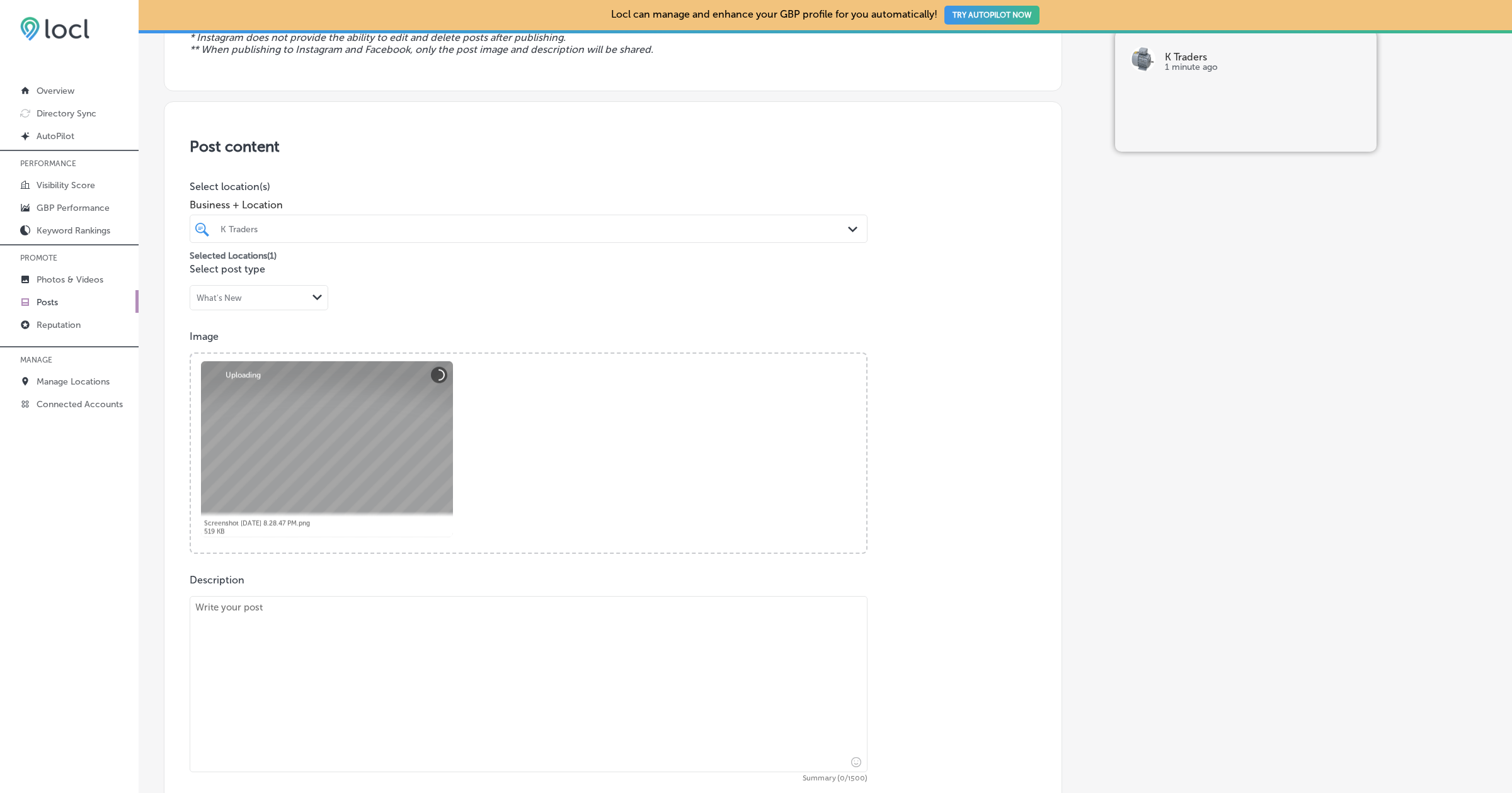
scroll to position [229, 0]
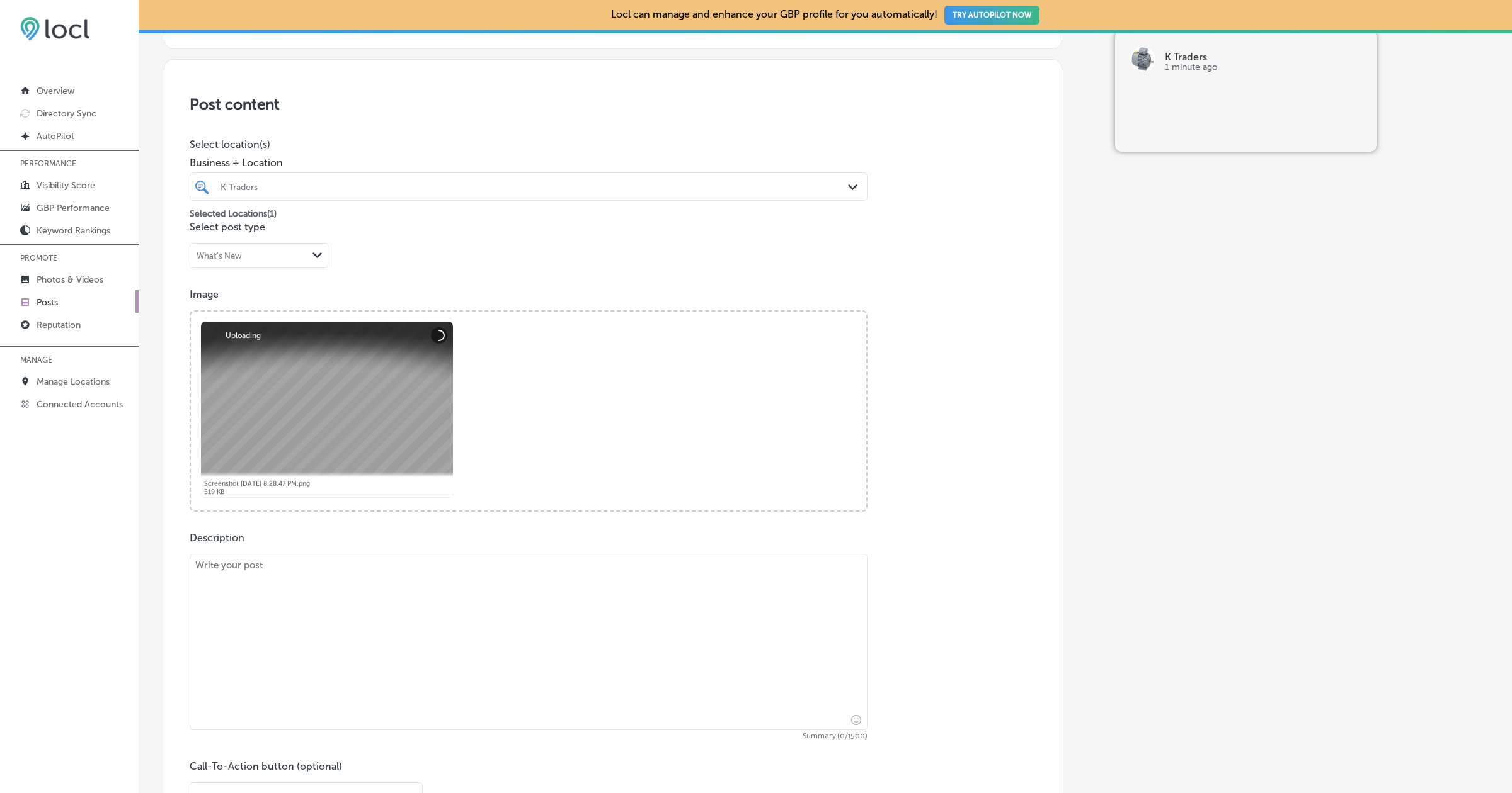
click at [451, 567] on textarea at bounding box center [529, 642] width 678 height 176
click at [249, 612] on textarea "test" at bounding box center [529, 642] width 678 height 176
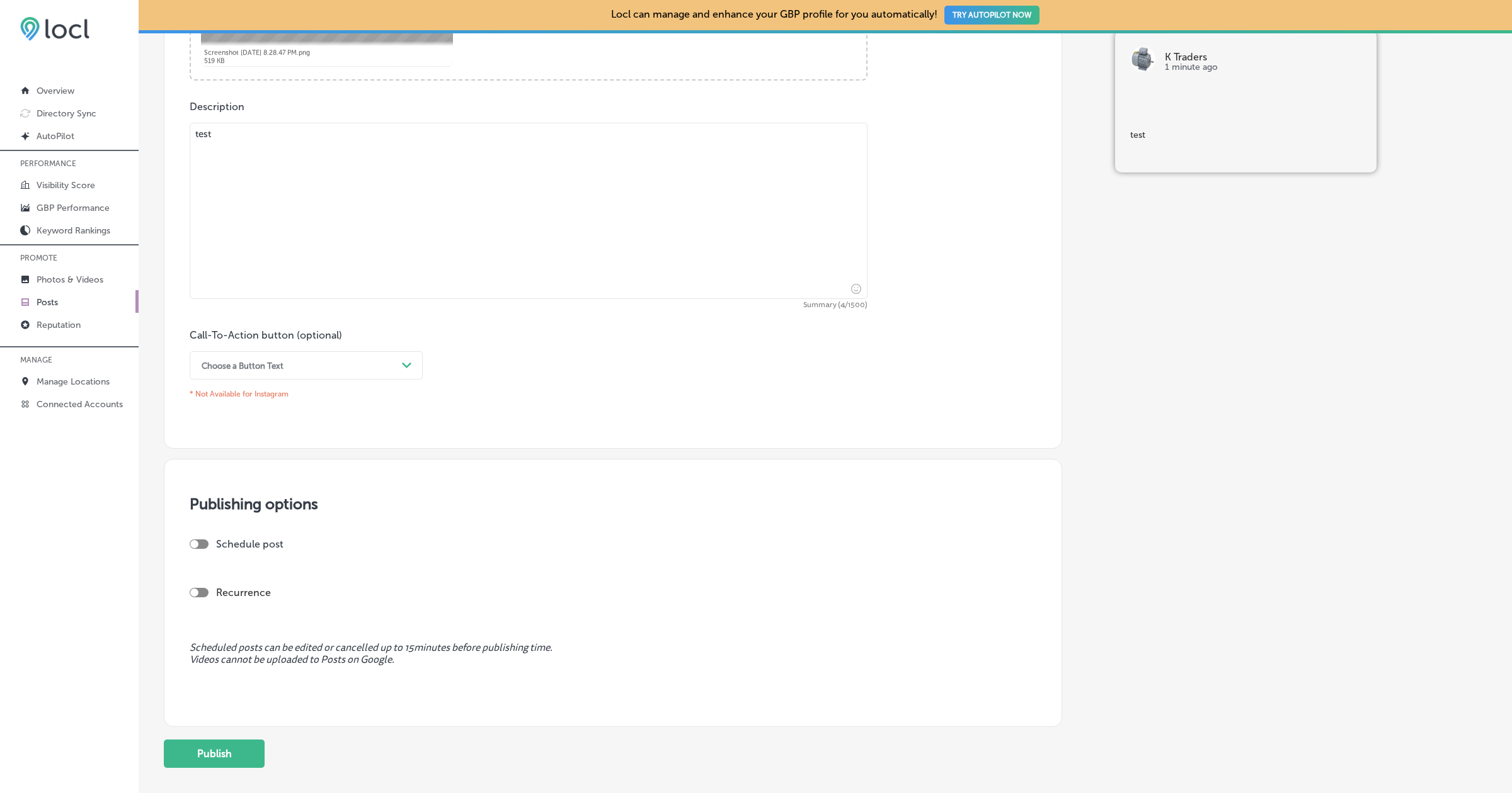
scroll to position [733, 0]
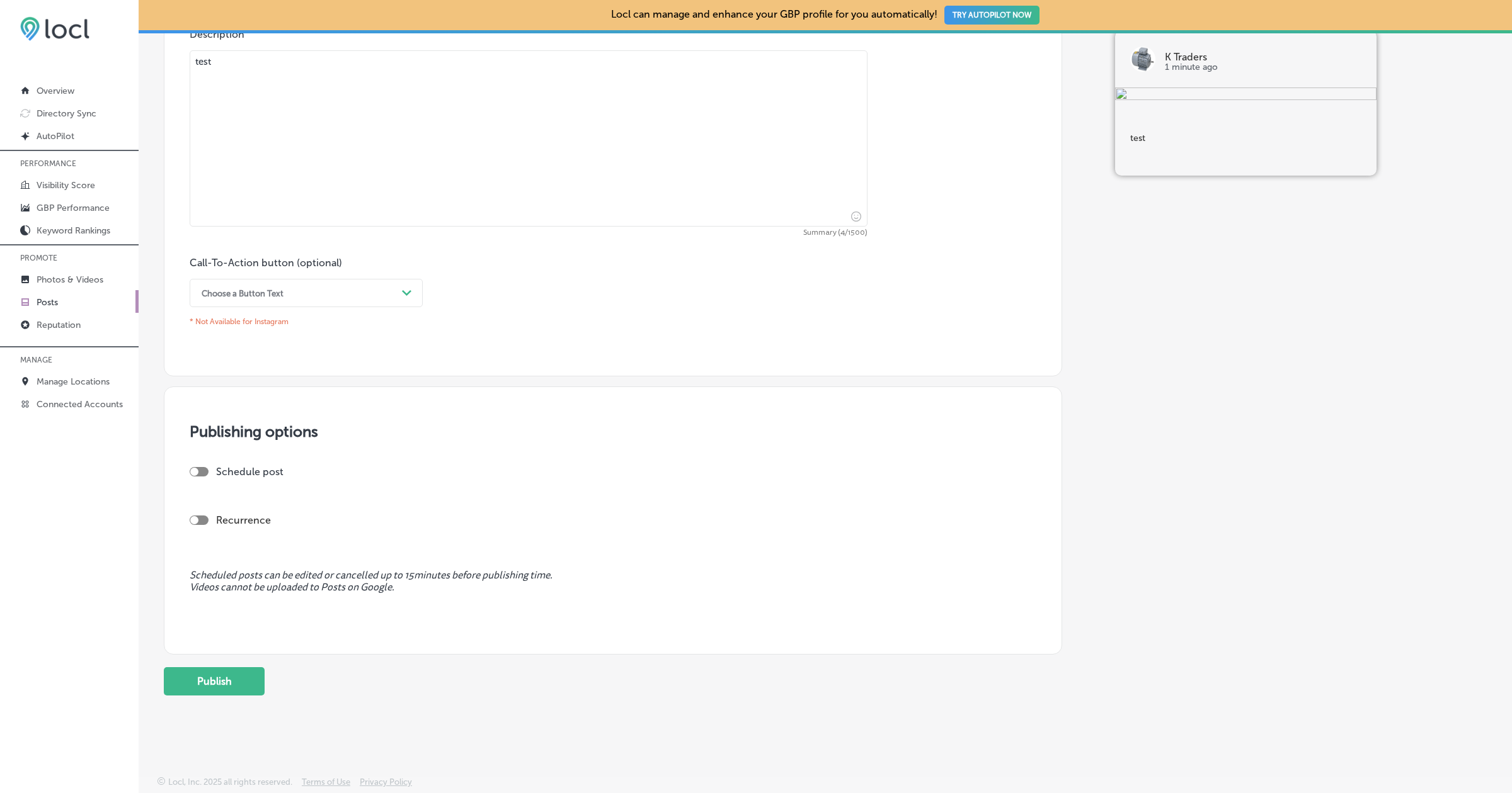
click at [203, 468] on div at bounding box center [199, 471] width 19 height 9
type textarea "test"
checkbox input "true"
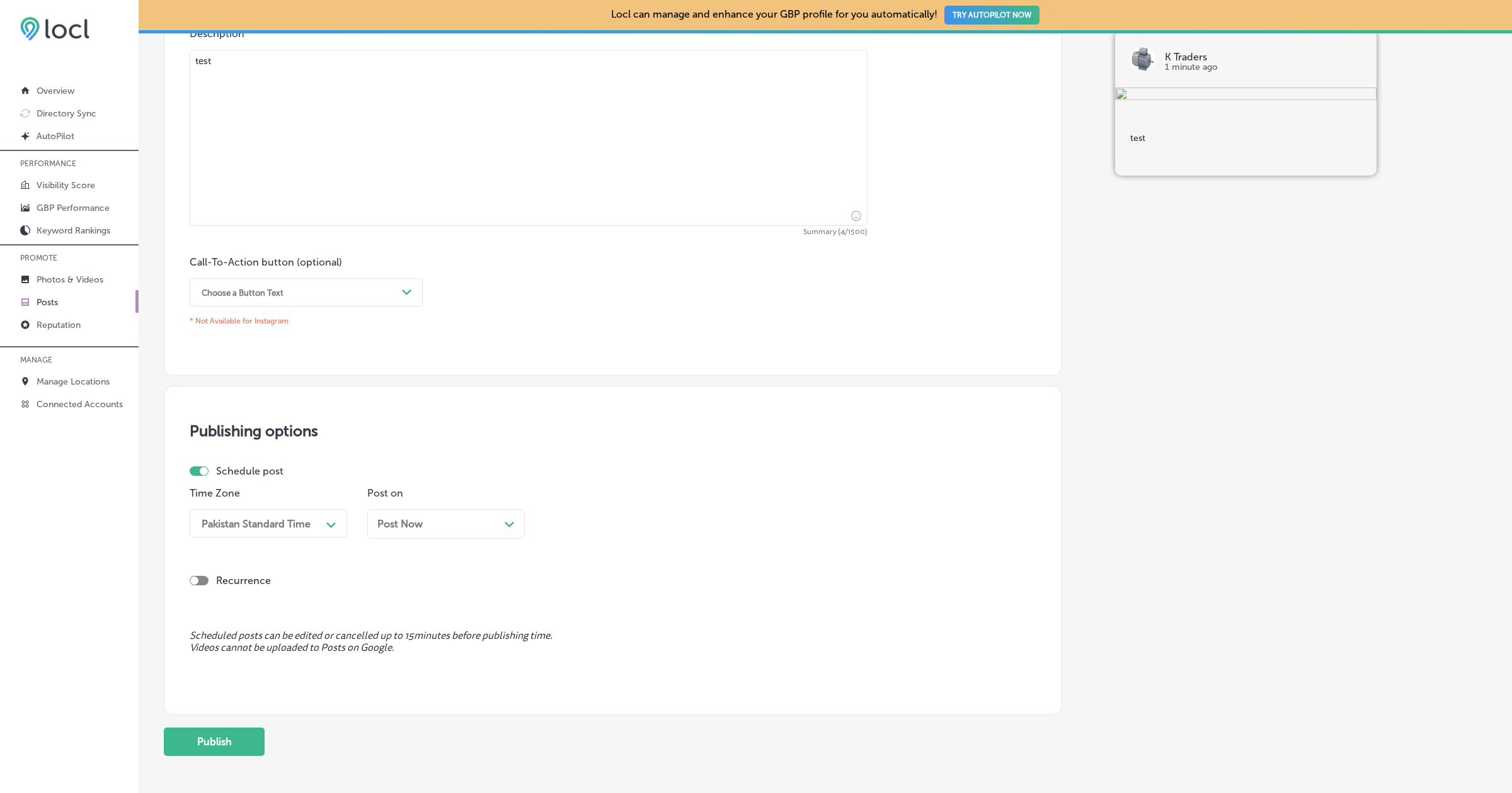
click at [479, 519] on div "Post Now Path Created with Sketch." at bounding box center [446, 524] width 138 height 12
click at [485, 523] on div "Post Now Path Created with Sketch." at bounding box center [446, 524] width 138 height 12
click at [300, 531] on div "Pakistan Standard Time" at bounding box center [258, 523] width 126 height 22
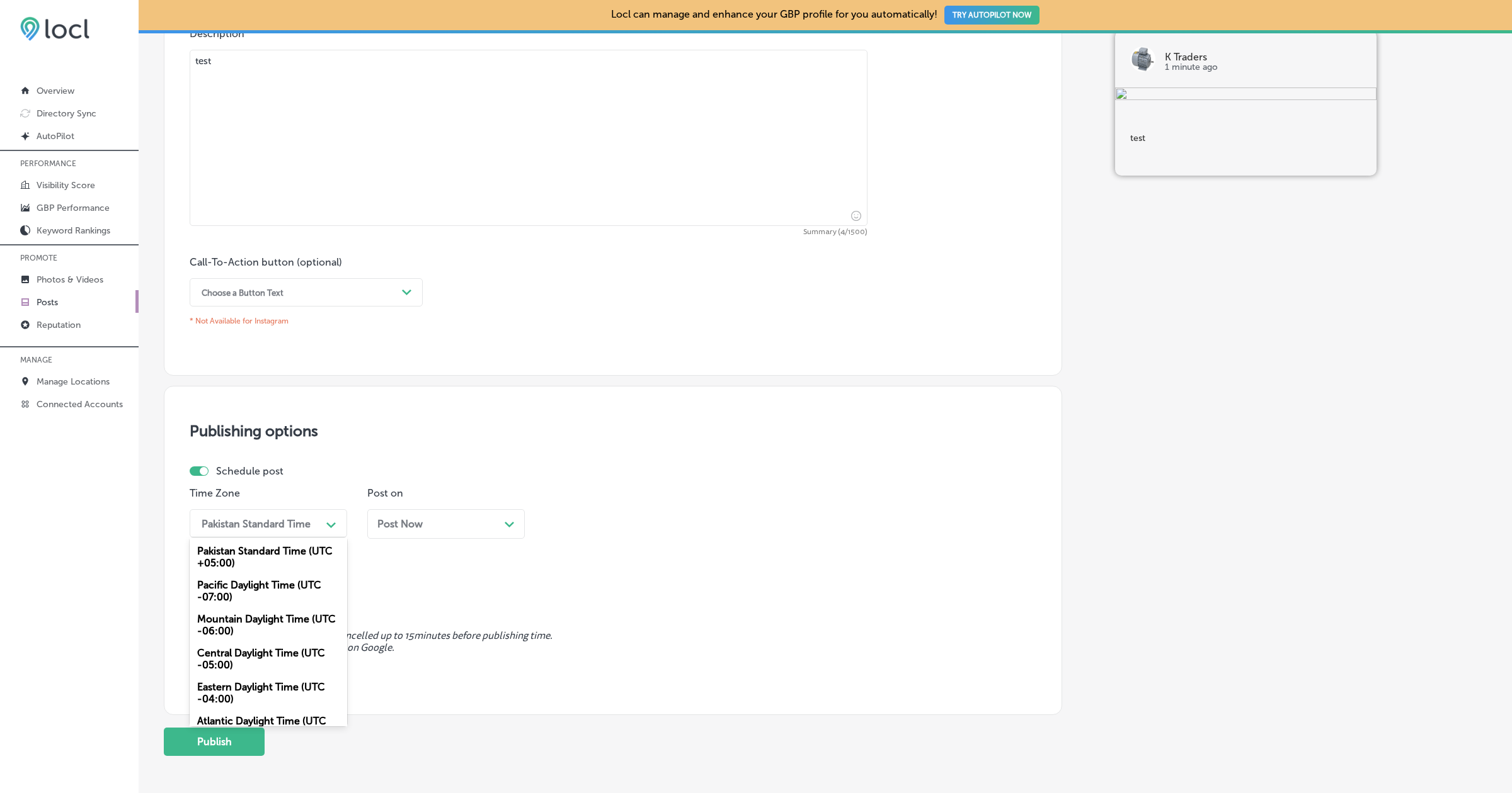
click at [300, 531] on div "Pakistan Standard Time" at bounding box center [258, 523] width 126 height 22
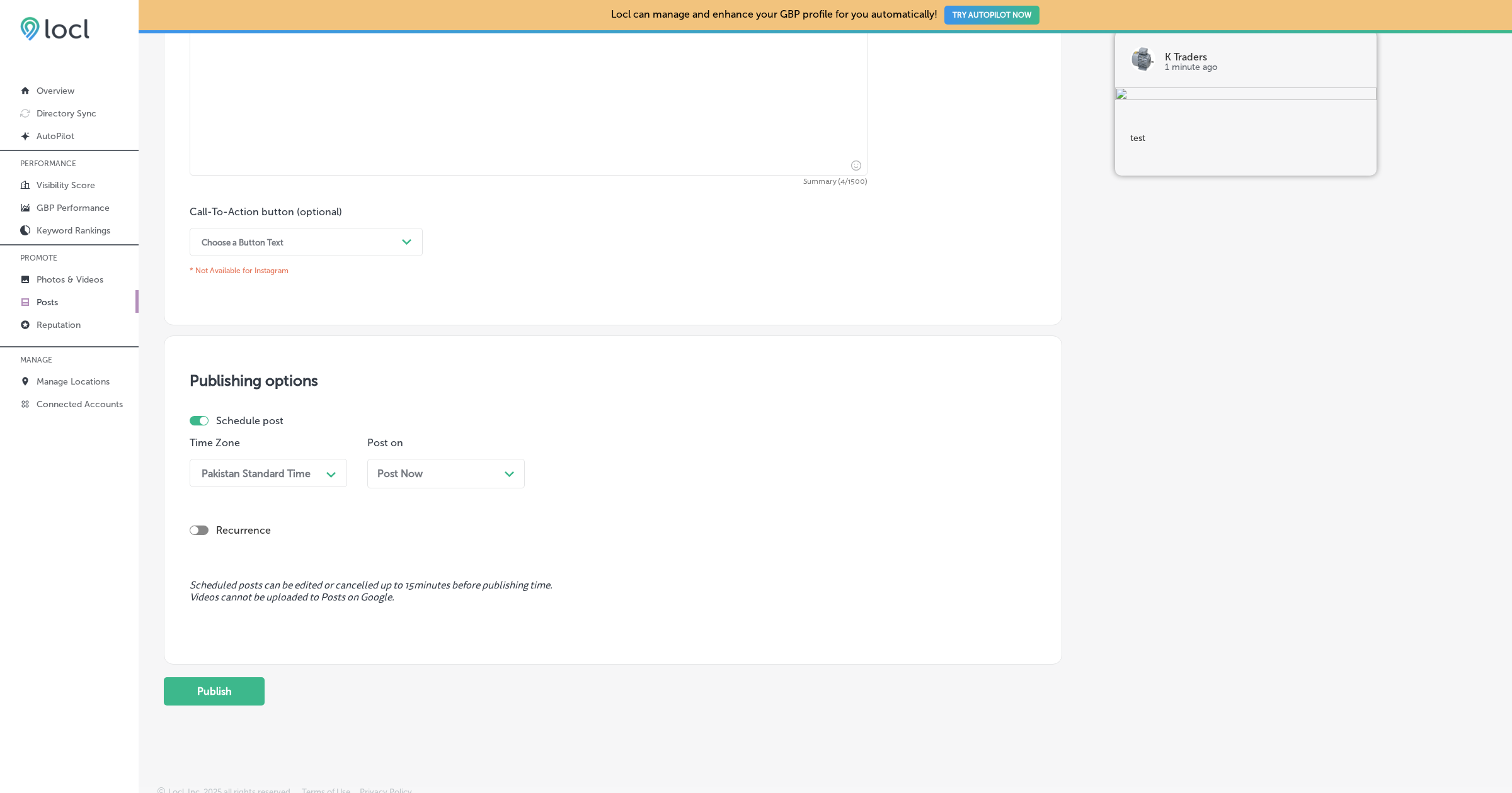
scroll to position [794, 0]
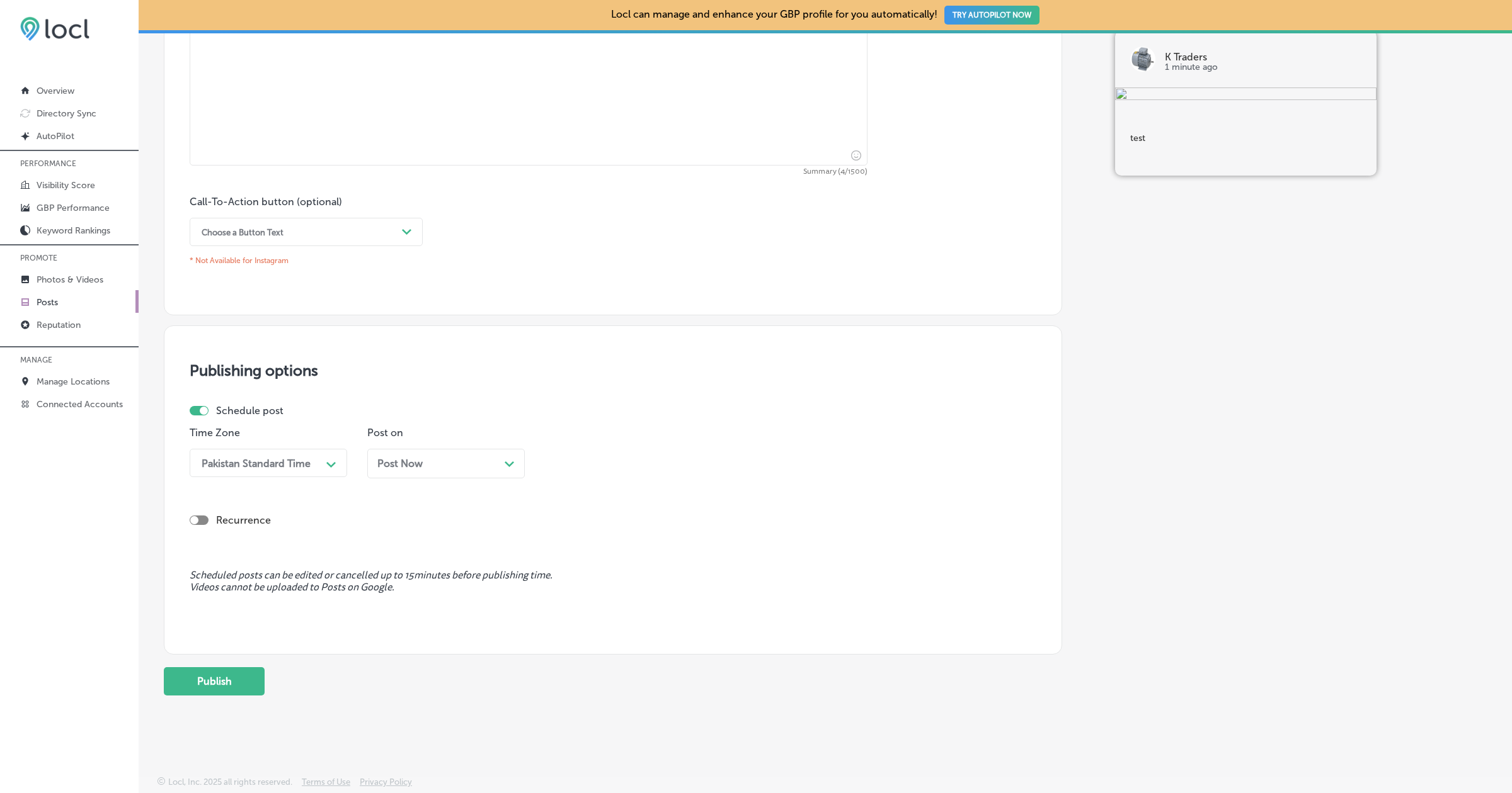
click at [206, 522] on div at bounding box center [199, 520] width 19 height 9
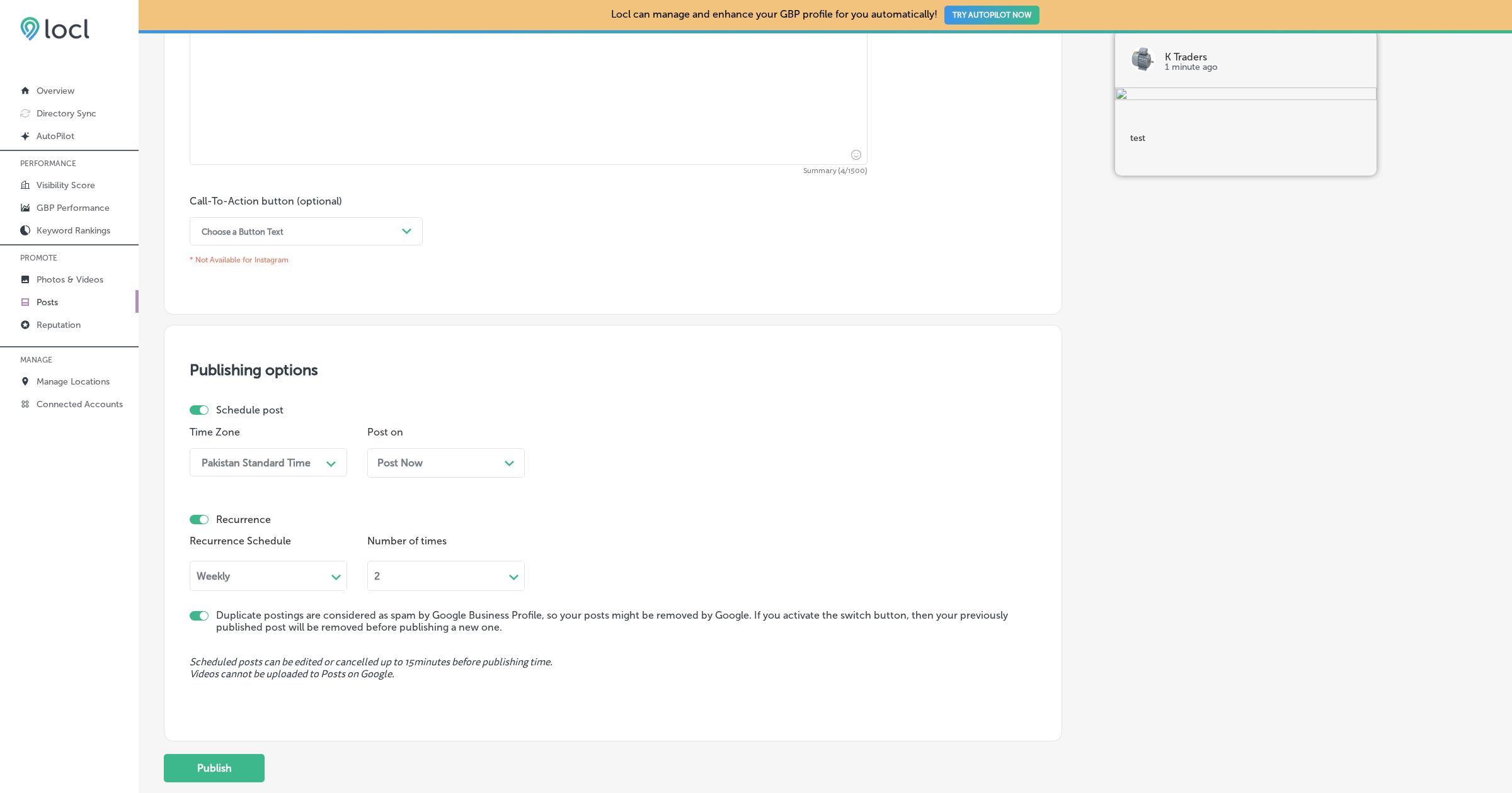
click at [206, 522] on div at bounding box center [204, 519] width 8 height 8
checkbox input "false"
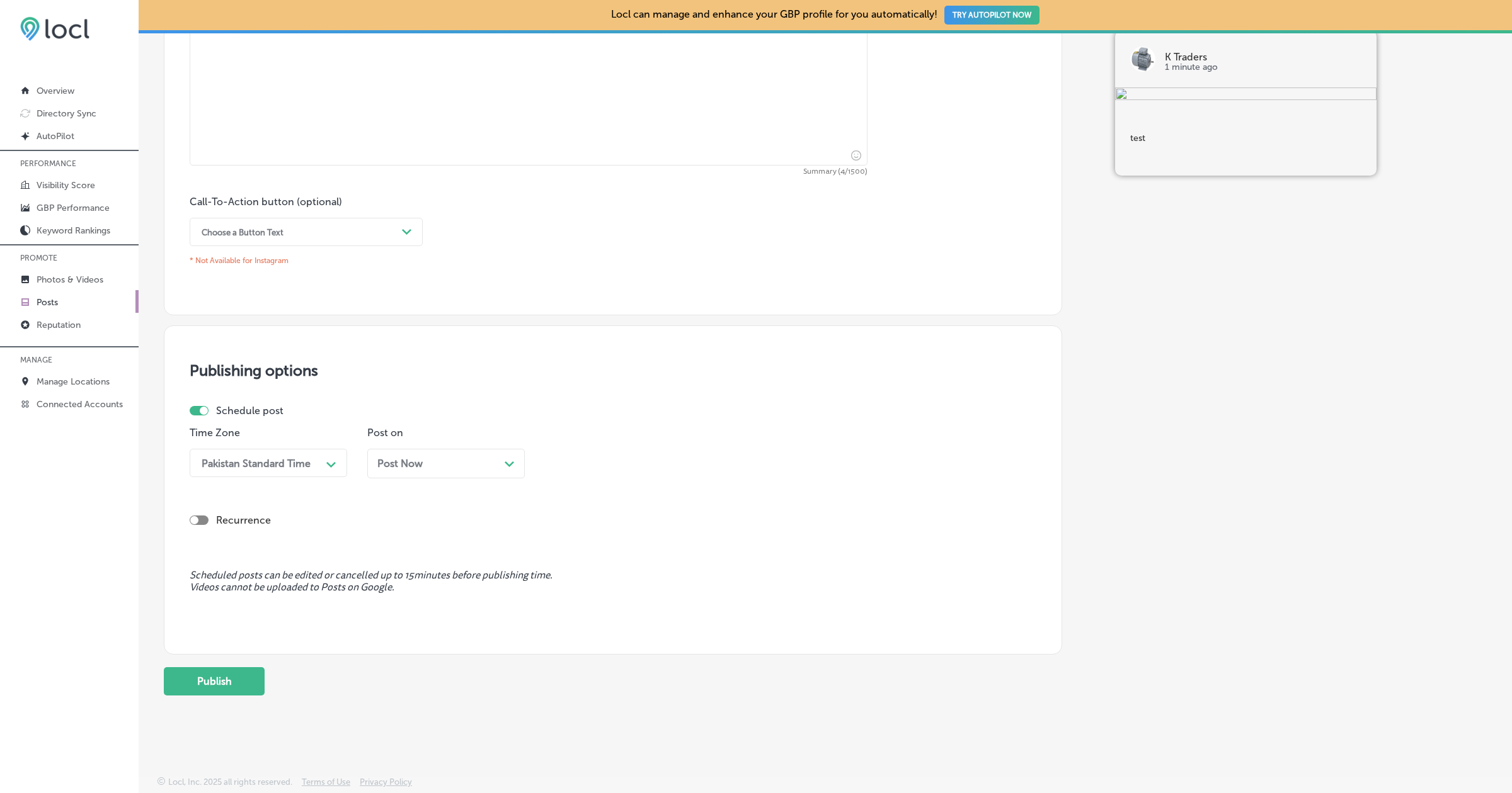
click at [468, 461] on div "Post Now Path Created with Sketch." at bounding box center [446, 463] width 138 height 12
click at [654, 458] on div "10:30 PM" at bounding box center [613, 463] width 126 height 22
click at [606, 576] on div "1:00 AM" at bounding box center [623, 579] width 158 height 22
click at [242, 674] on button "Publish" at bounding box center [214, 682] width 101 height 29
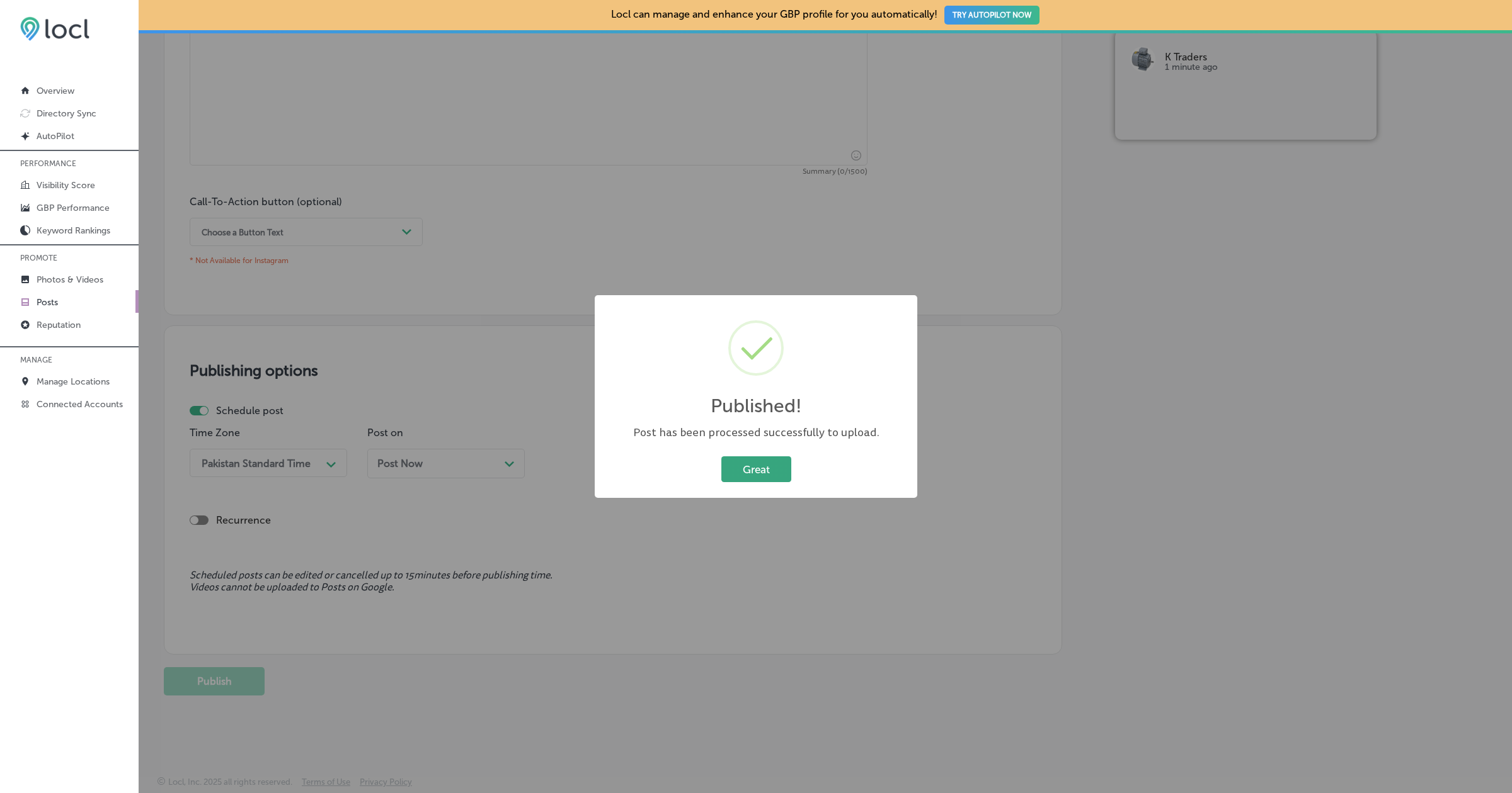
click at [759, 469] on button "Great" at bounding box center [756, 469] width 70 height 26
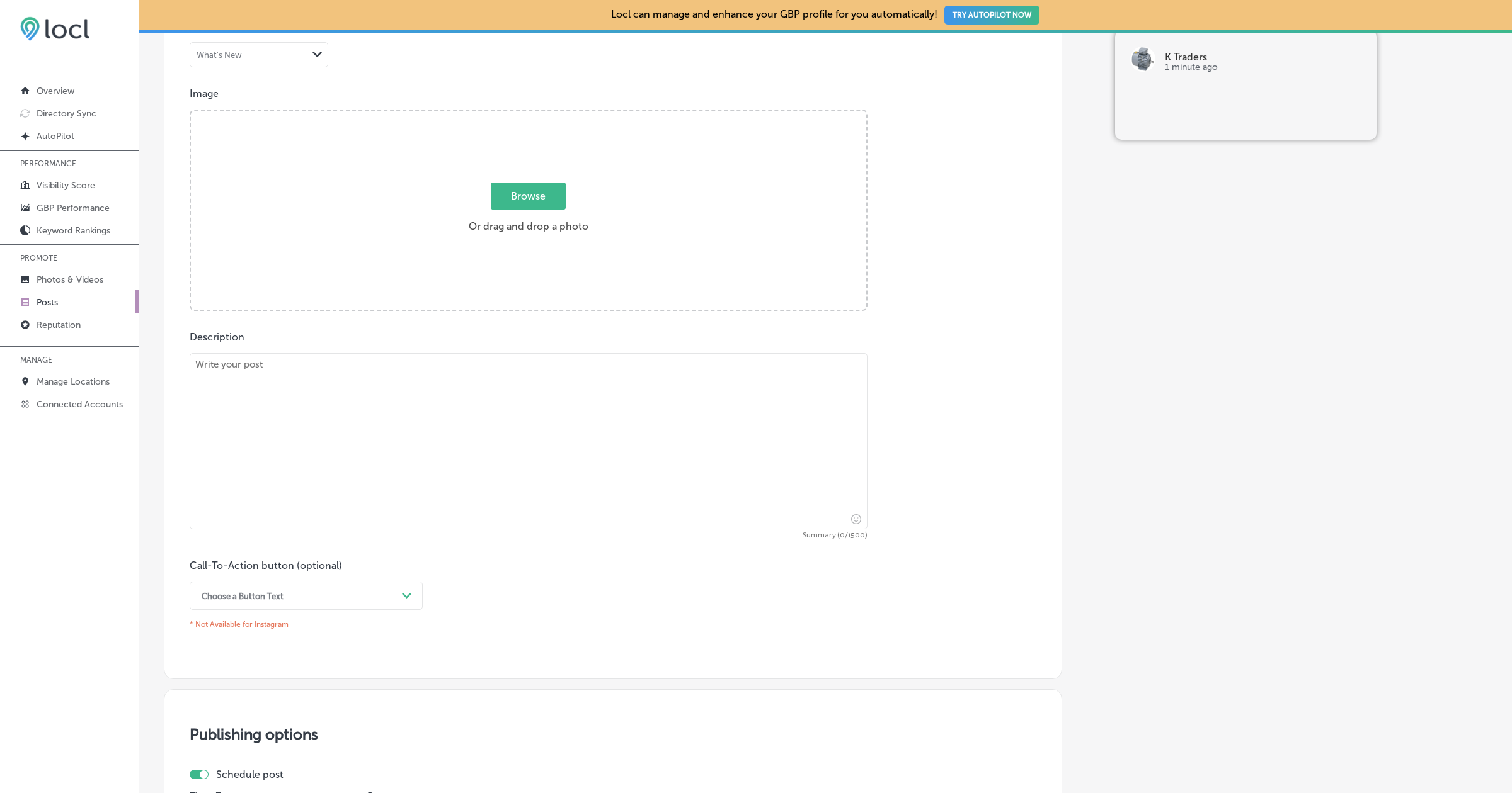
scroll to position [0, 0]
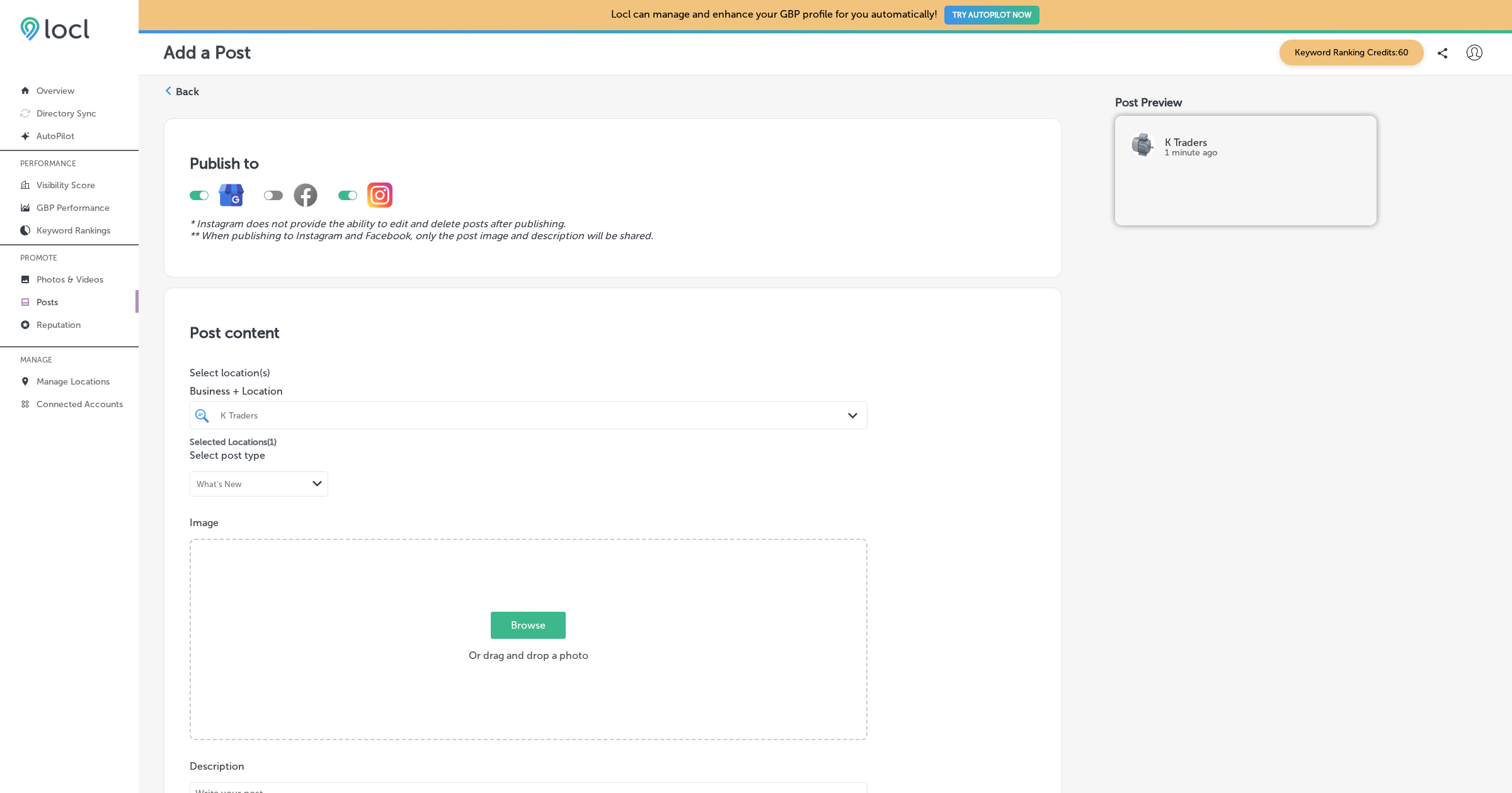
click at [193, 93] on label "Back" at bounding box center [187, 92] width 24 height 14
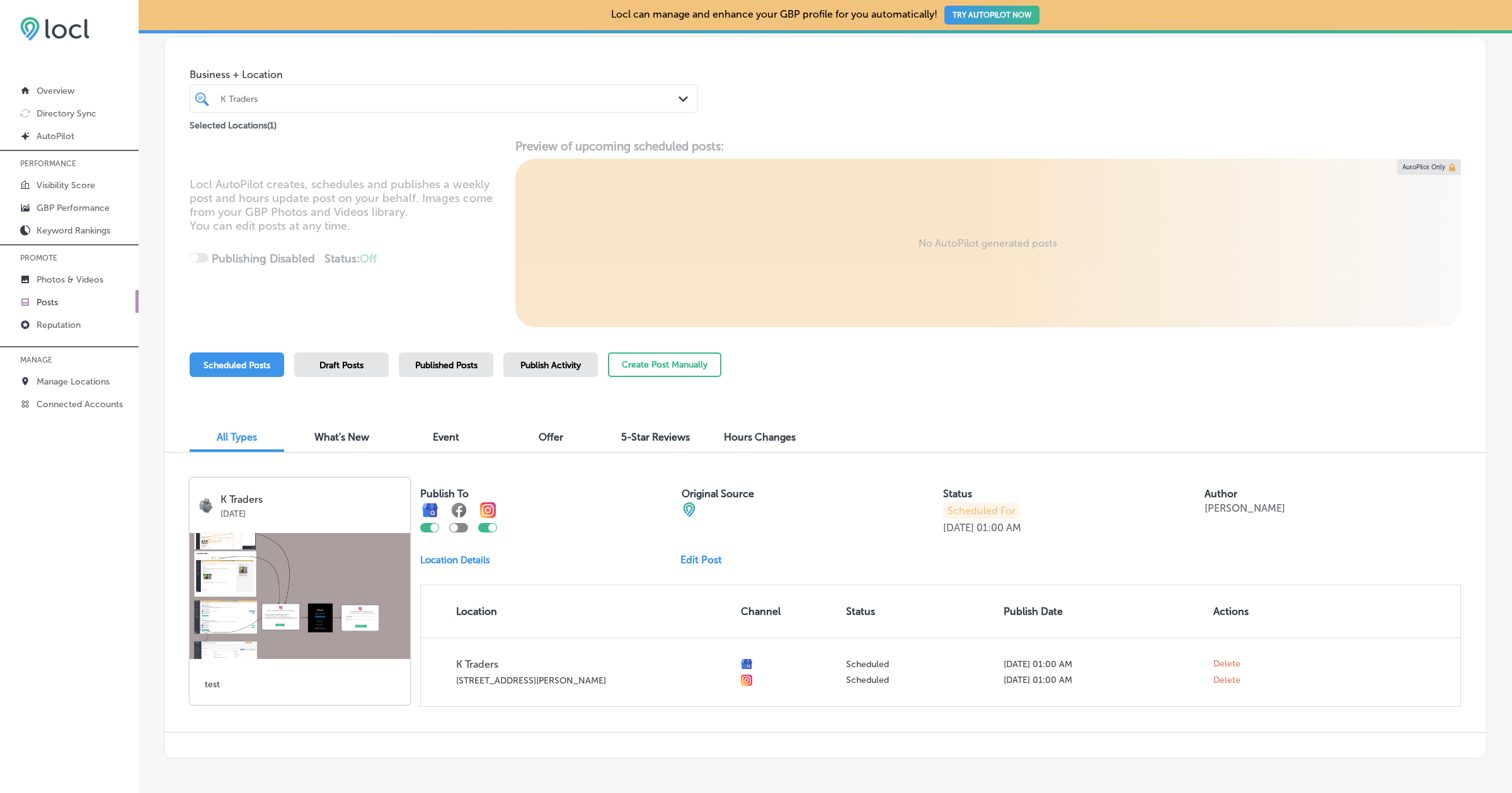
scroll to position [63, 0]
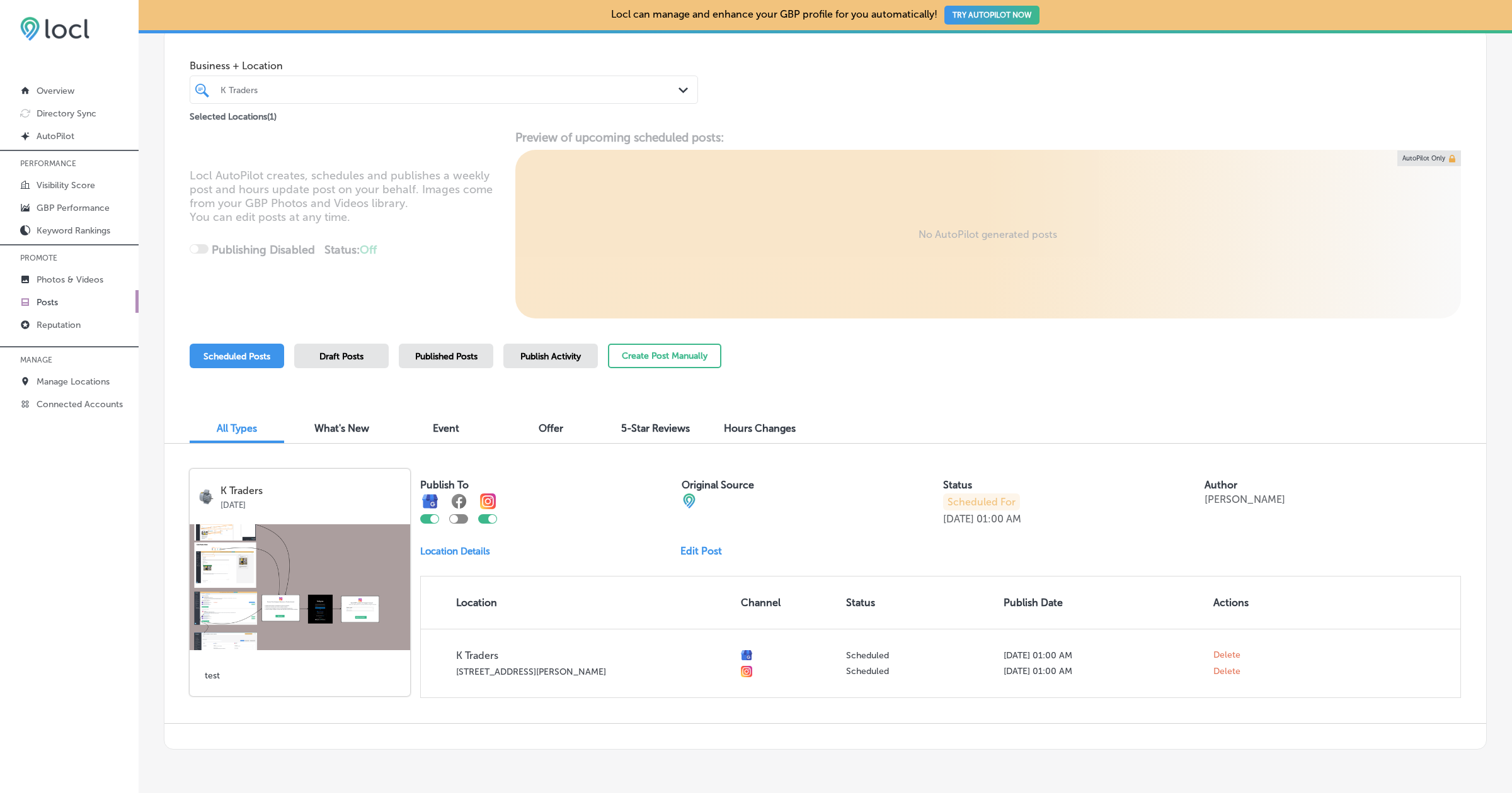
click at [466, 554] on p "Location Details" at bounding box center [455, 552] width 70 height 11
click at [467, 554] on p "Location Details" at bounding box center [455, 552] width 70 height 11
click at [701, 551] on link "Edit Post" at bounding box center [706, 551] width 52 height 12
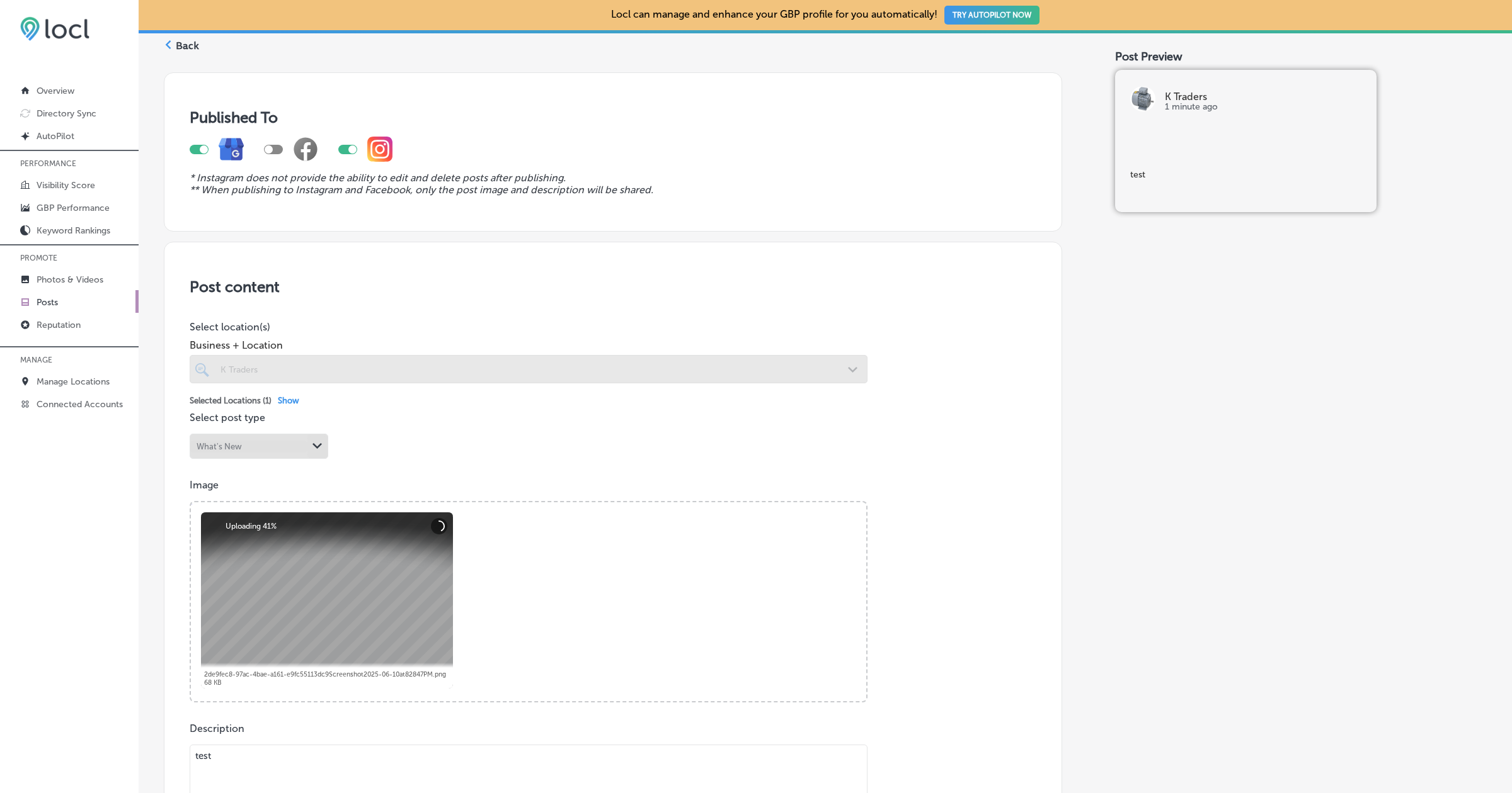
scroll to position [52, 0]
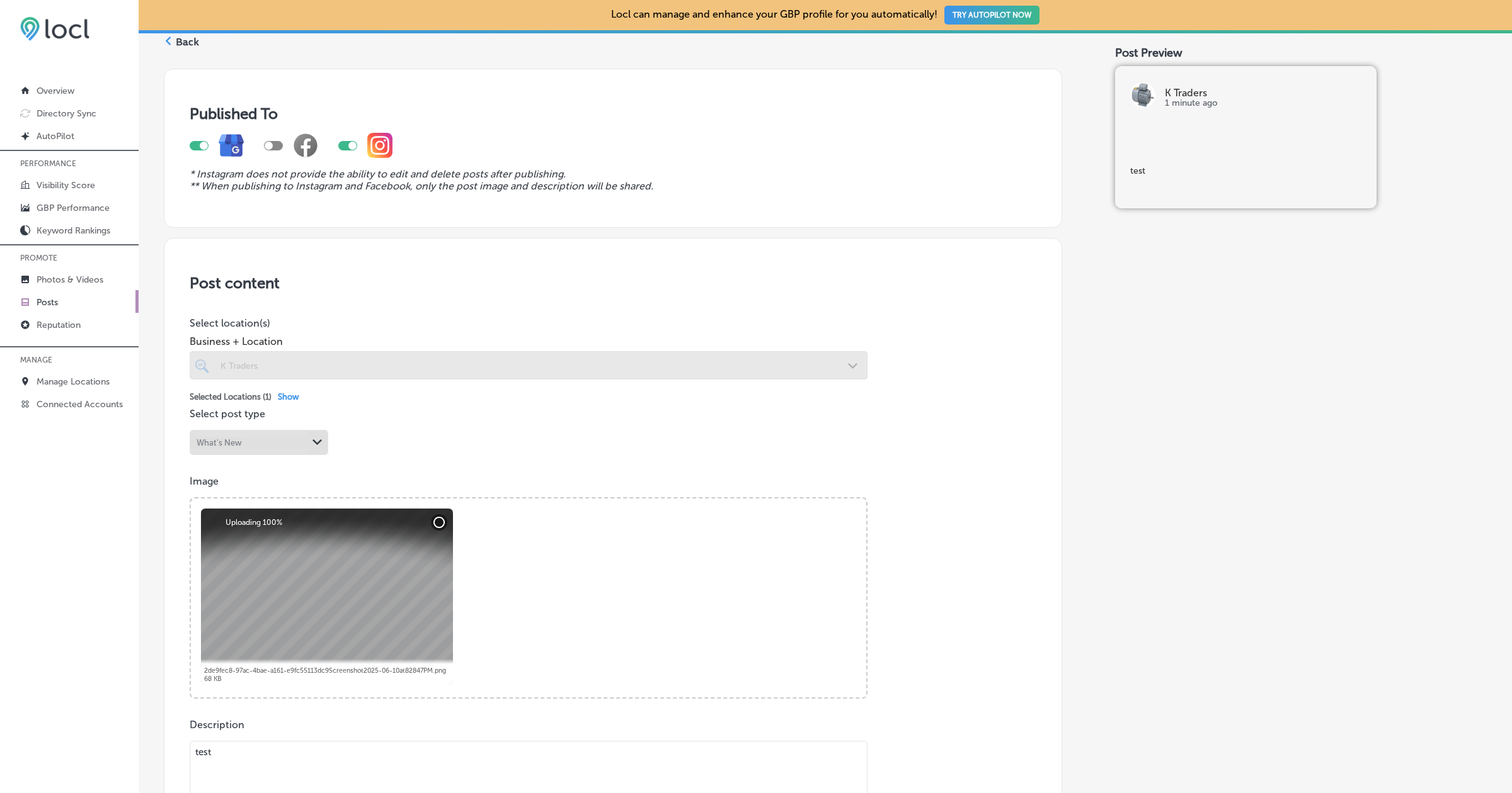
checkbox input "true"
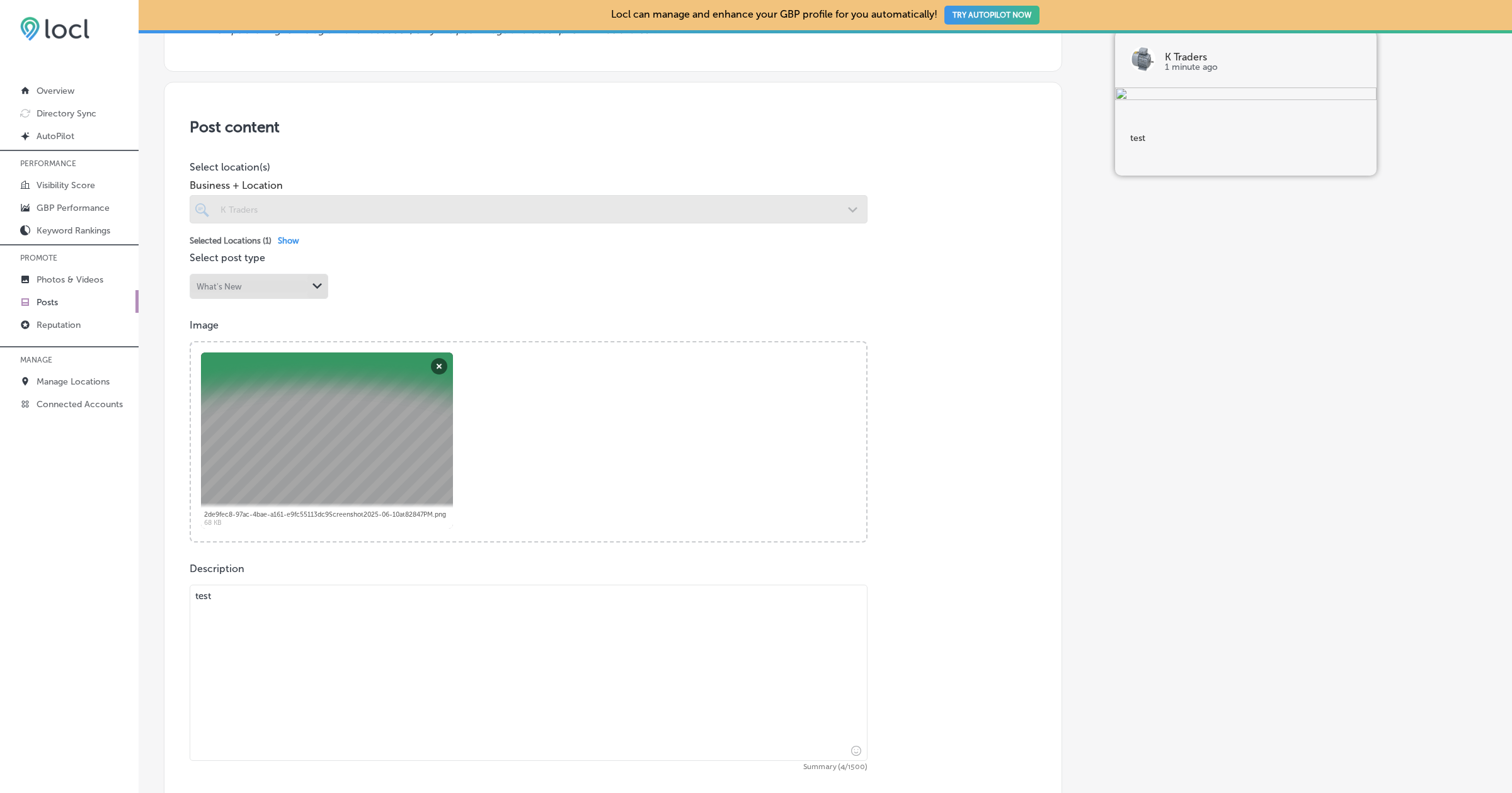
scroll to position [0, 0]
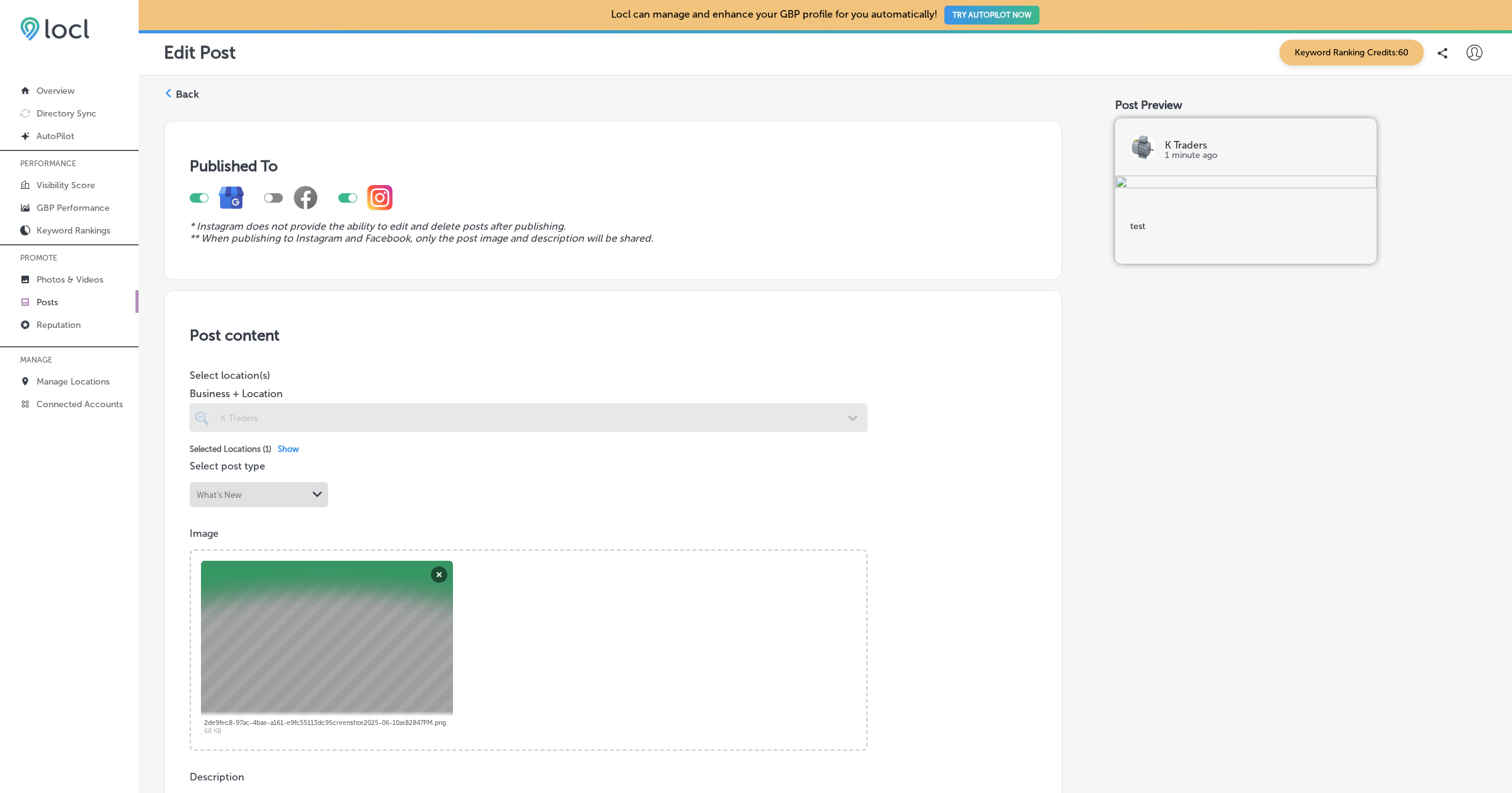
click at [183, 88] on label "Back" at bounding box center [187, 94] width 24 height 14
